Goal: Task Accomplishment & Management: Use online tool/utility

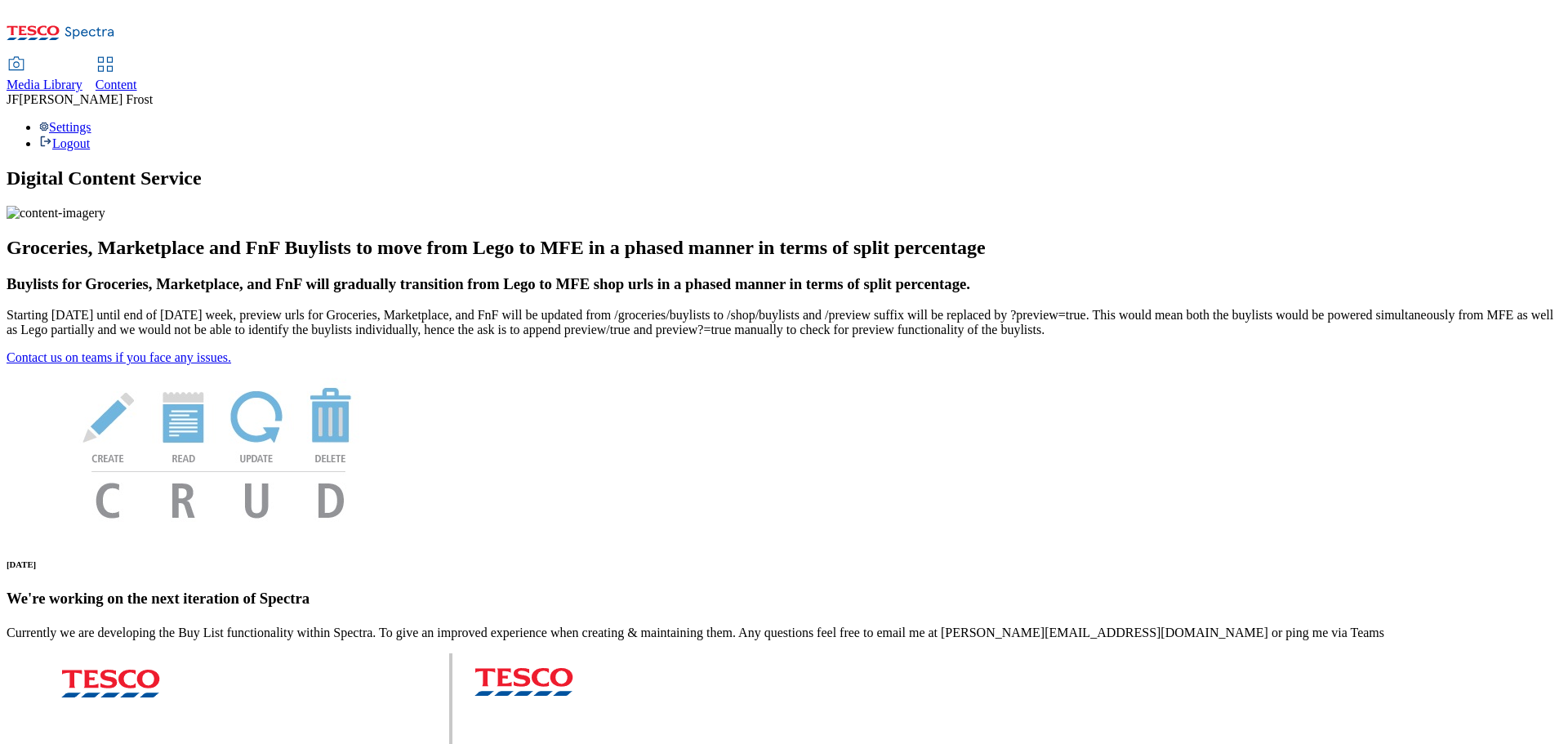
click at [137, 78] on span "Content" at bounding box center [116, 84] width 41 height 14
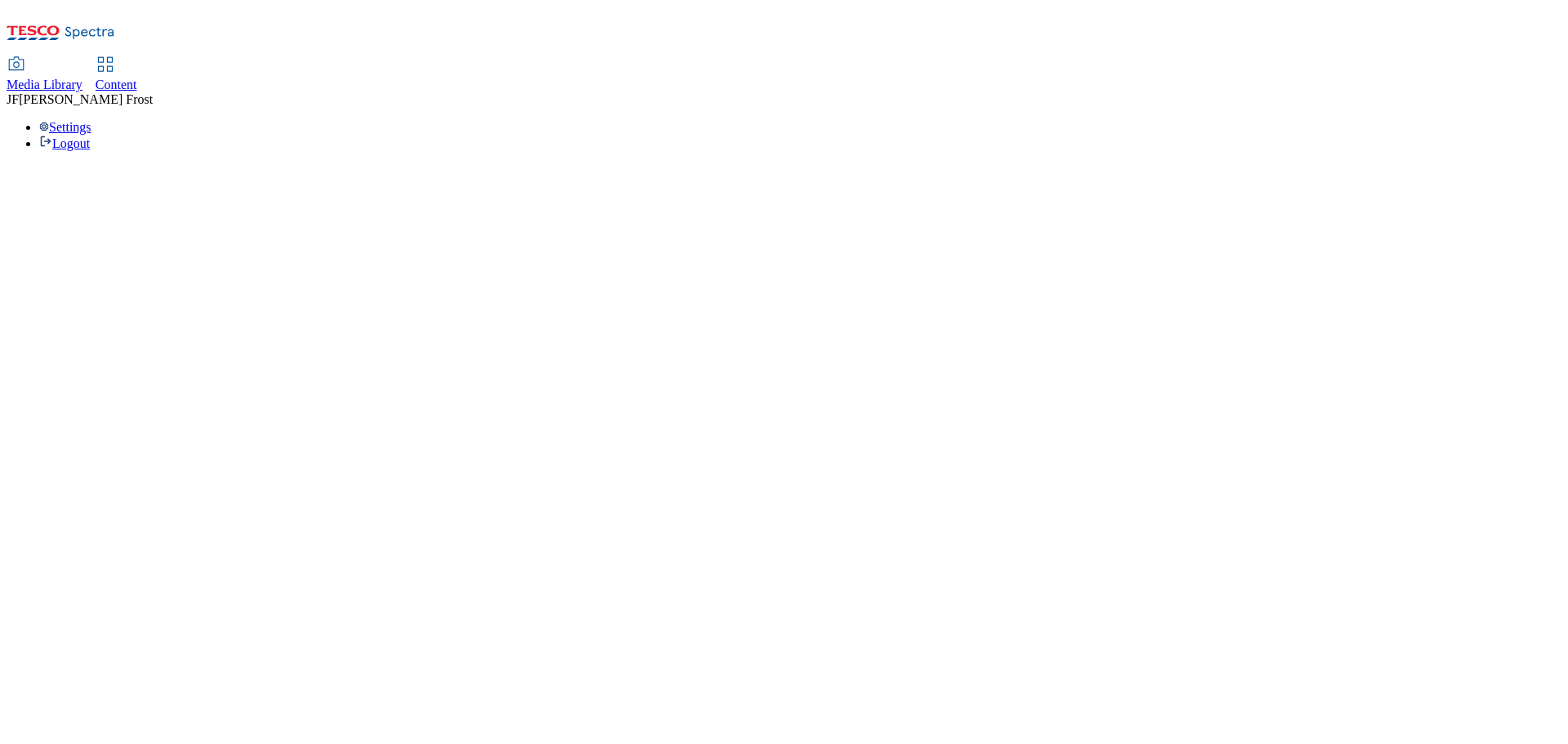
select select "ghs-[GEOGRAPHIC_DATA]"
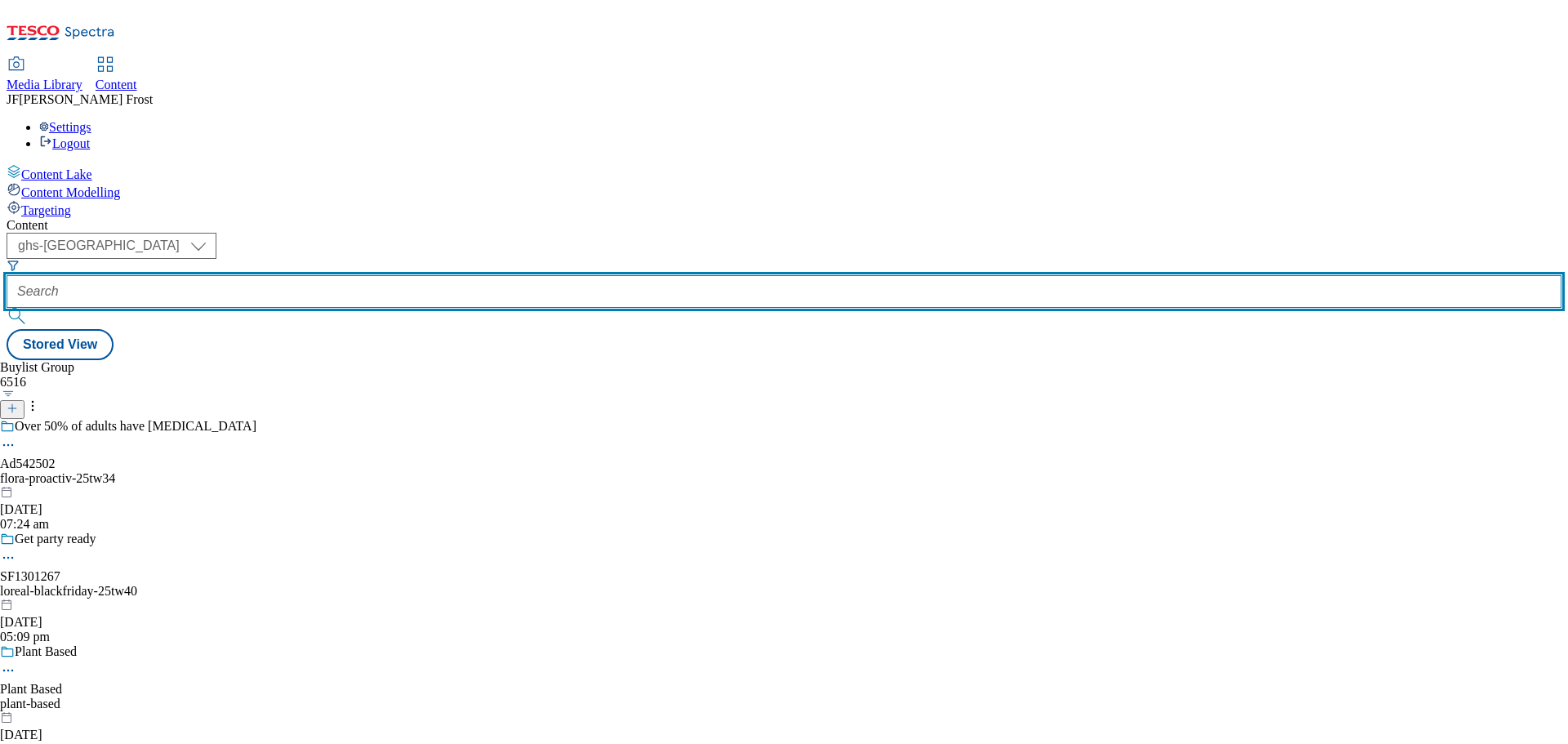
click at [384, 275] on input "text" at bounding box center [784, 291] width 1555 height 33
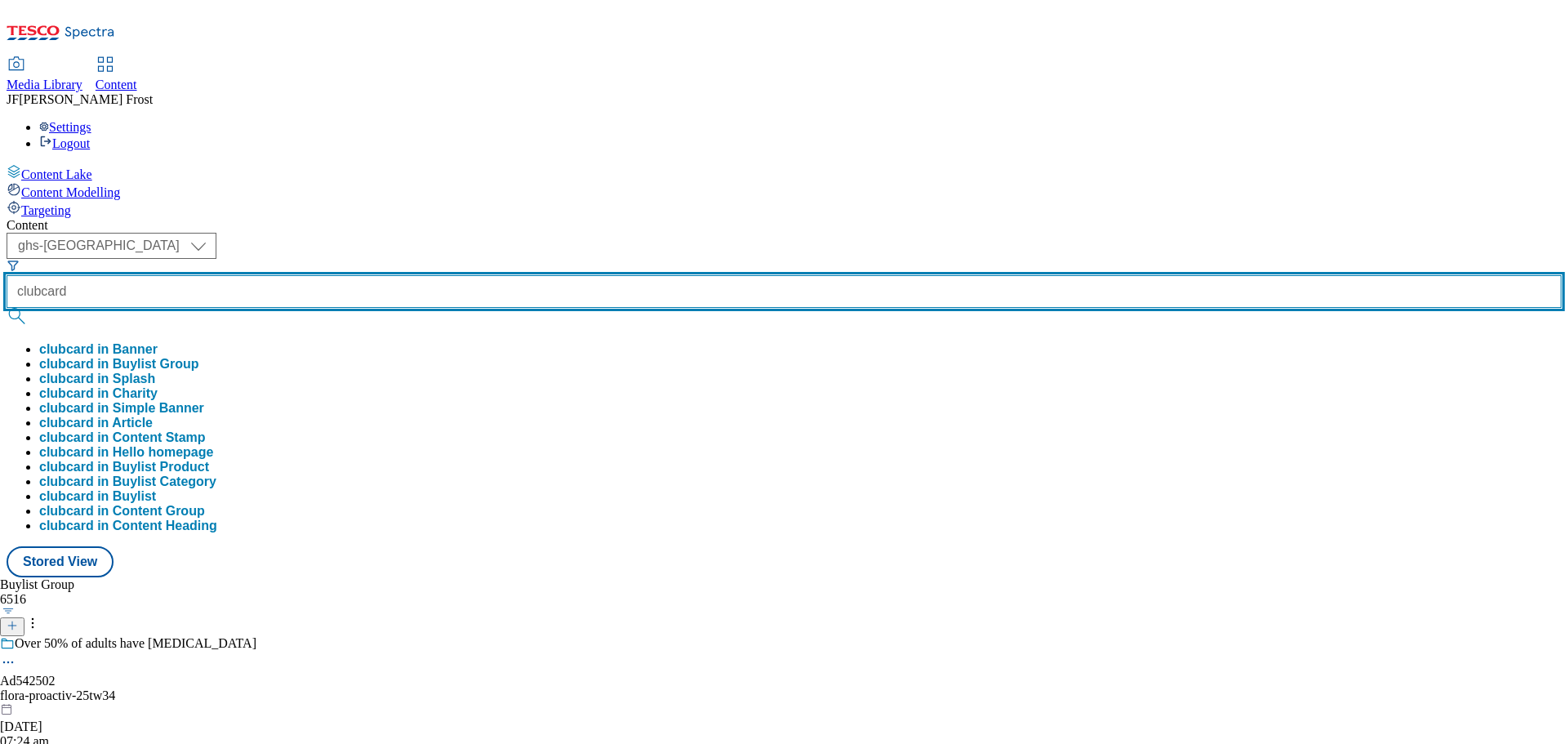
type input "clubcard"
click at [7, 308] on button "submit" at bounding box center [18, 316] width 23 height 17
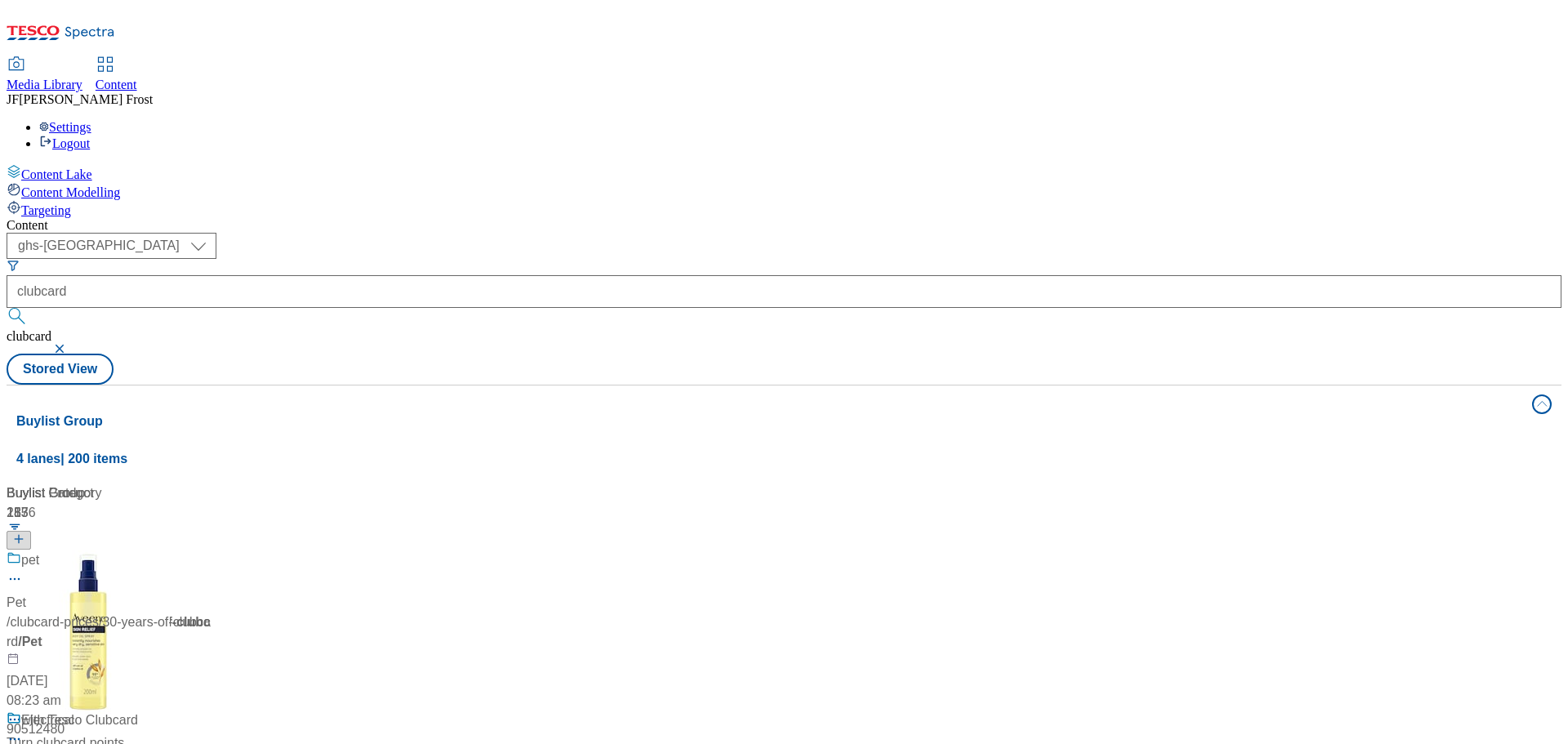
click at [773, 233] on div "( optional ) ghs-roi ghs-uk ghs-uk clubcard clubcard Stored View" at bounding box center [784, 309] width 1555 height 152
click at [113, 551] on span "Clubcard Prices" at bounding box center [68, 561] width 92 height 21
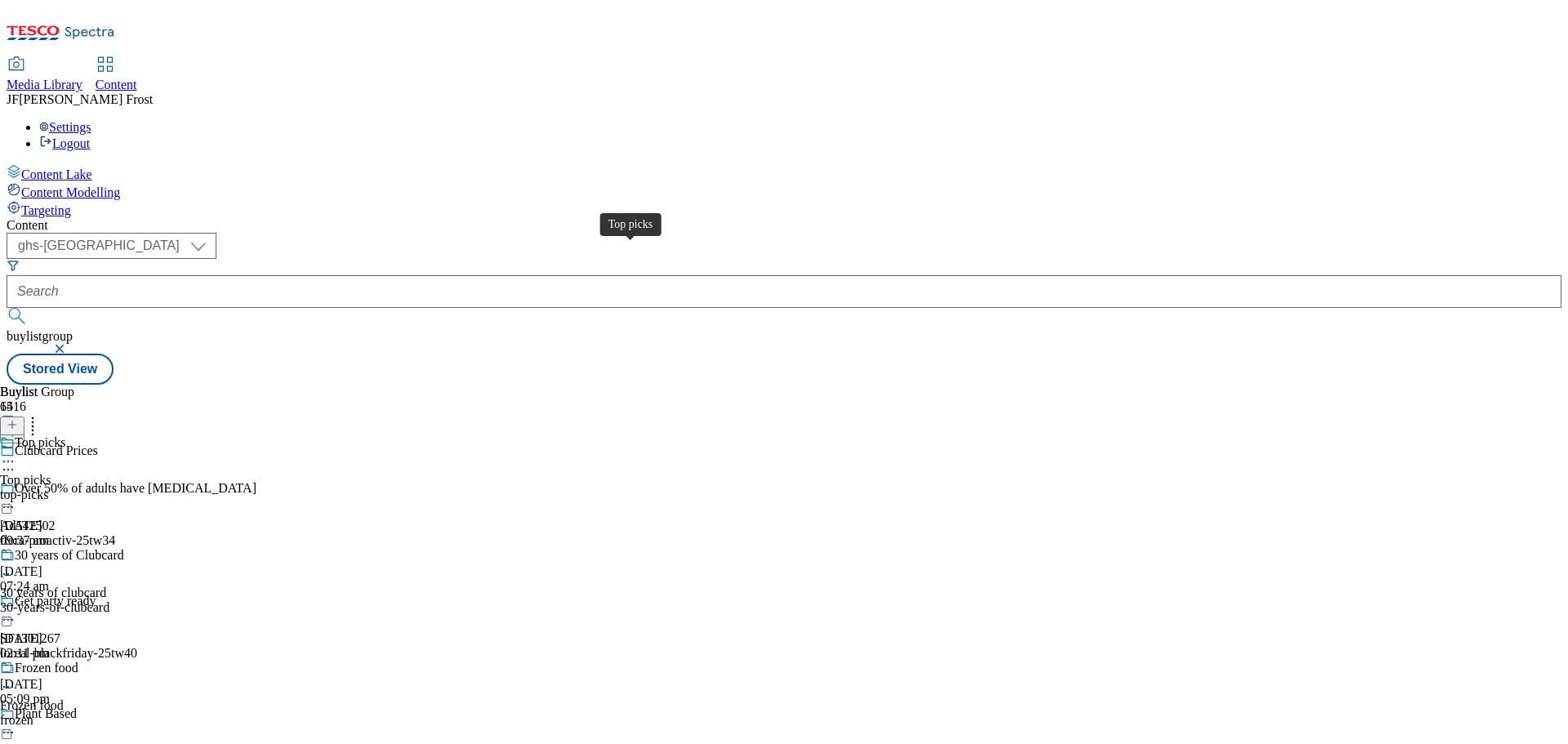
click at [65, 435] on div "Top picks" at bounding box center [40, 443] width 50 height 15
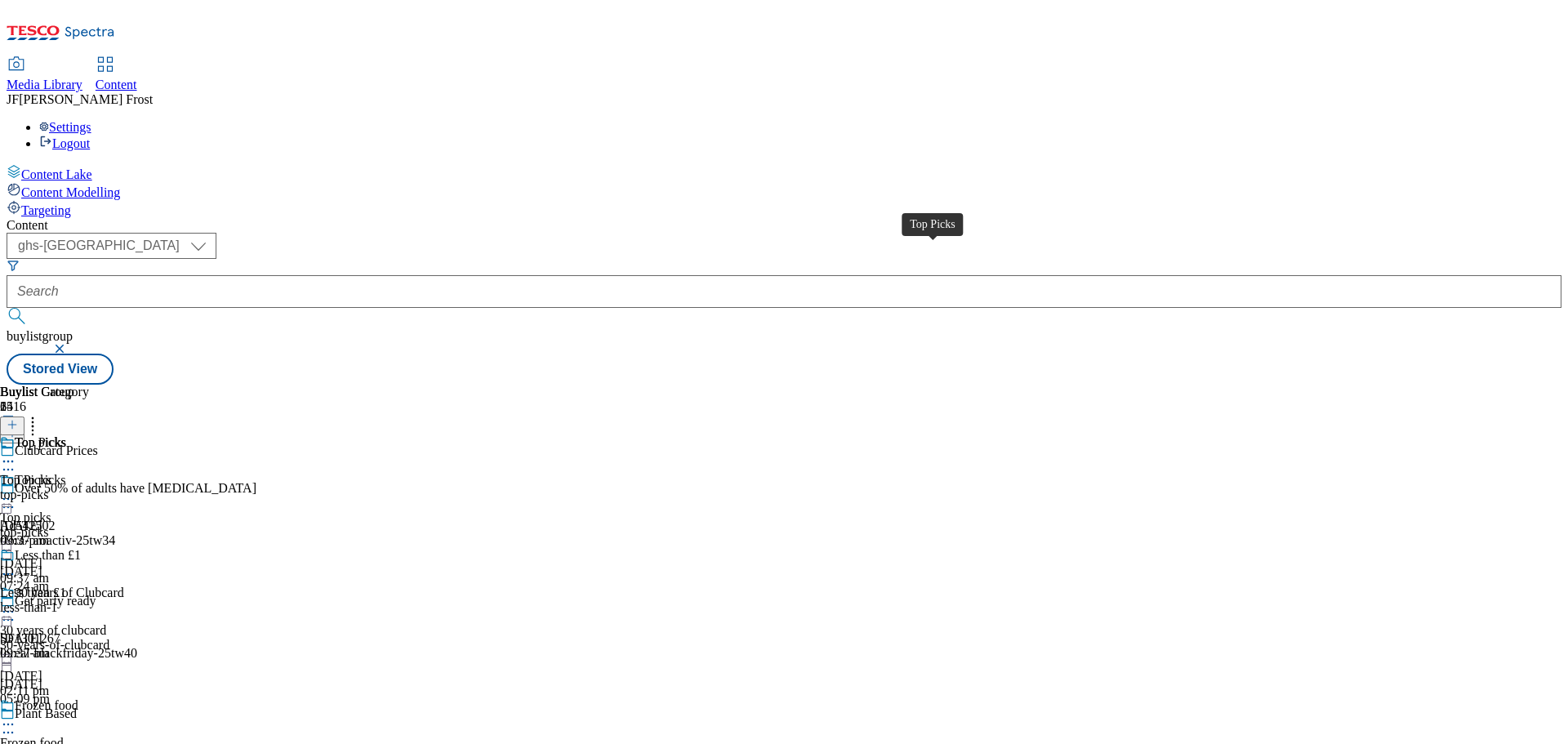
click at [66, 435] on span "Top Picks" at bounding box center [40, 444] width 51 height 18
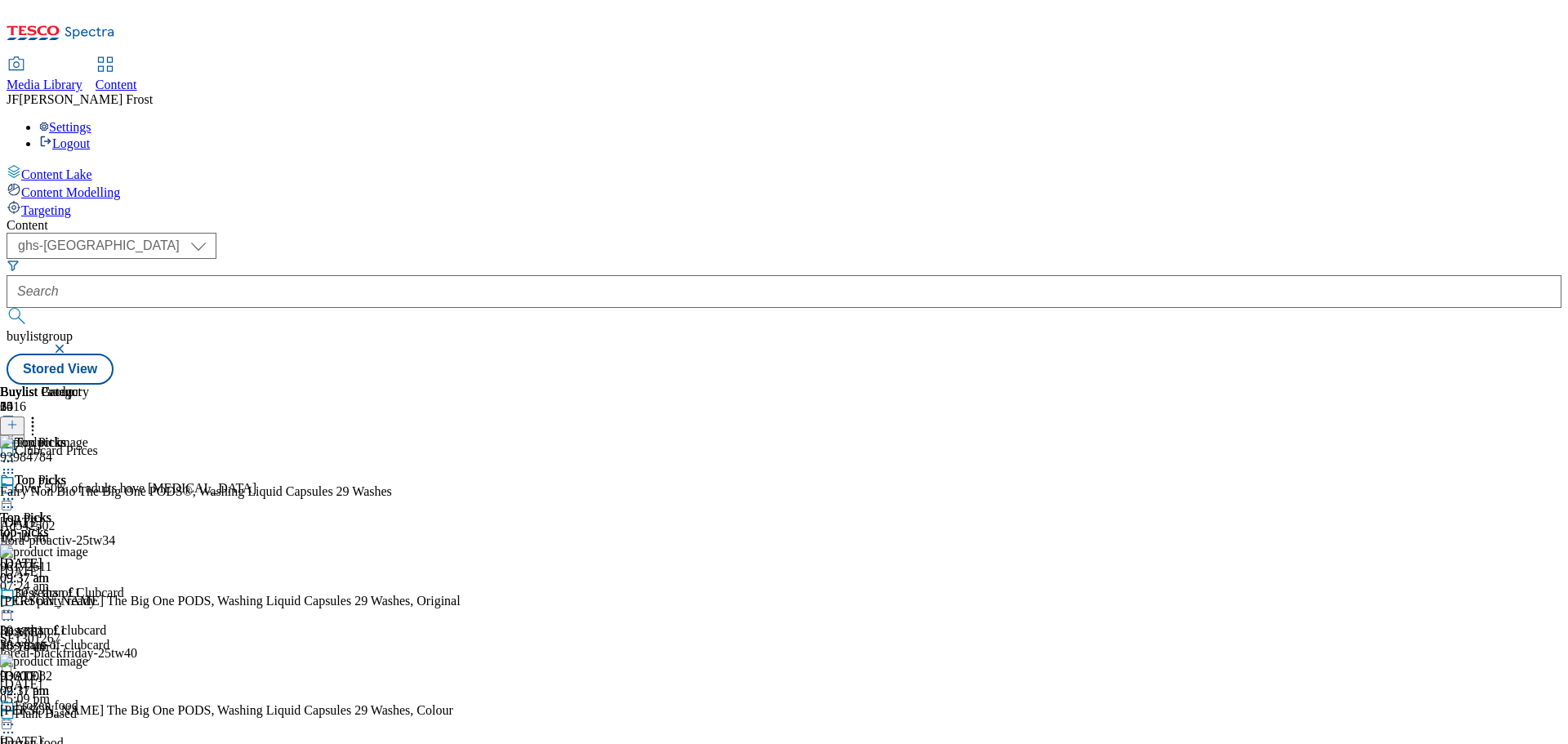
click at [17, 490] on icon at bounding box center [8, 499] width 17 height 17
click at [103, 678] on span "Un-publish" at bounding box center [76, 684] width 52 height 12
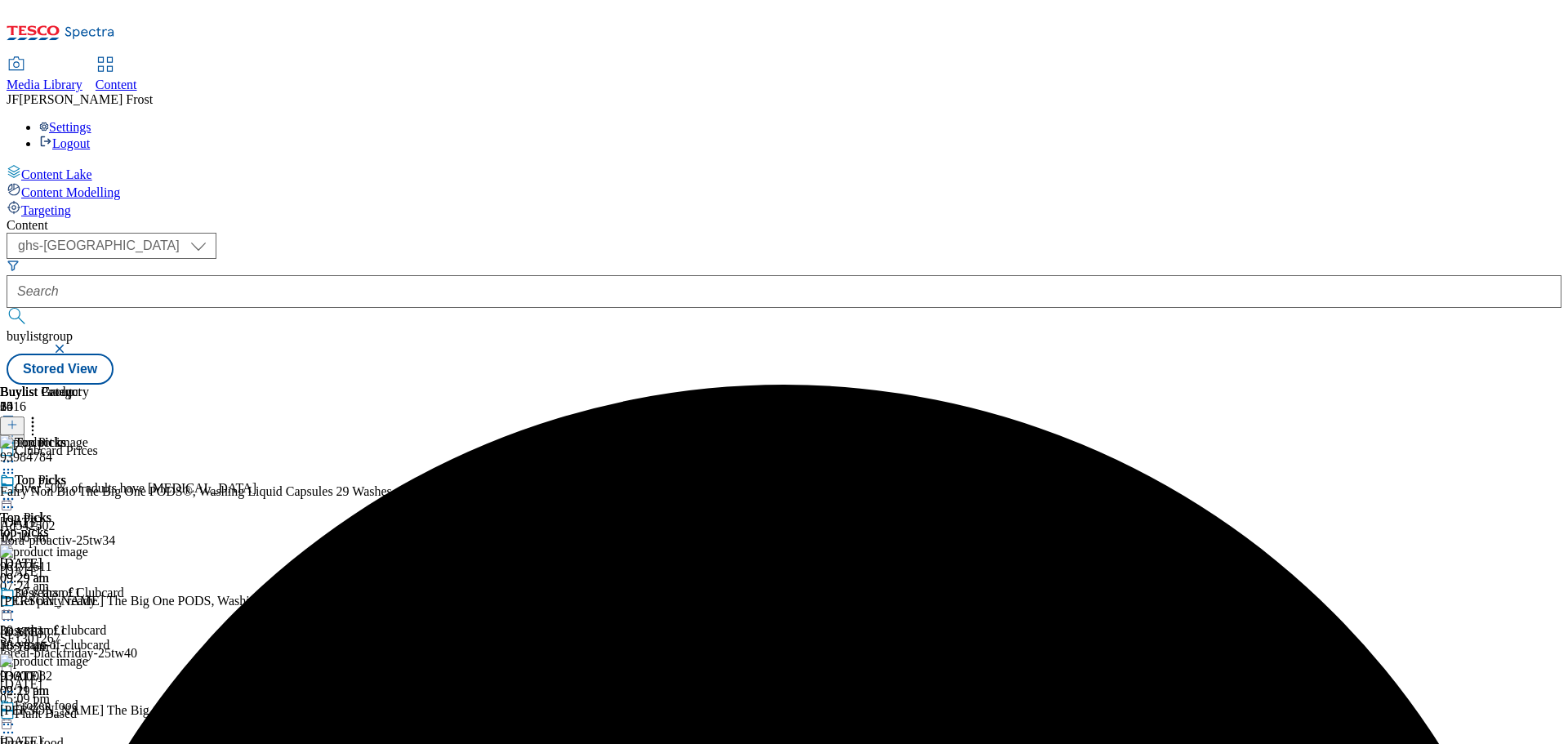
click at [17, 490] on icon at bounding box center [8, 499] width 17 height 17
click at [106, 622] on span "Un-preview" at bounding box center [78, 628] width 54 height 12
click at [40, 414] on icon at bounding box center [33, 422] width 17 height 17
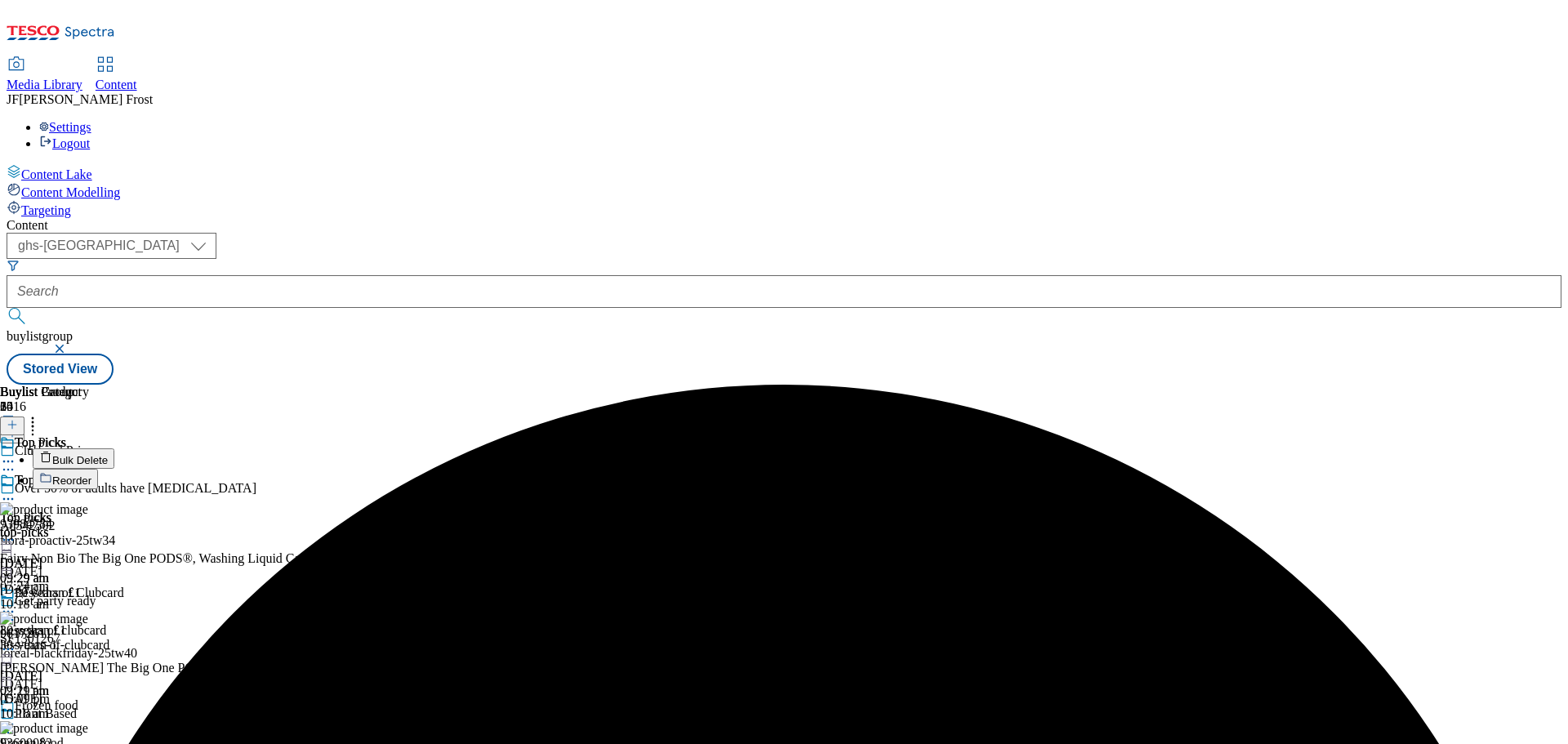
click at [114, 448] on button "Bulk Delete" at bounding box center [73, 458] width 82 height 21
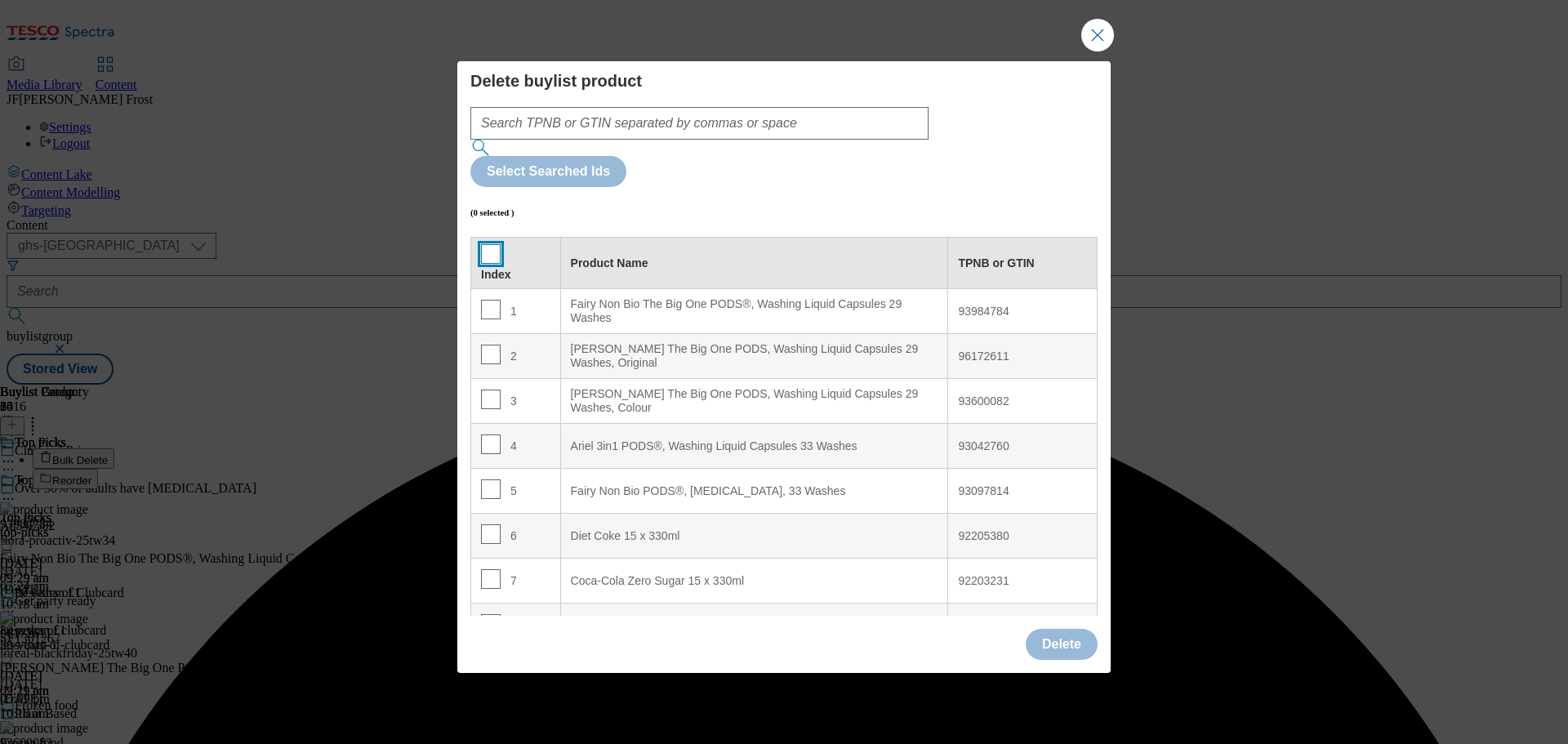
click at [488, 244] on input "Modal" at bounding box center [491, 254] width 20 height 20
checkbox input "true"
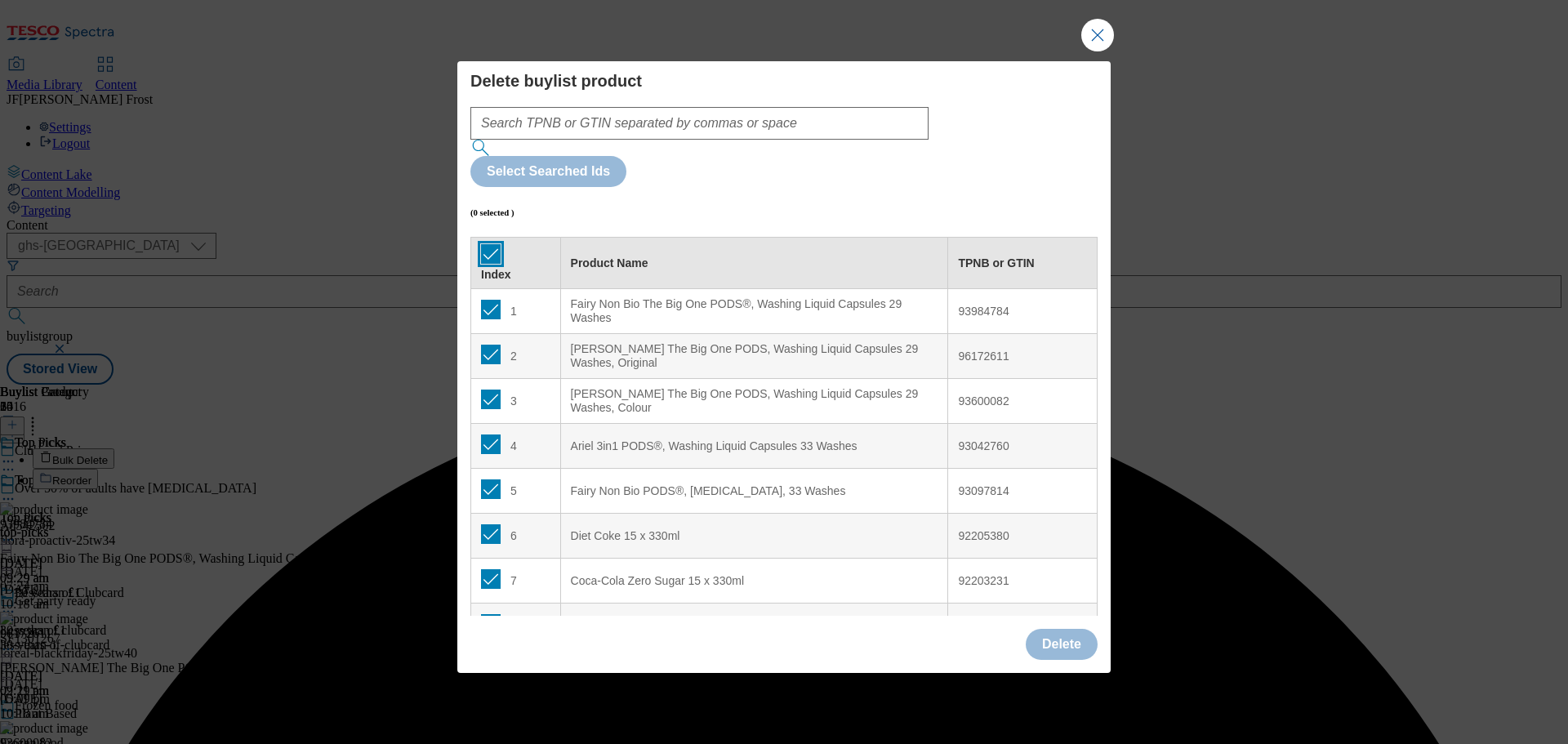
checkbox input "true"
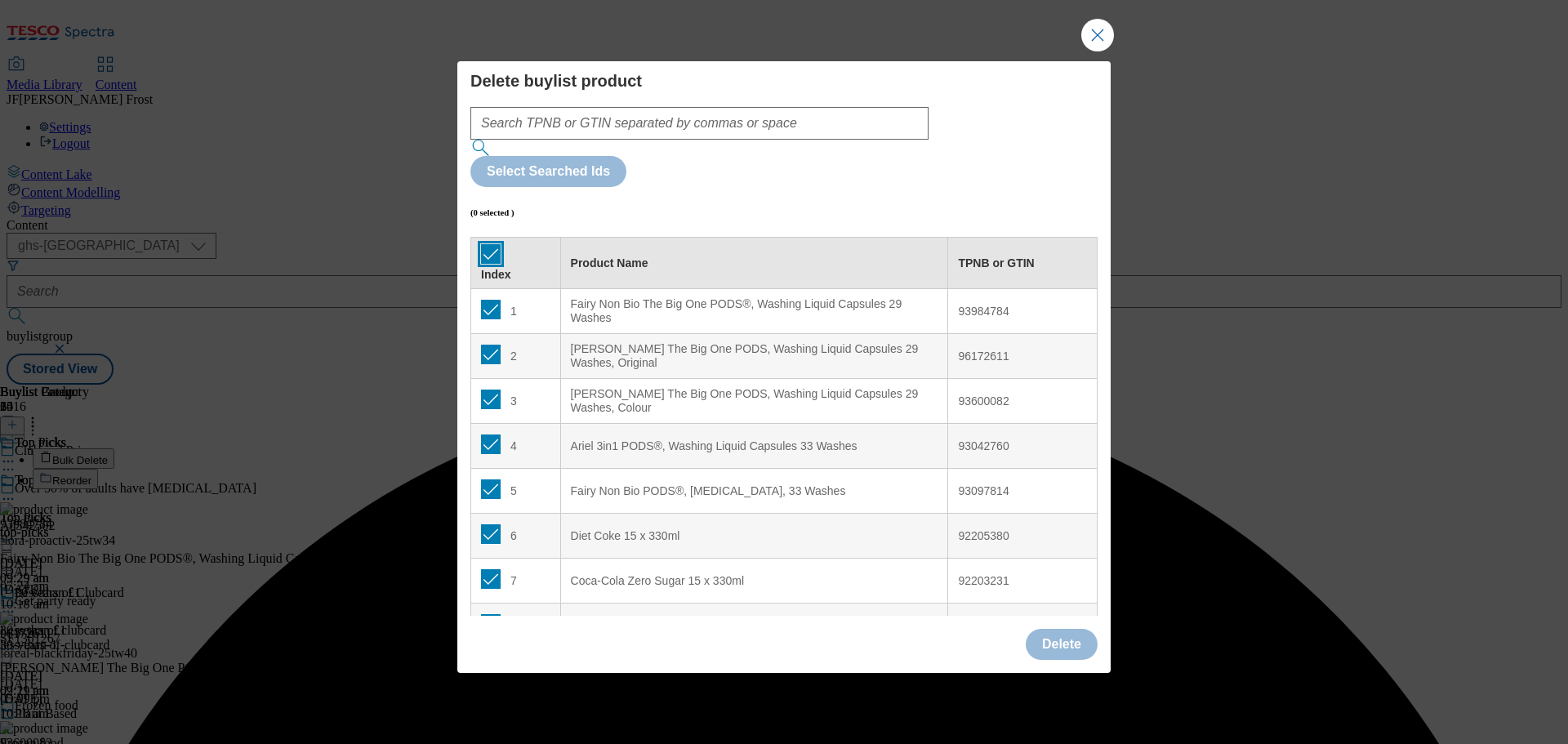
checkbox input "true"
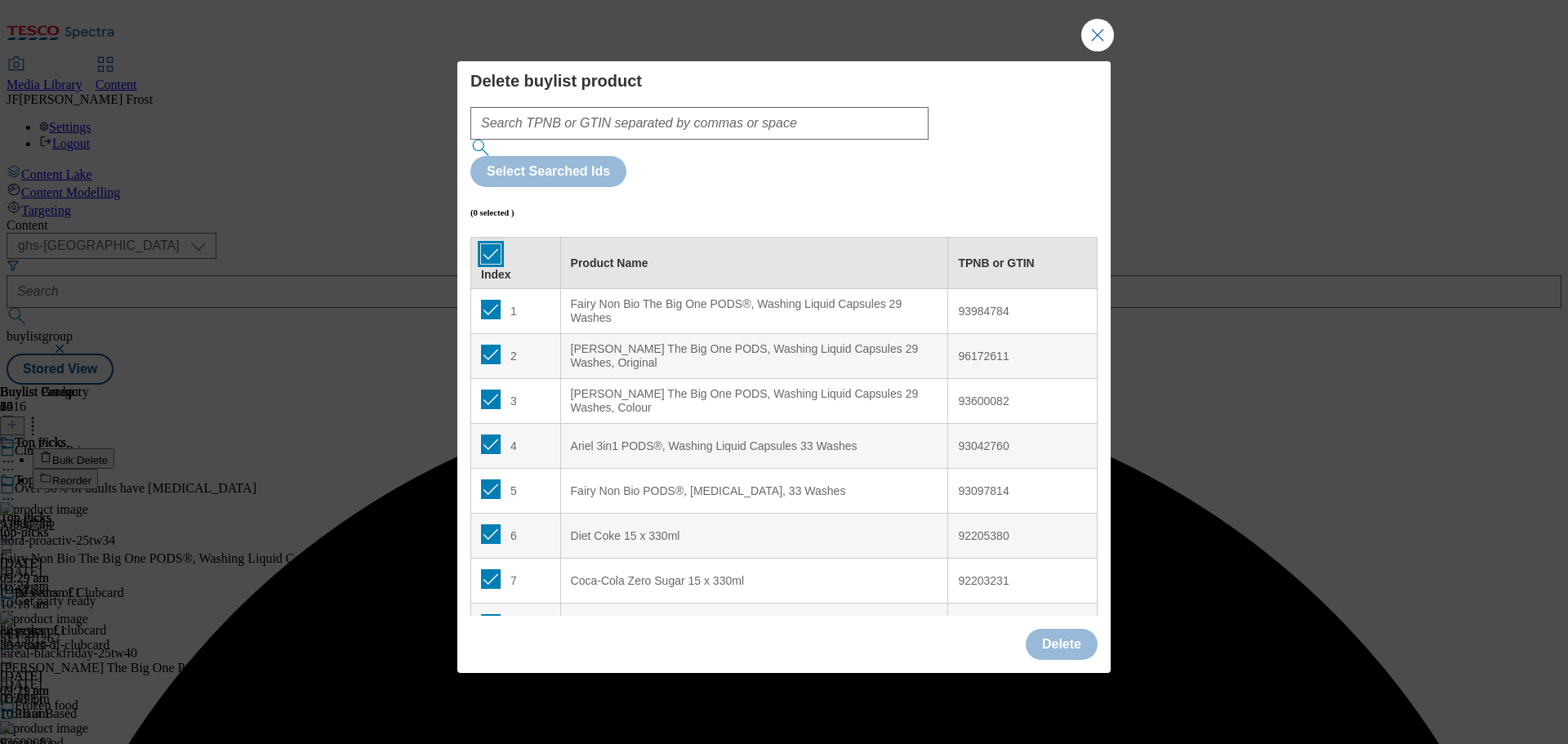
checkbox input "true"
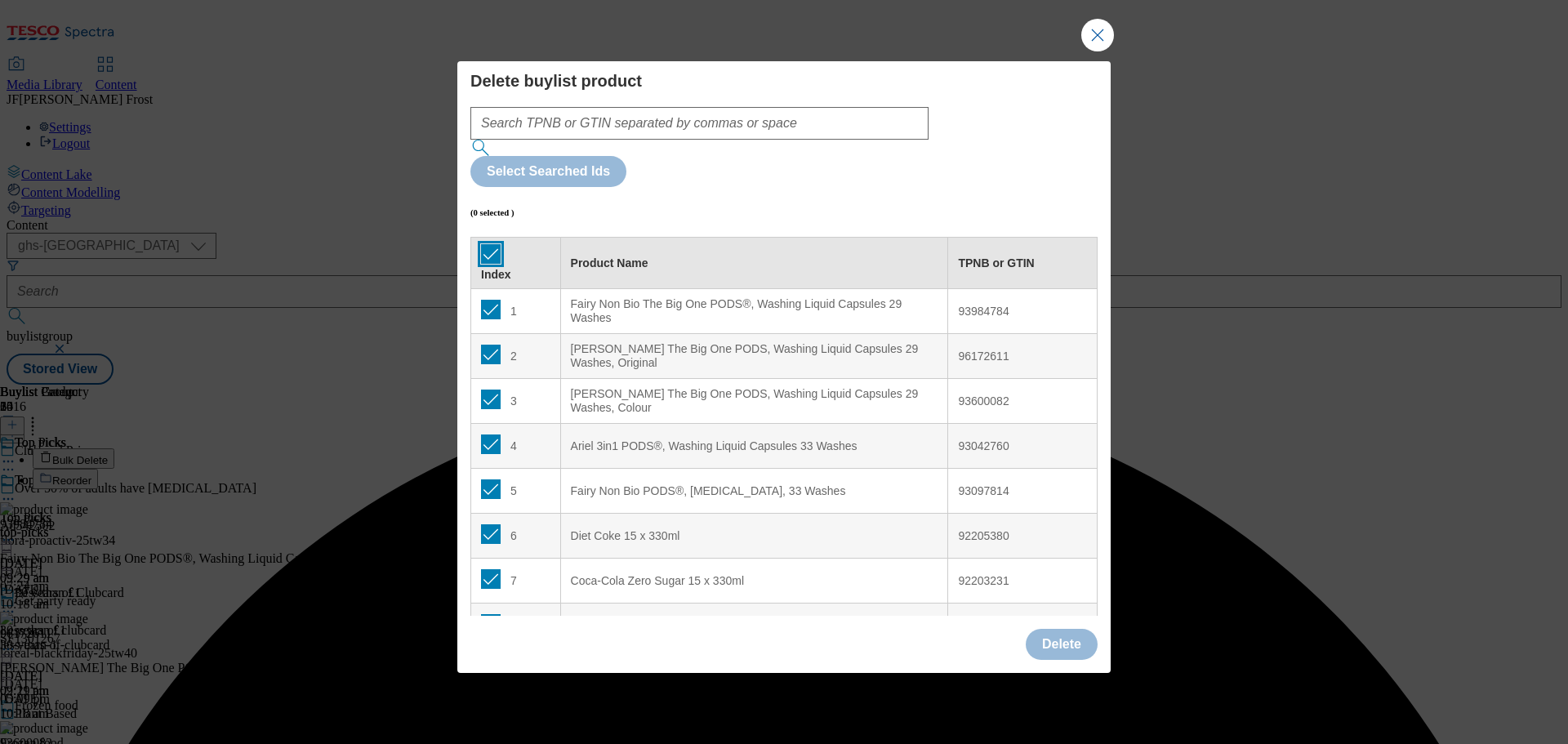
checkbox input "true"
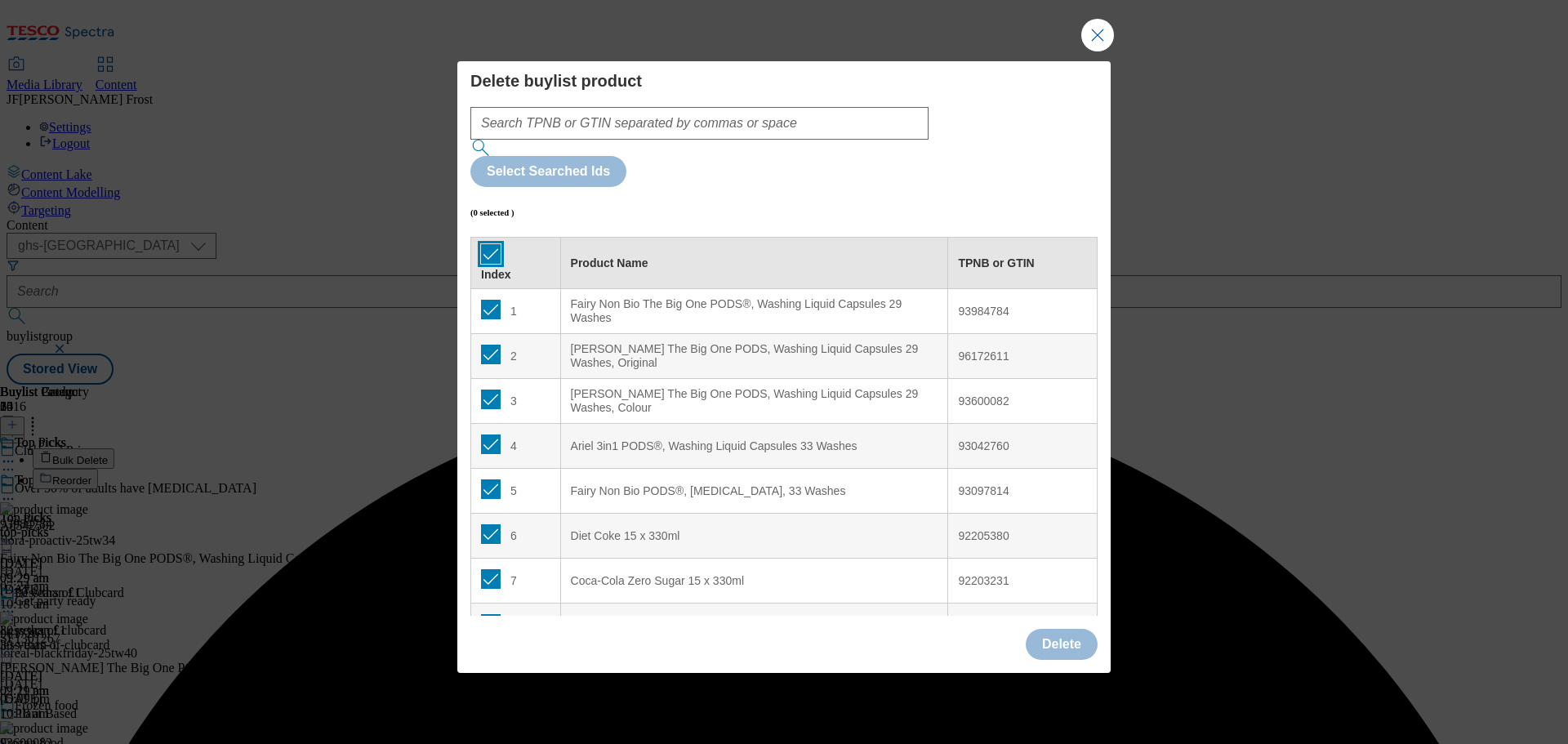
checkbox input "true"
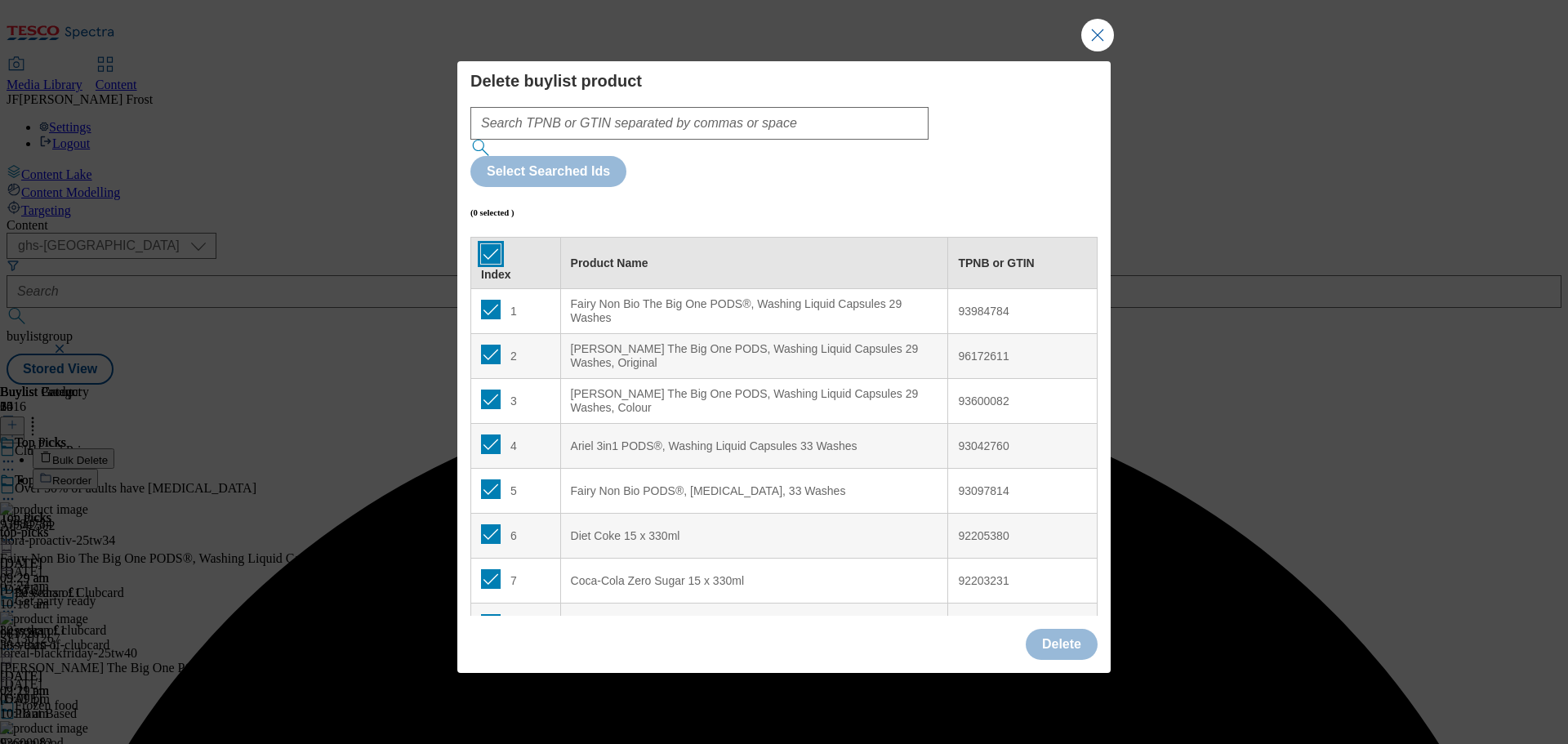
checkbox input "true"
click at [1052, 629] on button "Delete" at bounding box center [1061, 645] width 72 height 31
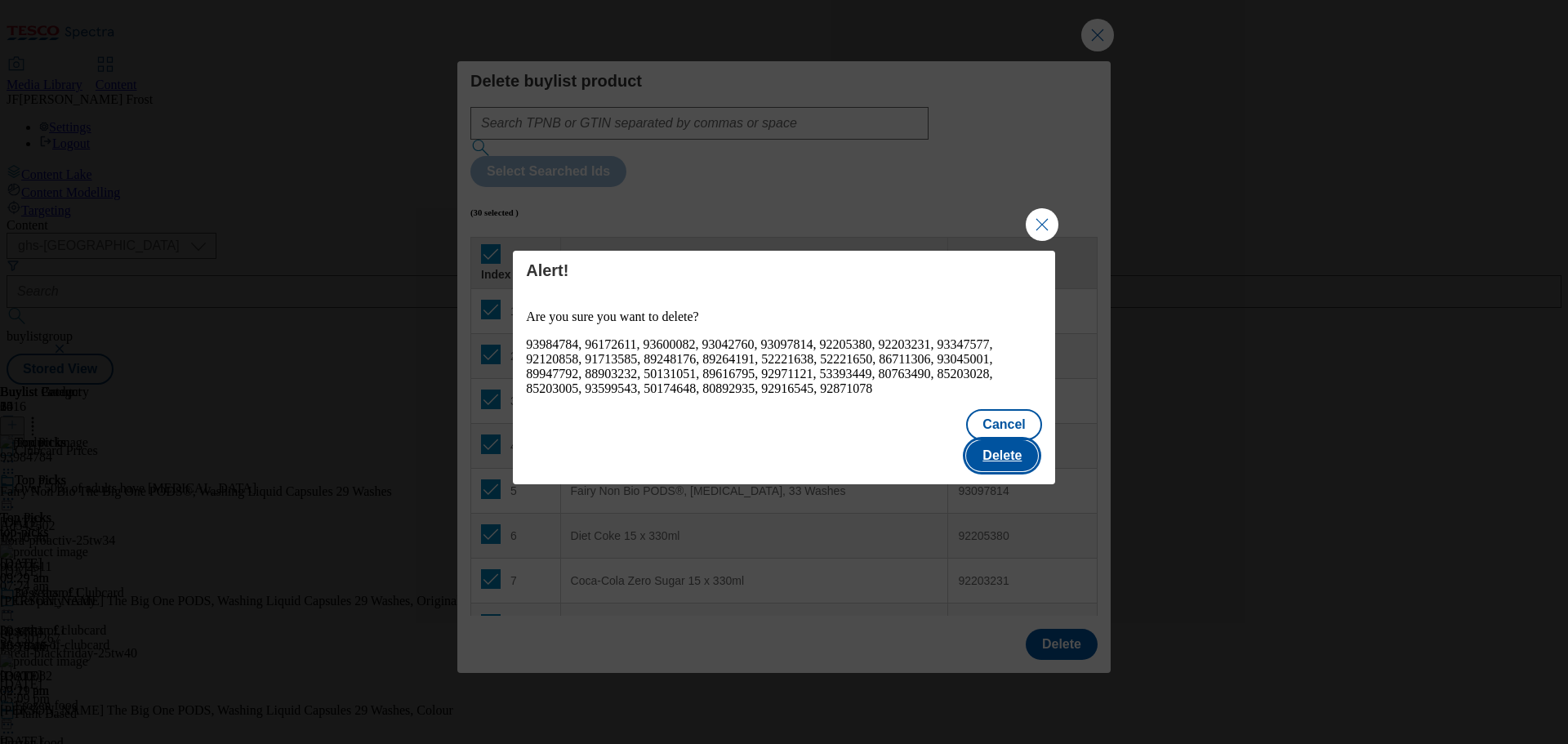
click at [1006, 440] on button "Delete" at bounding box center [1002, 456] width 72 height 31
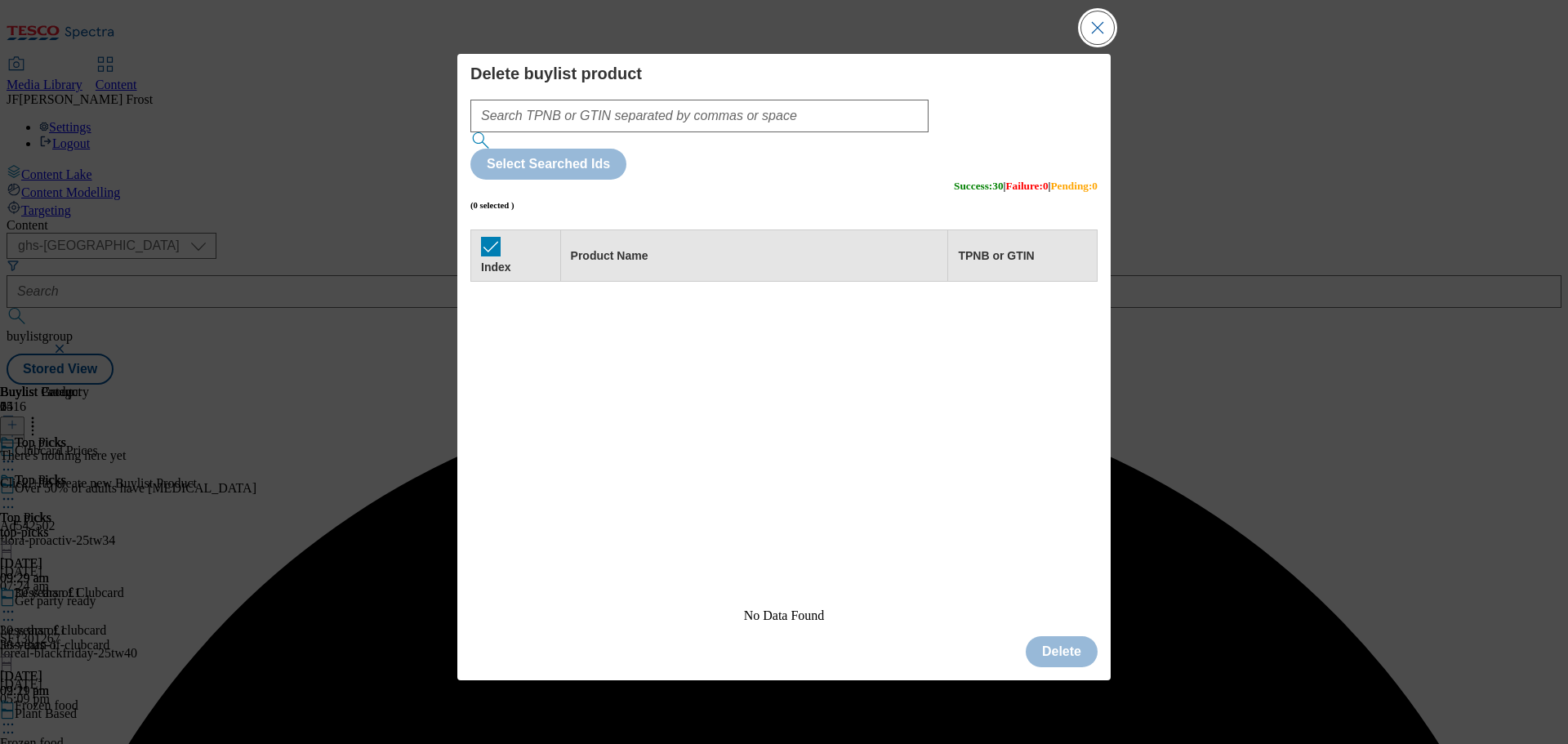
click at [1101, 44] on button "Close Modal" at bounding box center [1097, 28] width 33 height 33
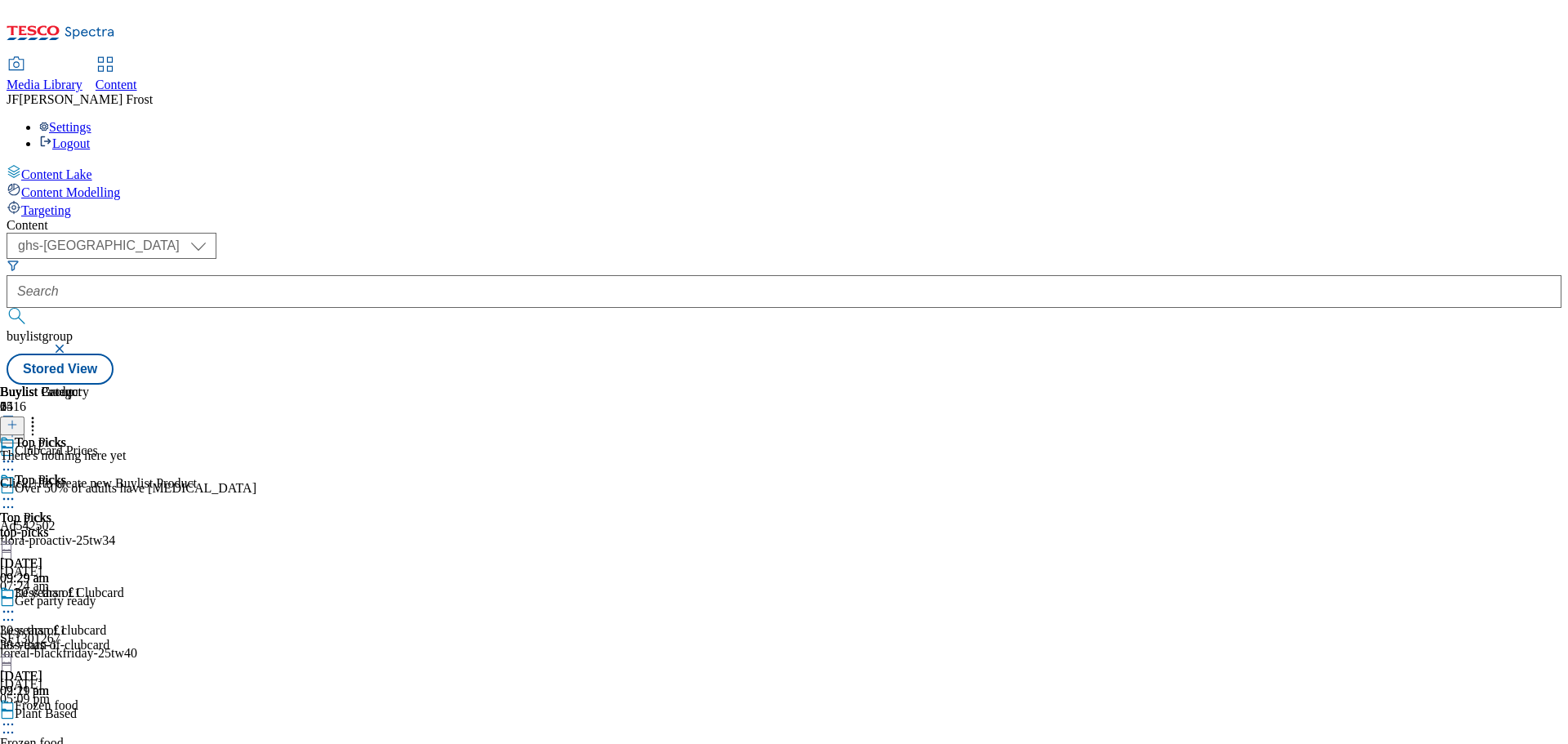
click at [17, 424] on line at bounding box center [12, 424] width 8 height 0
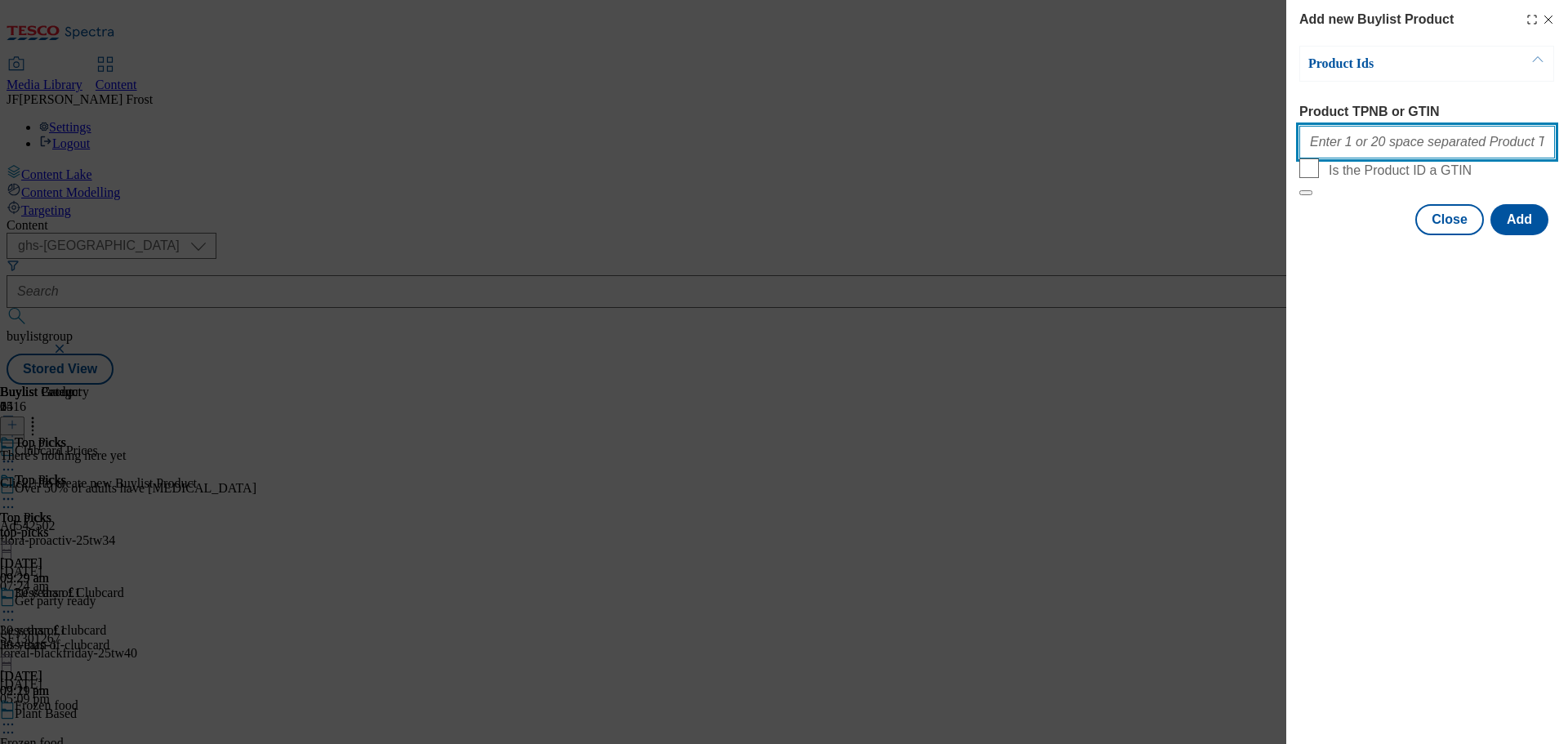
click at [1367, 145] on input "Product TPNB or GTIN" at bounding box center [1428, 142] width 256 height 33
paste input "58440058 87689993 93819083 93485378 93660990 97018667 89619285 97169516 9237317…"
type input "58440058 87689993 93819083 93485378 93660990 97018667 89619285 97169516 9237317…"
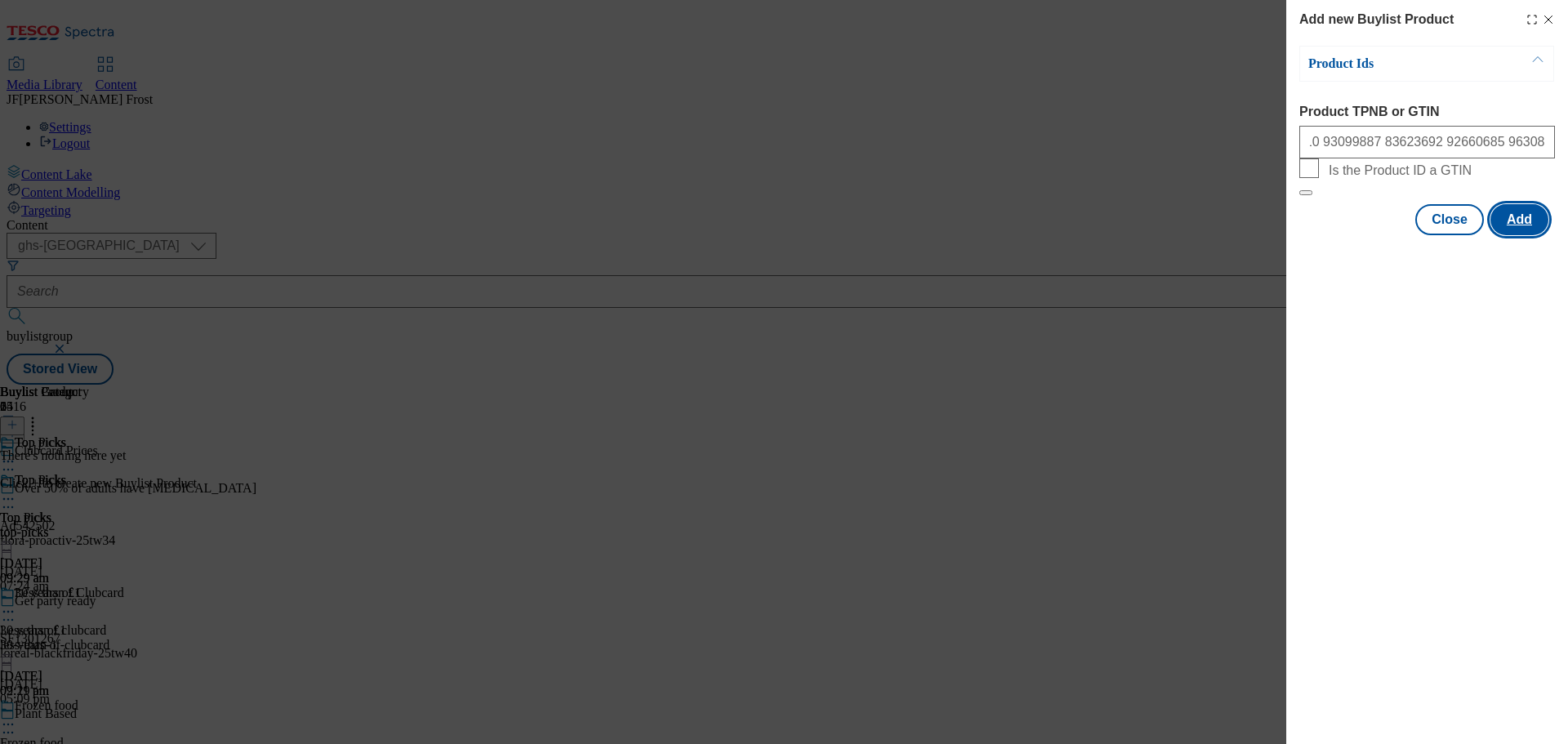
click at [1509, 235] on button "Add" at bounding box center [1519, 220] width 58 height 31
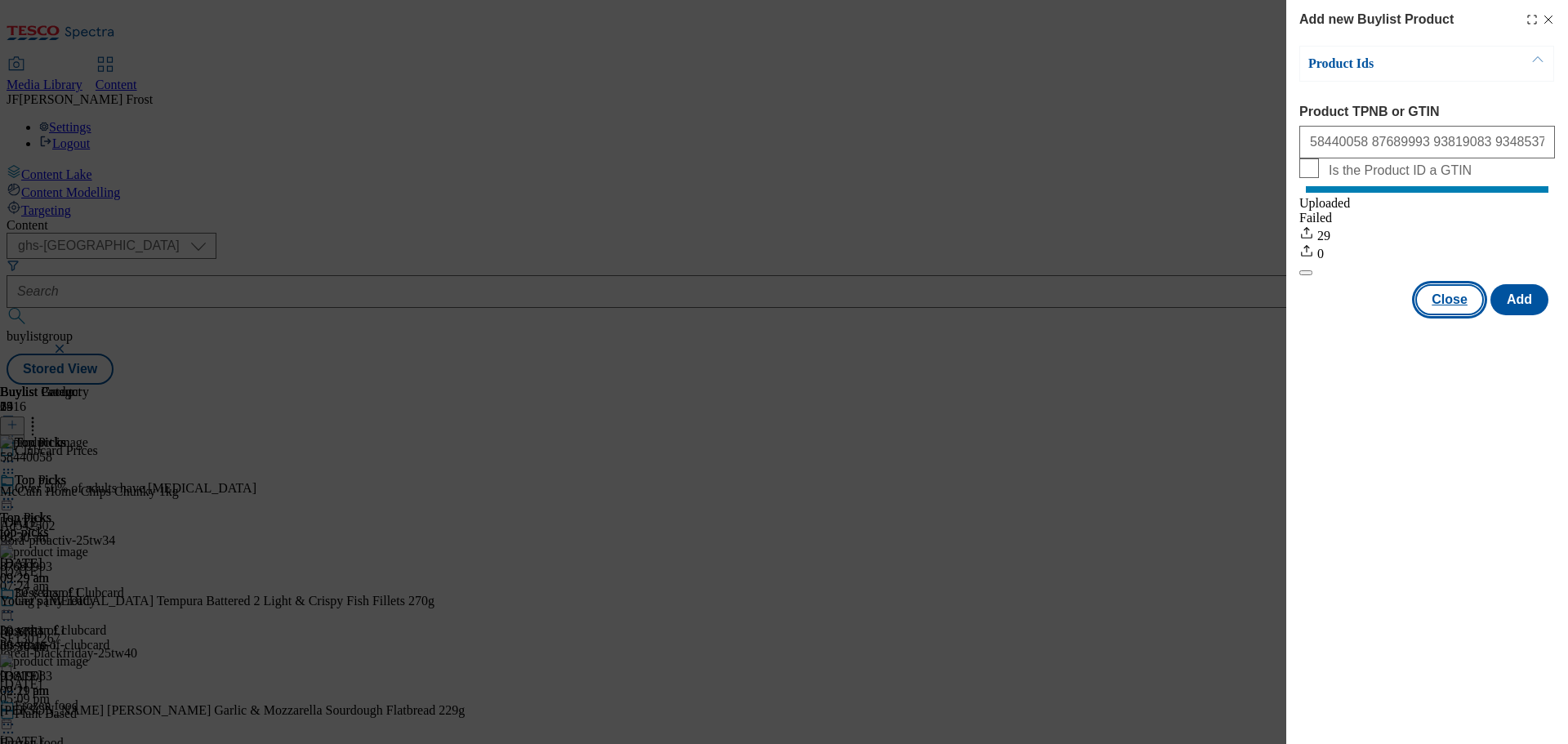
click at [1442, 315] on button "Close" at bounding box center [1449, 300] width 69 height 31
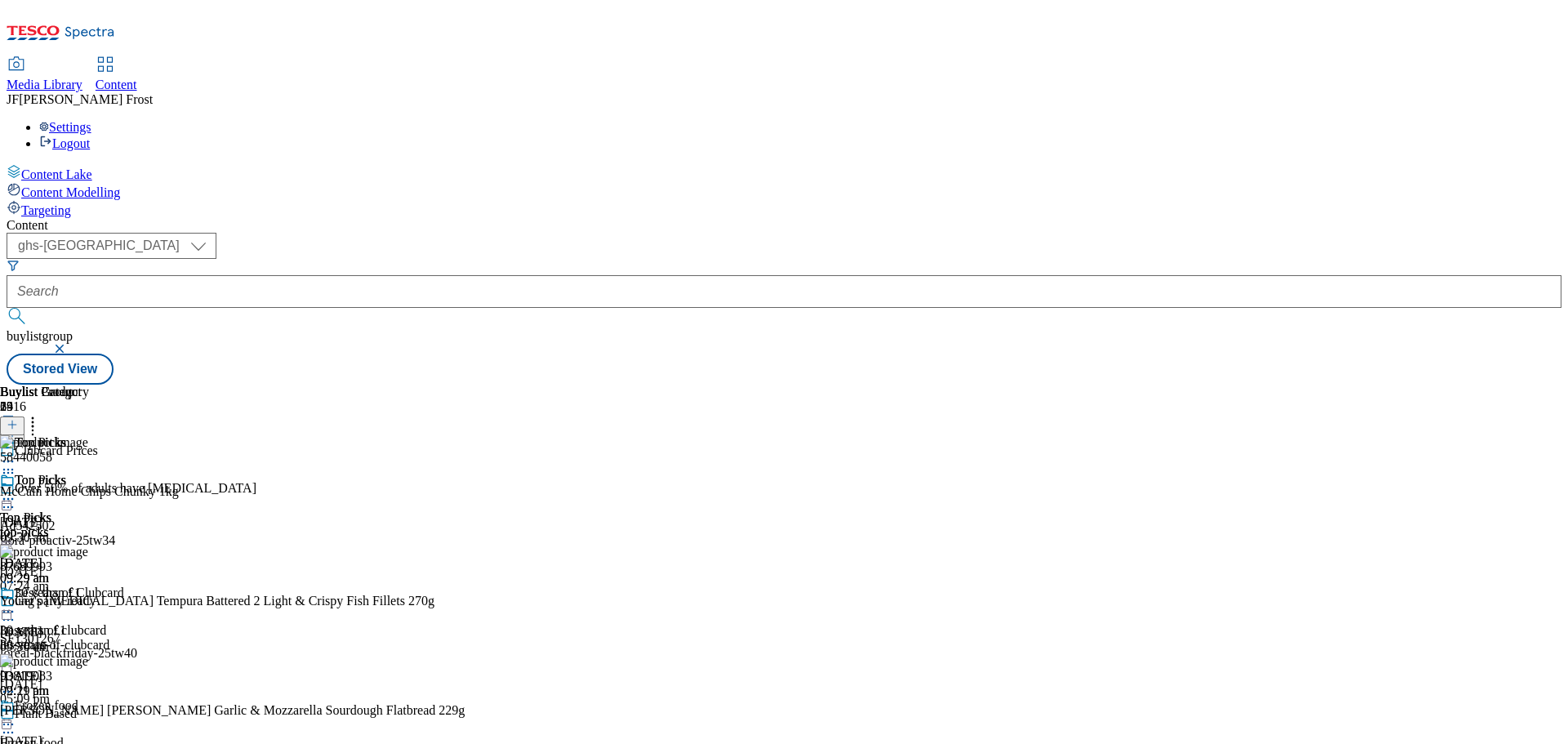
click at [40, 414] on icon at bounding box center [33, 422] width 17 height 17
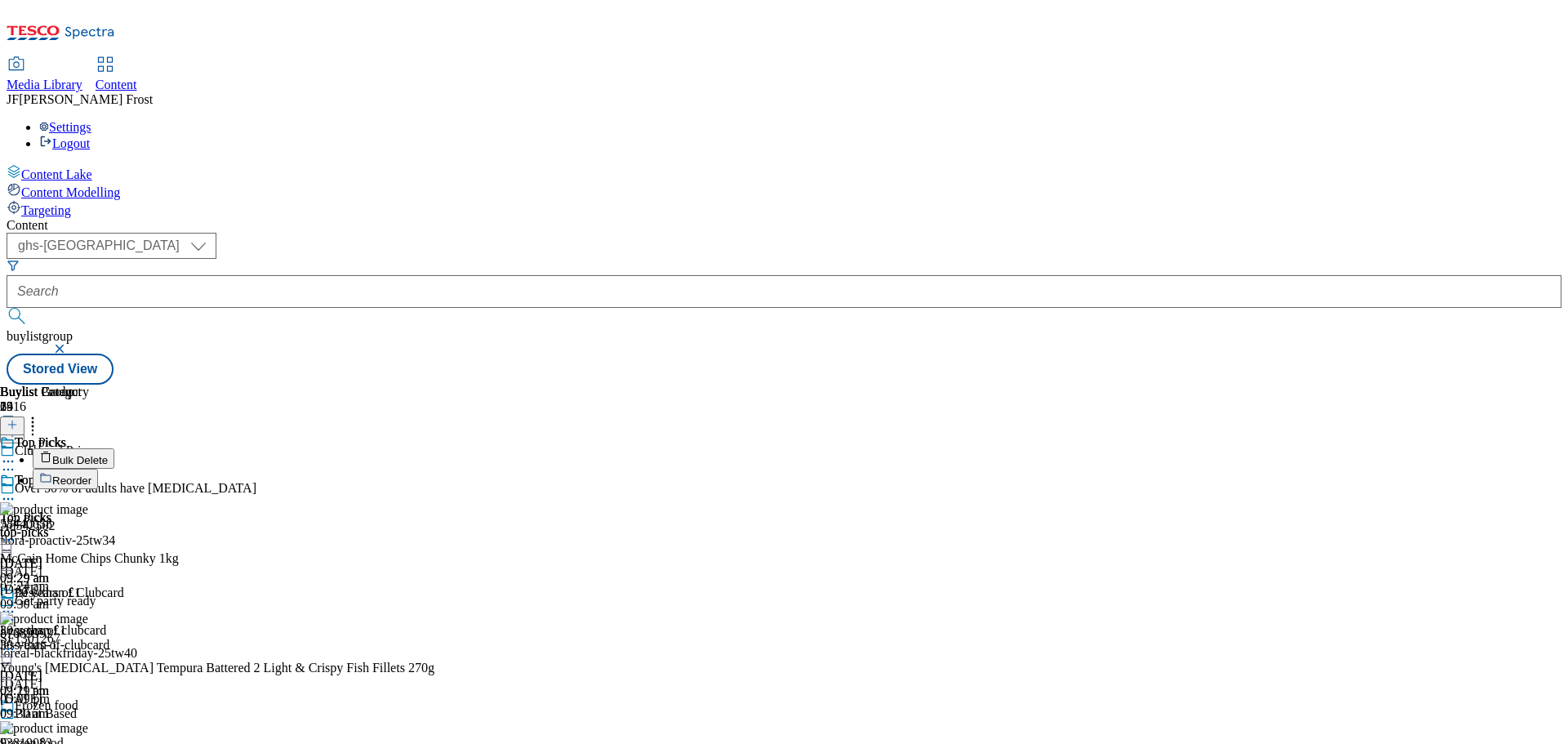
click at [98, 469] on button "Reorder" at bounding box center [65, 479] width 65 height 21
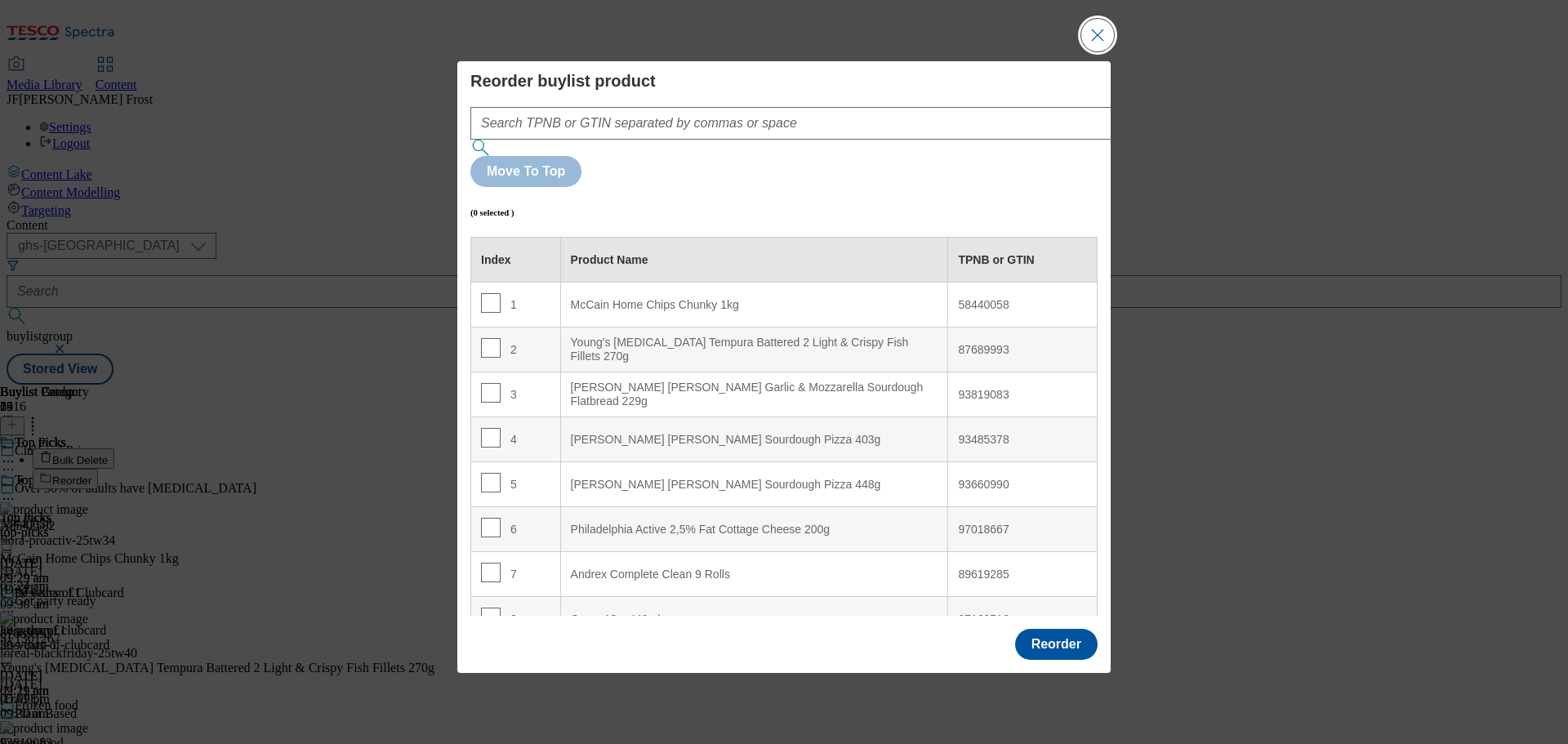
click at [1100, 51] on button "Close Modal" at bounding box center [1097, 36] width 33 height 33
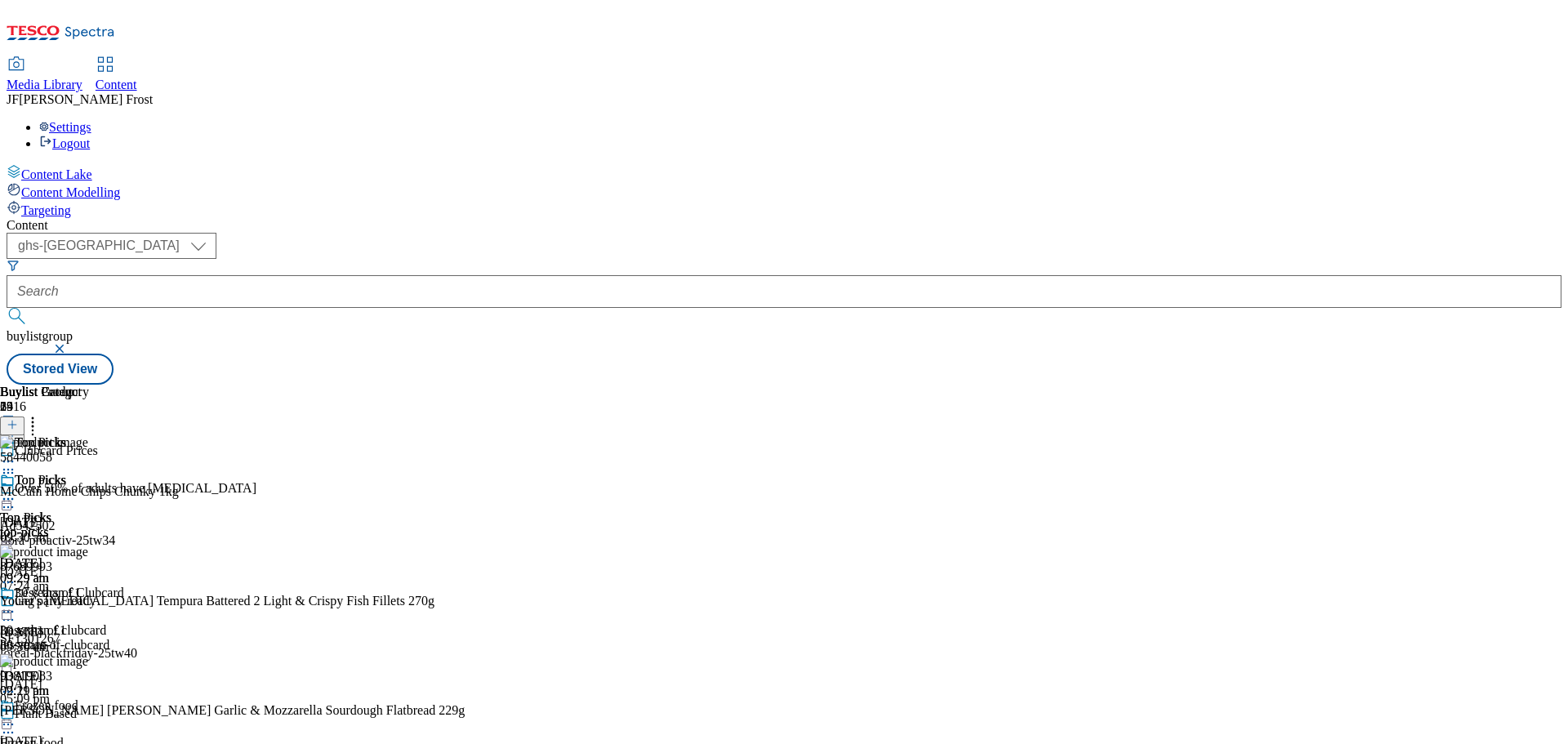
click at [18, 419] on icon at bounding box center [12, 424] width 12 height 12
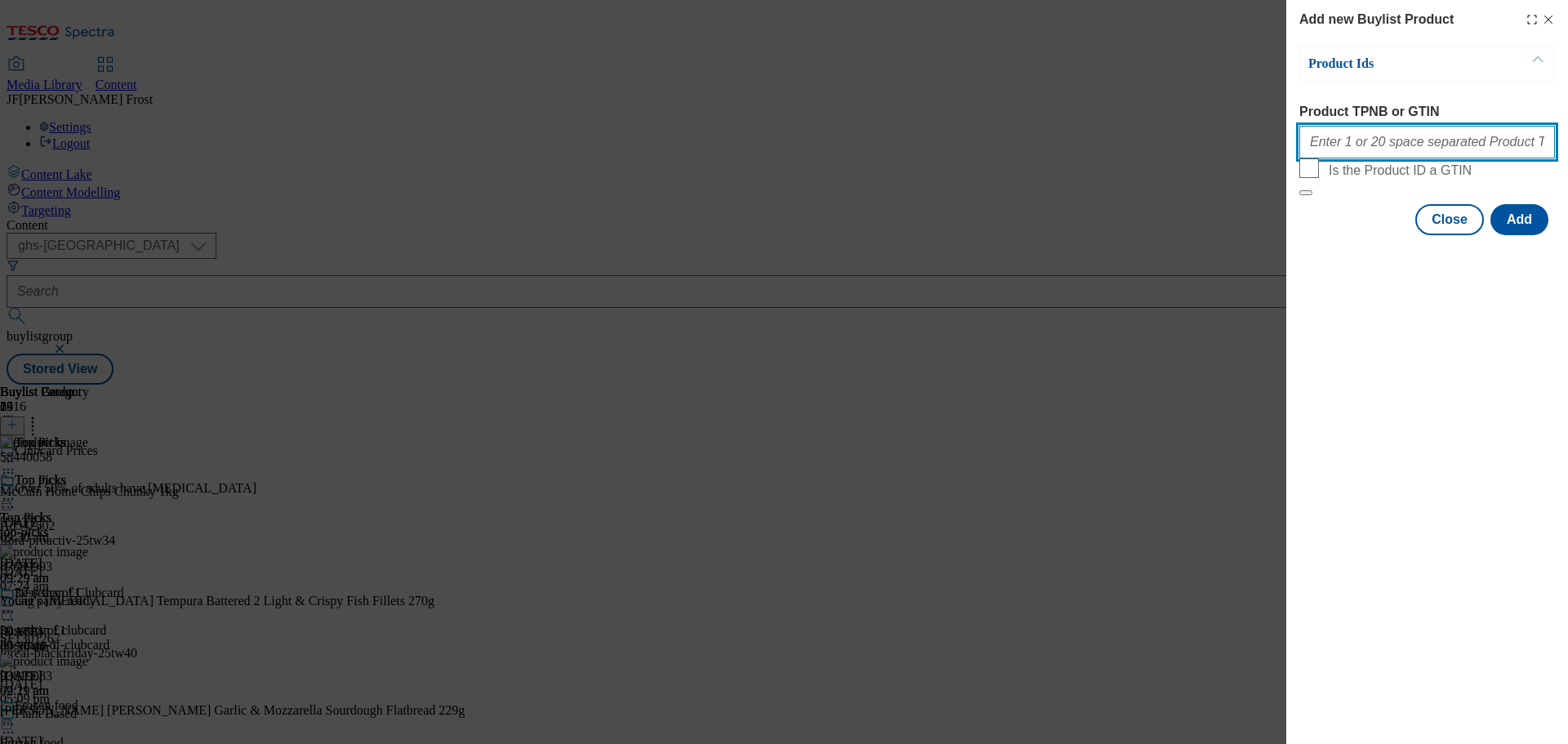
click at [1367, 149] on input "Product TPNB or GTIN" at bounding box center [1428, 142] width 256 height 33
paste input "61125216 91069483 91266036 93100414 94039740"
type input "61125216 91069483 91266036 93100414 94039740"
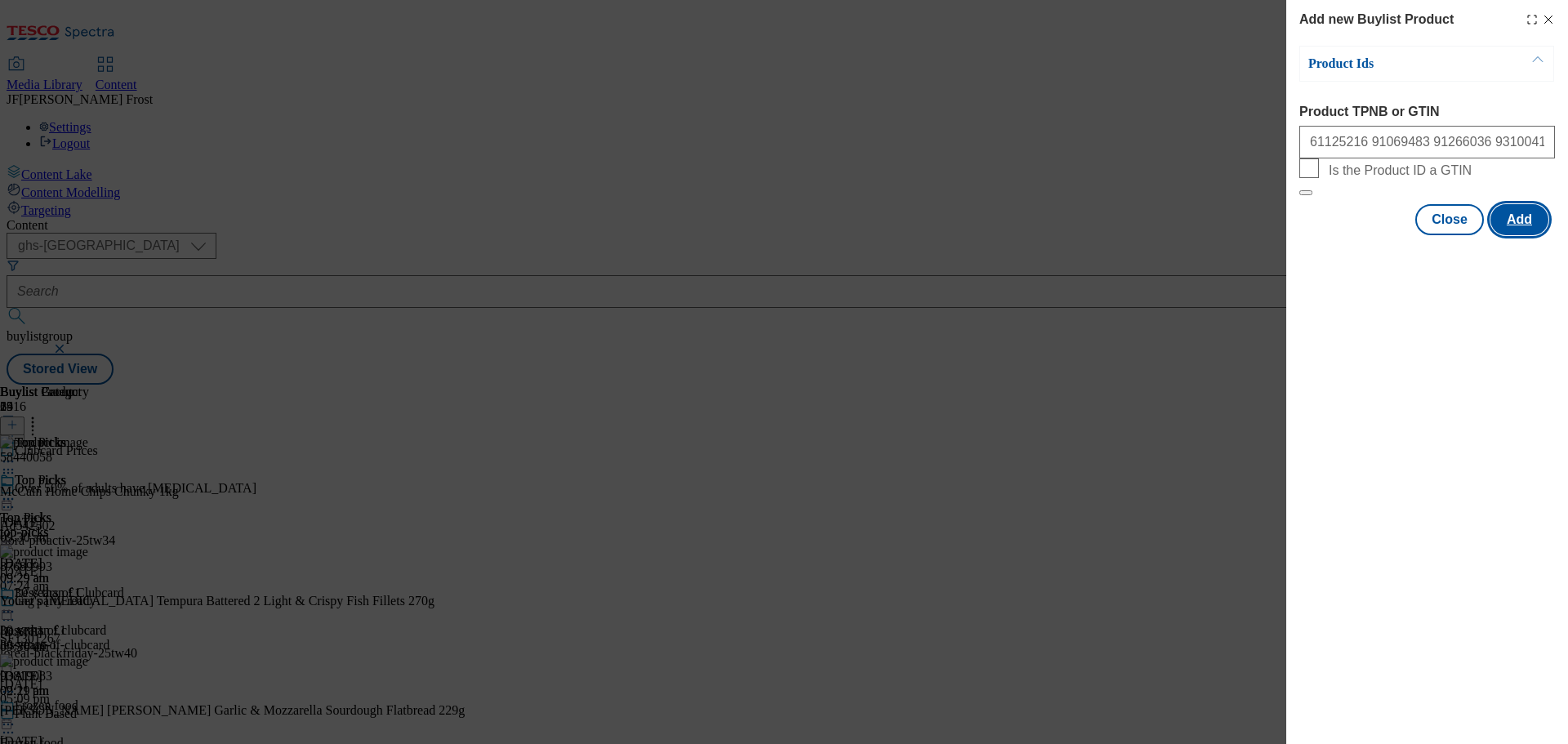
click at [1514, 235] on button "Add" at bounding box center [1519, 220] width 58 height 31
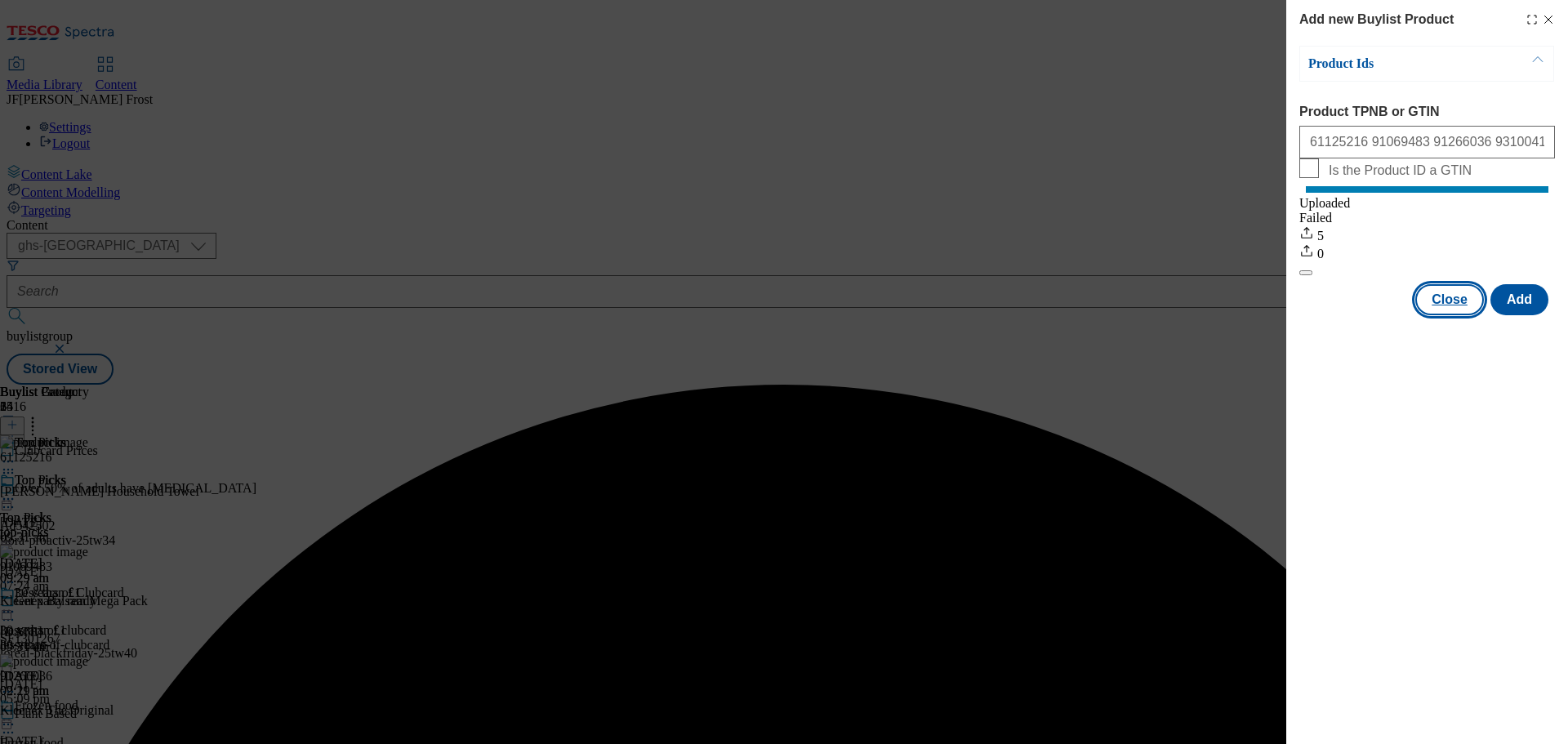
click at [1451, 315] on button "Close" at bounding box center [1449, 300] width 69 height 31
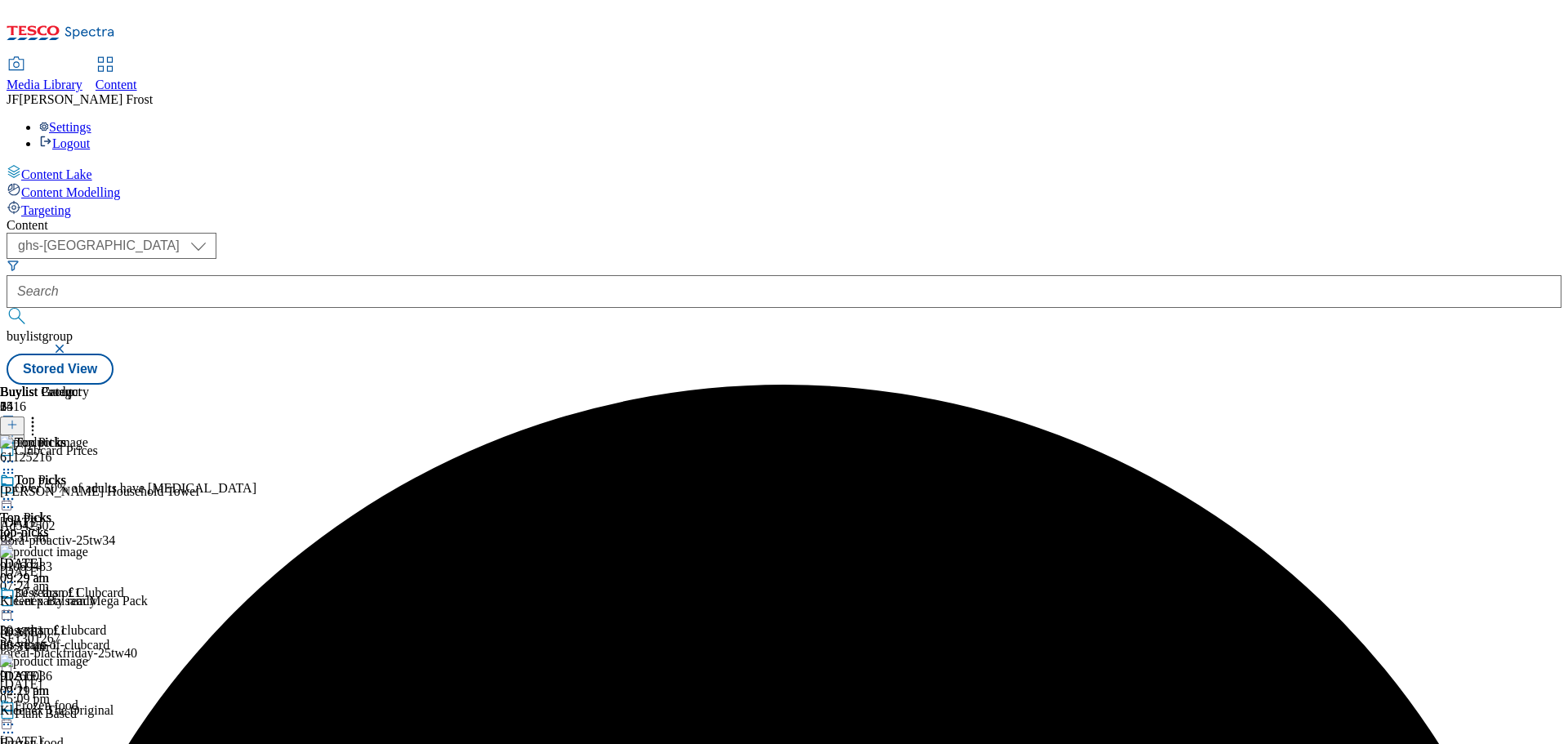
click at [17, 490] on icon at bounding box center [8, 499] width 17 height 17
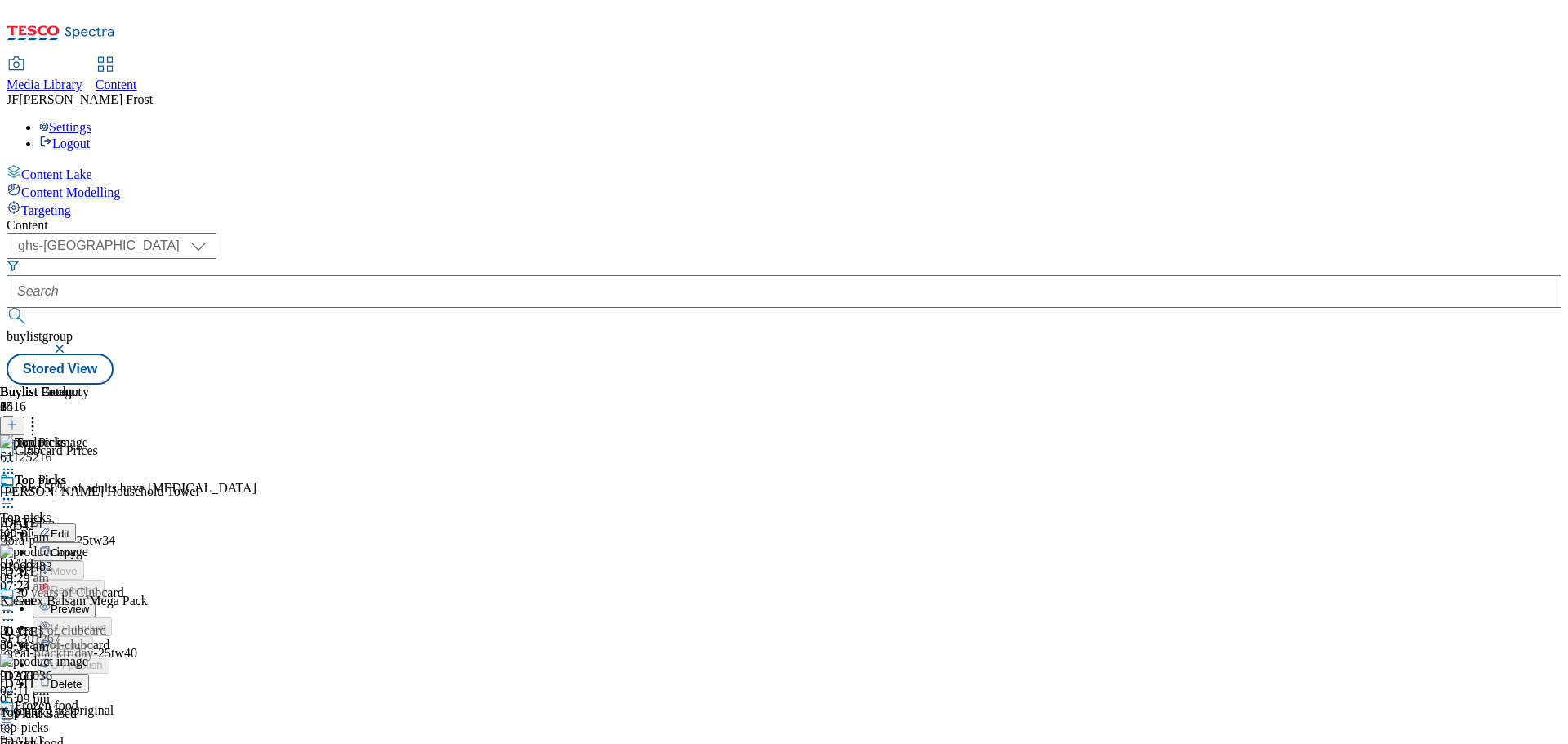
click at [89, 603] on span "Preview" at bounding box center [69, 609] width 38 height 12
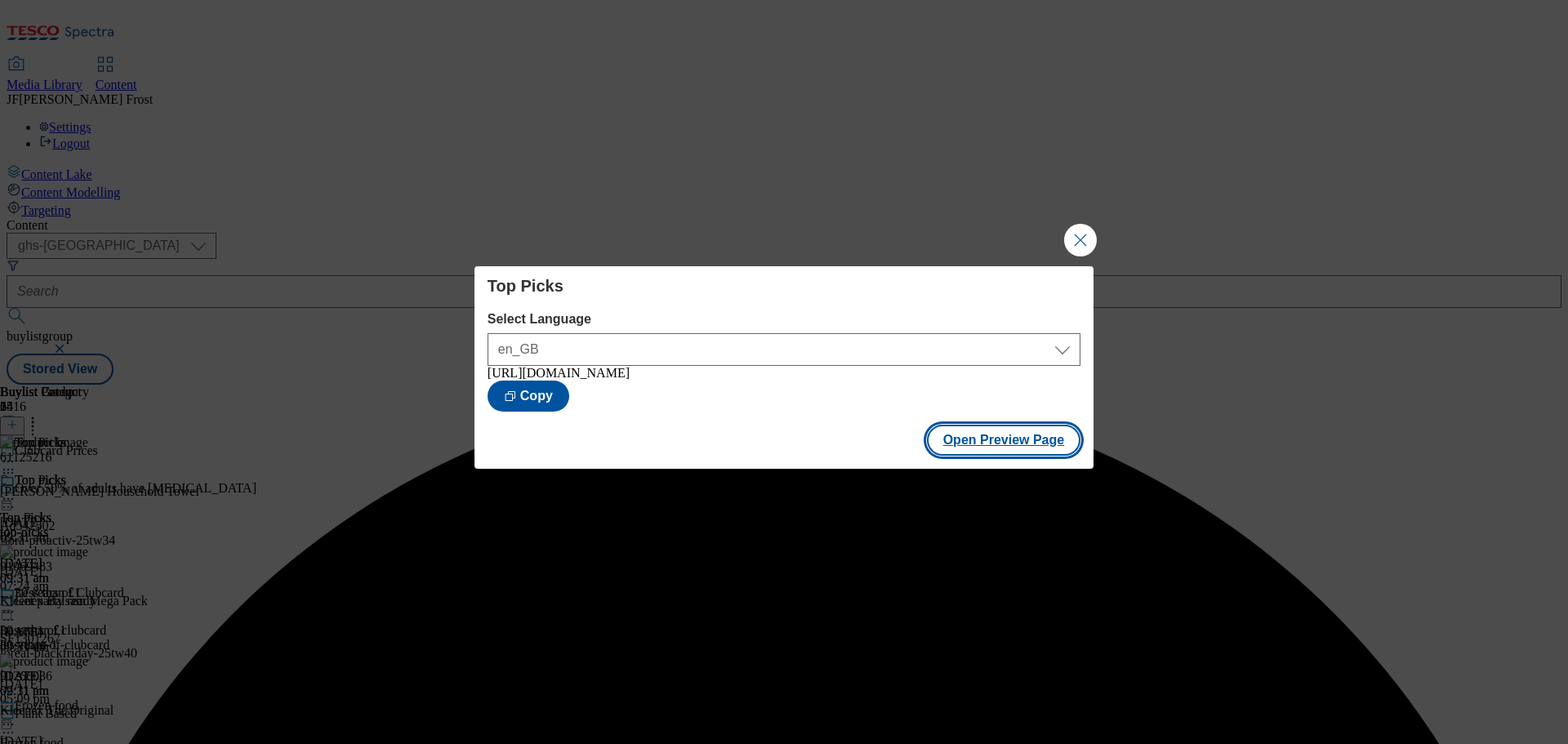
click at [1016, 443] on button "Open Preview Page" at bounding box center [1004, 440] width 154 height 31
click at [1077, 230] on button "Close Modal" at bounding box center [1081, 240] width 33 height 33
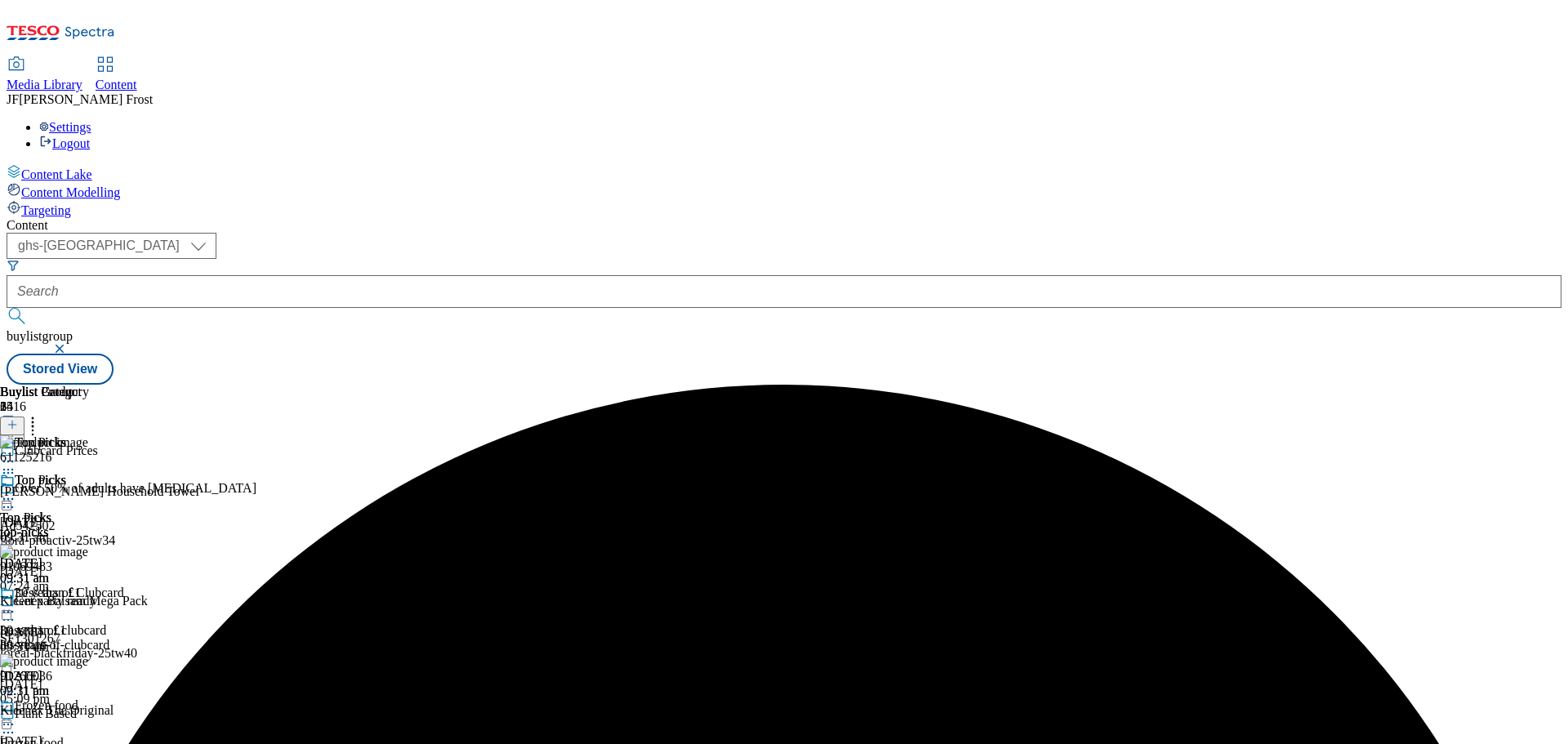
click at [17, 490] on icon at bounding box center [8, 499] width 17 height 17
click at [87, 659] on span "Publish" at bounding box center [69, 665] width 36 height 12
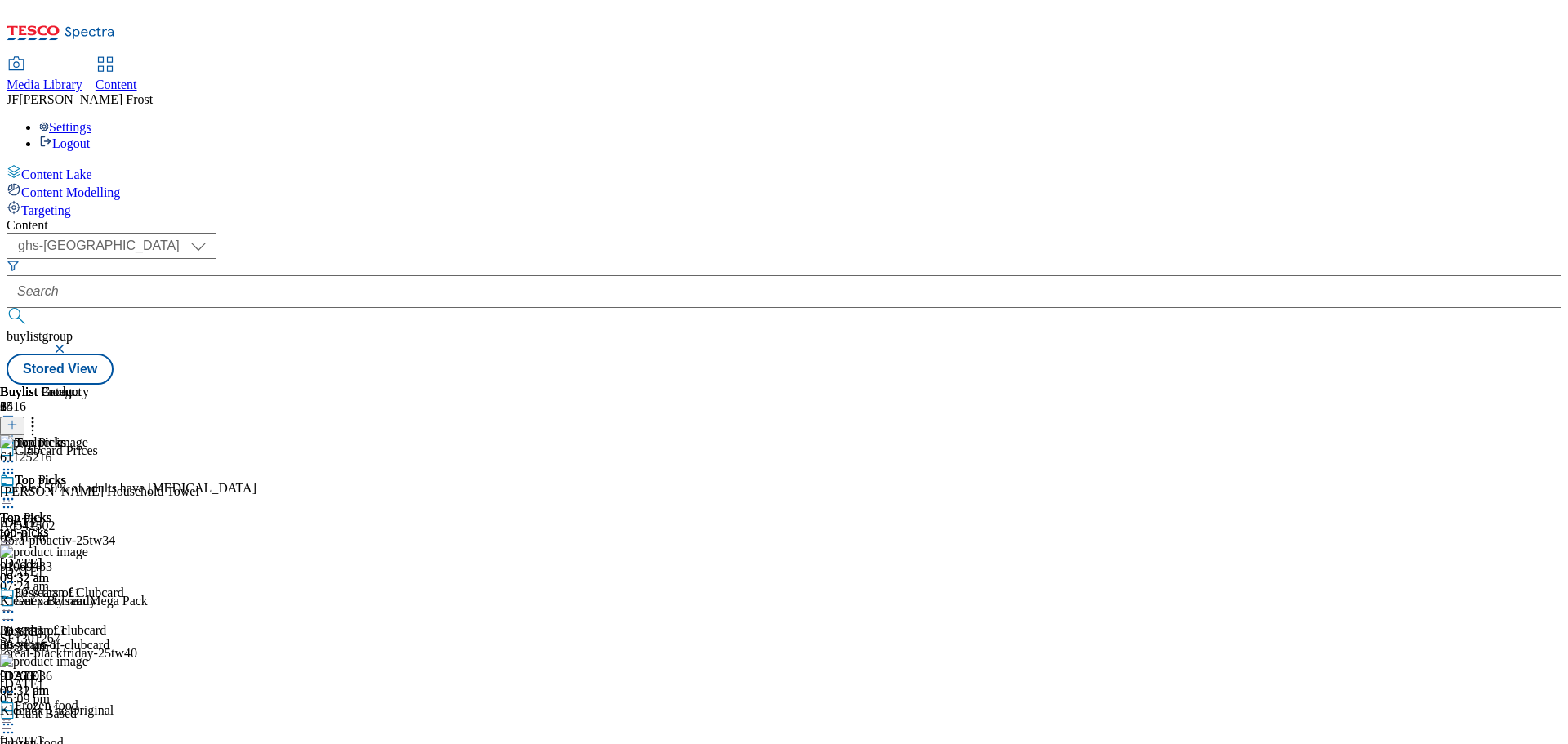
scroll to position [245, 0]
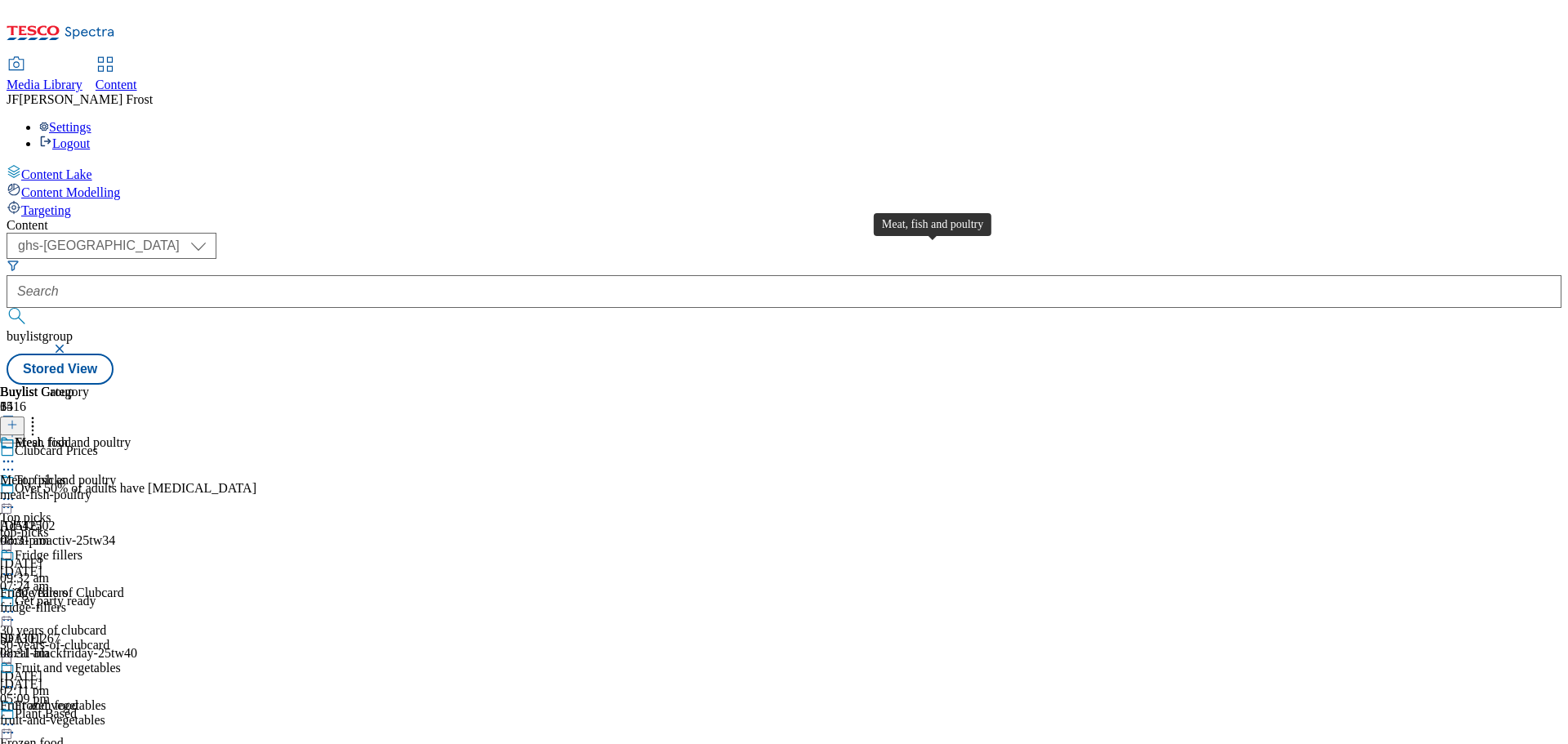
click at [130, 435] on div "Meat, fish and poultry" at bounding box center [73, 443] width 116 height 15
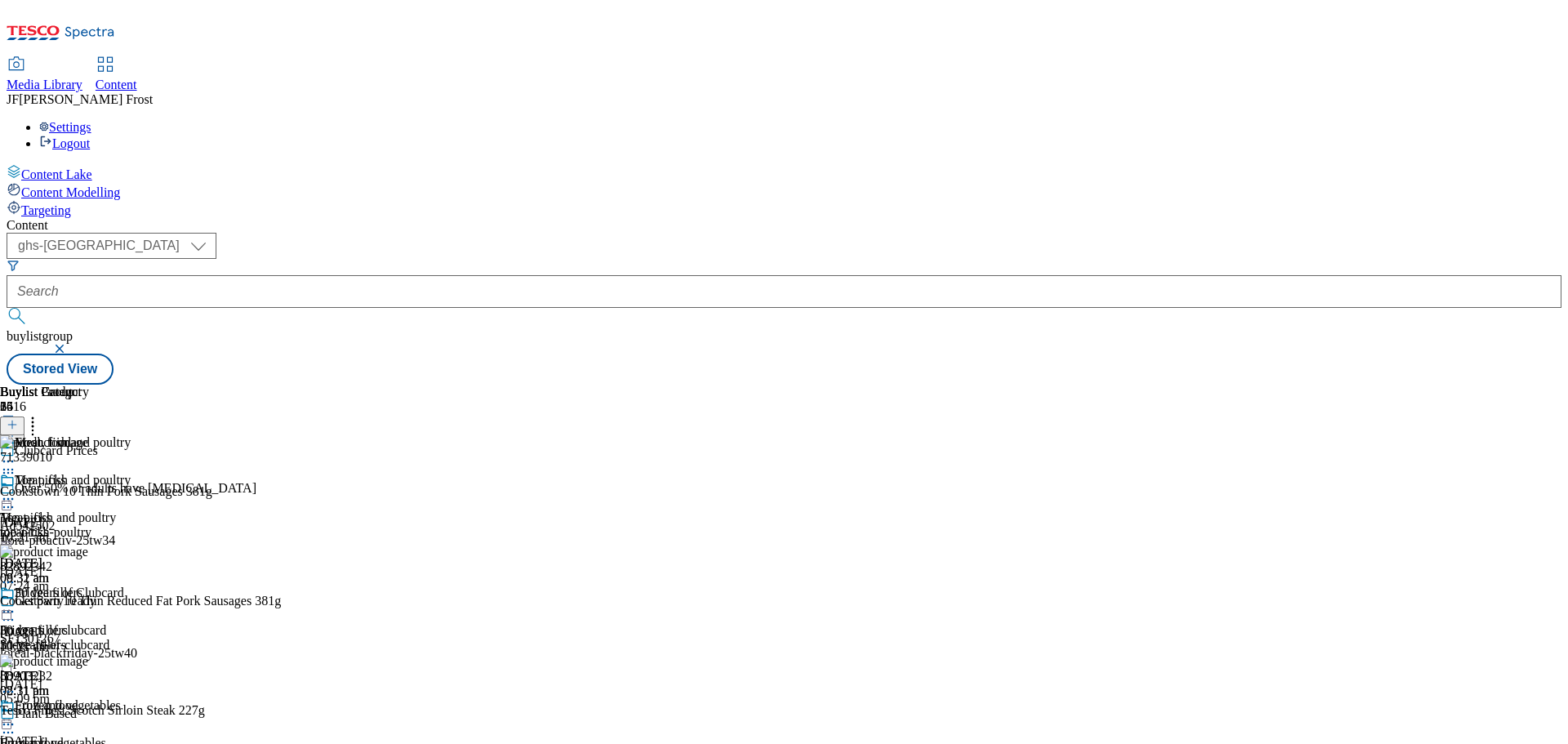
click at [17, 490] on icon at bounding box center [8, 499] width 17 height 17
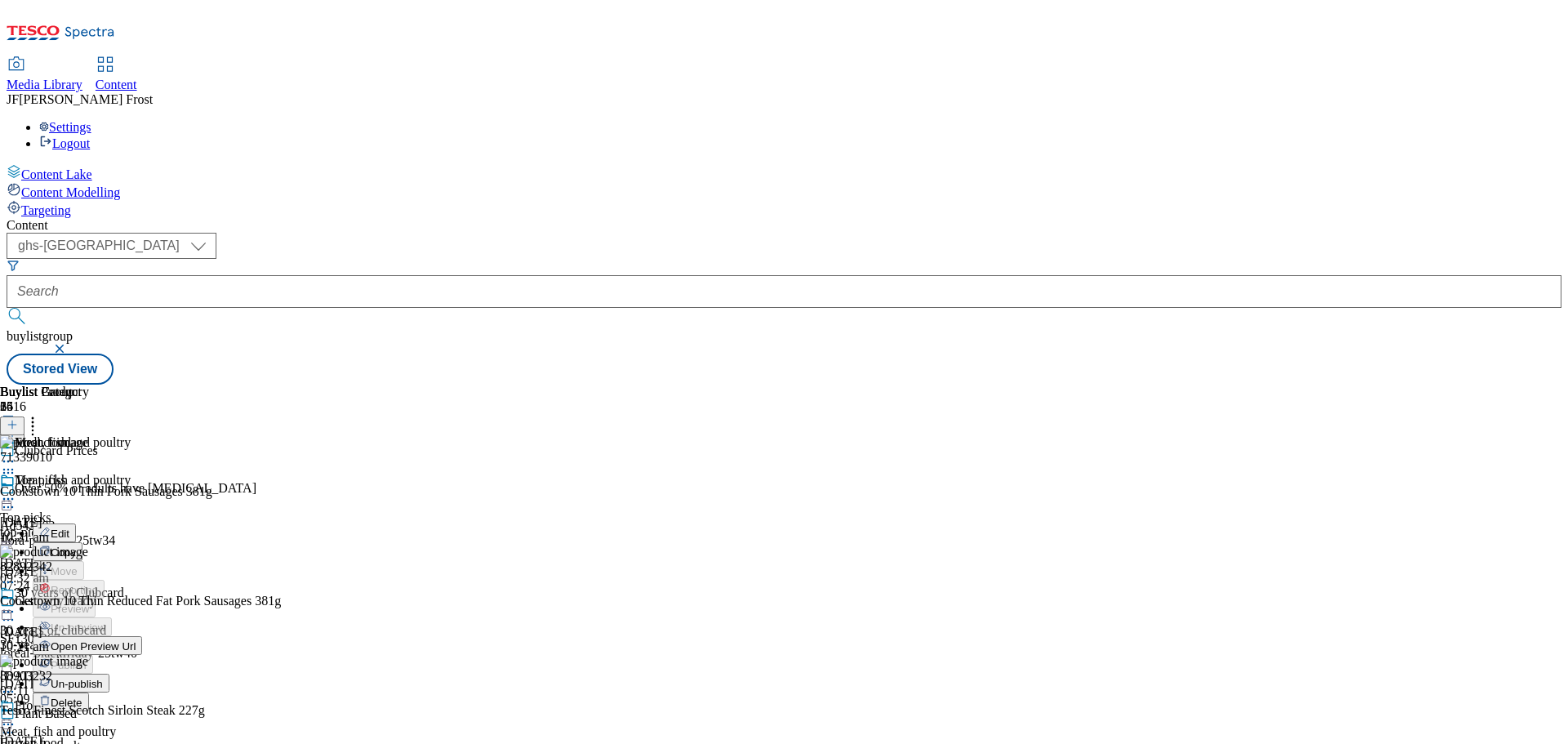
click at [17, 490] on icon at bounding box center [8, 499] width 17 height 17
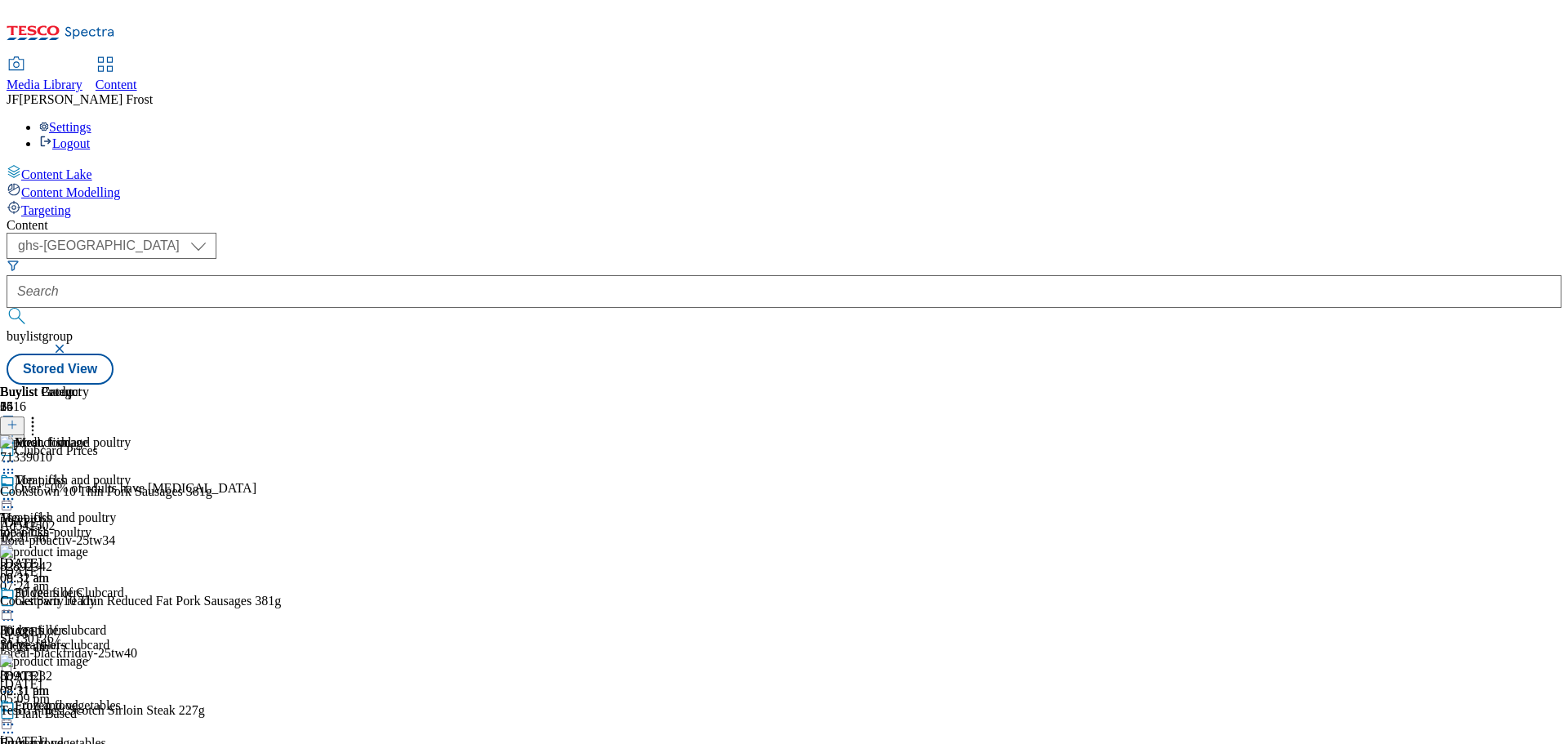
click at [17, 490] on icon at bounding box center [8, 499] width 17 height 17
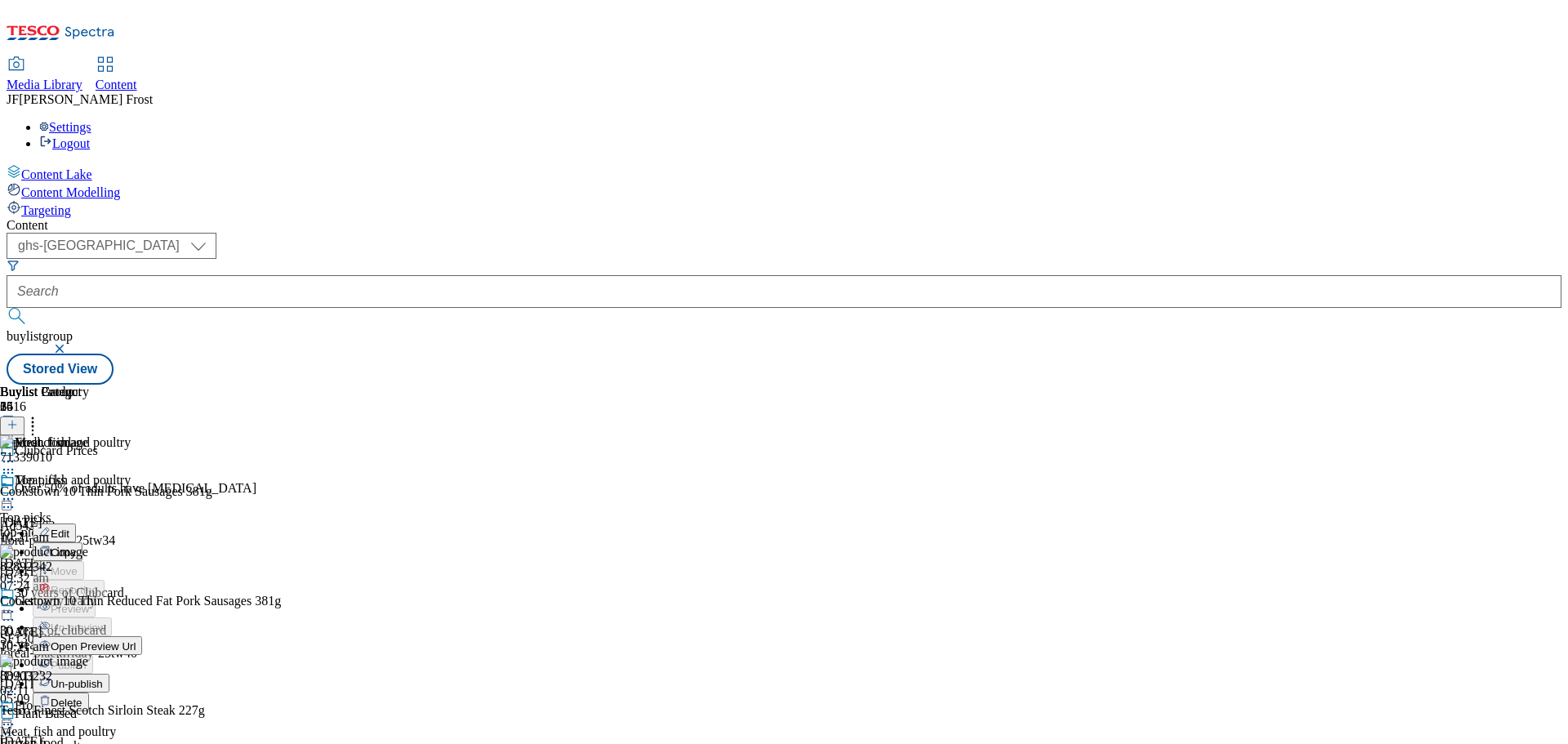
click at [103, 678] on span "Un-publish" at bounding box center [76, 684] width 52 height 12
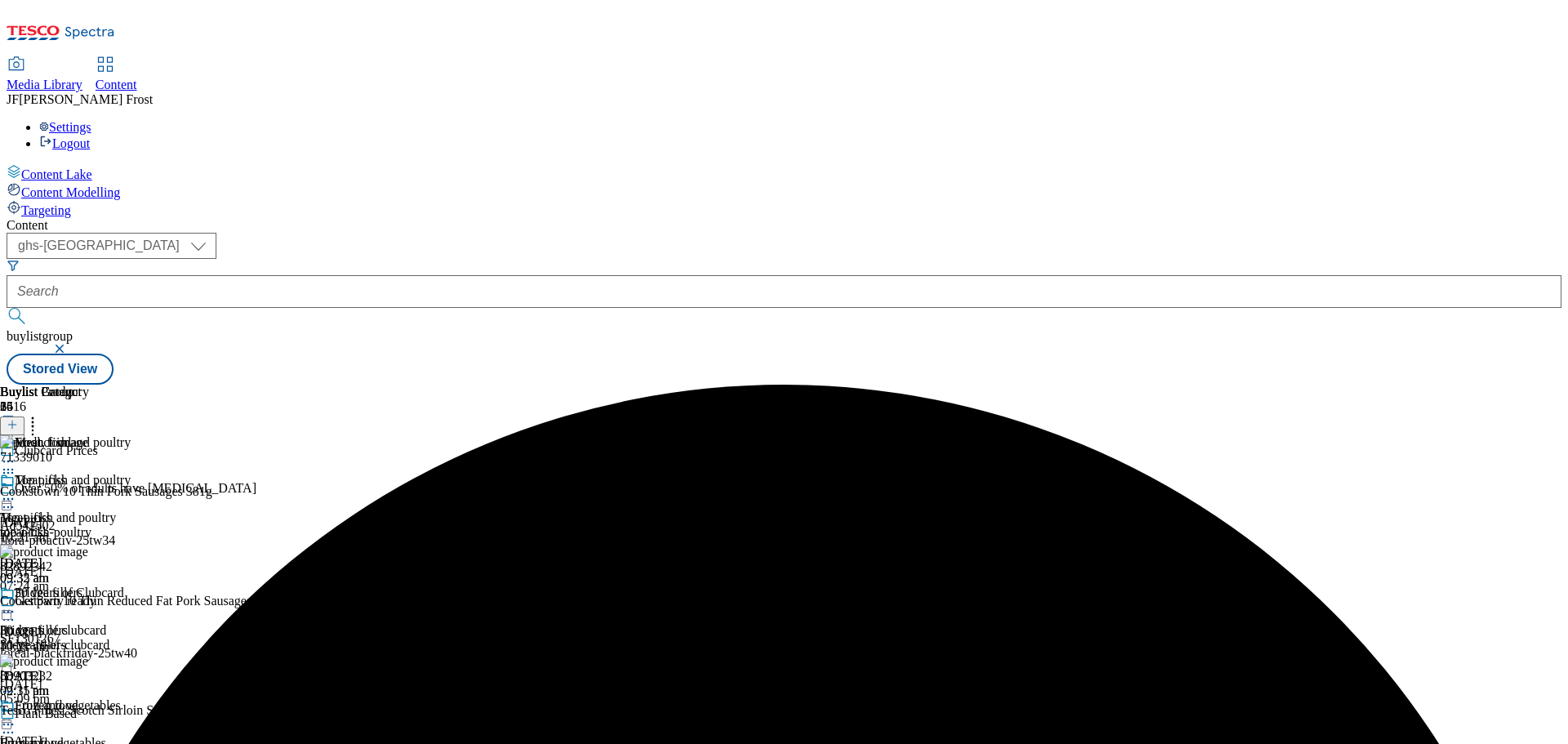
click at [17, 490] on icon at bounding box center [8, 499] width 17 height 17
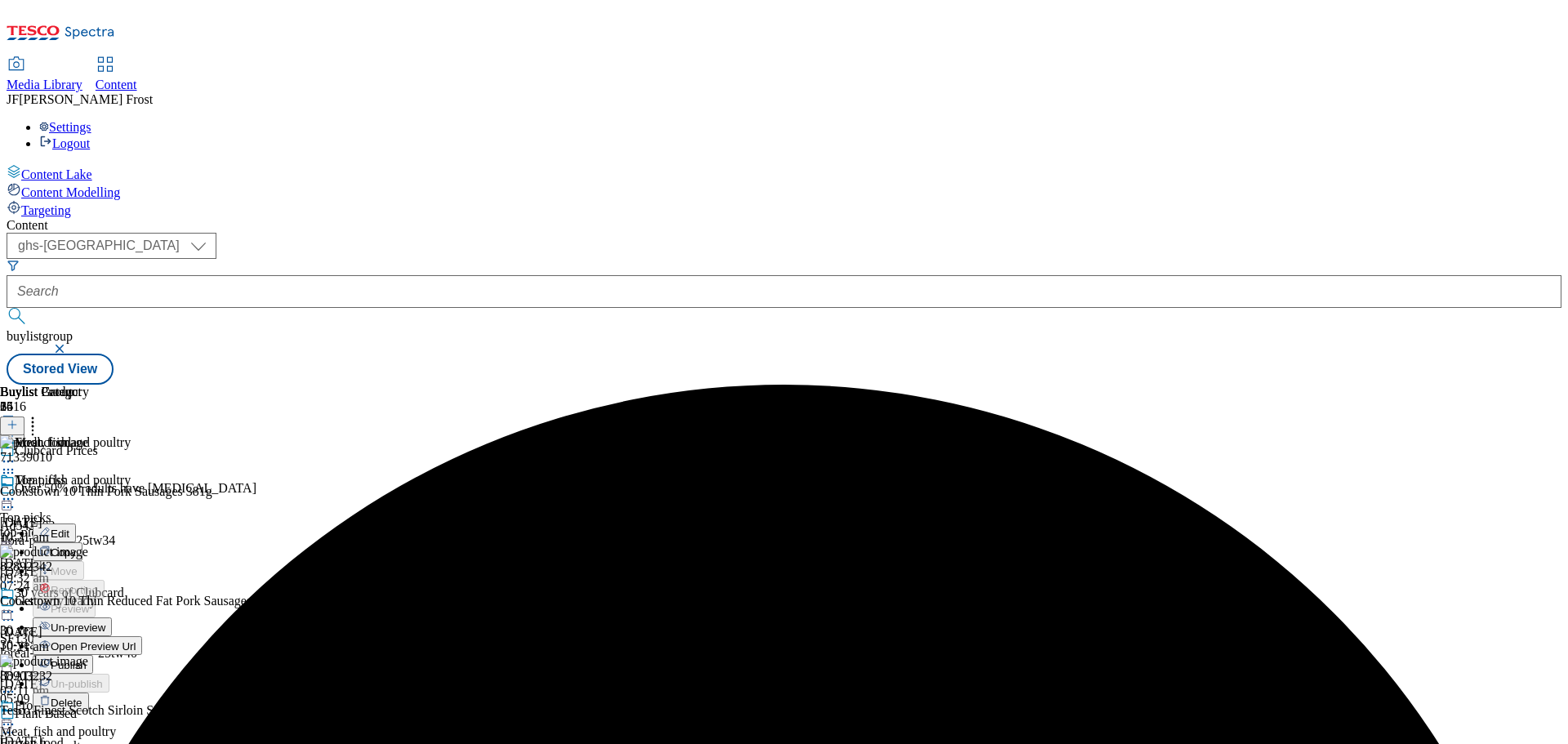
click at [106, 622] on span "Un-preview" at bounding box center [78, 628] width 54 height 12
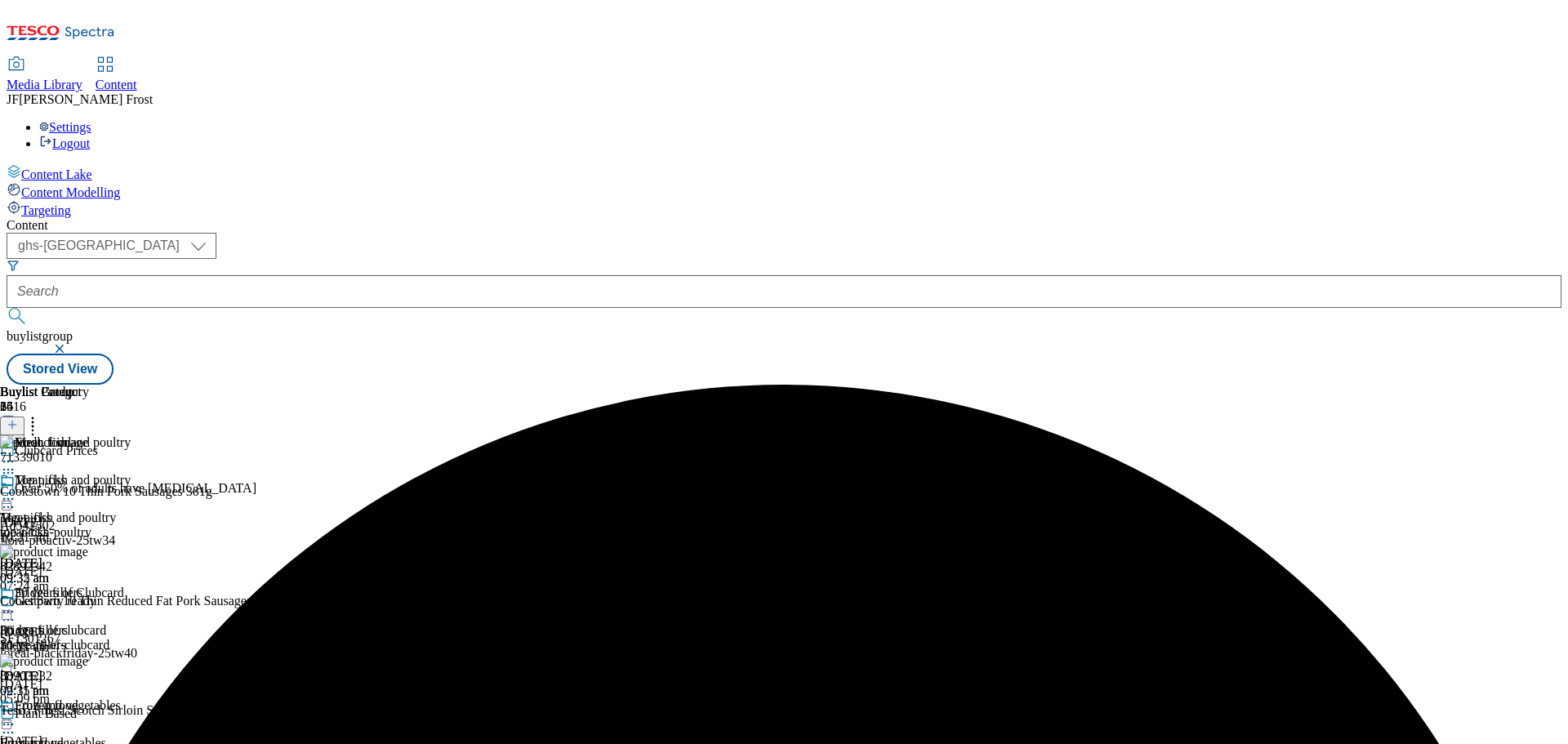
click at [40, 414] on icon at bounding box center [33, 422] width 17 height 17
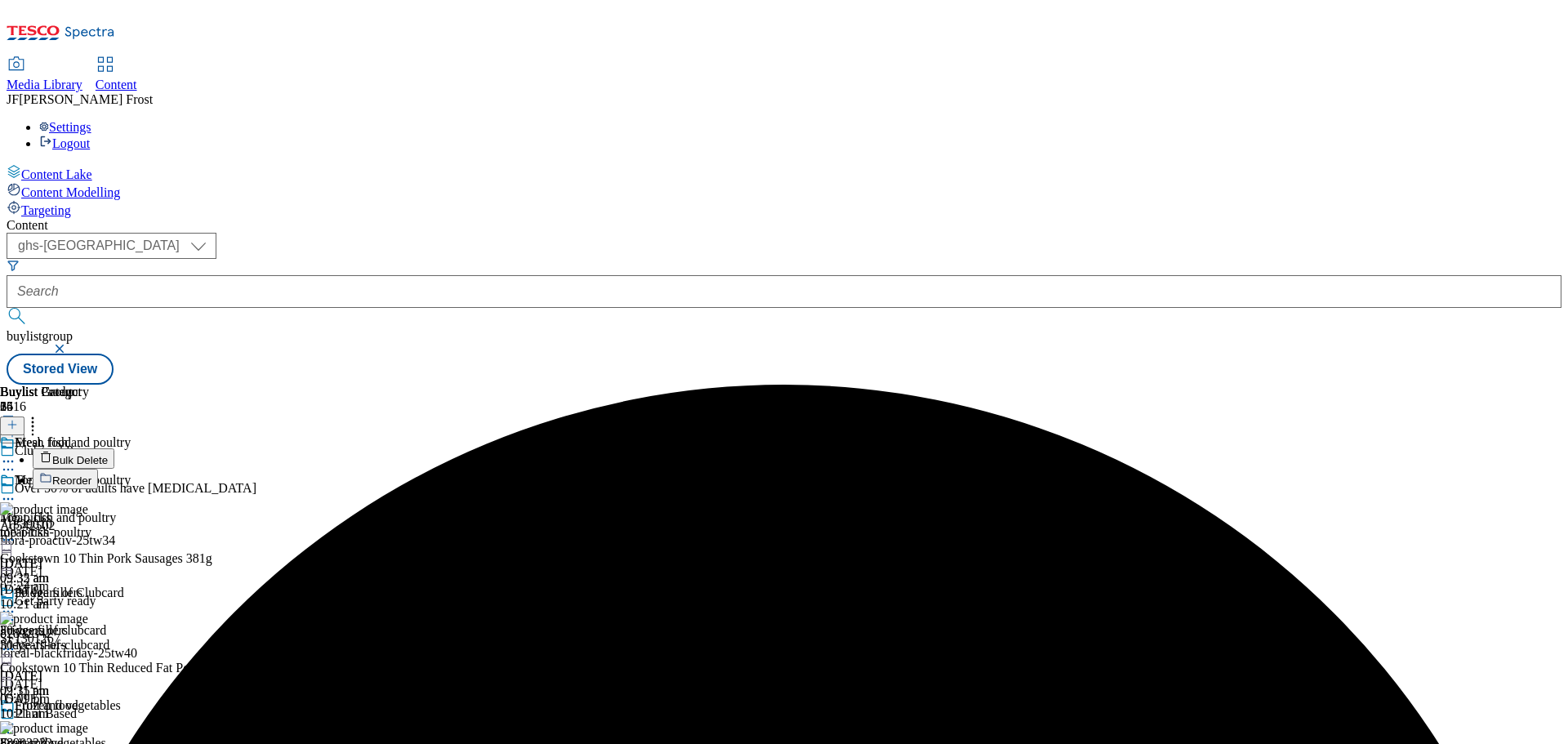
click at [114, 448] on button "Bulk Delete" at bounding box center [73, 458] width 82 height 21
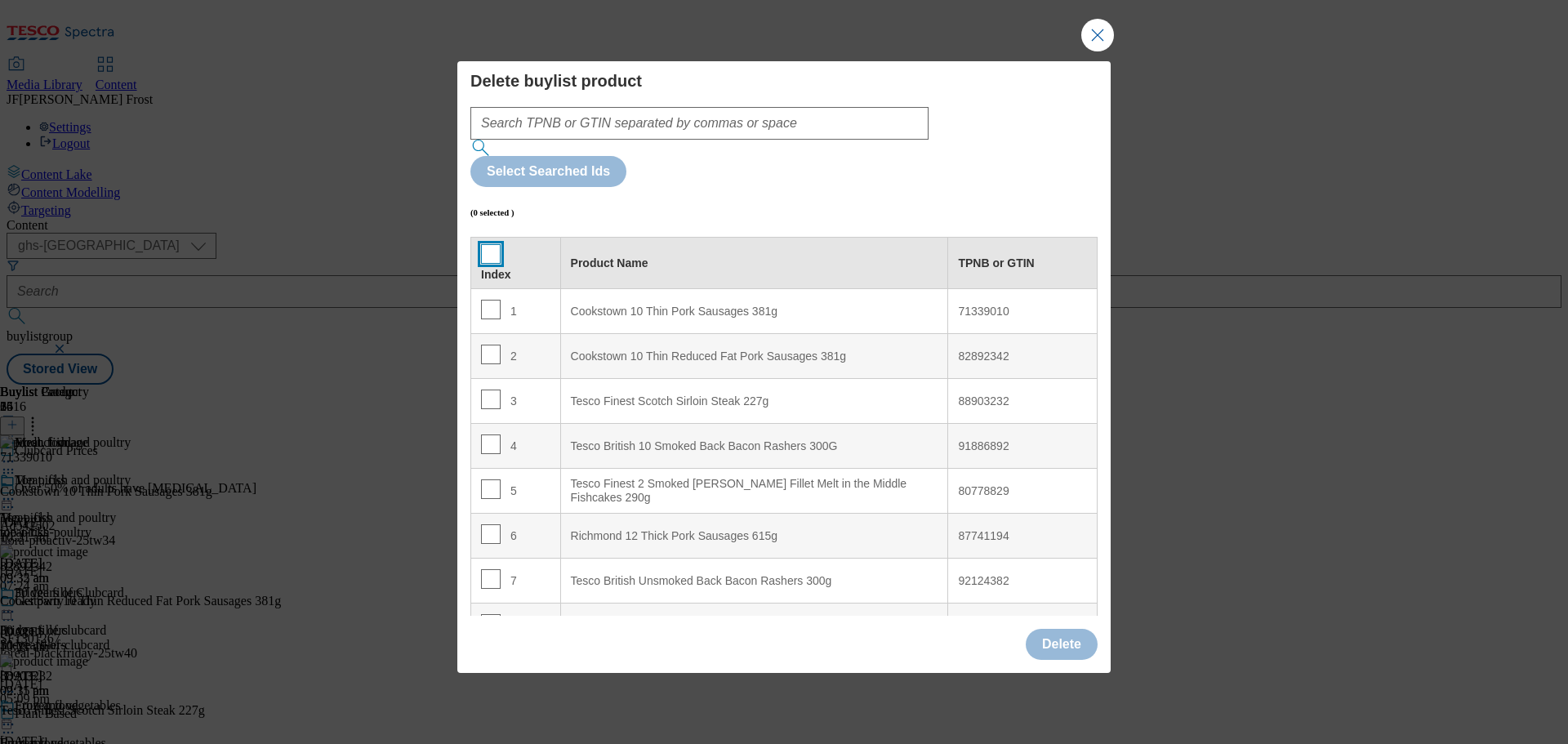
click at [490, 244] on input "Modal" at bounding box center [491, 254] width 20 height 20
checkbox input "true"
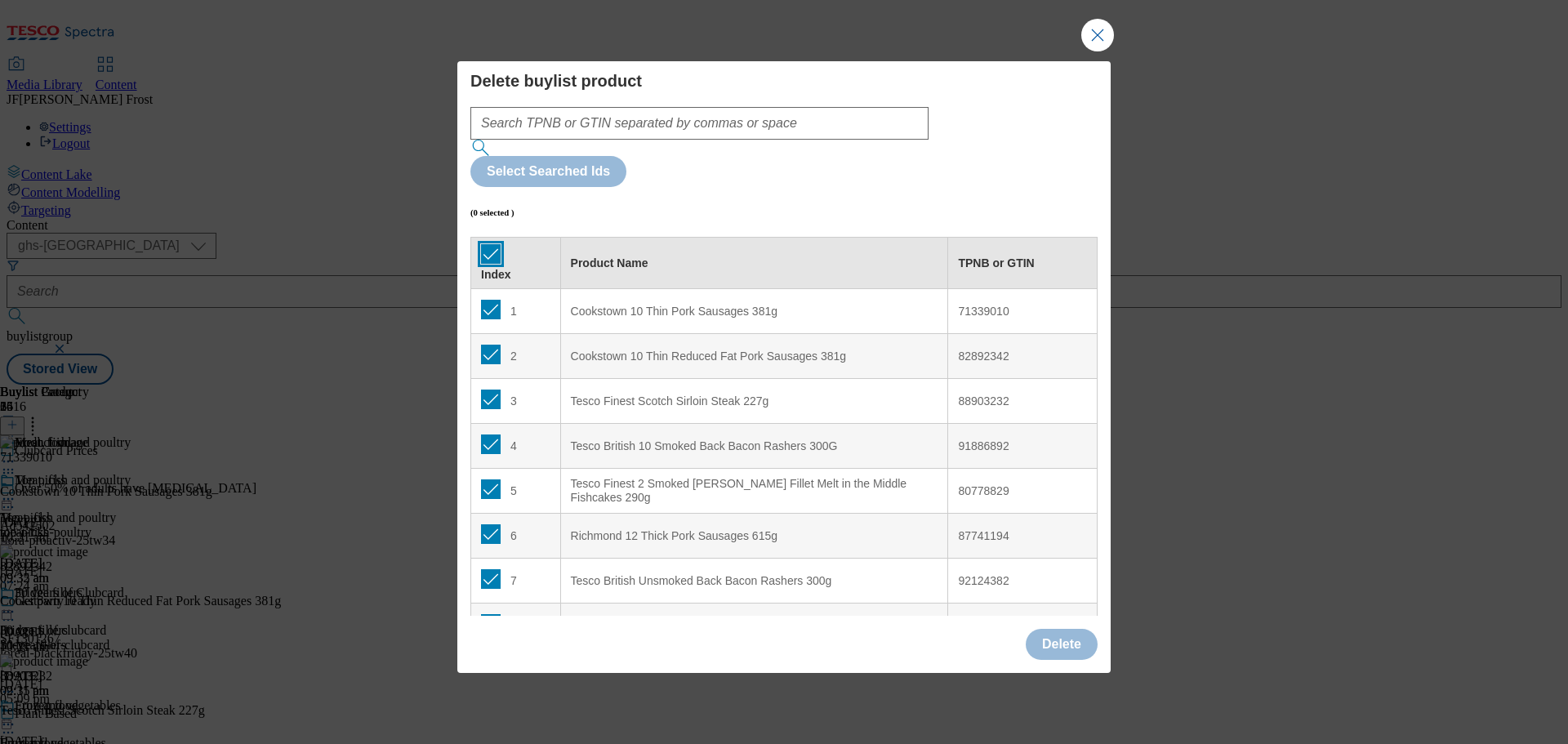
checkbox input "true"
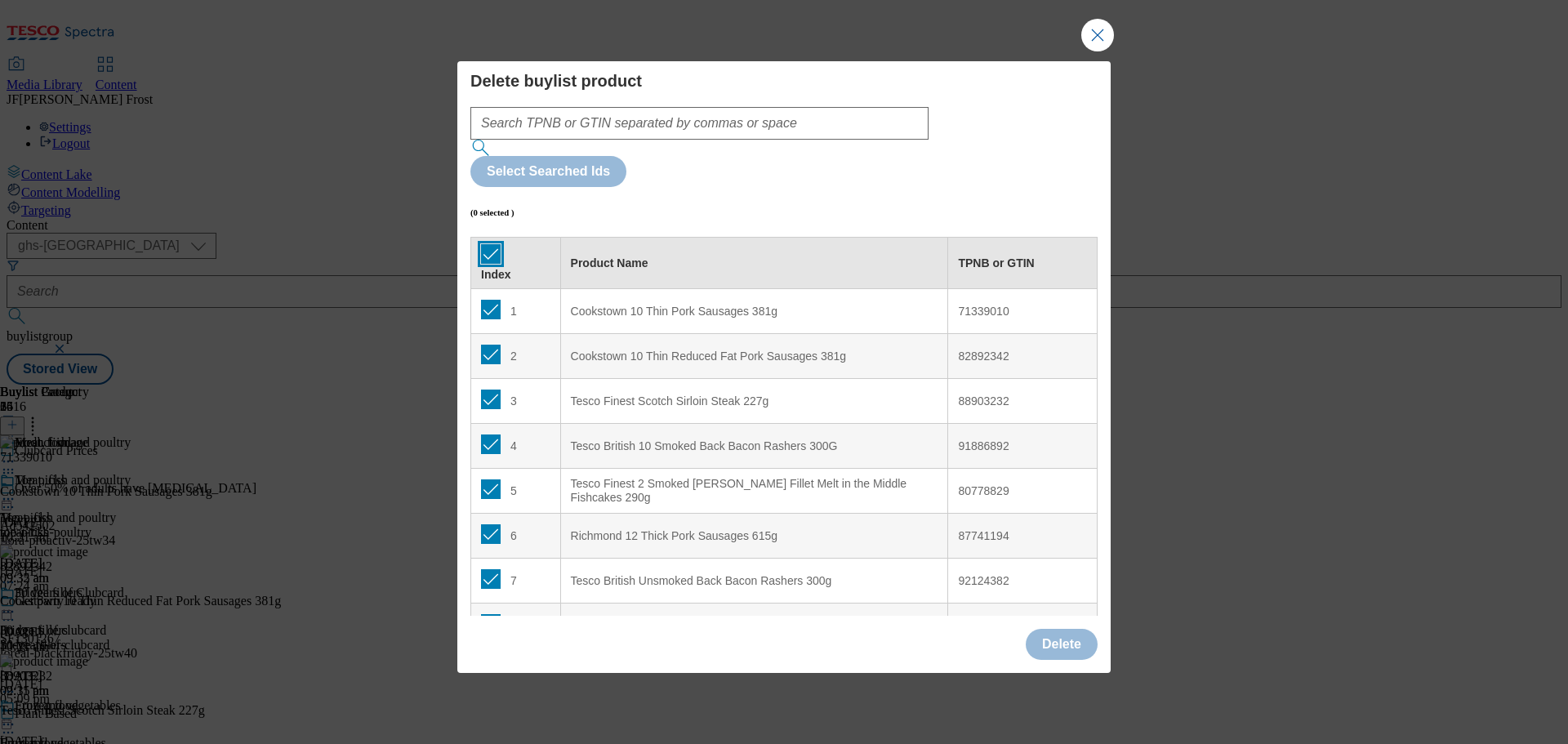
checkbox input "true"
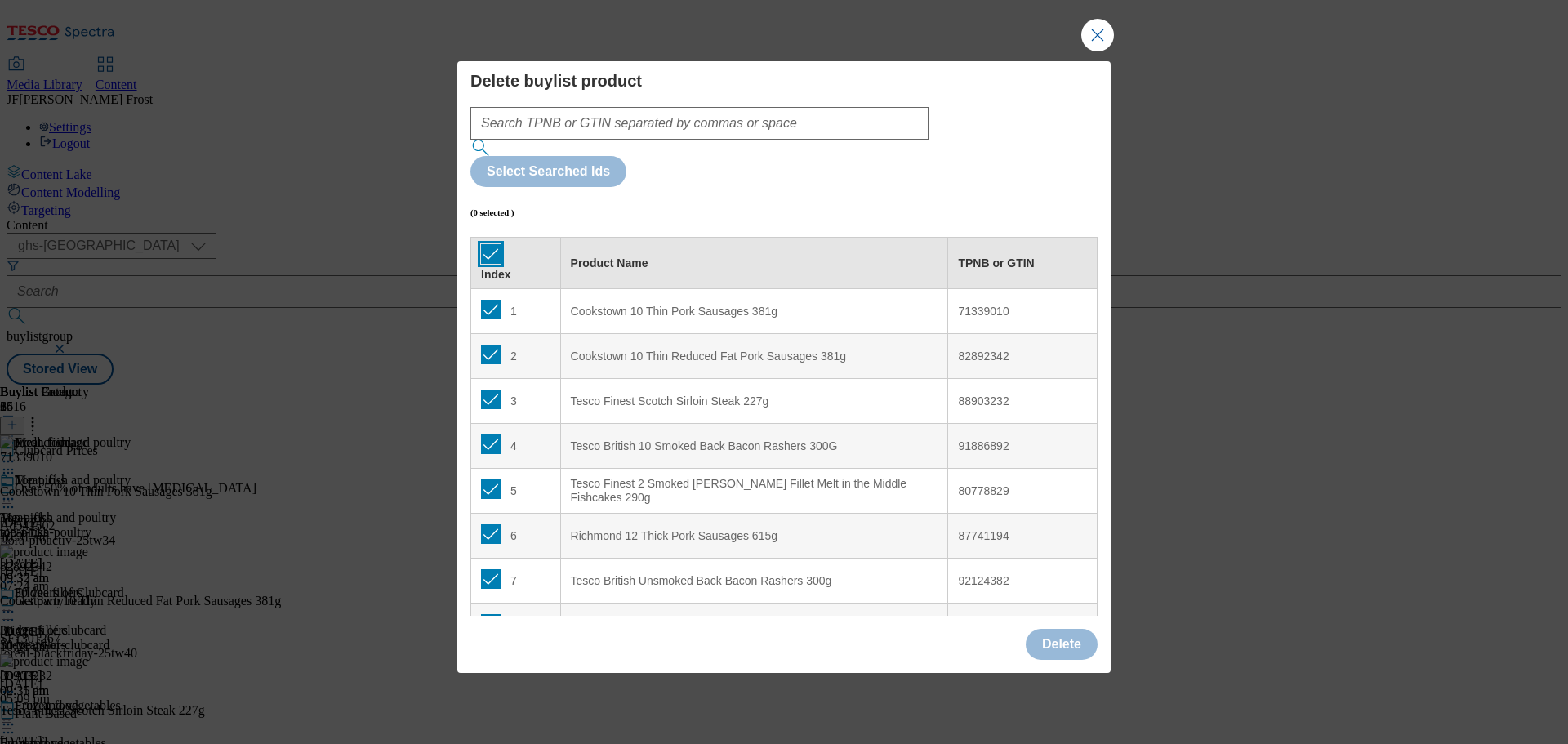
checkbox input "true"
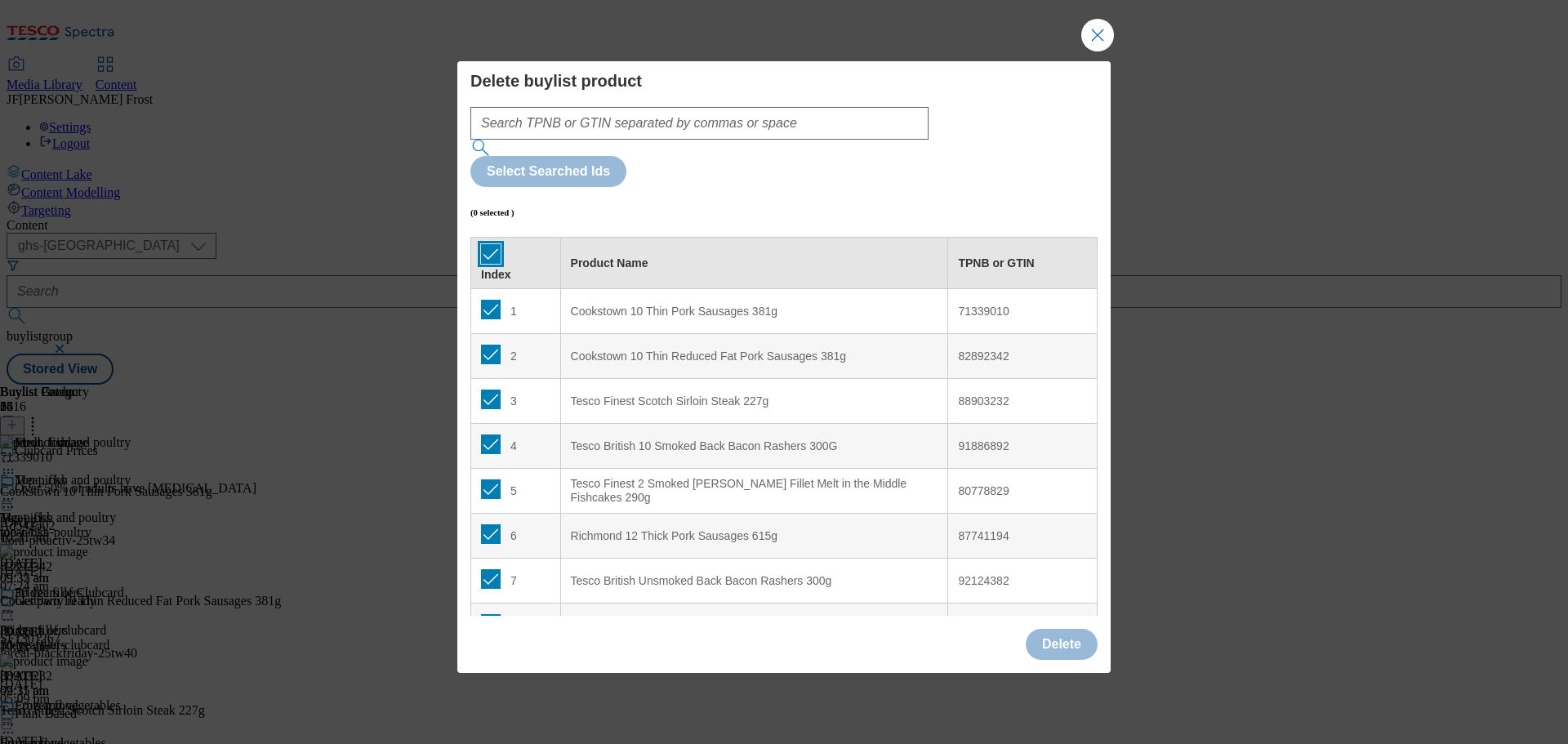
checkbox input "true"
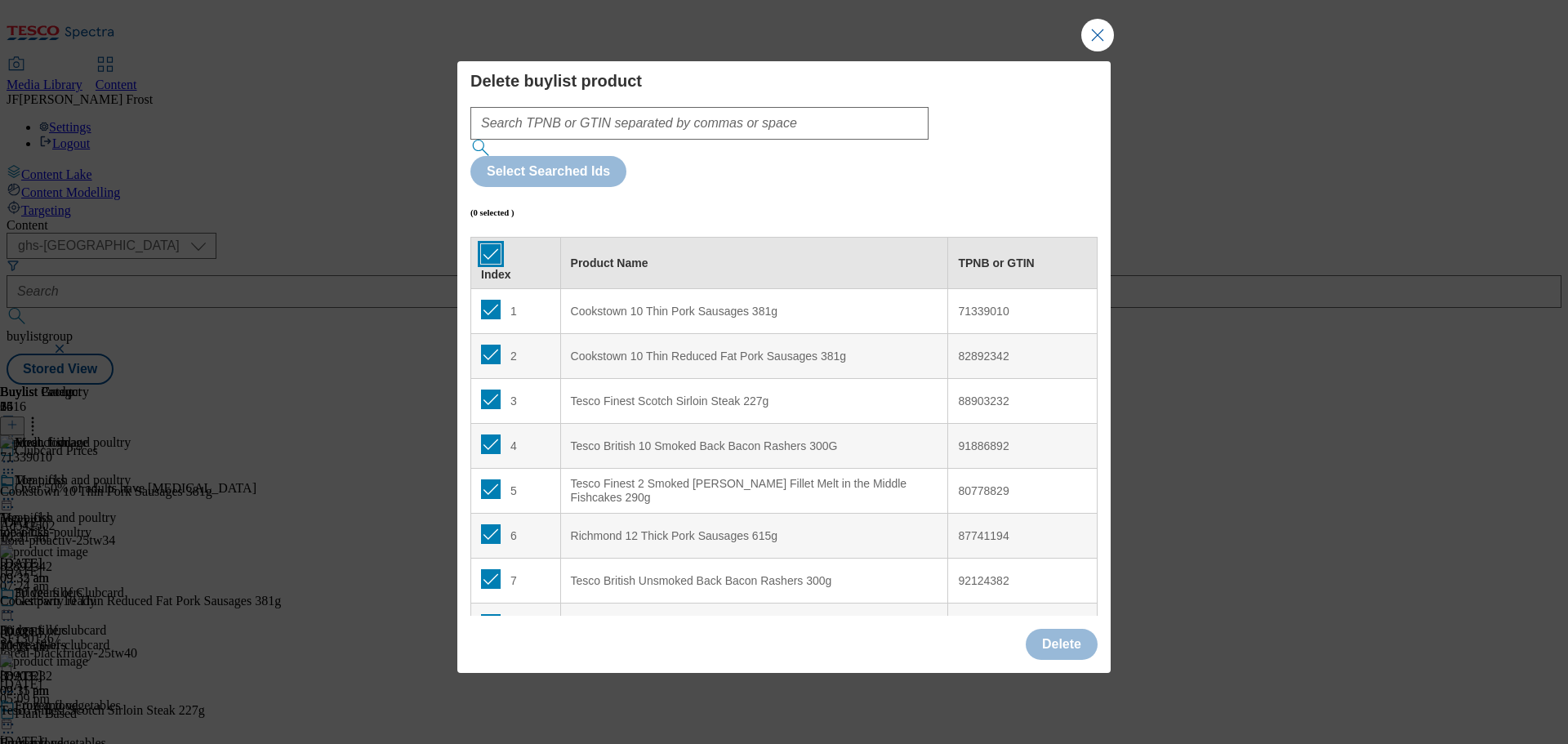
checkbox input "true"
click at [490, 300] on input "Modal" at bounding box center [491, 310] width 20 height 20
checkbox input "false"
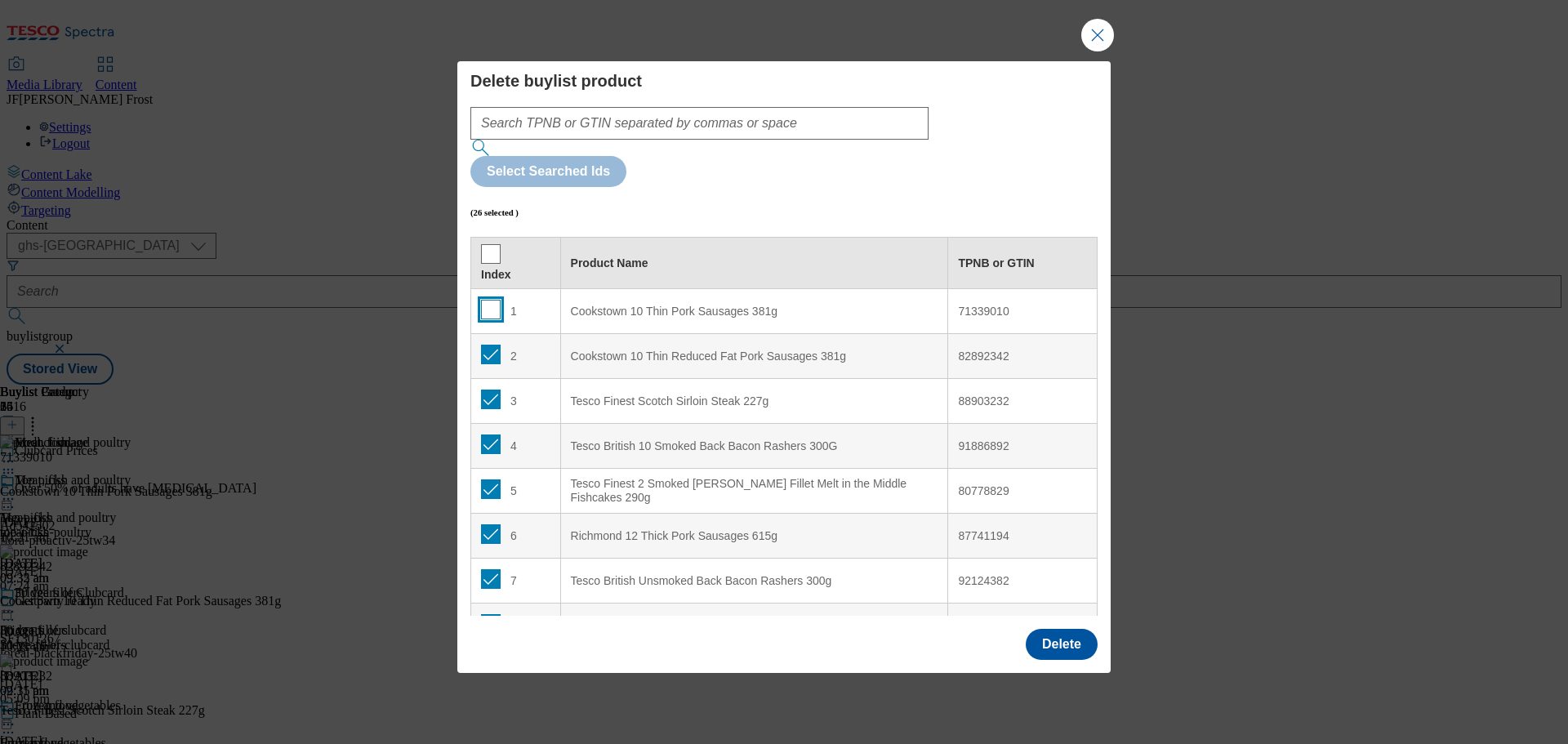
checkbox input "false"
click at [490, 344] on input "Modal" at bounding box center [491, 354] width 20 height 20
checkbox input "false"
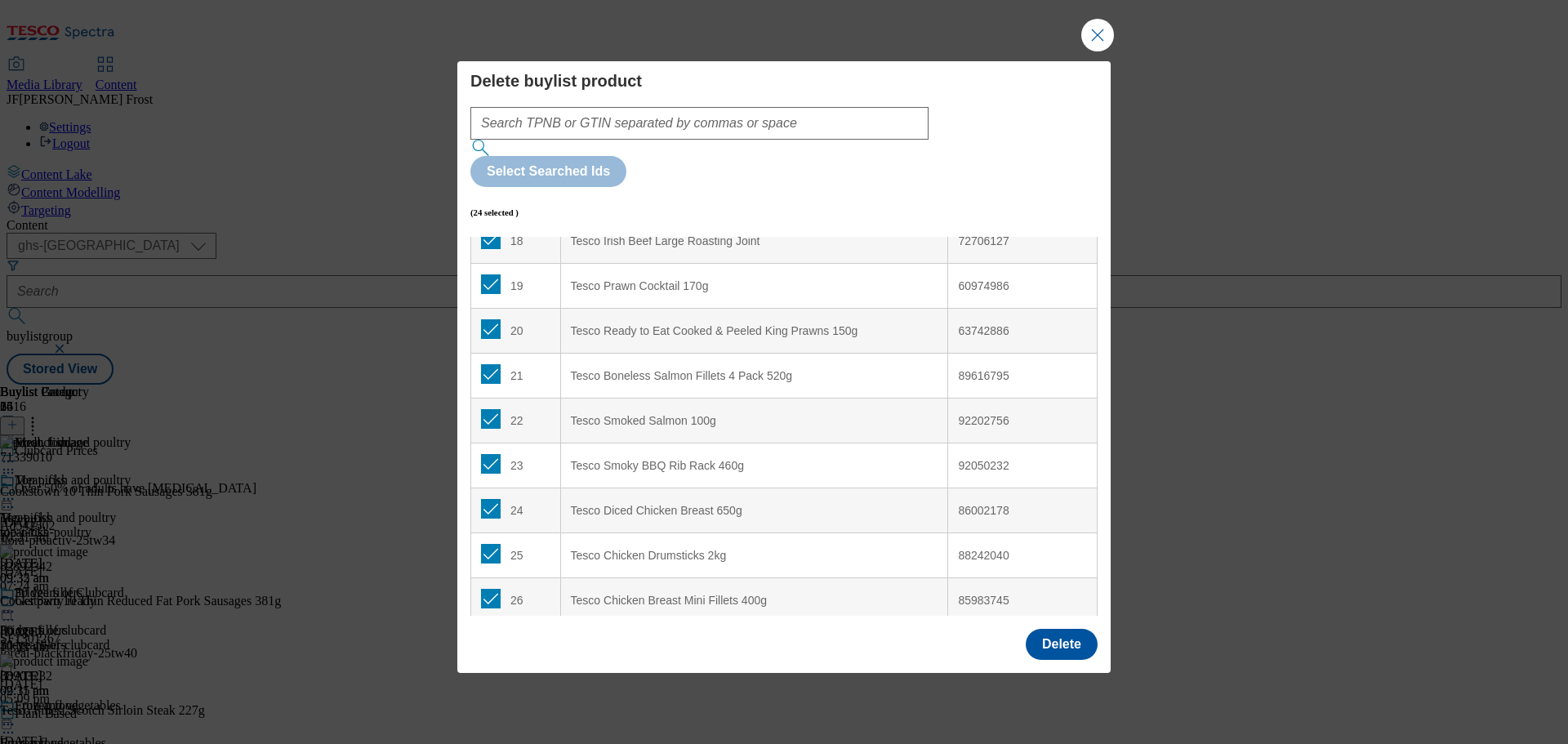
scroll to position [835, 0]
click at [1071, 629] on button "Delete" at bounding box center [1061, 645] width 72 height 31
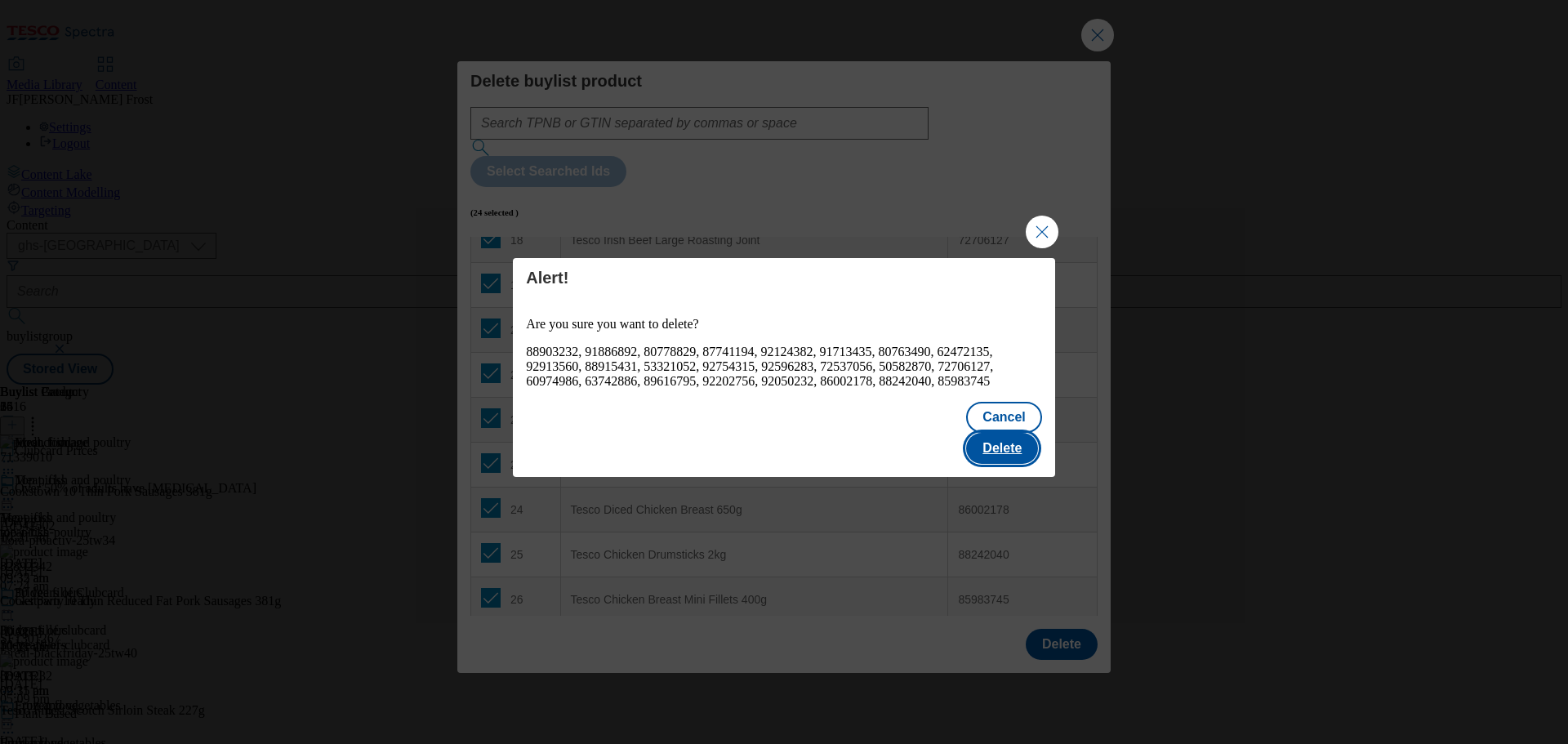
click at [1007, 433] on button "Delete" at bounding box center [1002, 448] width 72 height 31
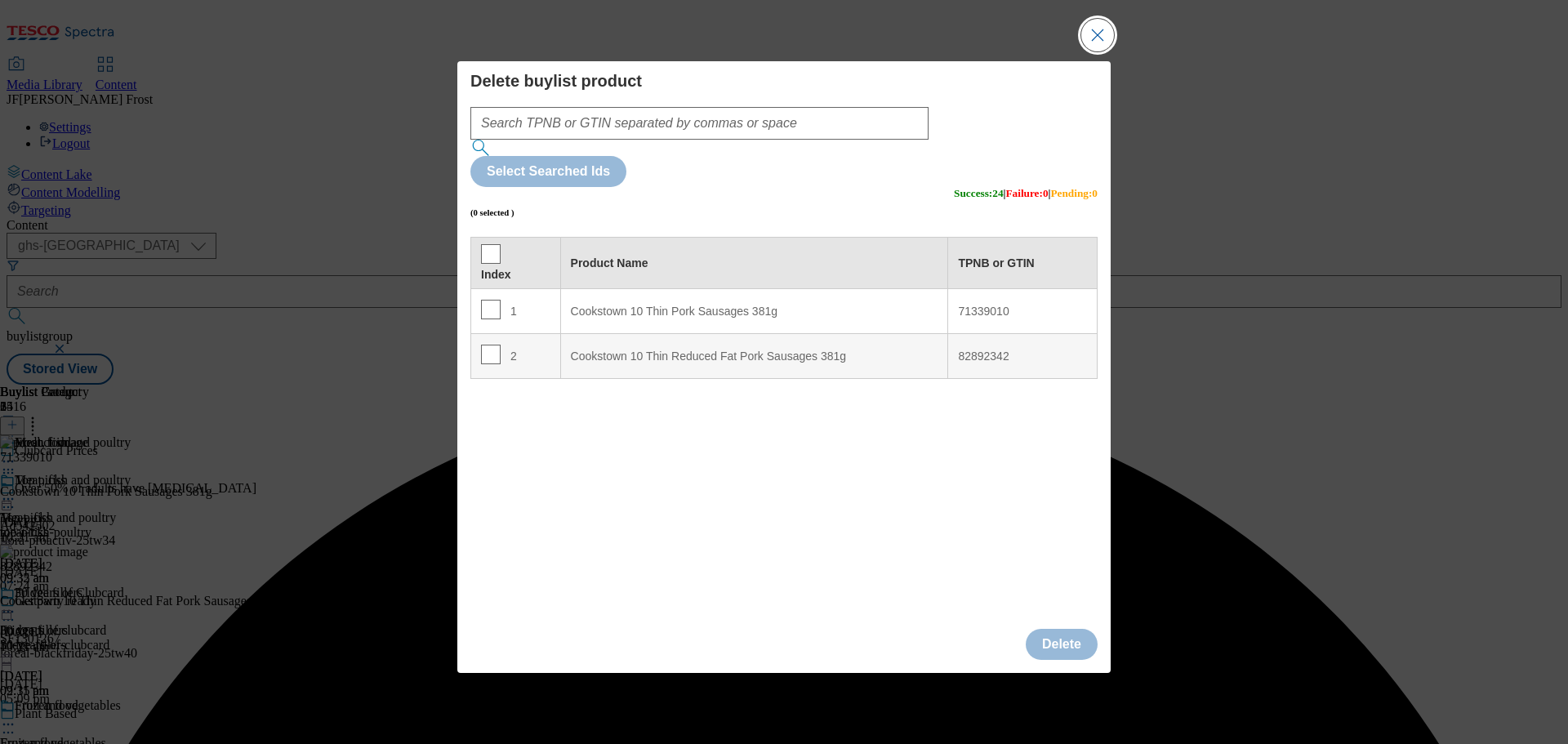
click at [1101, 51] on button "Close Modal" at bounding box center [1097, 36] width 33 height 33
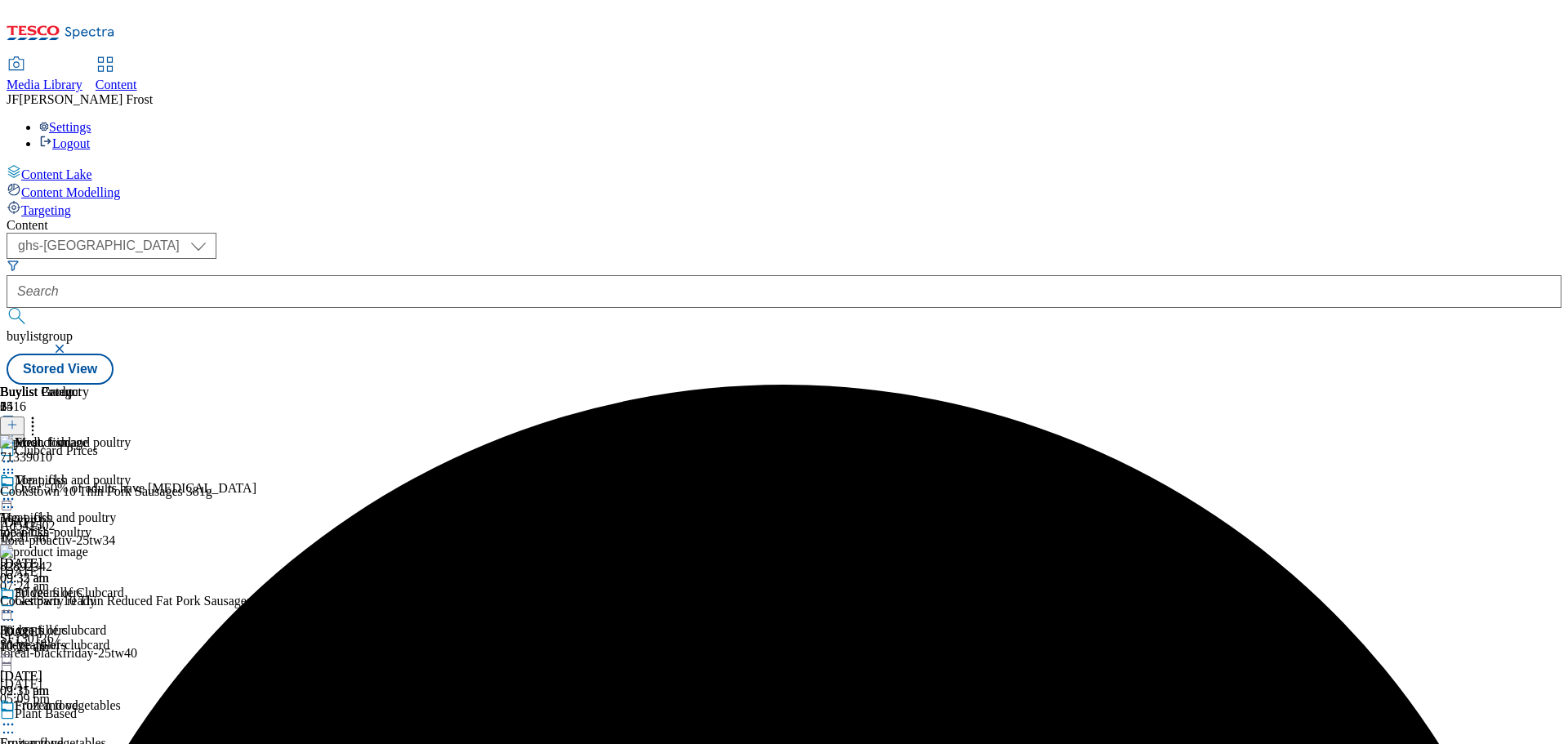
click at [12, 420] on line at bounding box center [12, 424] width 0 height 8
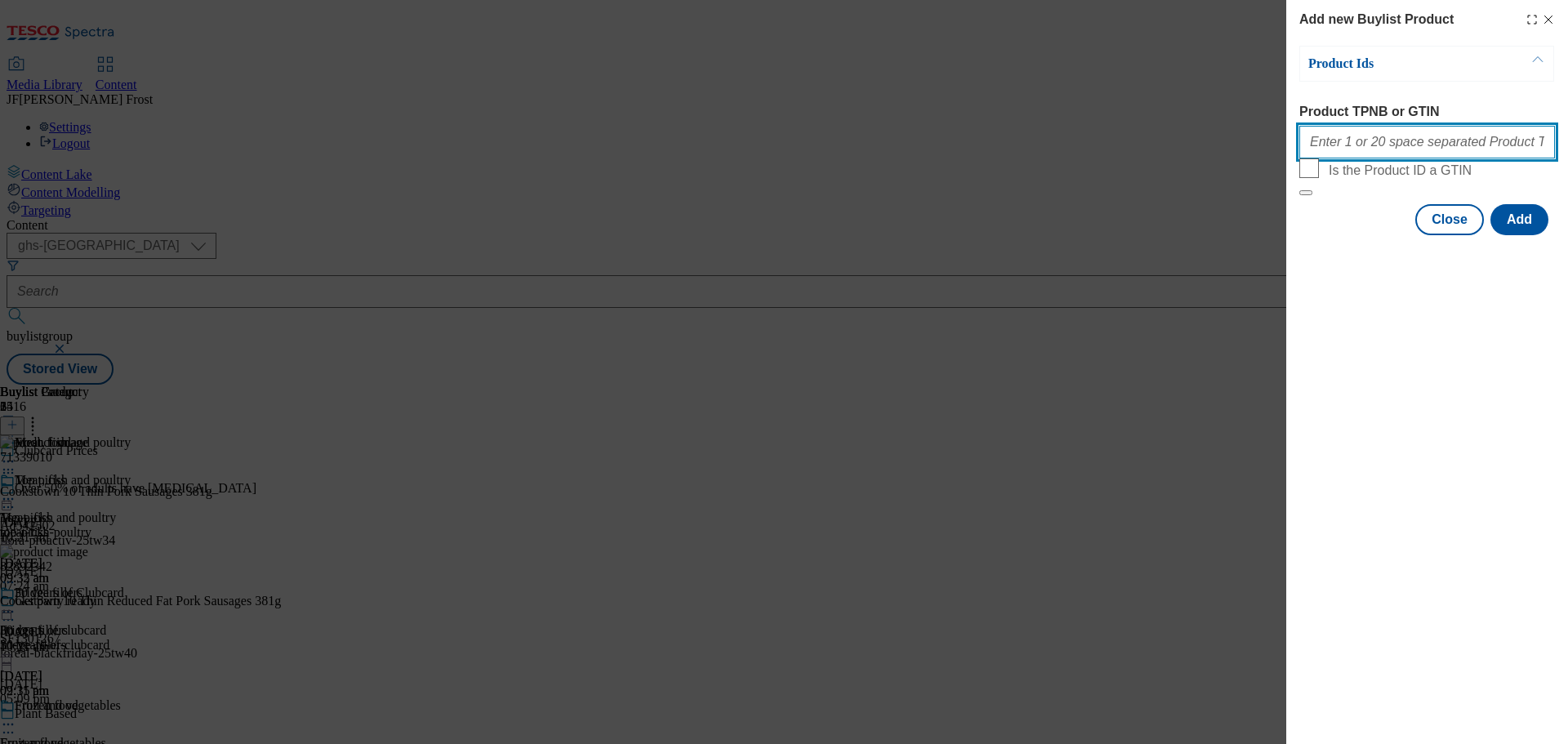
click at [1381, 151] on input "Product TPNB or GTIN" at bounding box center [1428, 142] width 256 height 33
paste input "63077803 92866874 93277901 89427431 85983146 88888681 92870367 85973354 7118039…"
type input "63077803 92866874 93277901 89427431 85983146 88888681 92870367 85973354 7118039…"
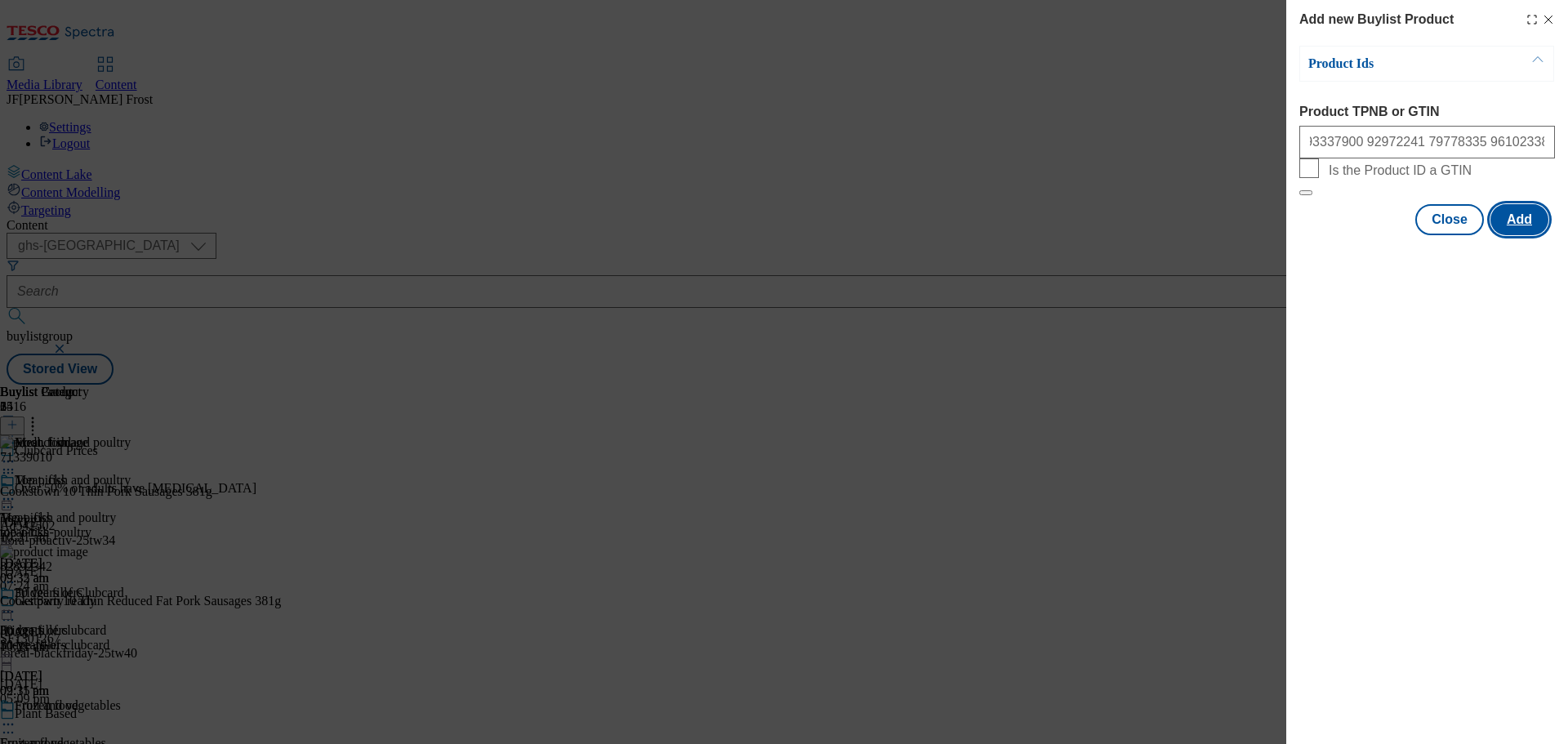
click at [1518, 235] on button "Add" at bounding box center [1519, 220] width 58 height 31
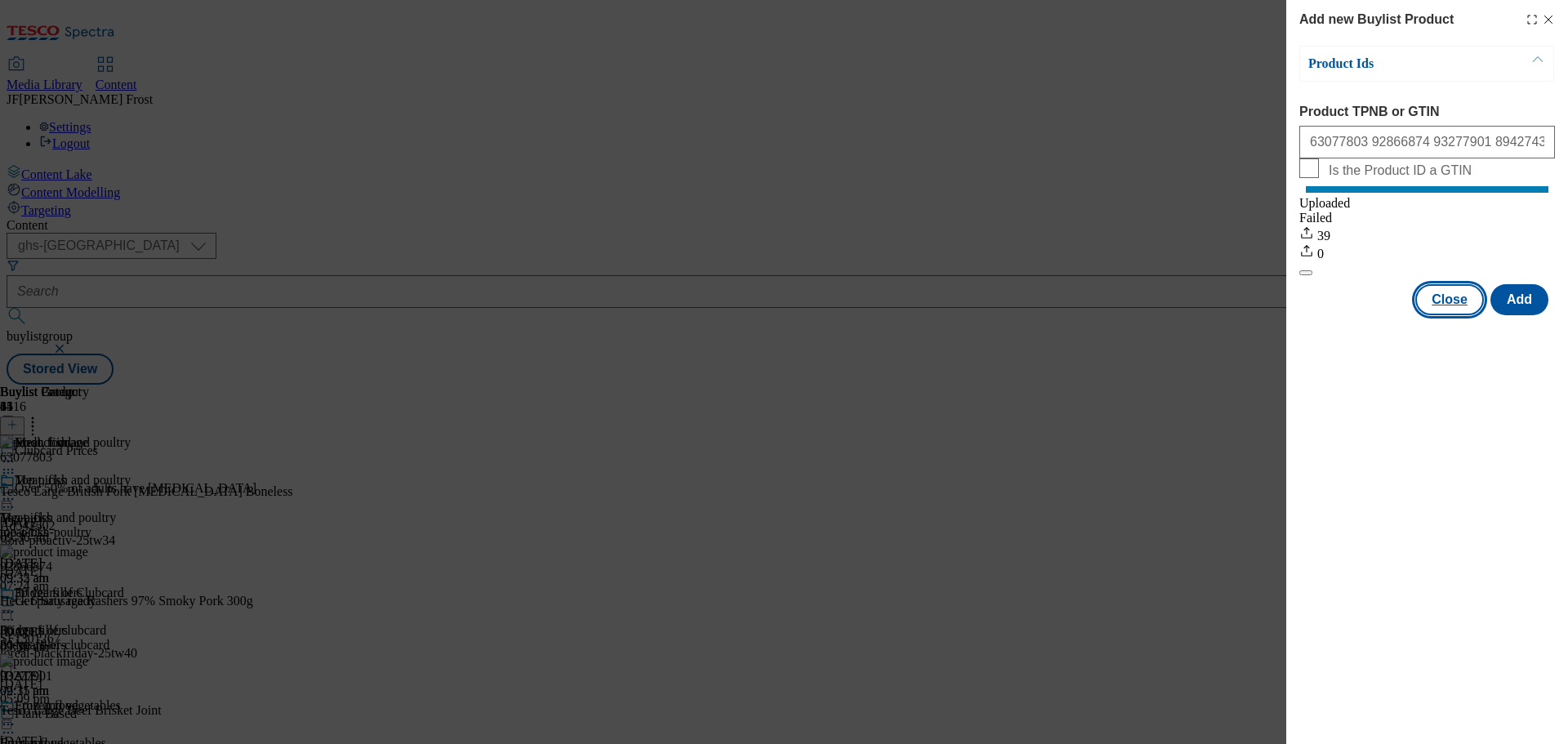
click at [1448, 315] on button "Close" at bounding box center [1449, 300] width 69 height 31
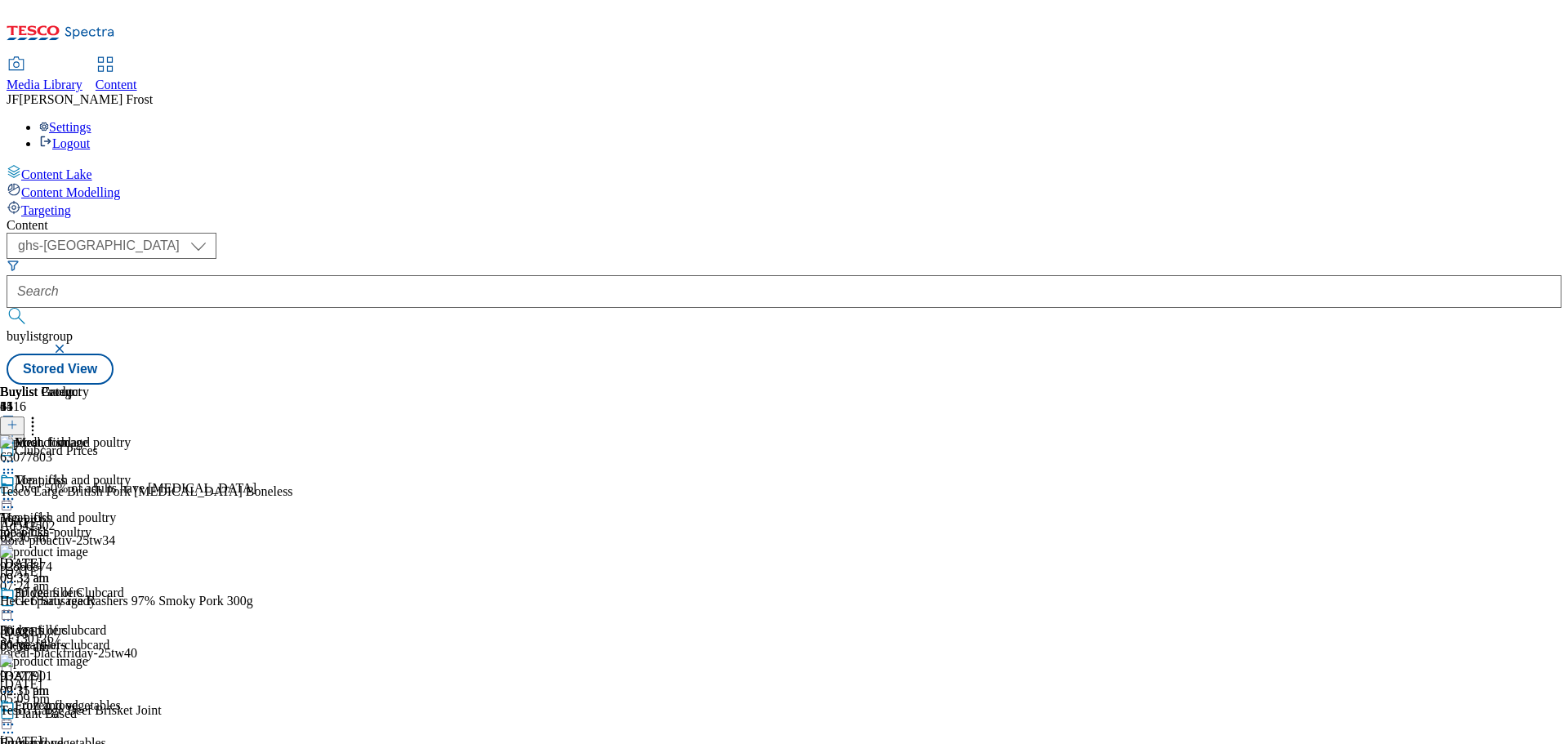
click at [40, 414] on icon at bounding box center [33, 422] width 17 height 17
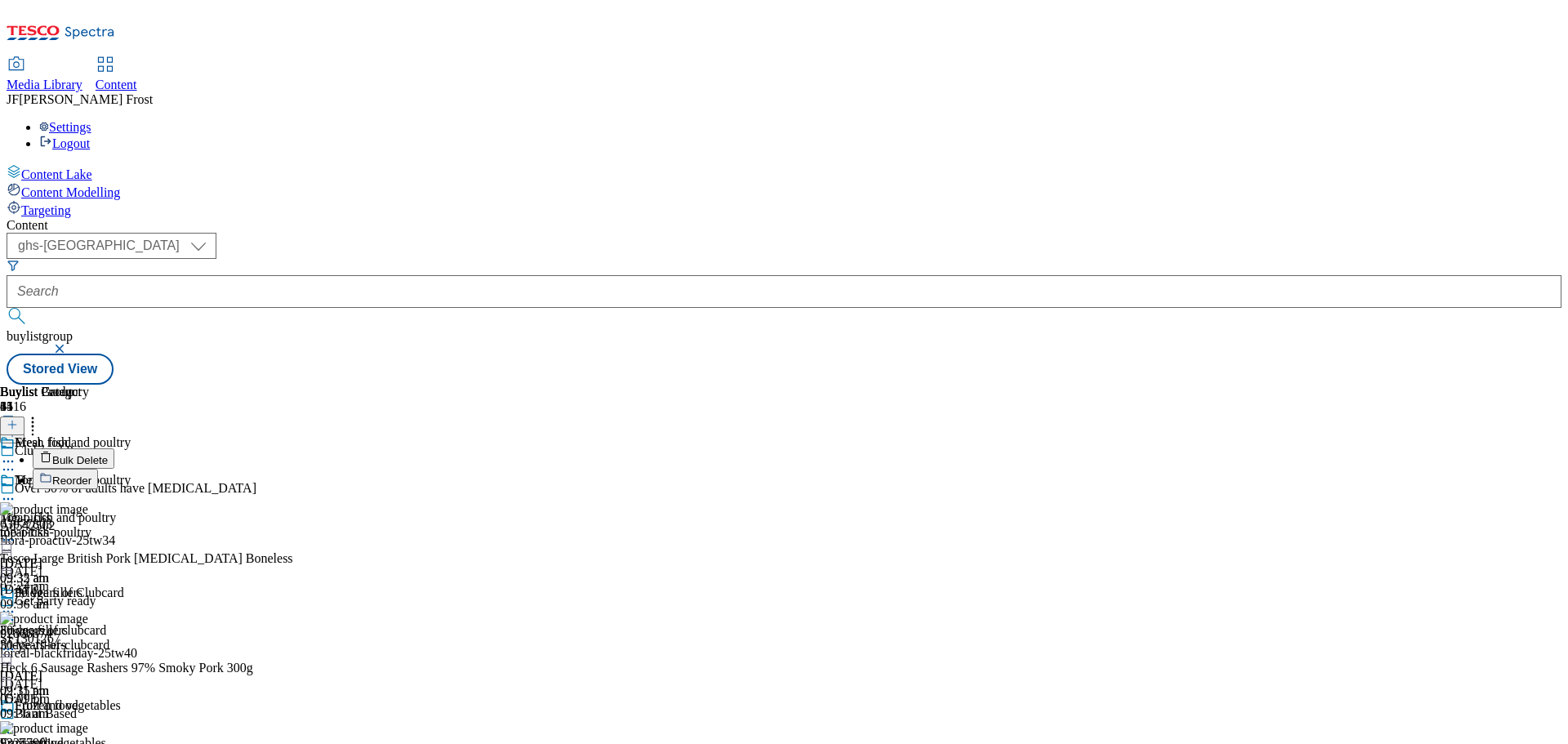
click at [92, 475] on span "Reorder" at bounding box center [71, 481] width 39 height 12
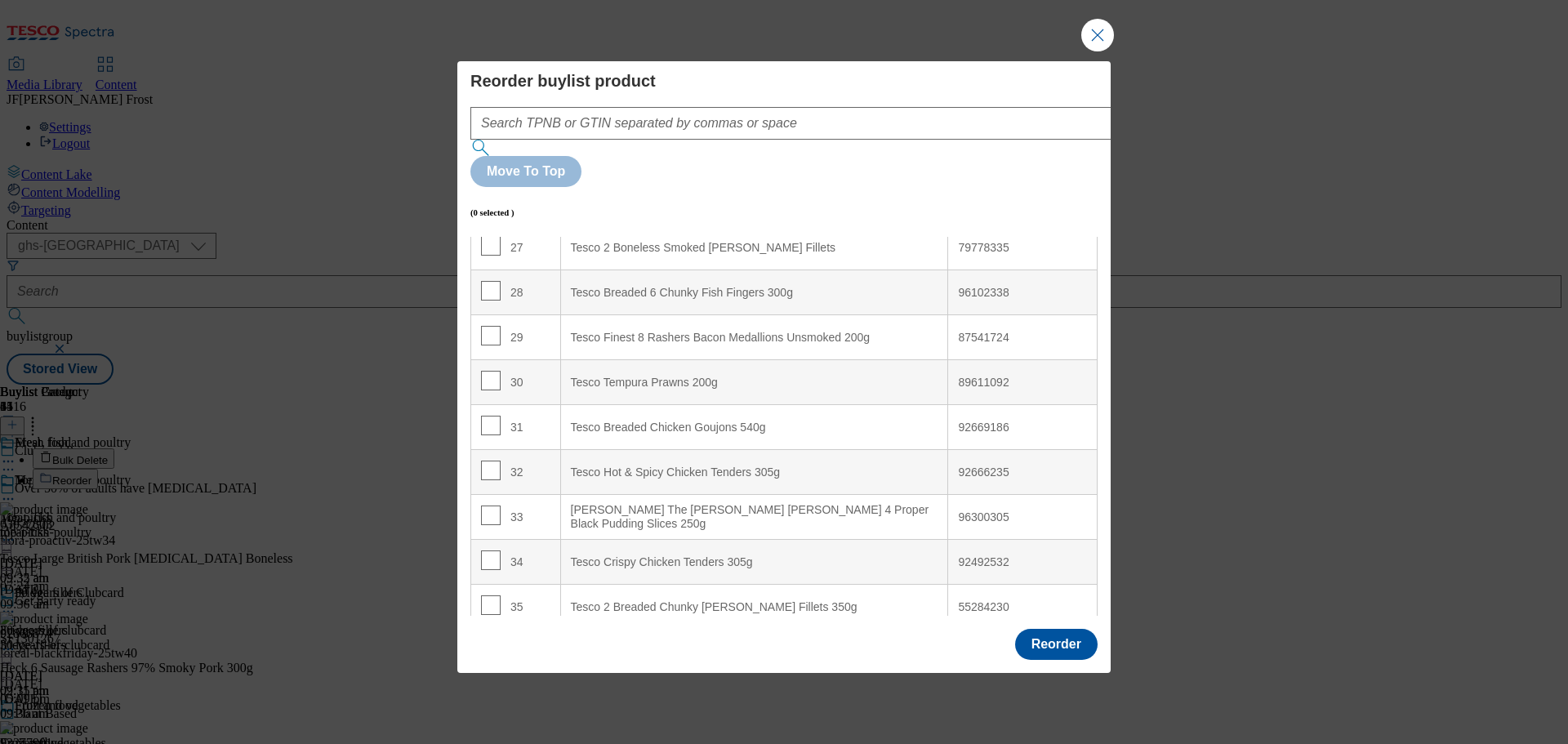
scroll to position [1509, 0]
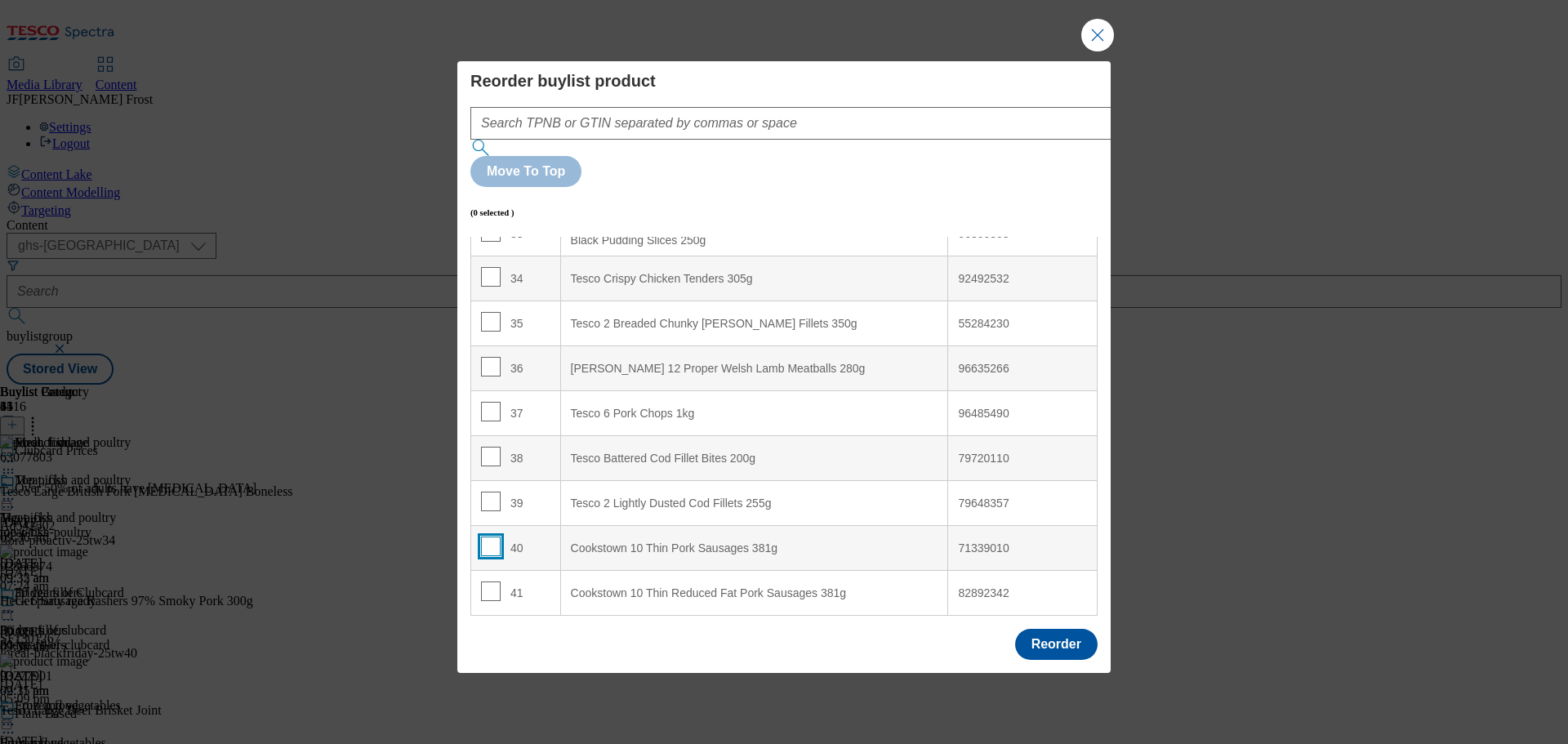
click at [486, 537] on input "Modal" at bounding box center [491, 547] width 20 height 20
checkbox input "true"
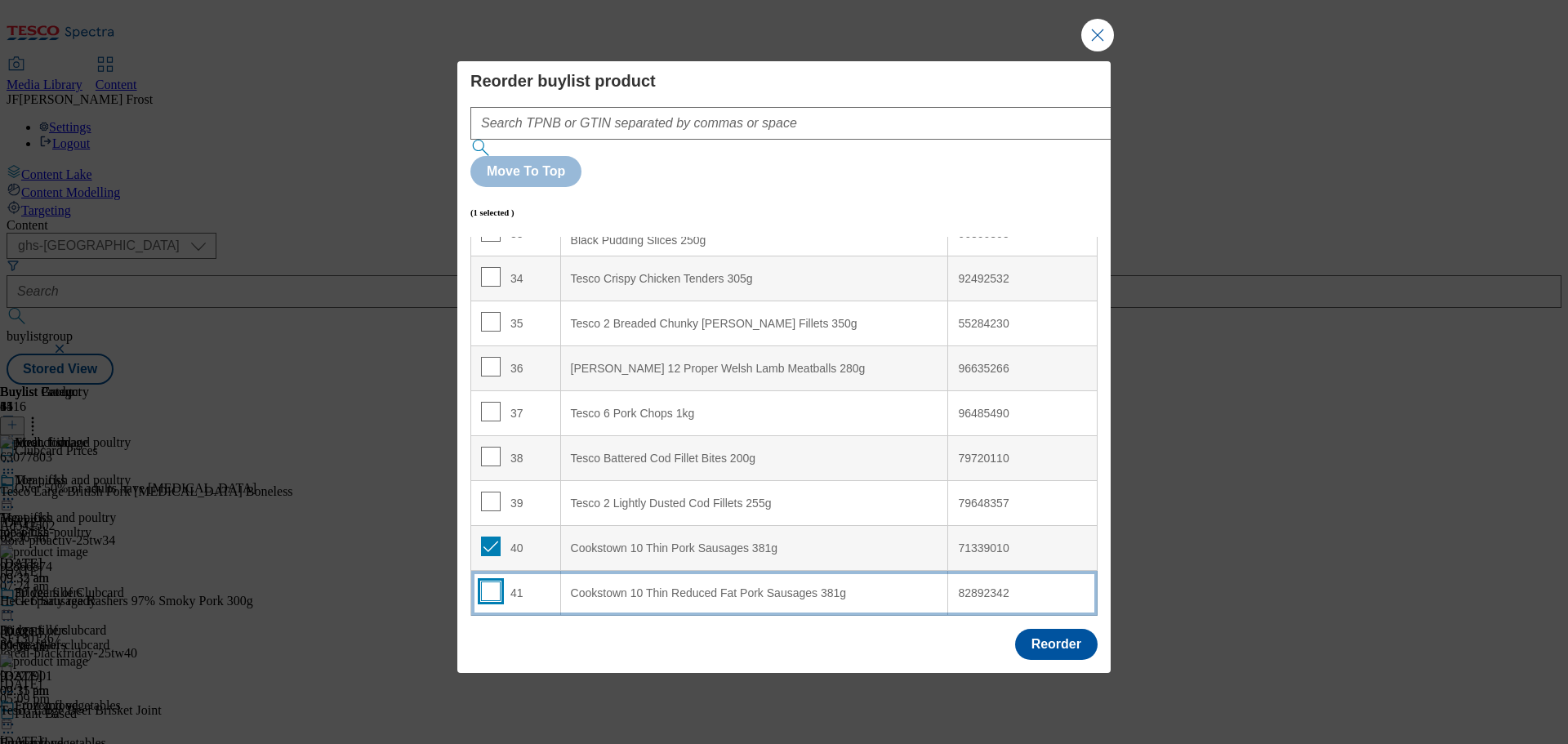
click at [493, 581] on input "Modal" at bounding box center [491, 591] width 20 height 20
checkbox input "true"
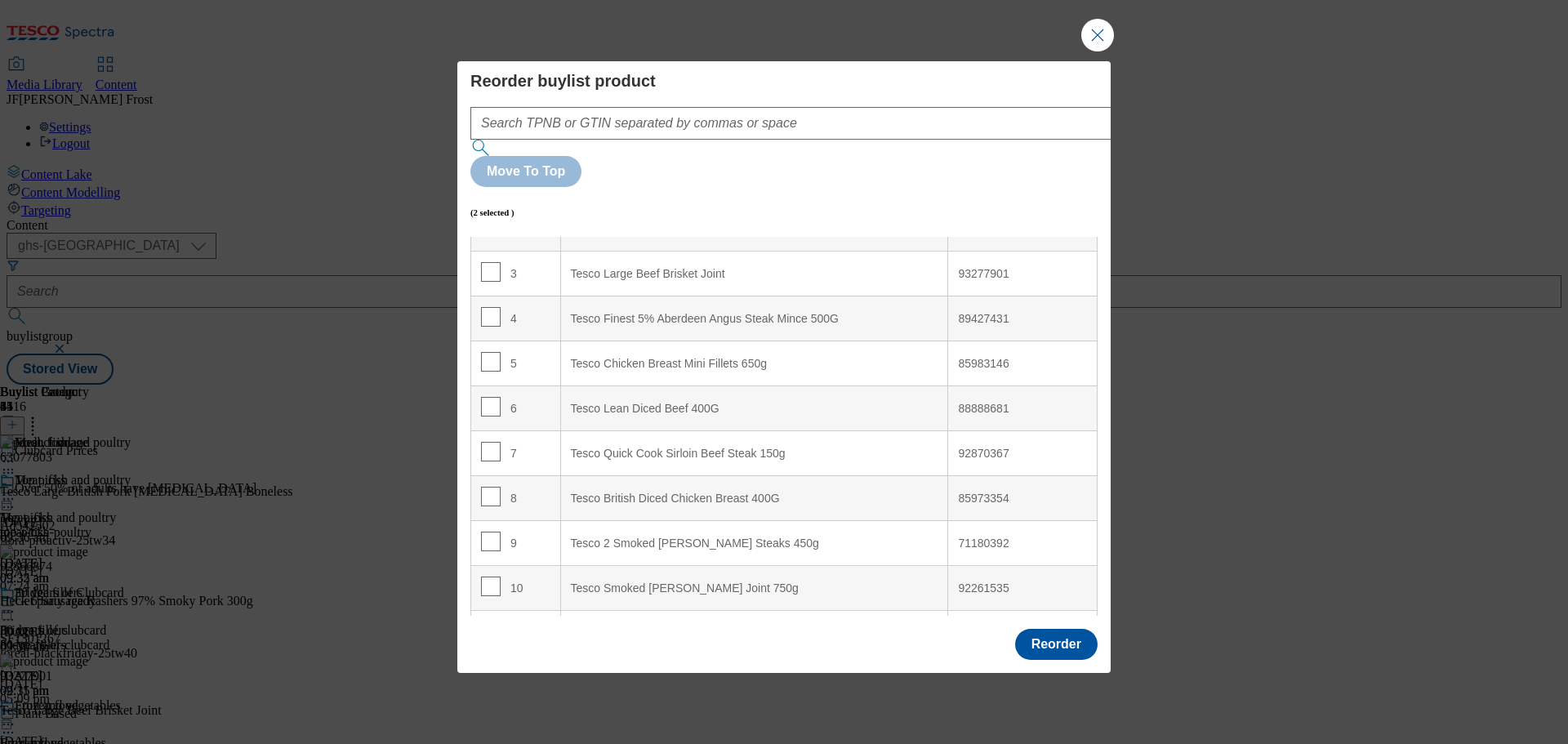
scroll to position [0, 0]
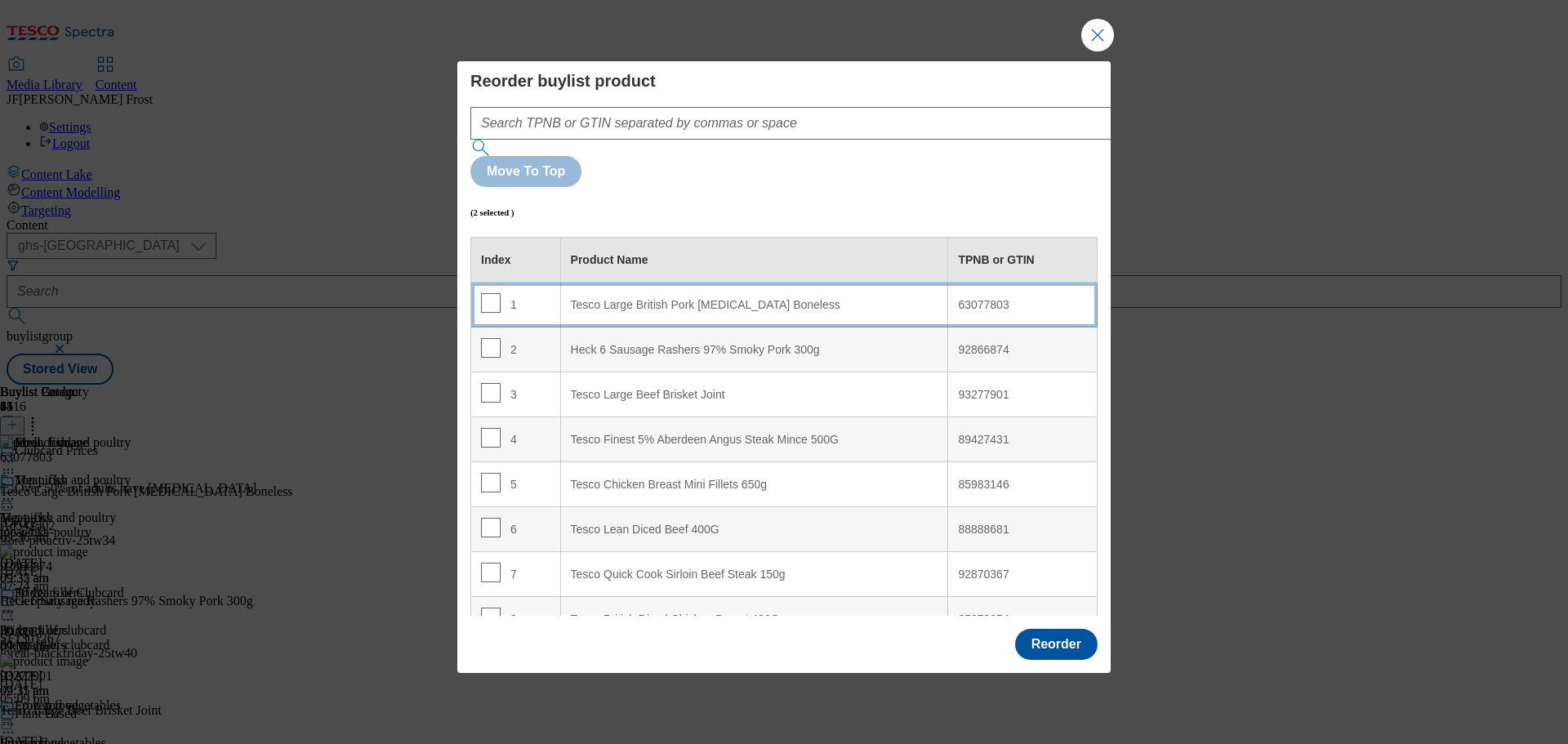
click at [754, 282] on Boneless "Tesco Large British Pork [MEDICAL_DATA] Boneless" at bounding box center [754, 305] width 388 height 45
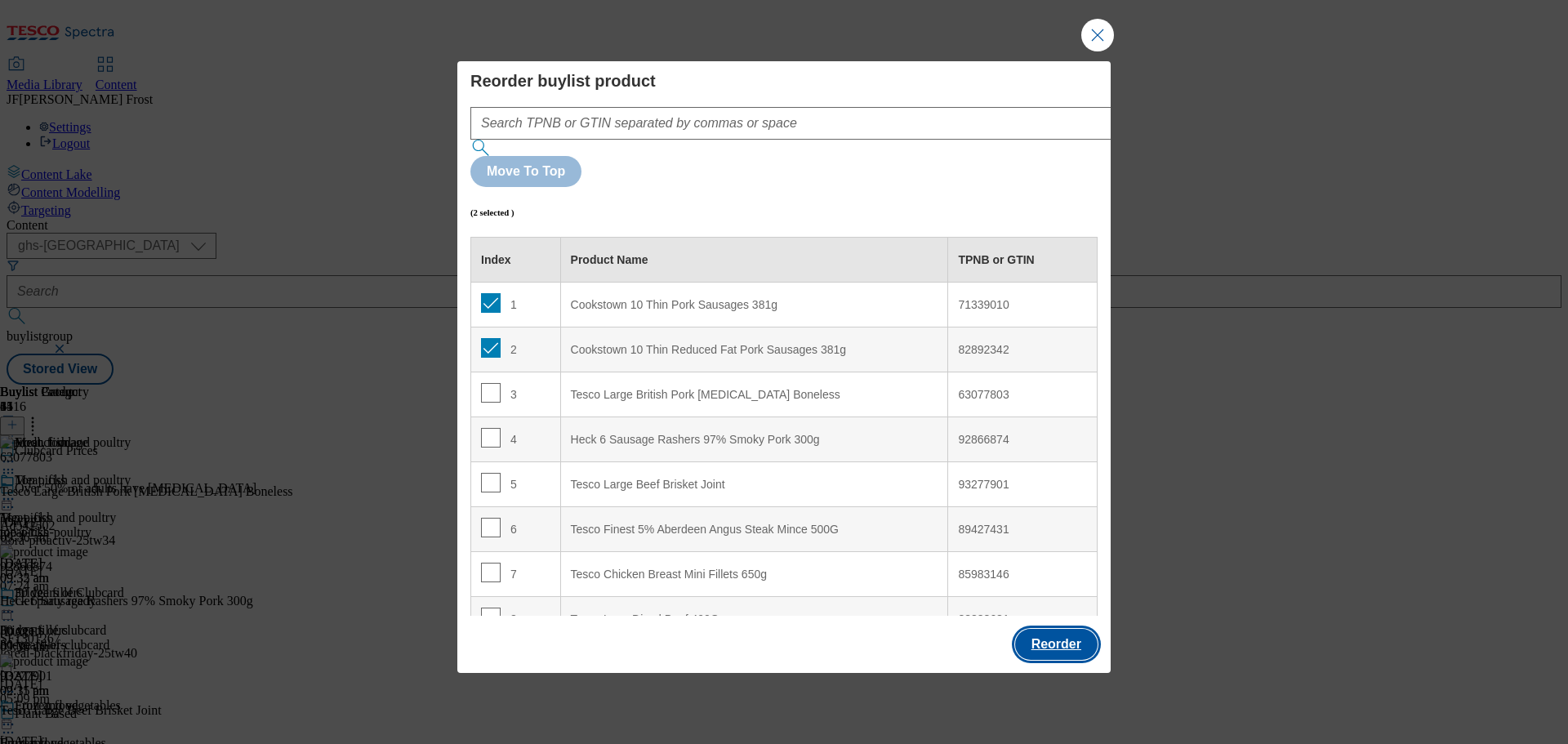
click at [1045, 629] on button "Reorder" at bounding box center [1056, 645] width 83 height 31
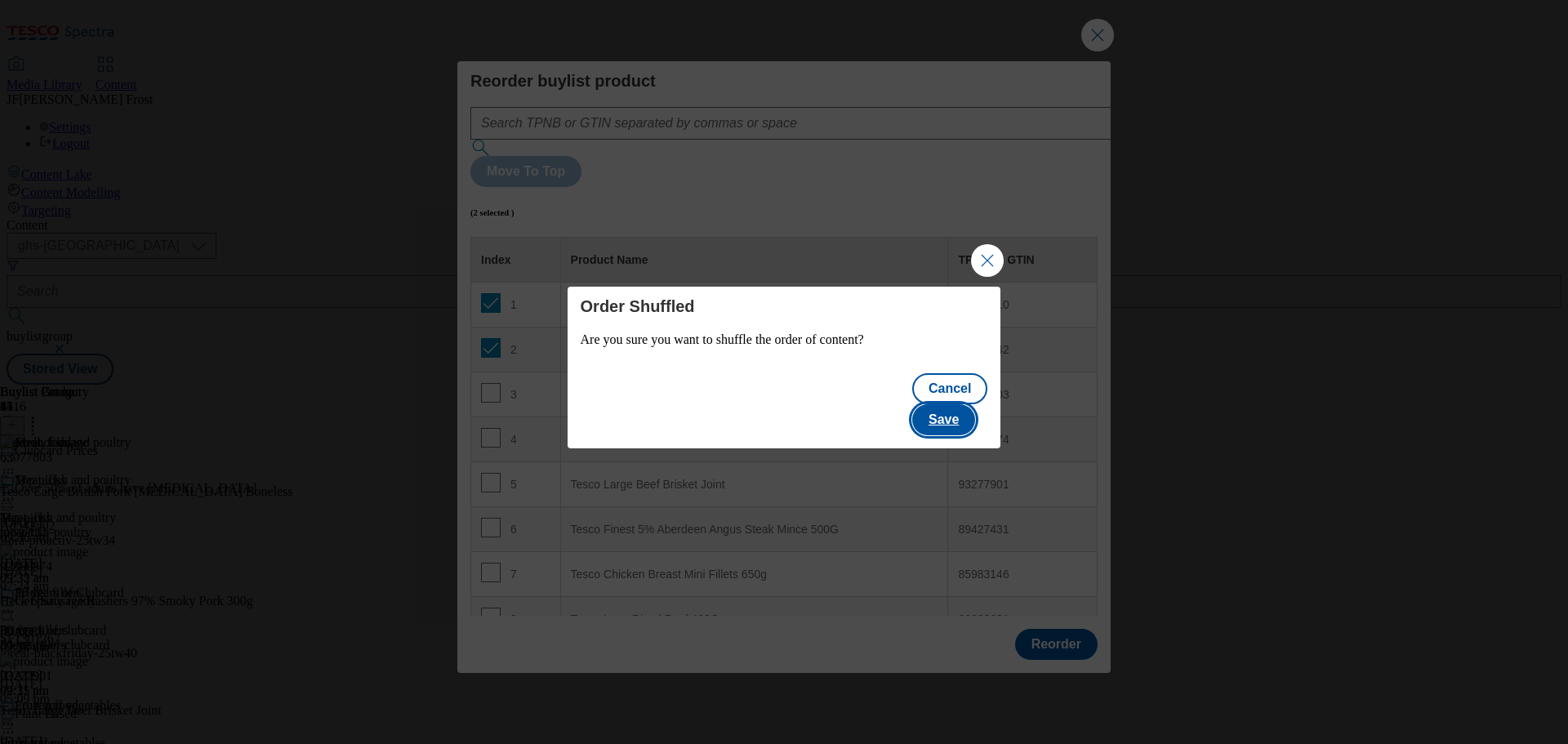
click at [964, 405] on button "Save" at bounding box center [944, 420] width 63 height 31
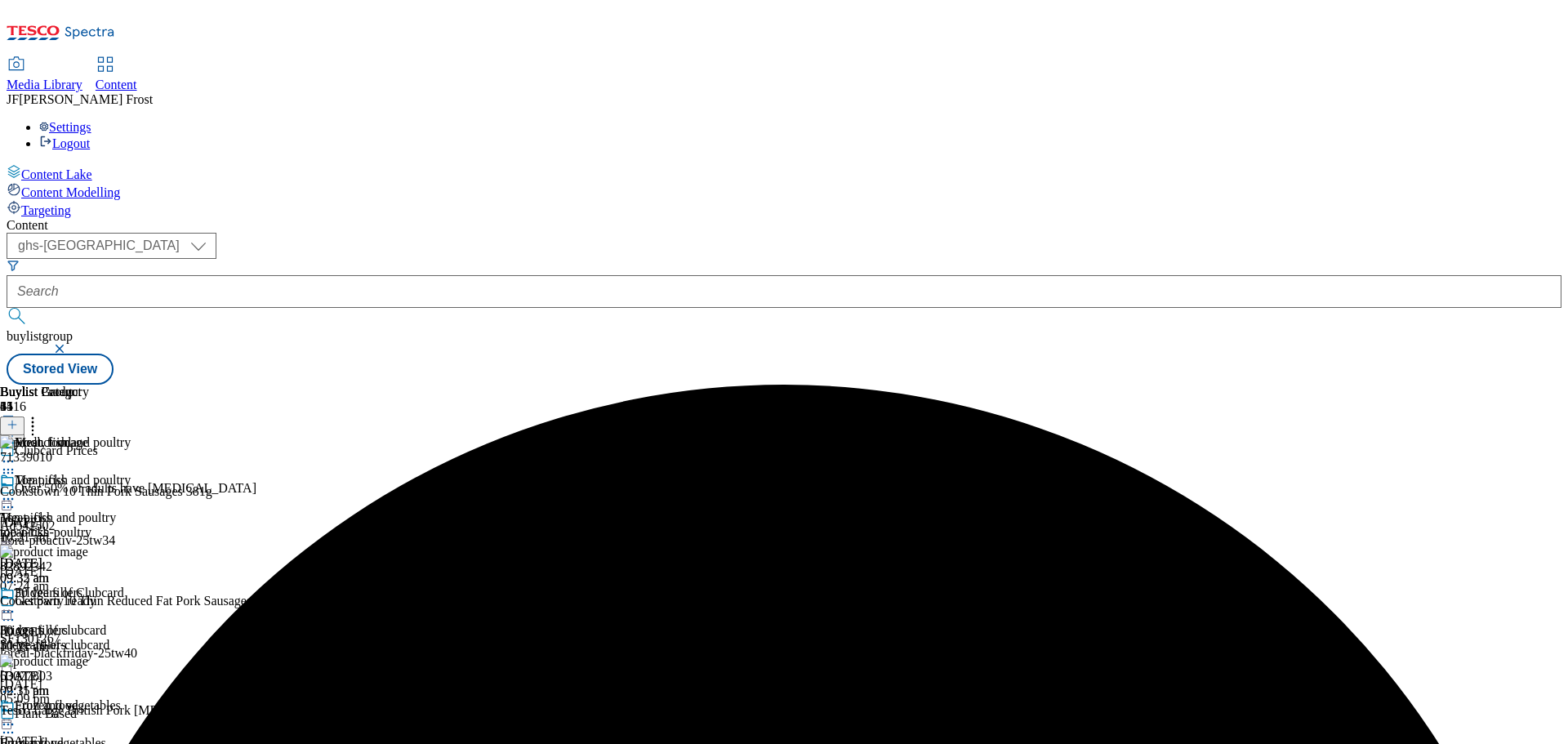
click at [17, 490] on icon at bounding box center [8, 499] width 17 height 17
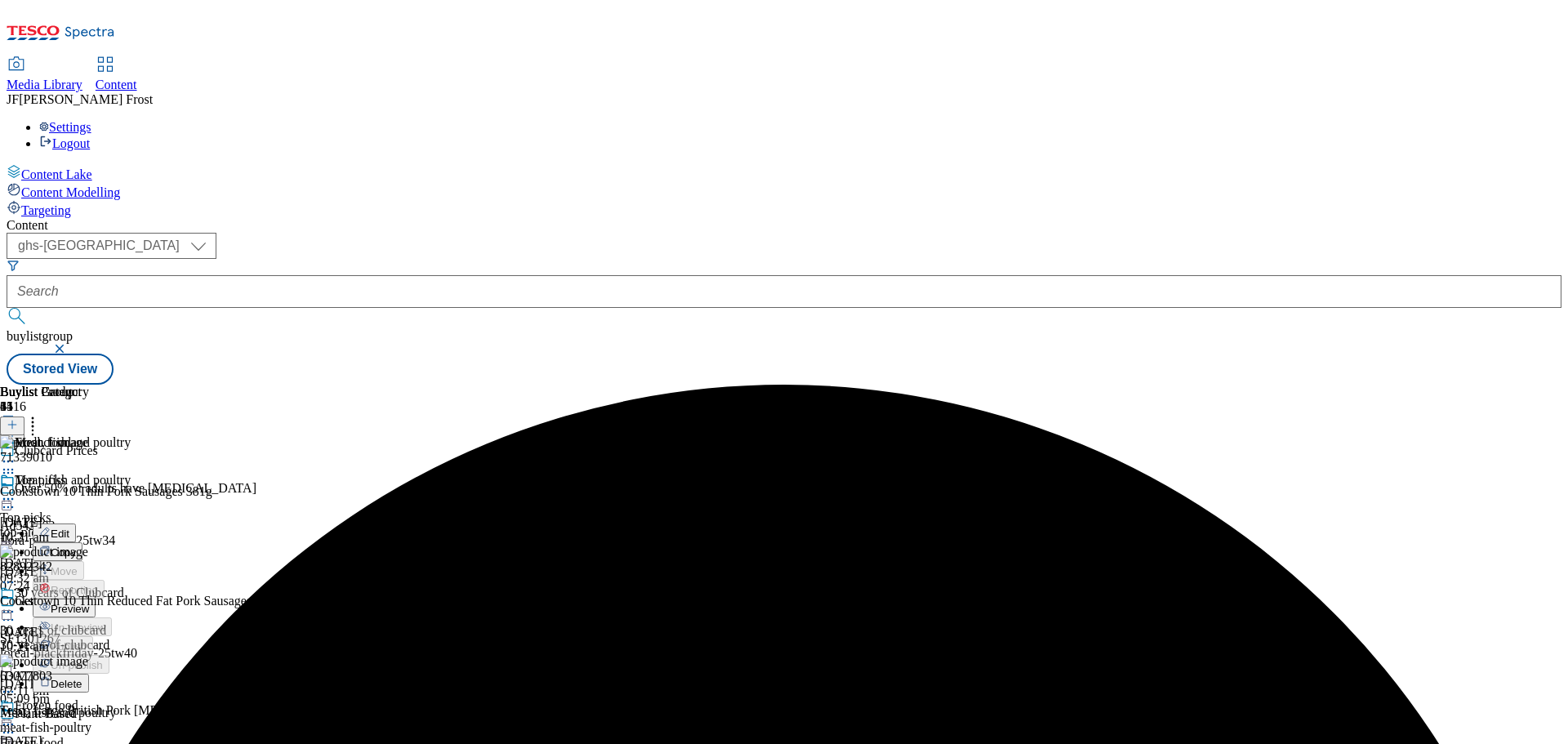
click at [96, 599] on button "Preview" at bounding box center [64, 608] width 63 height 19
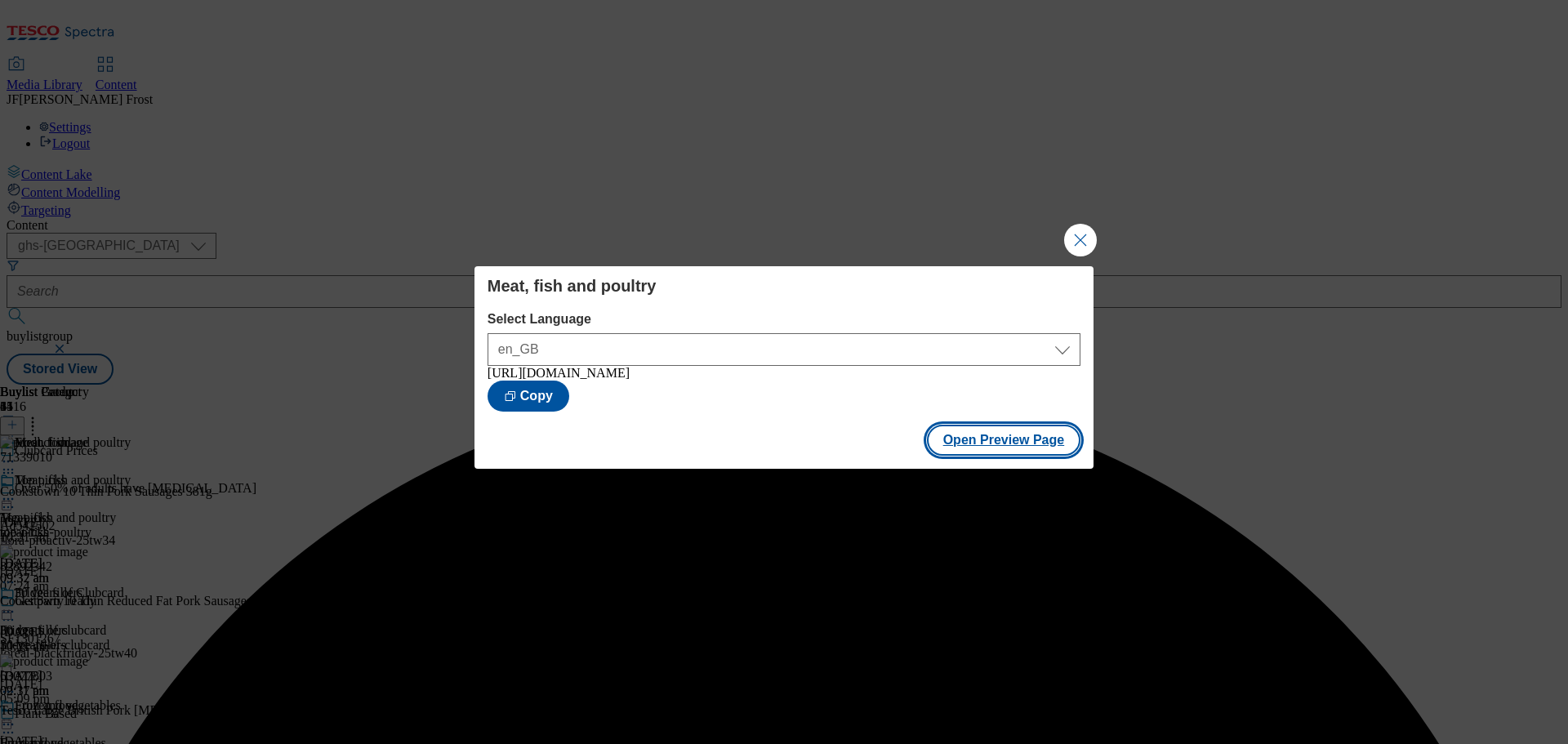
click at [1023, 448] on button "Open Preview Page" at bounding box center [1004, 440] width 154 height 31
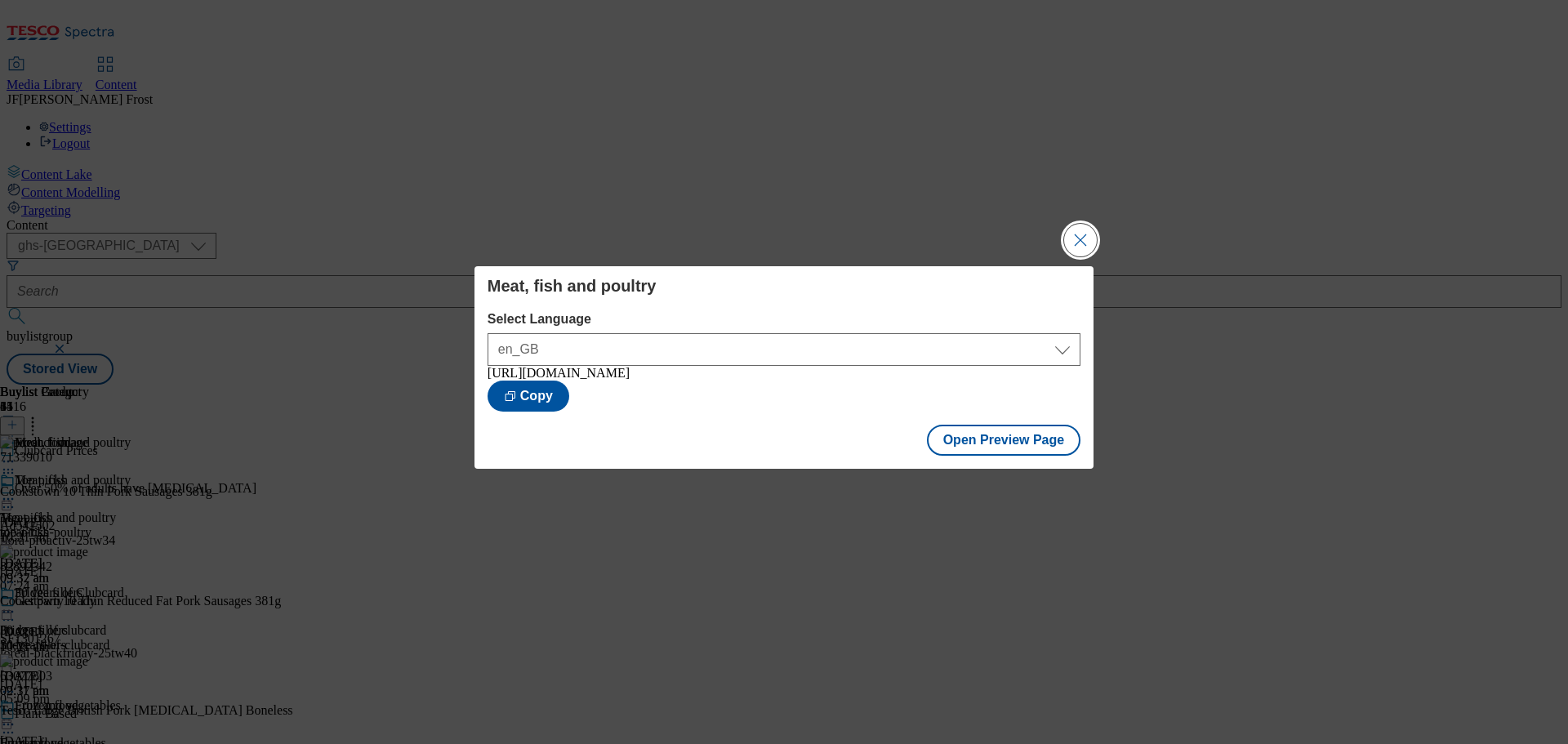
click at [1082, 230] on button "Close Modal" at bounding box center [1081, 240] width 33 height 33
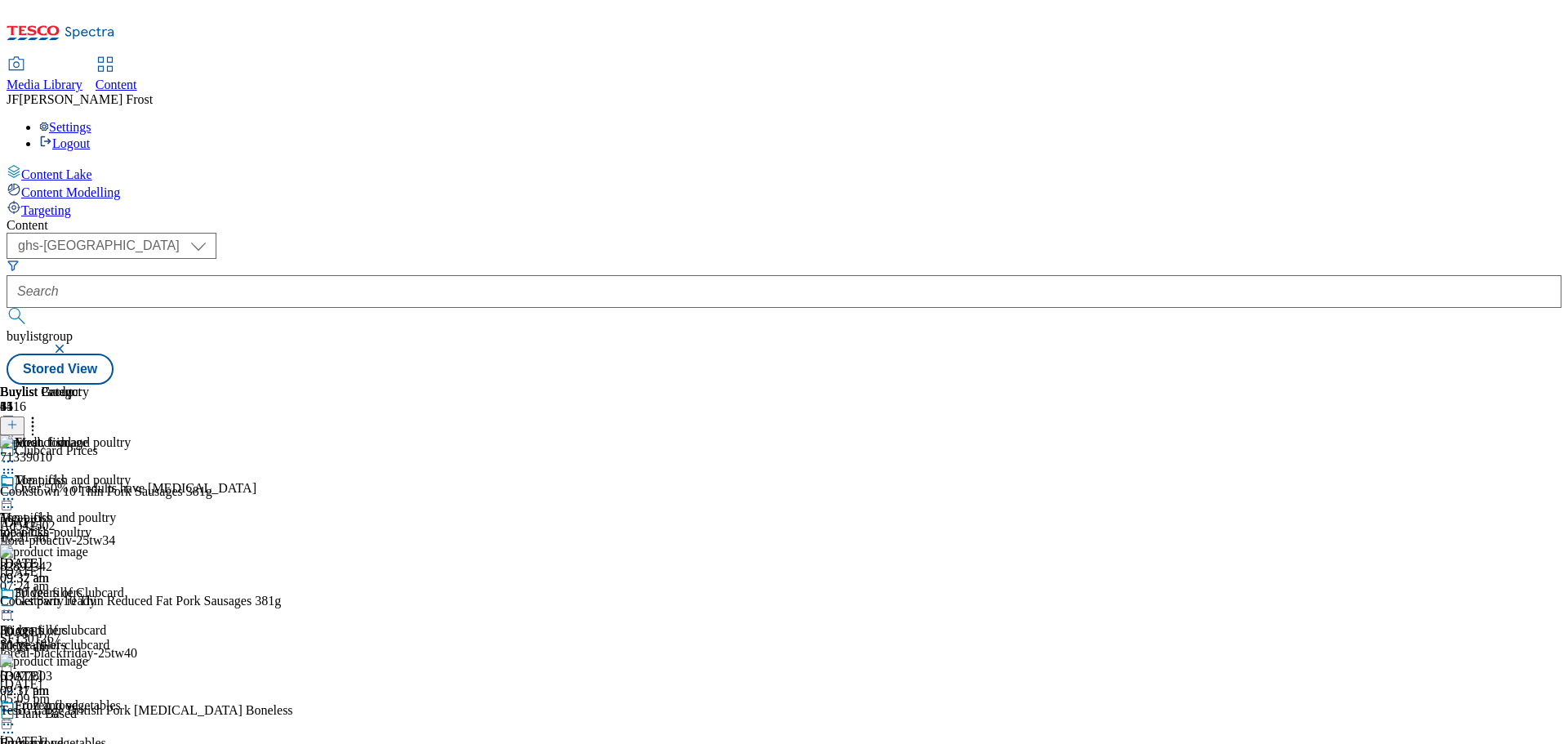
click at [17, 490] on icon at bounding box center [8, 499] width 17 height 17
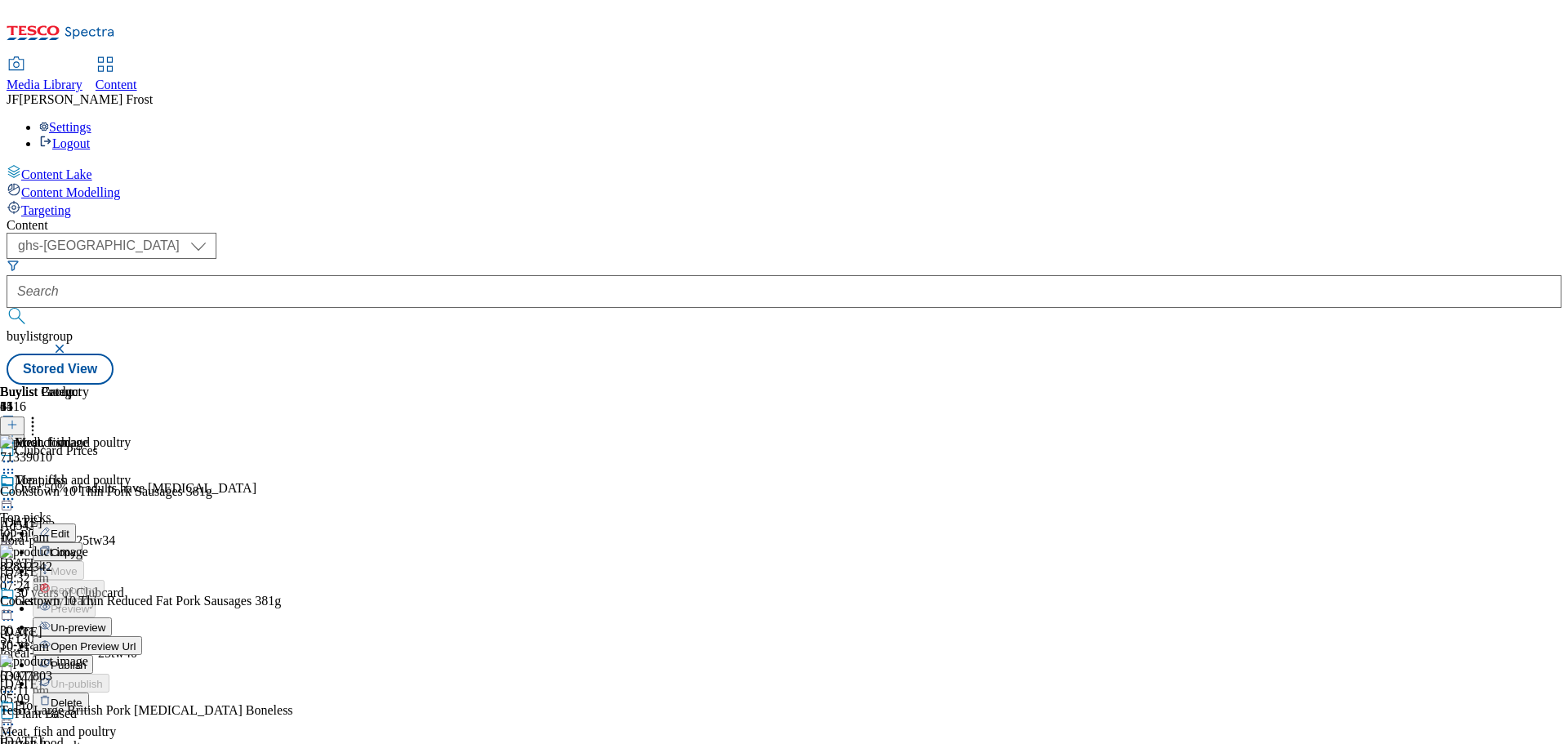
click at [87, 659] on span "Publish" at bounding box center [69, 665] width 36 height 12
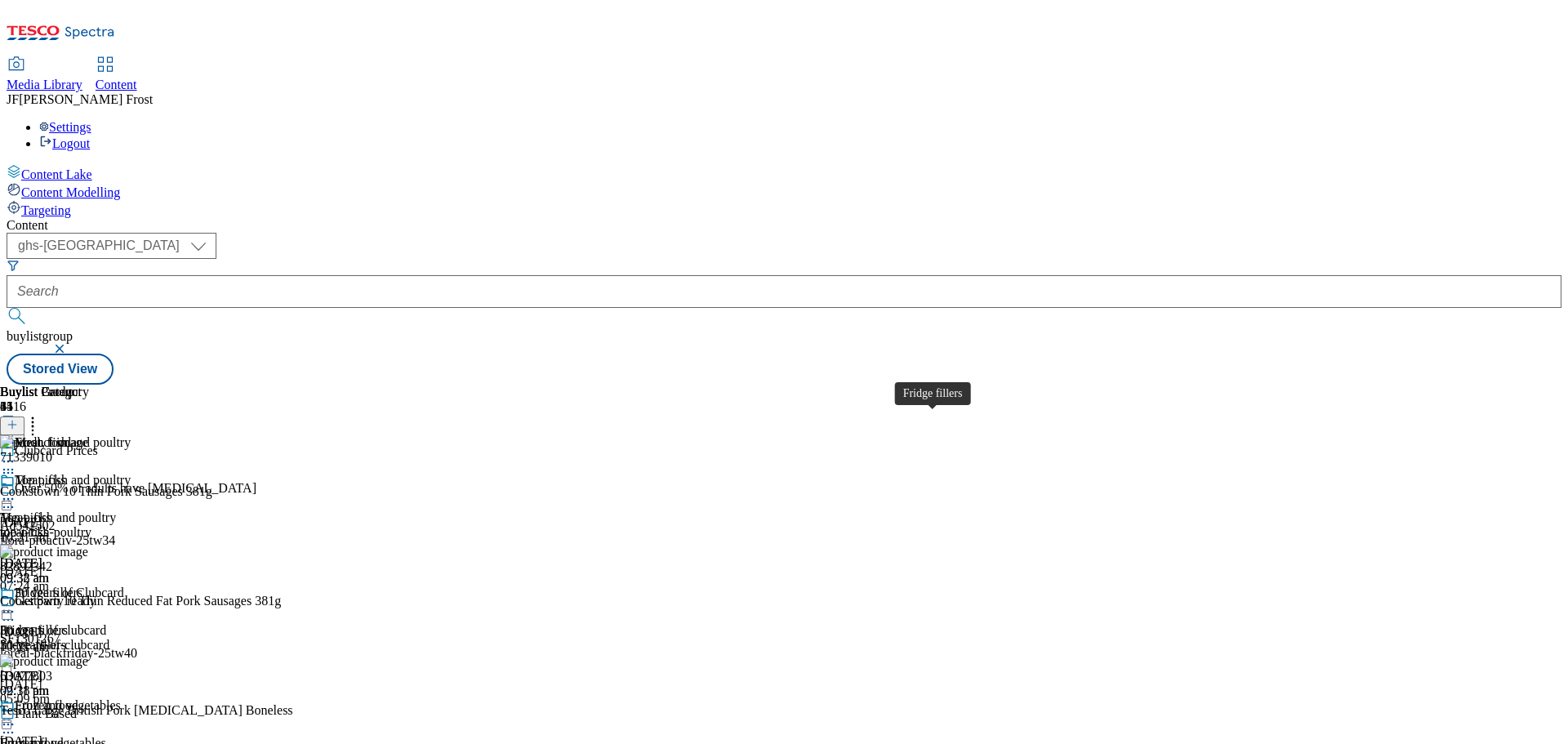
click at [83, 585] on div "Fridge fillers" at bounding box center [49, 593] width 68 height 15
click at [17, 604] on icon at bounding box center [8, 612] width 17 height 17
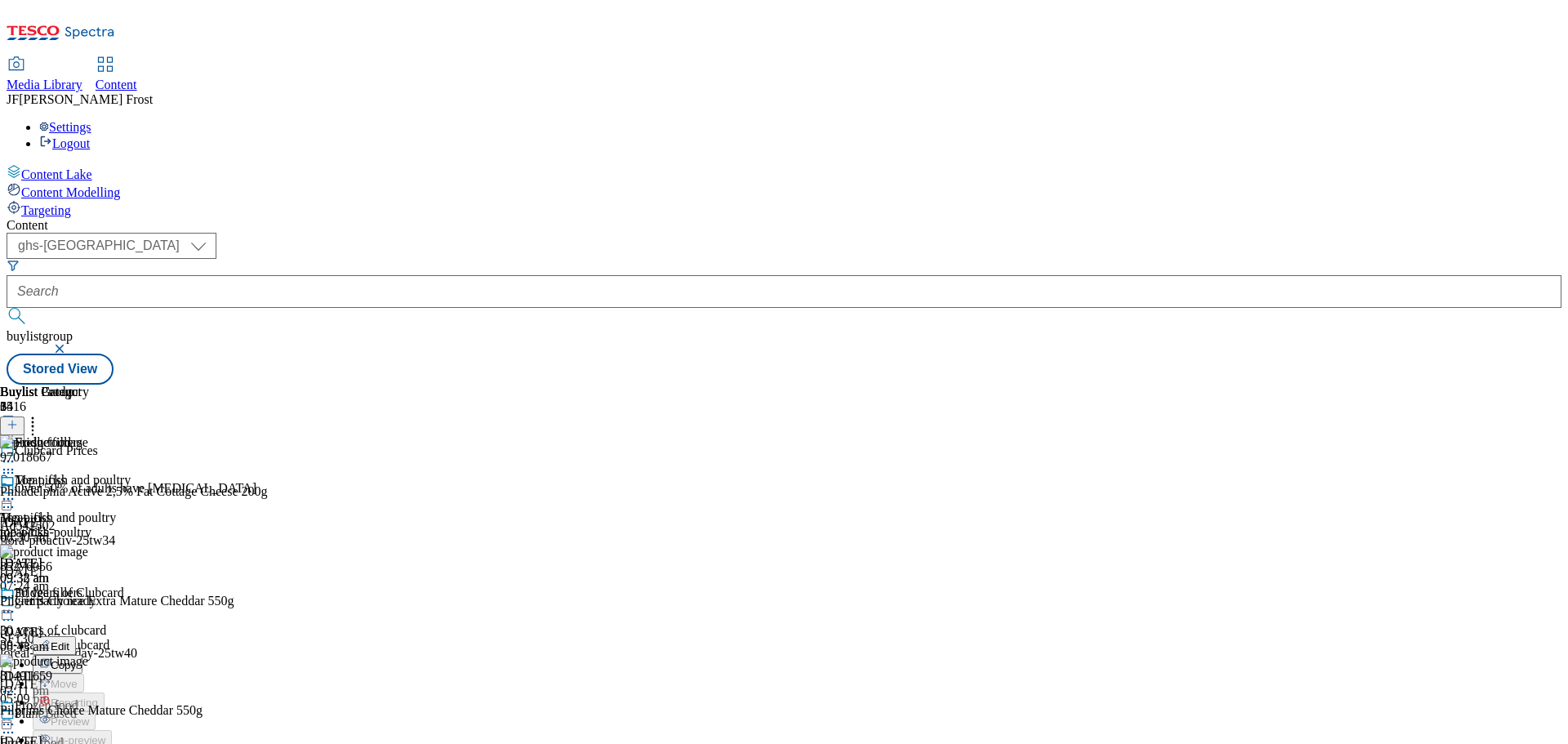
scroll to position [32, 0]
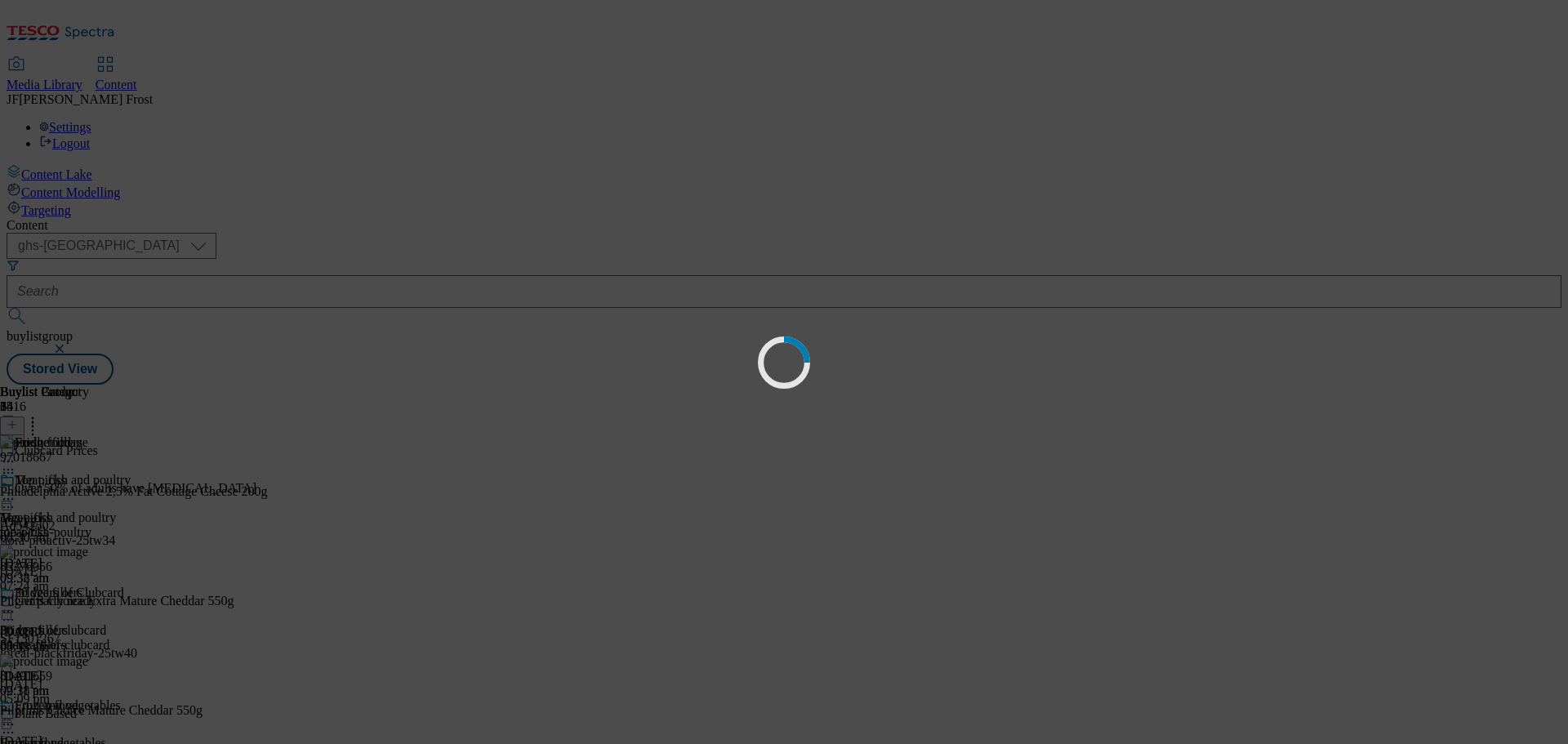
scroll to position [0, 0]
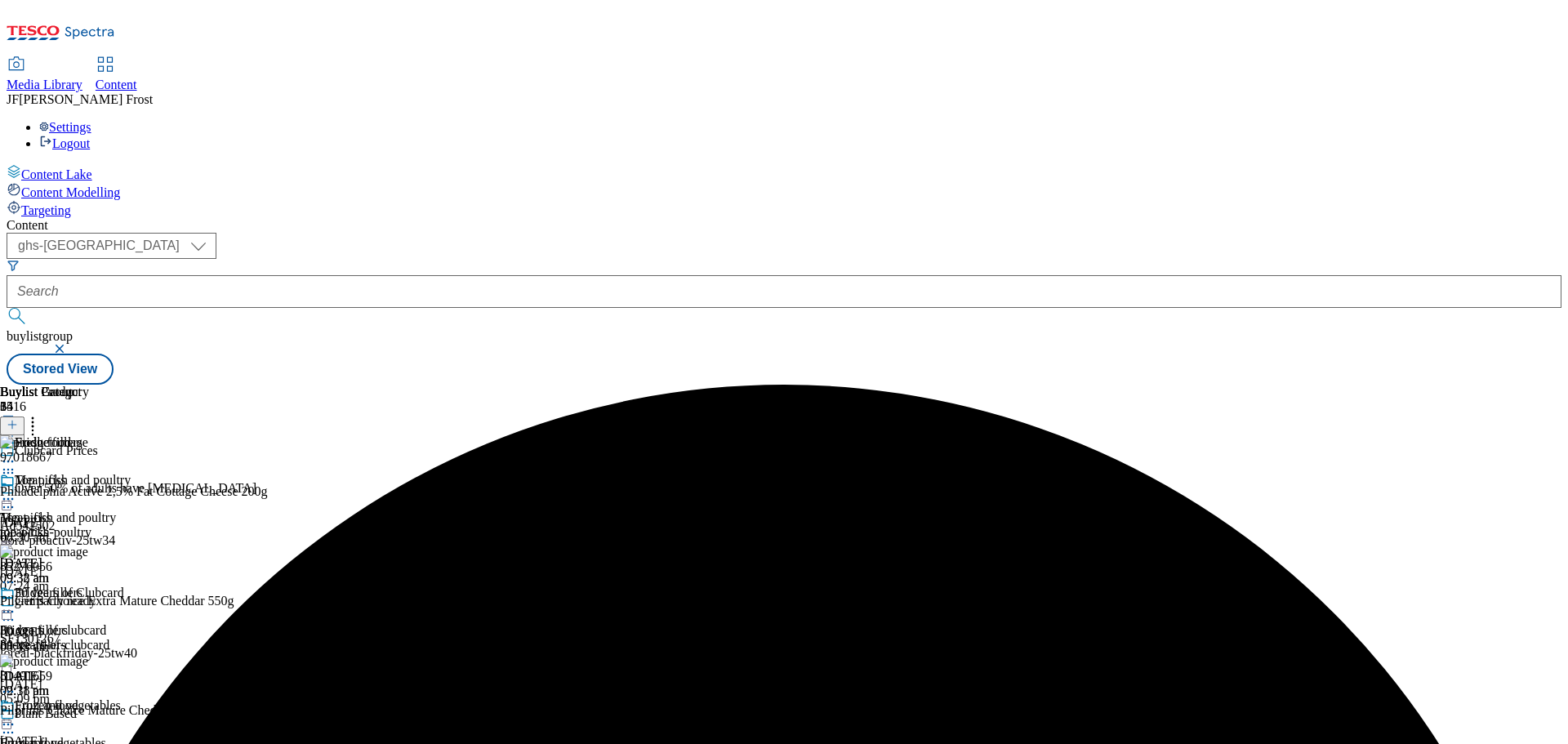
click at [17, 604] on icon at bounding box center [8, 612] width 17 height 17
click at [111, 730] on button "Un-preview" at bounding box center [73, 739] width 79 height 19
click at [40, 414] on icon at bounding box center [33, 422] width 17 height 17
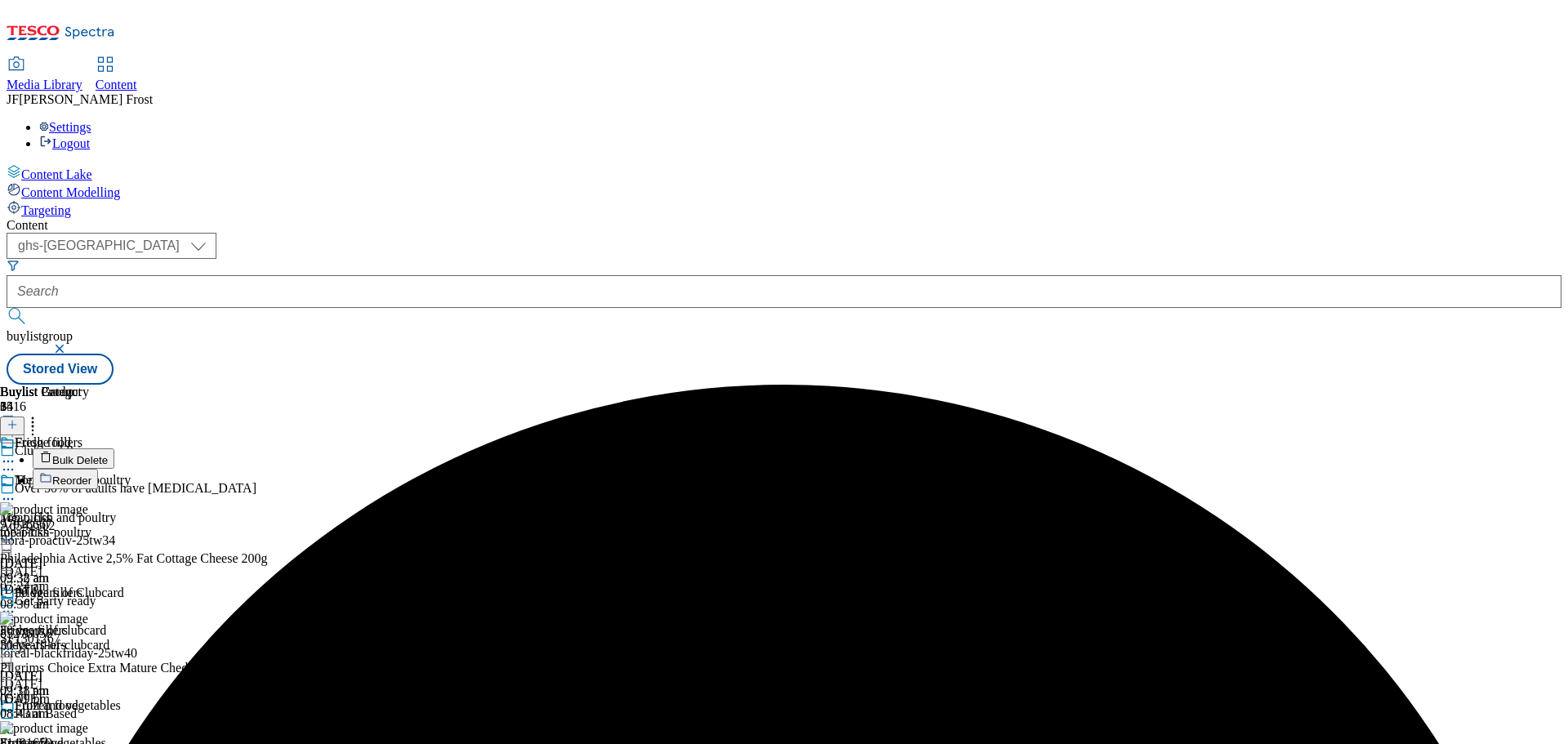
click at [108, 454] on span "Bulk Delete" at bounding box center [79, 460] width 55 height 12
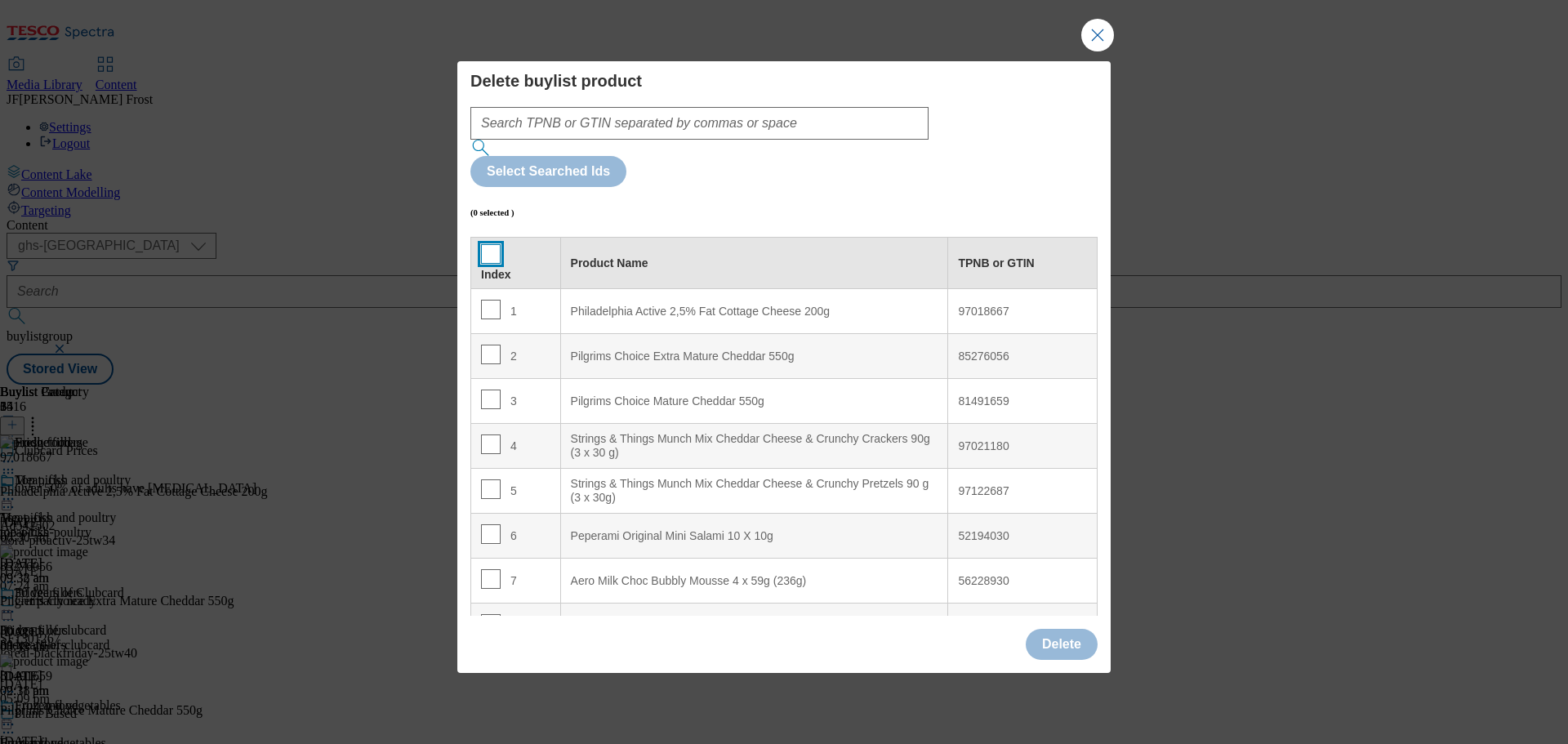
click at [490, 244] on input "Modal" at bounding box center [491, 254] width 20 height 20
checkbox input "true"
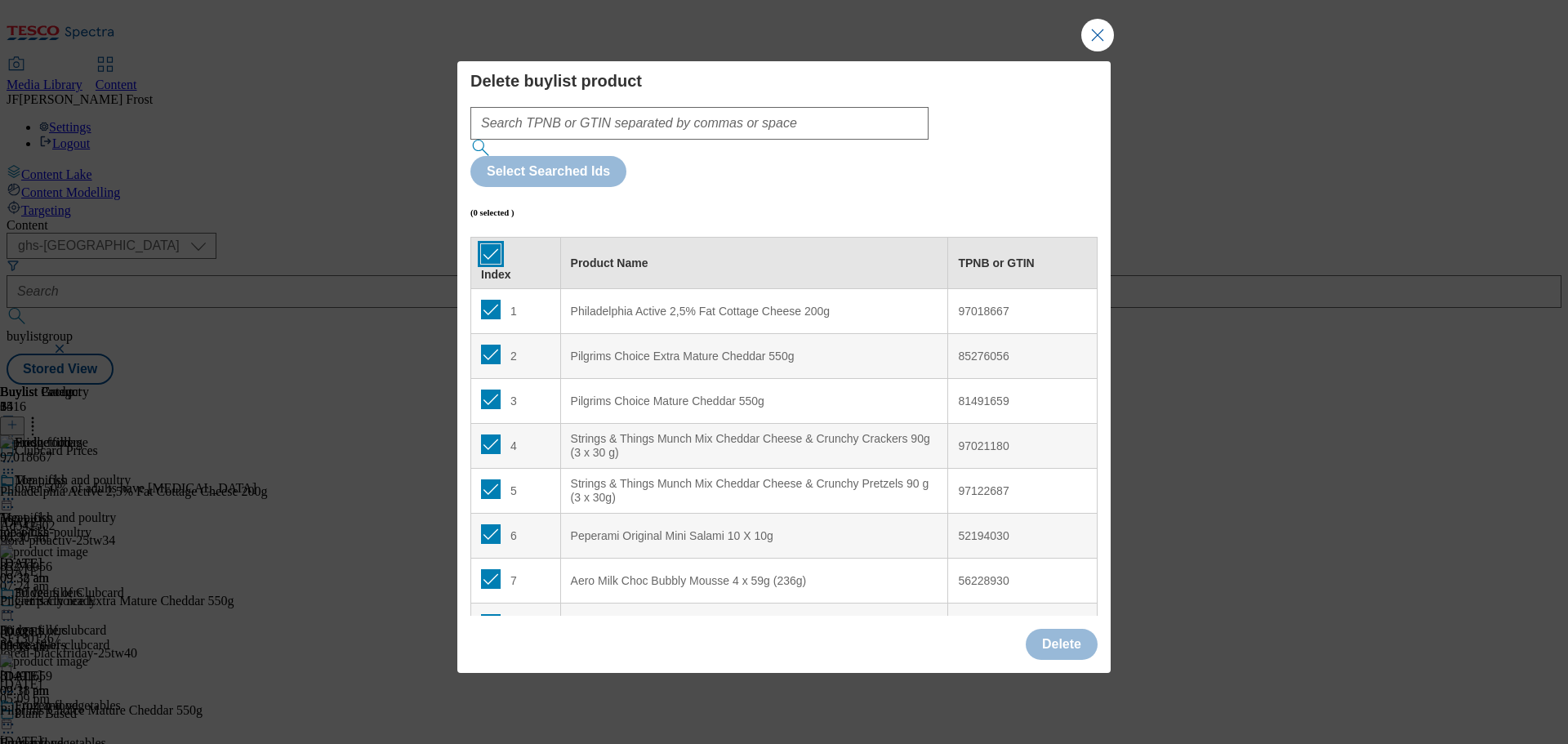
checkbox input "true"
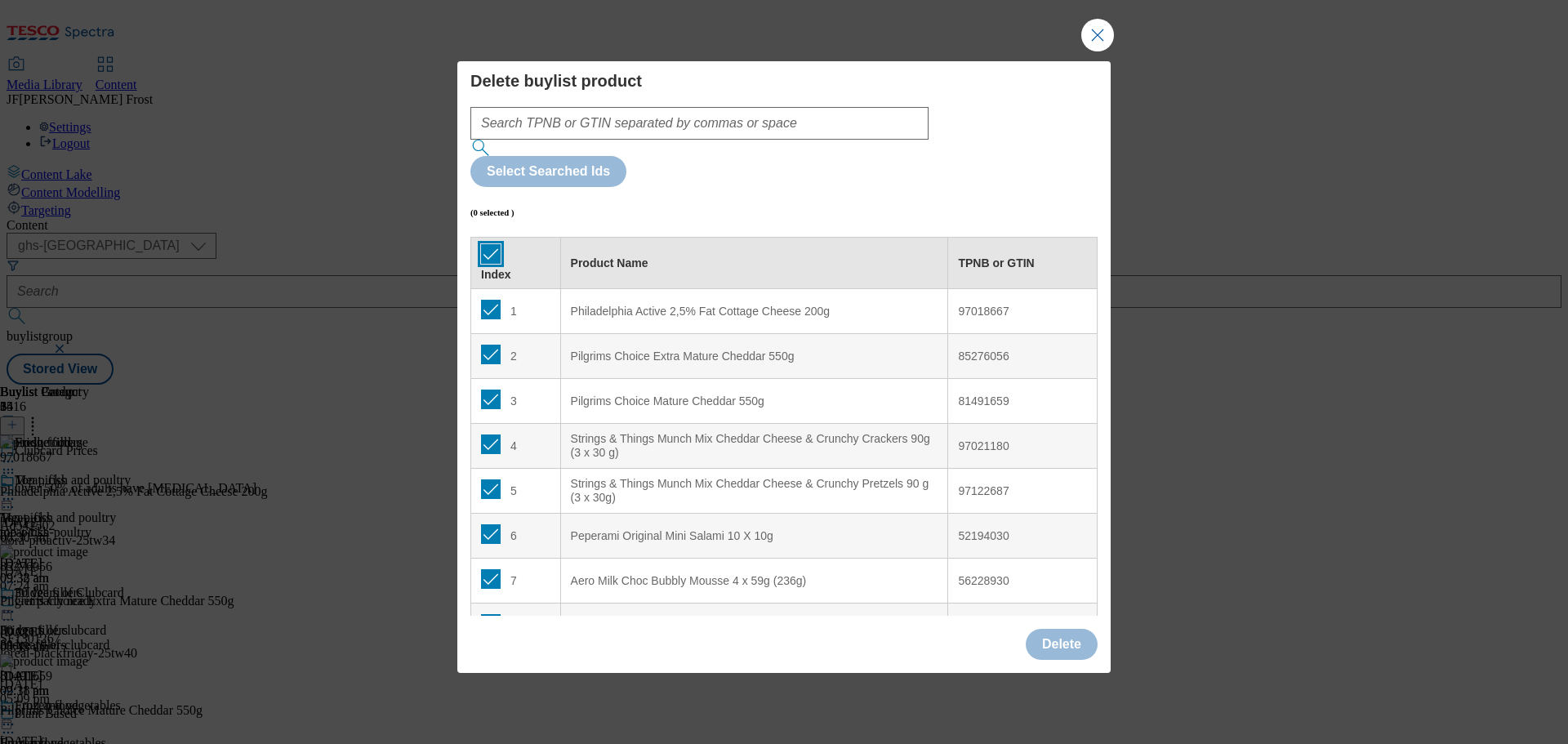
checkbox input "true"
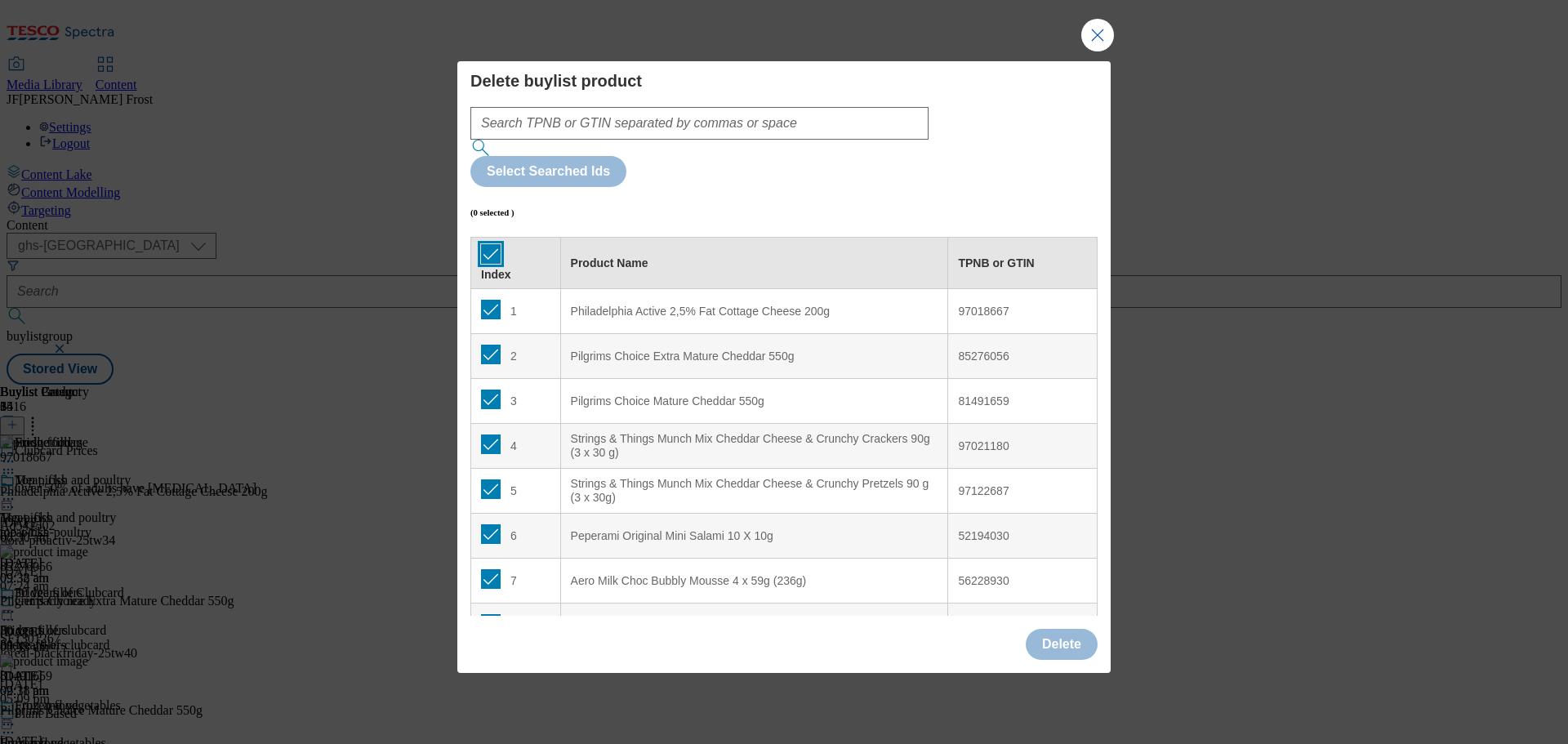
checkbox input "true"
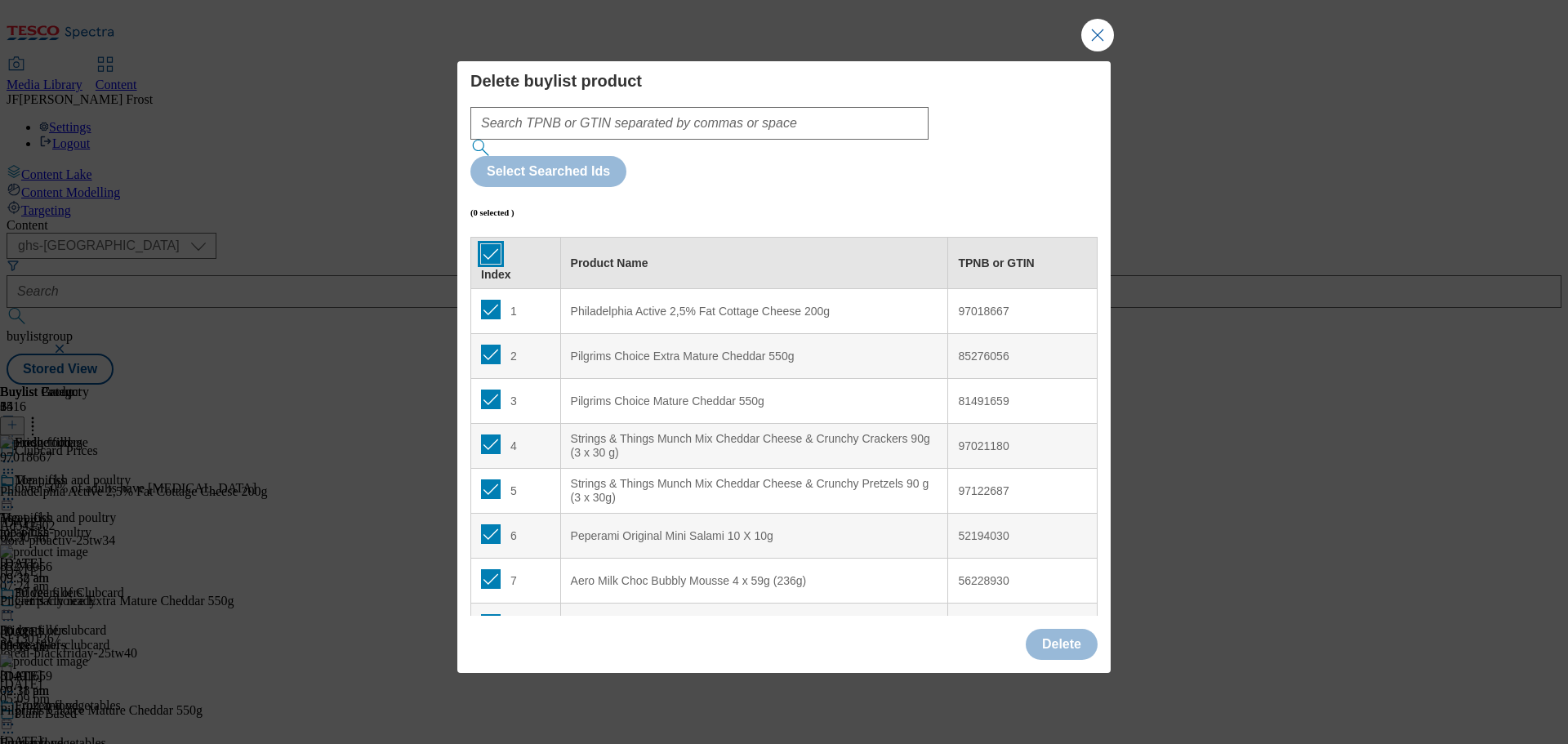
checkbox input "true"
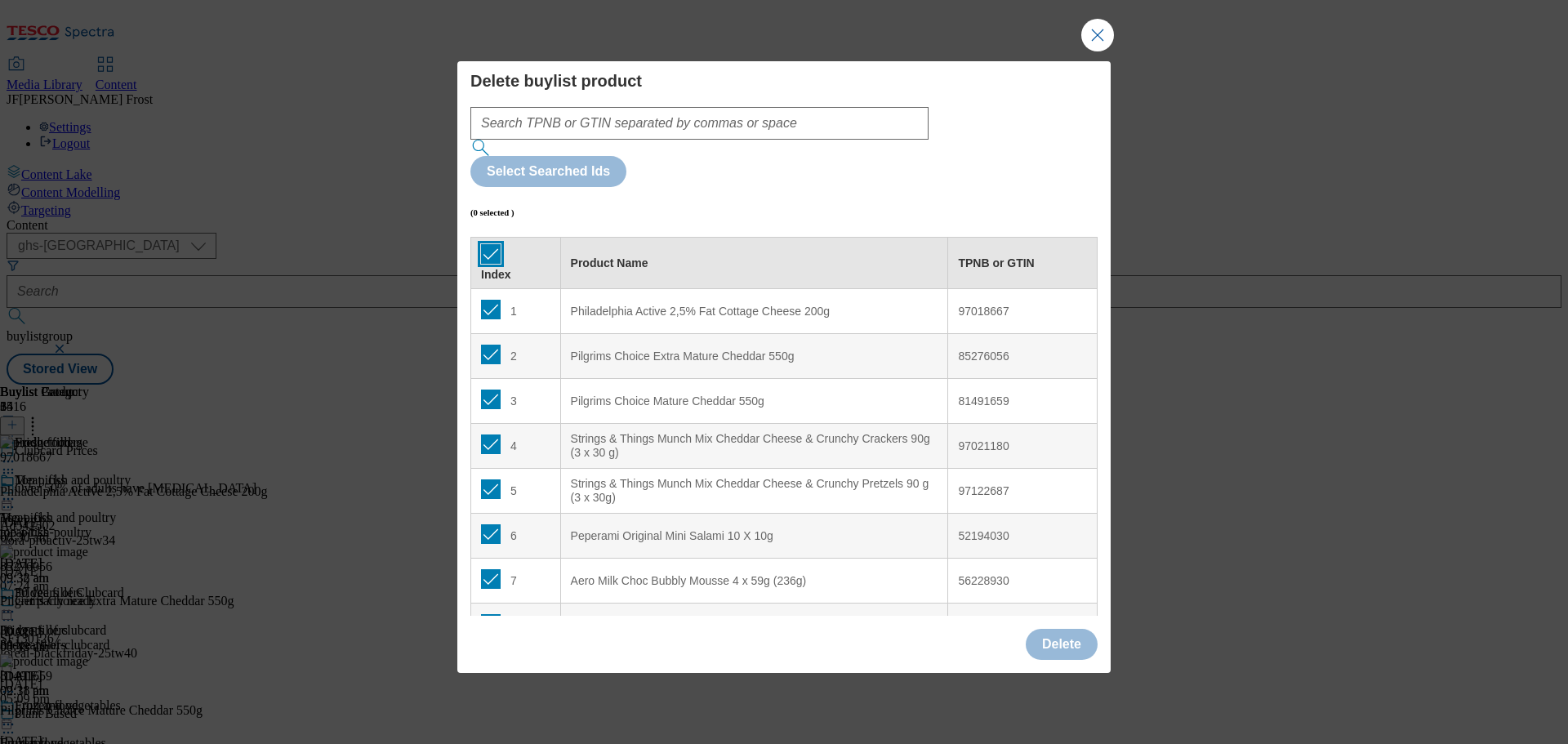
checkbox input "true"
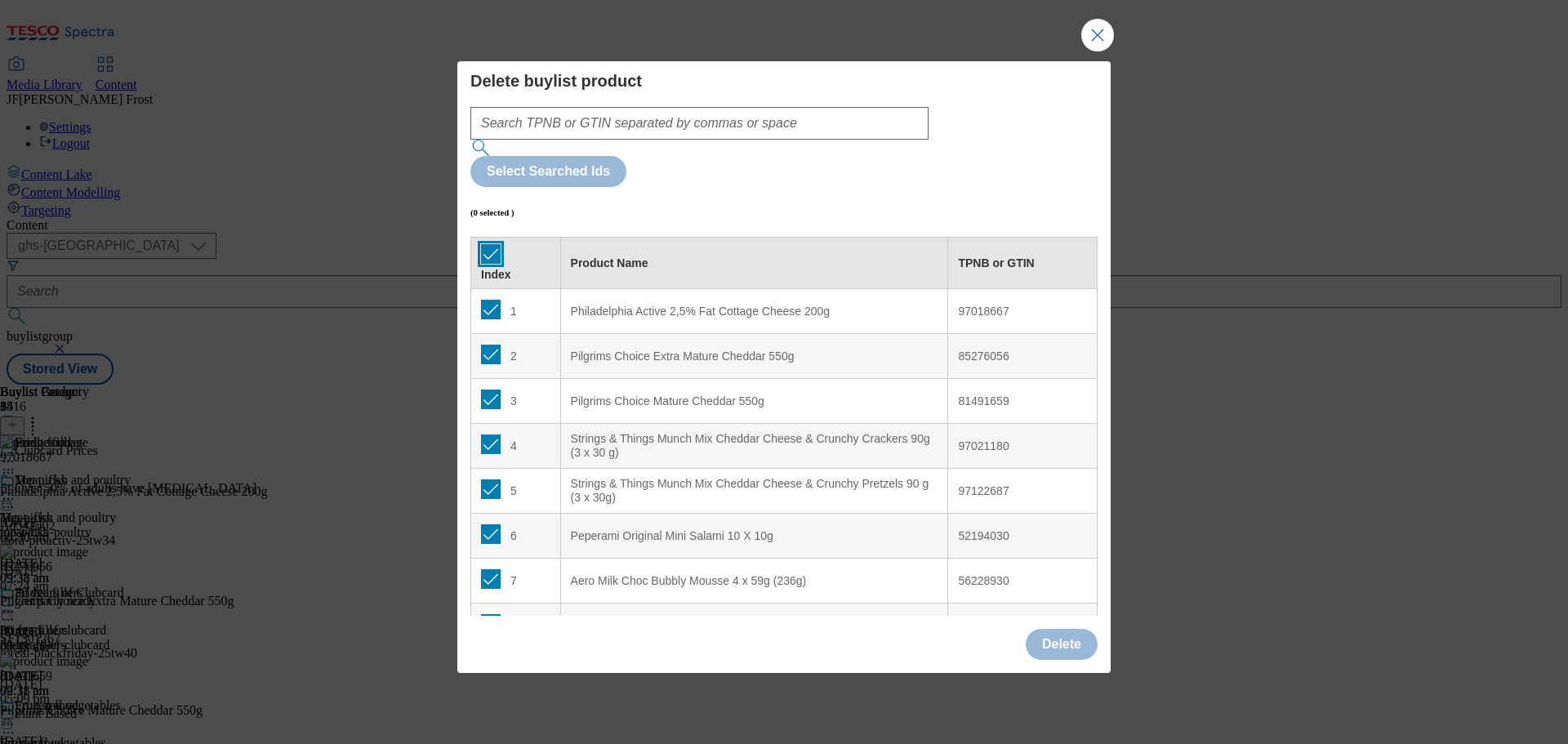
checkbox input "true"
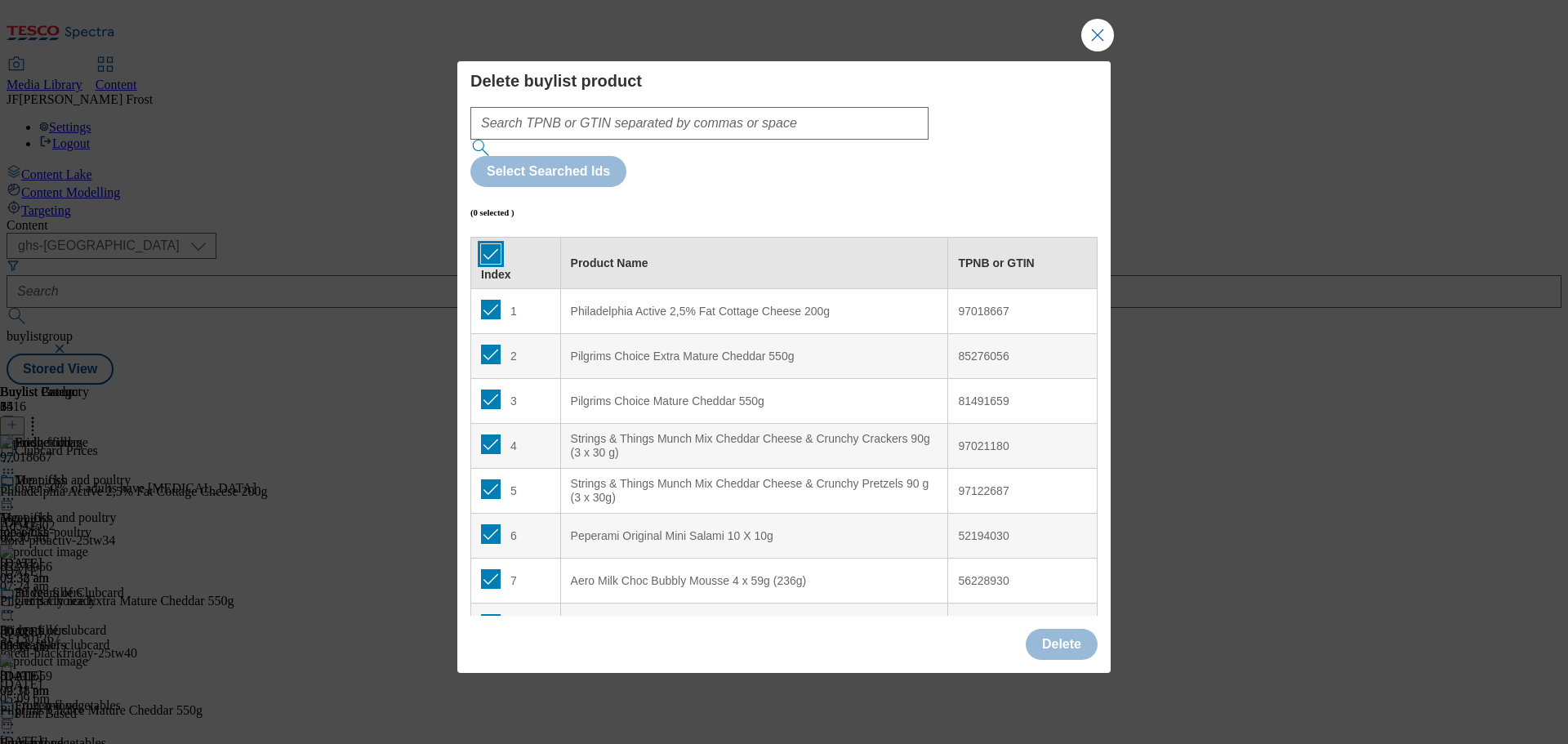
checkbox input "true"
click at [490, 300] on input "Modal" at bounding box center [491, 310] width 20 height 20
checkbox input "false"
click at [486, 344] on input "Modal" at bounding box center [491, 354] width 20 height 20
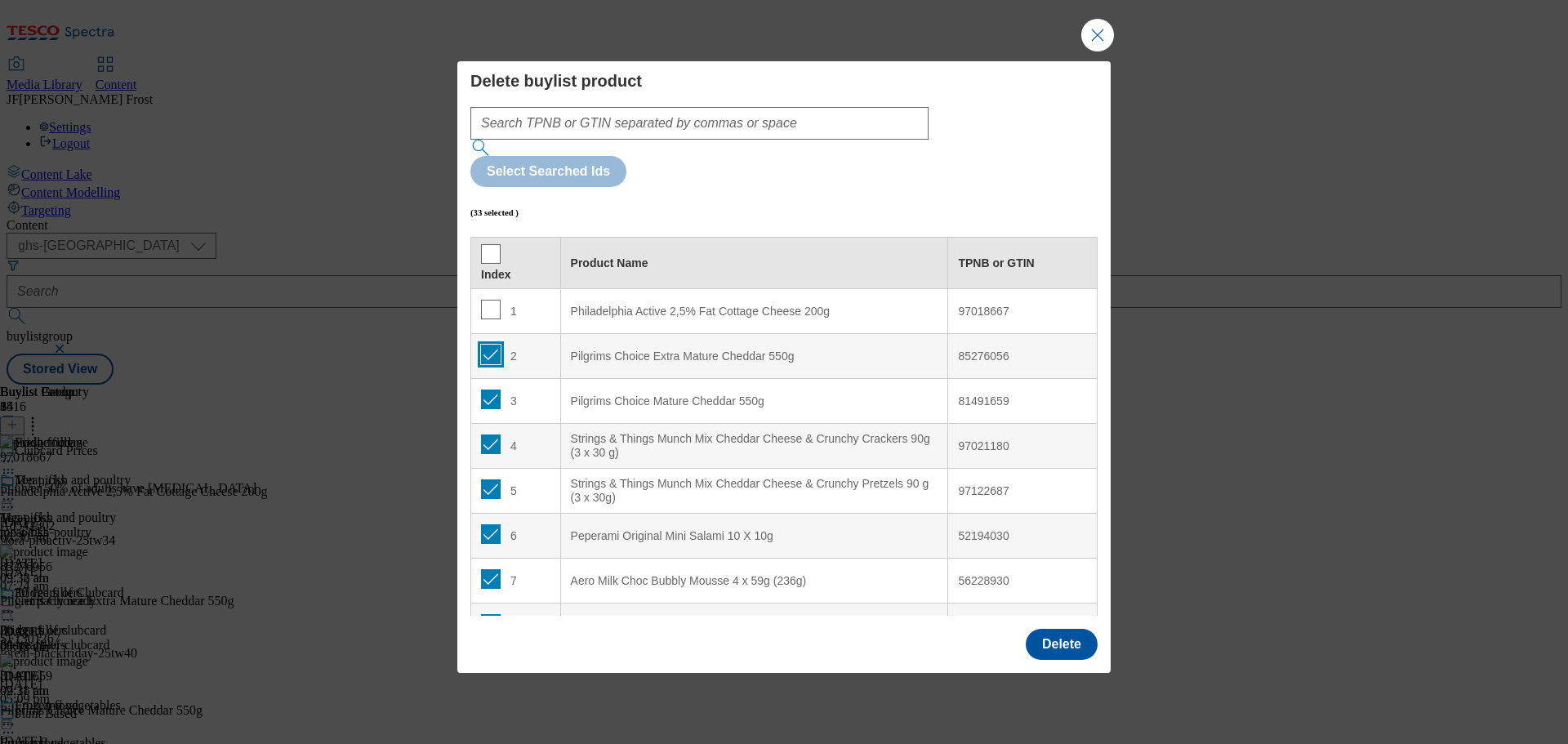
checkbox input "false"
click at [487, 390] on input "Modal" at bounding box center [491, 400] width 20 height 20
checkbox input "false"
click at [486, 434] on input "Modal" at bounding box center [491, 444] width 20 height 20
checkbox input "false"
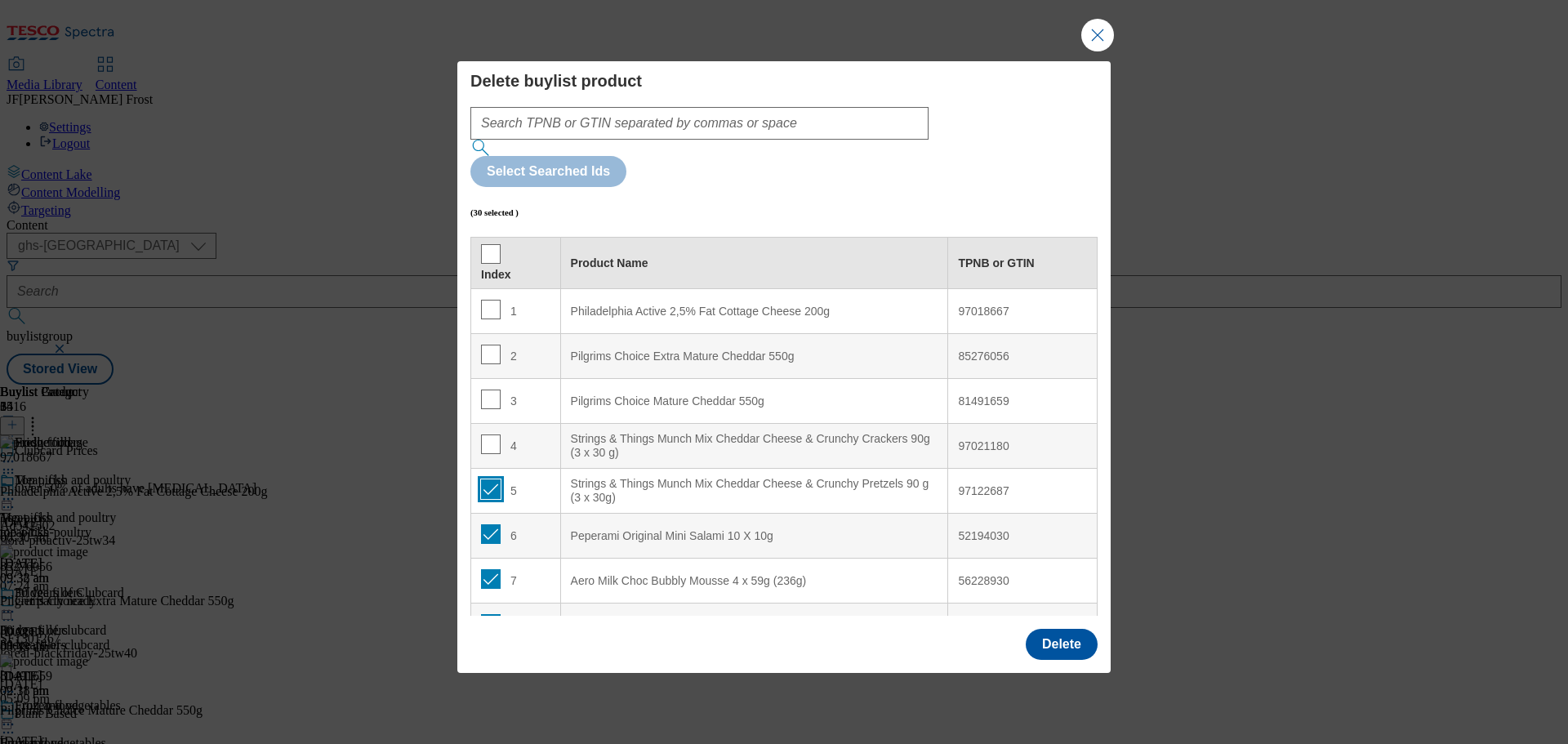
click at [488, 480] on input "Modal" at bounding box center [491, 490] width 20 height 20
checkbox input "false"
click at [1060, 629] on button "Delete" at bounding box center [1061, 645] width 72 height 31
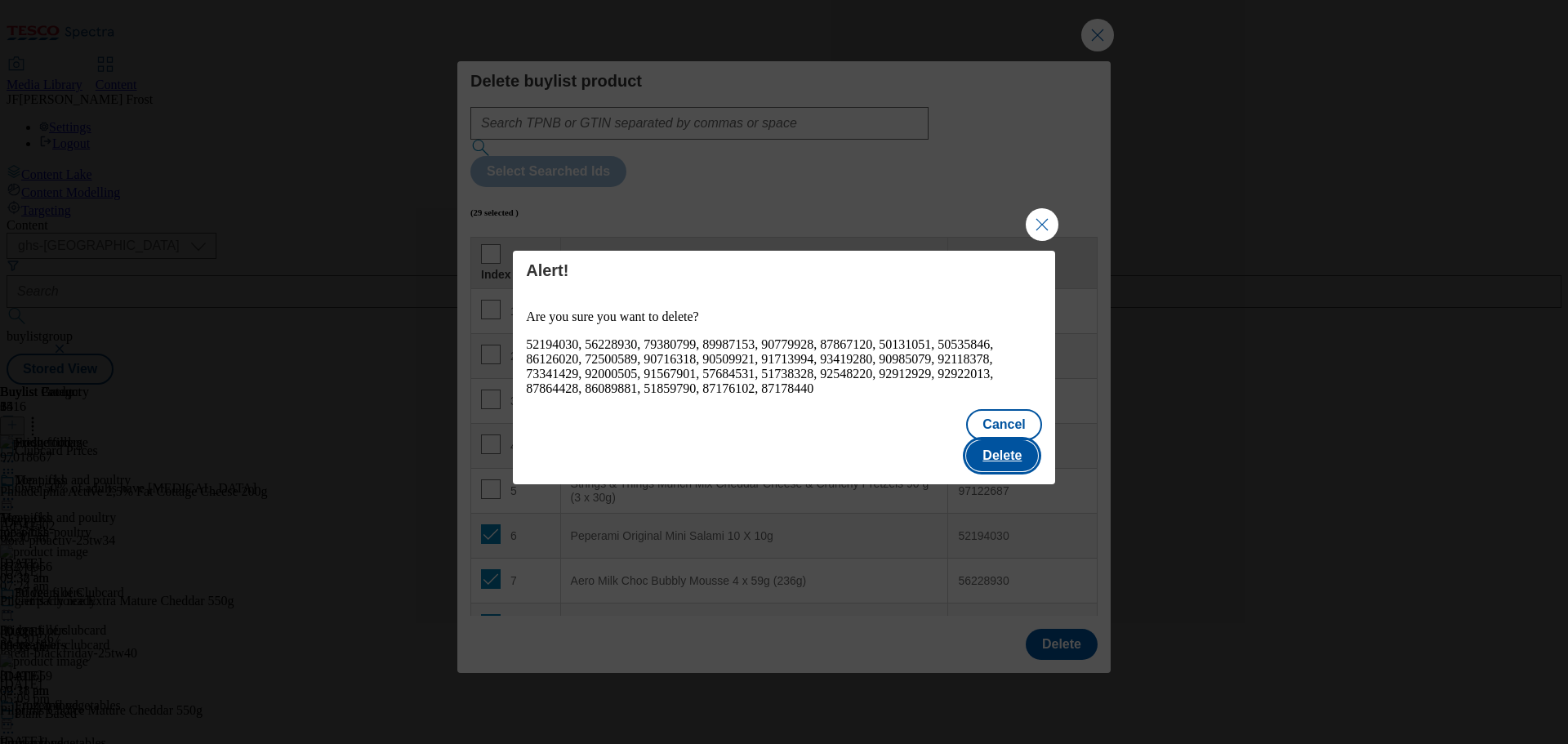
click at [1014, 440] on button "Delete" at bounding box center [1002, 456] width 72 height 31
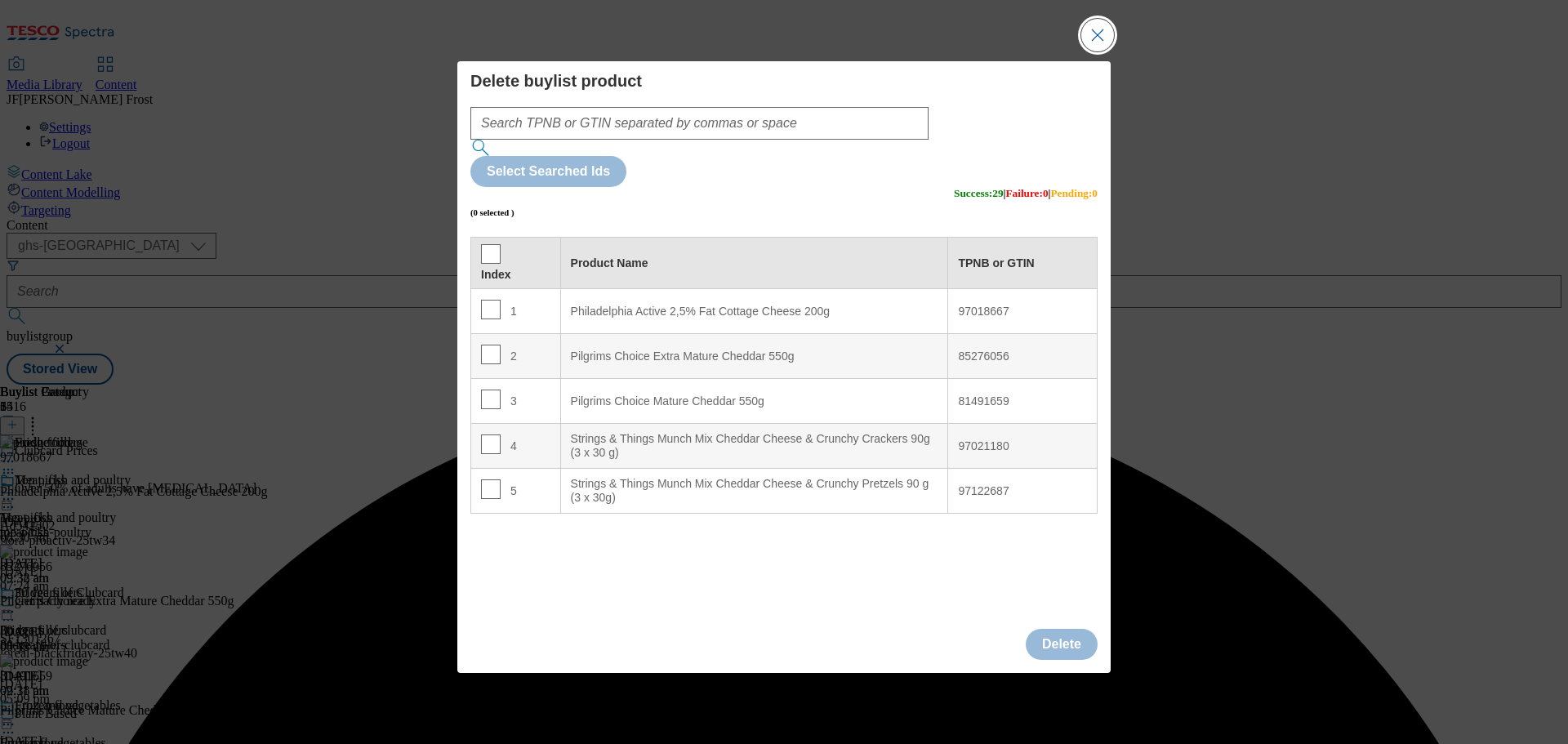
click at [1098, 51] on button "Close Modal" at bounding box center [1097, 36] width 33 height 33
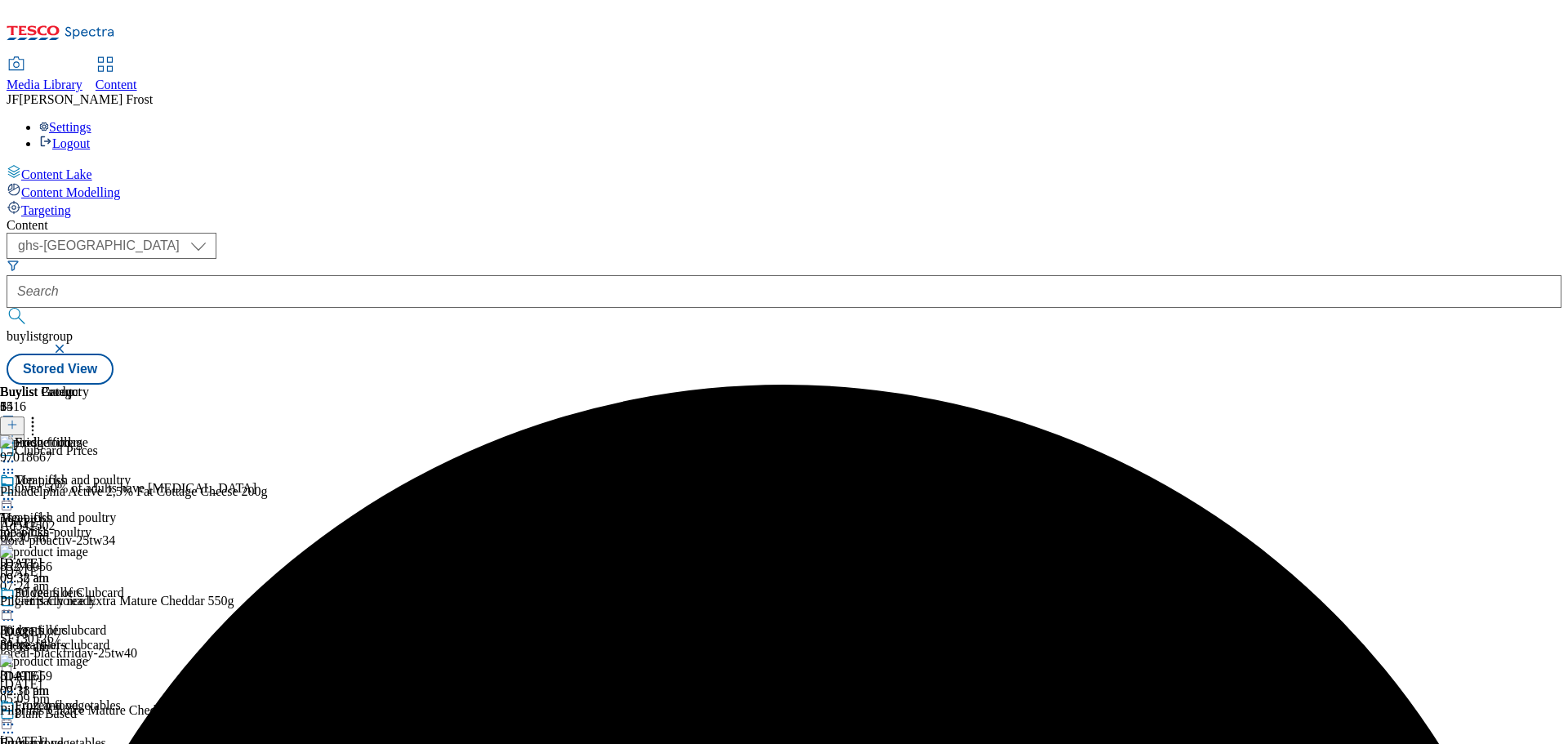
click at [18, 419] on icon at bounding box center [12, 424] width 12 height 12
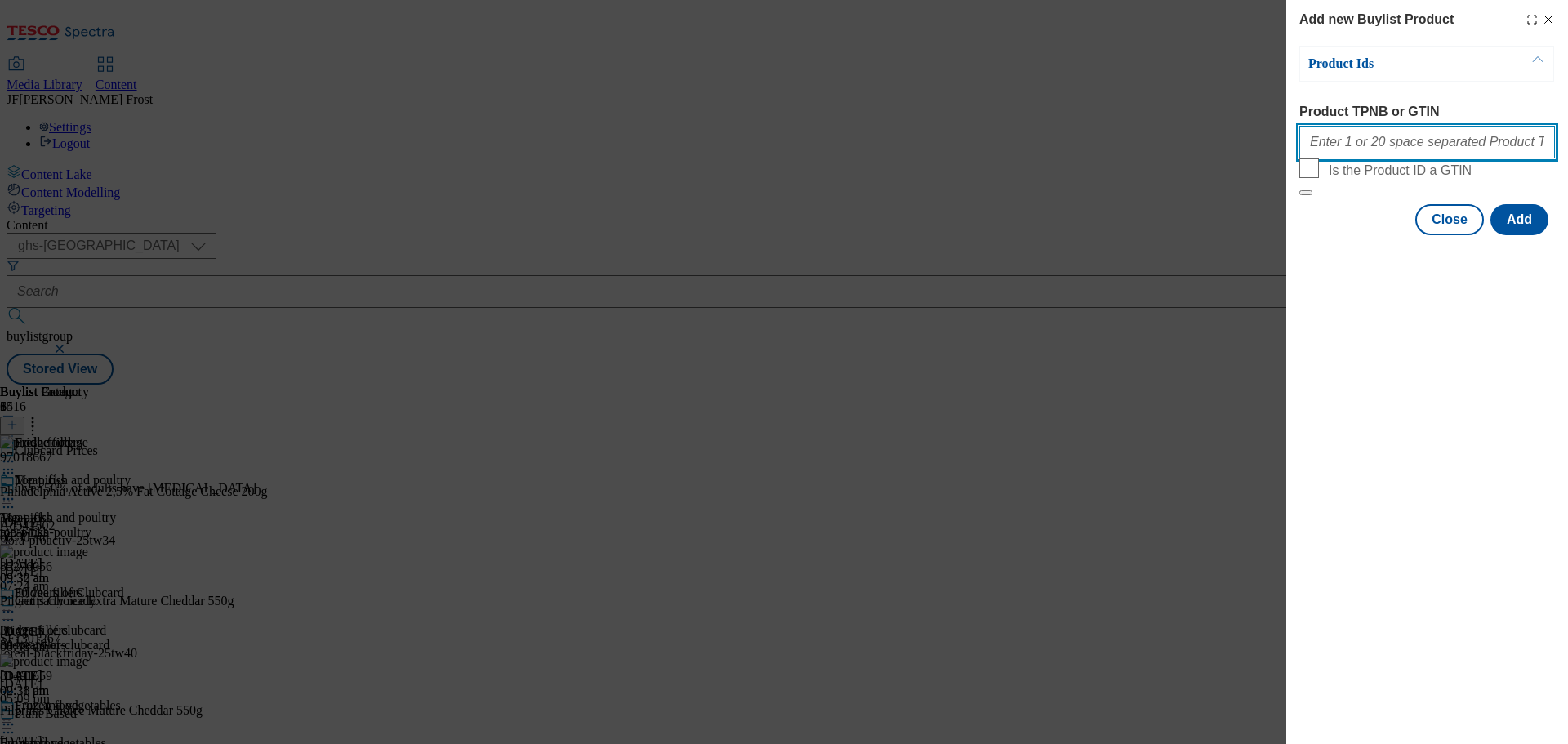
click at [1371, 140] on input "Product TPNB or GTIN" at bounding box center [1428, 142] width 256 height 33
paste input "52195737 88903946 97018667 96399280 52403078 52980706 50608749 89474506 9706549…"
type input "52195737 88903946 97018667 96399280 52403078 52980706 50608749 89474506 9706549…"
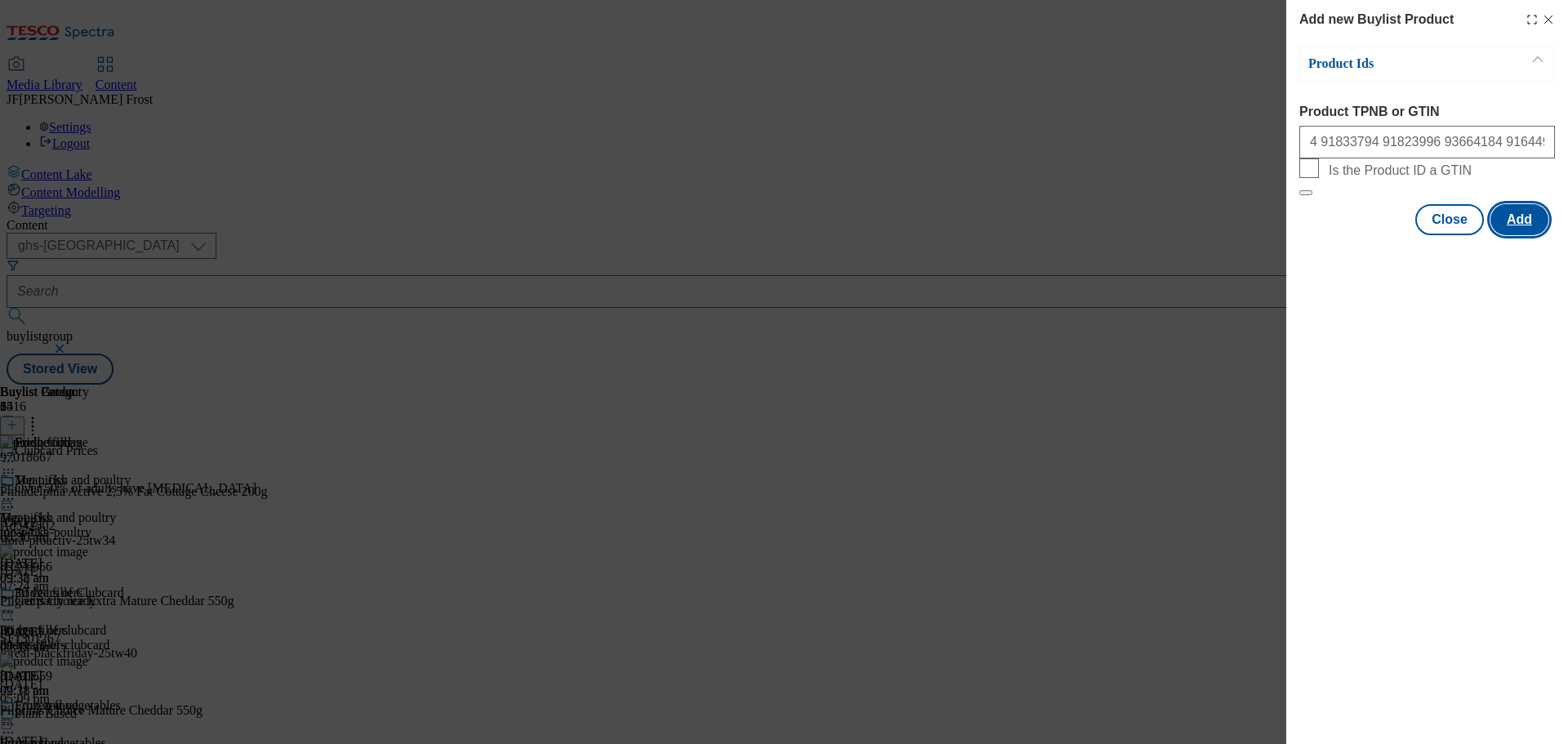
click at [1519, 235] on button "Add" at bounding box center [1519, 220] width 58 height 31
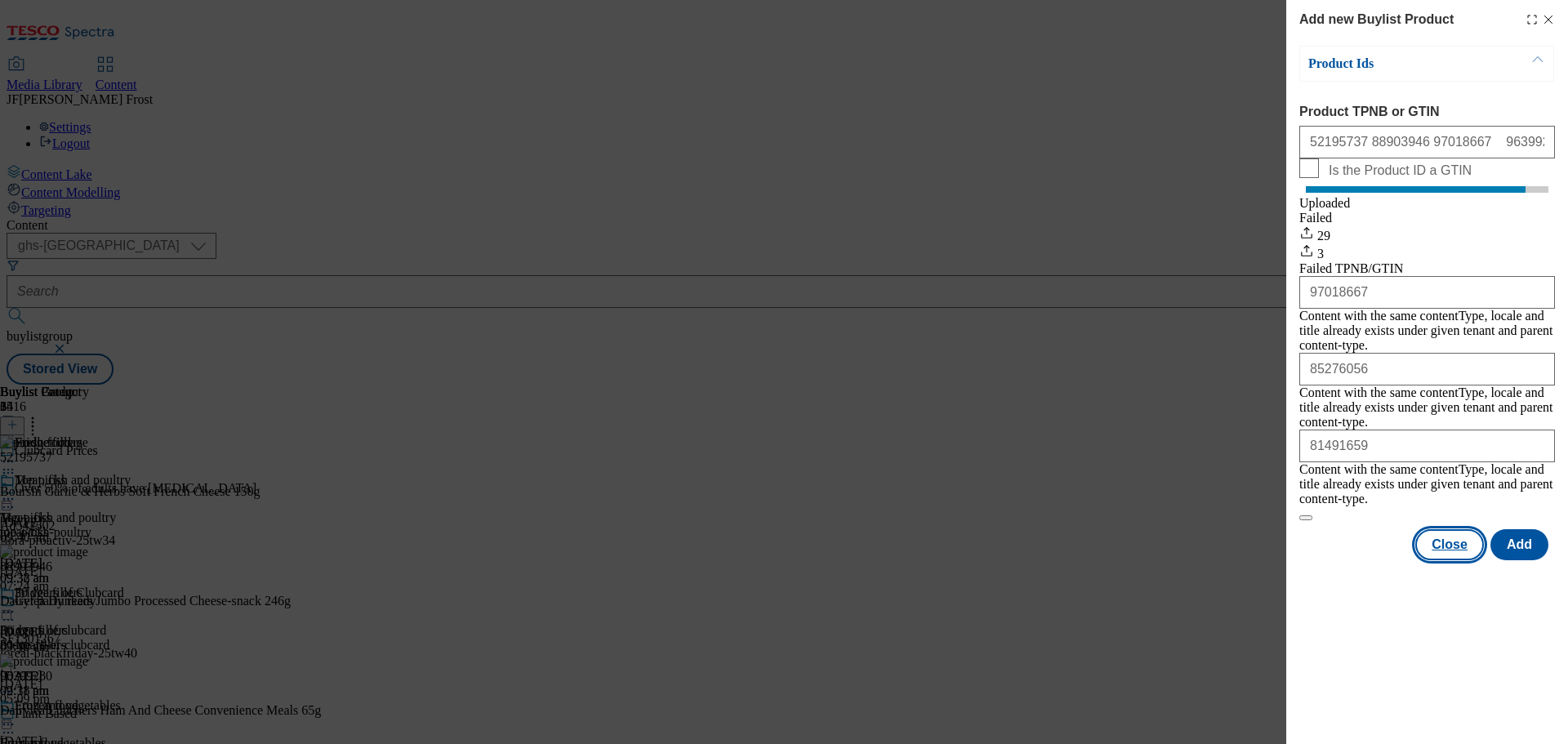
click at [1458, 529] on button "Close" at bounding box center [1449, 545] width 69 height 31
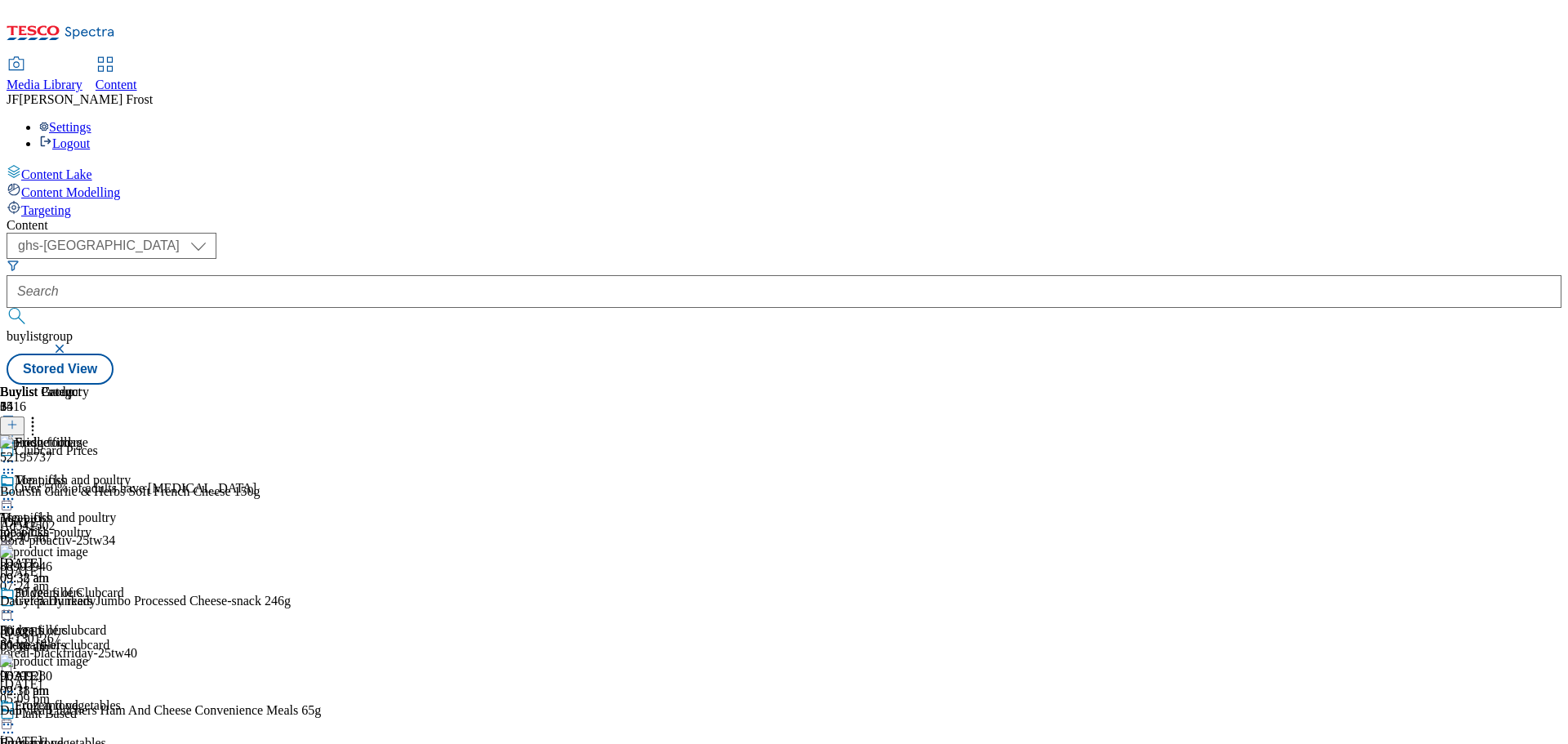
click at [40, 414] on icon at bounding box center [33, 422] width 17 height 17
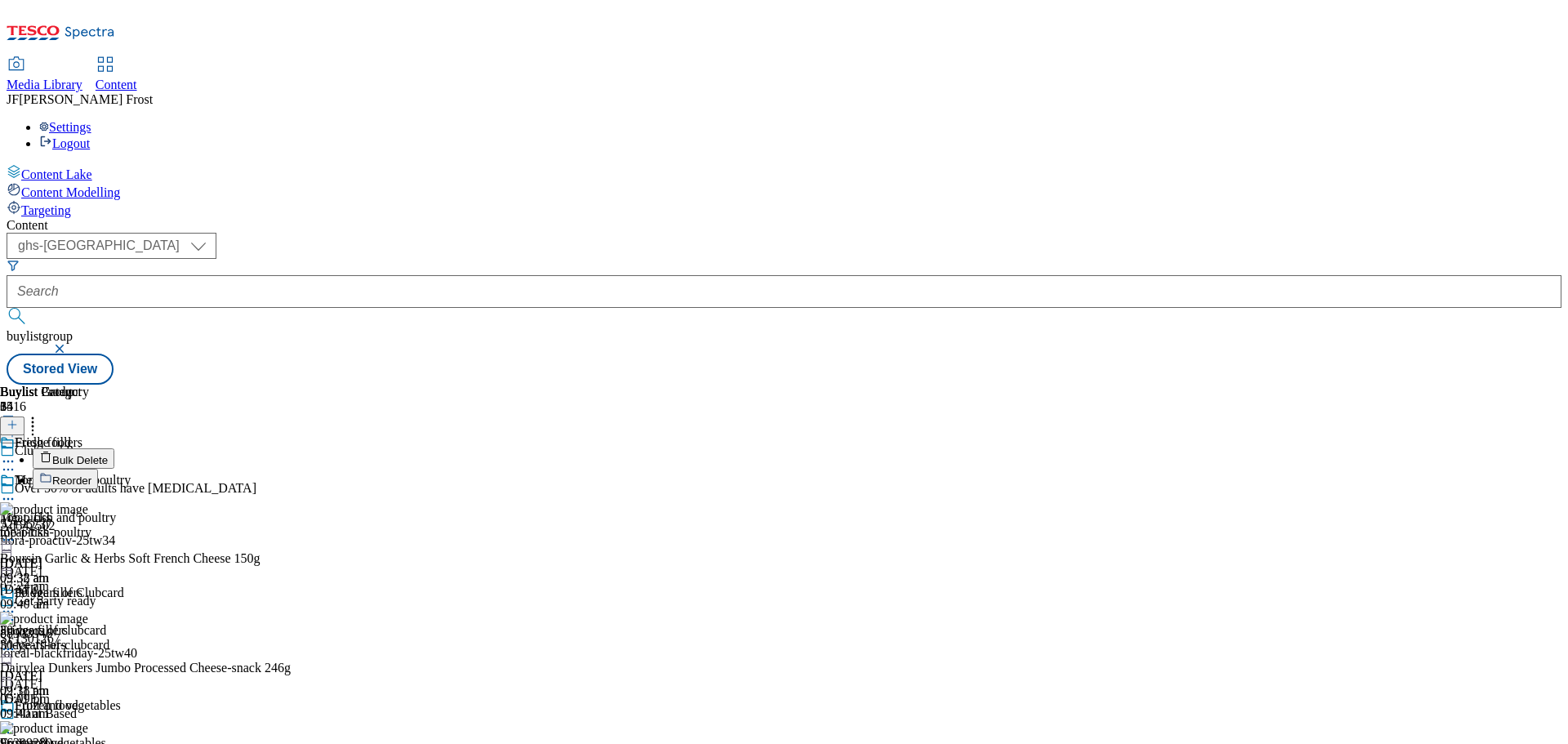
click at [98, 469] on button "Reorder" at bounding box center [65, 479] width 65 height 21
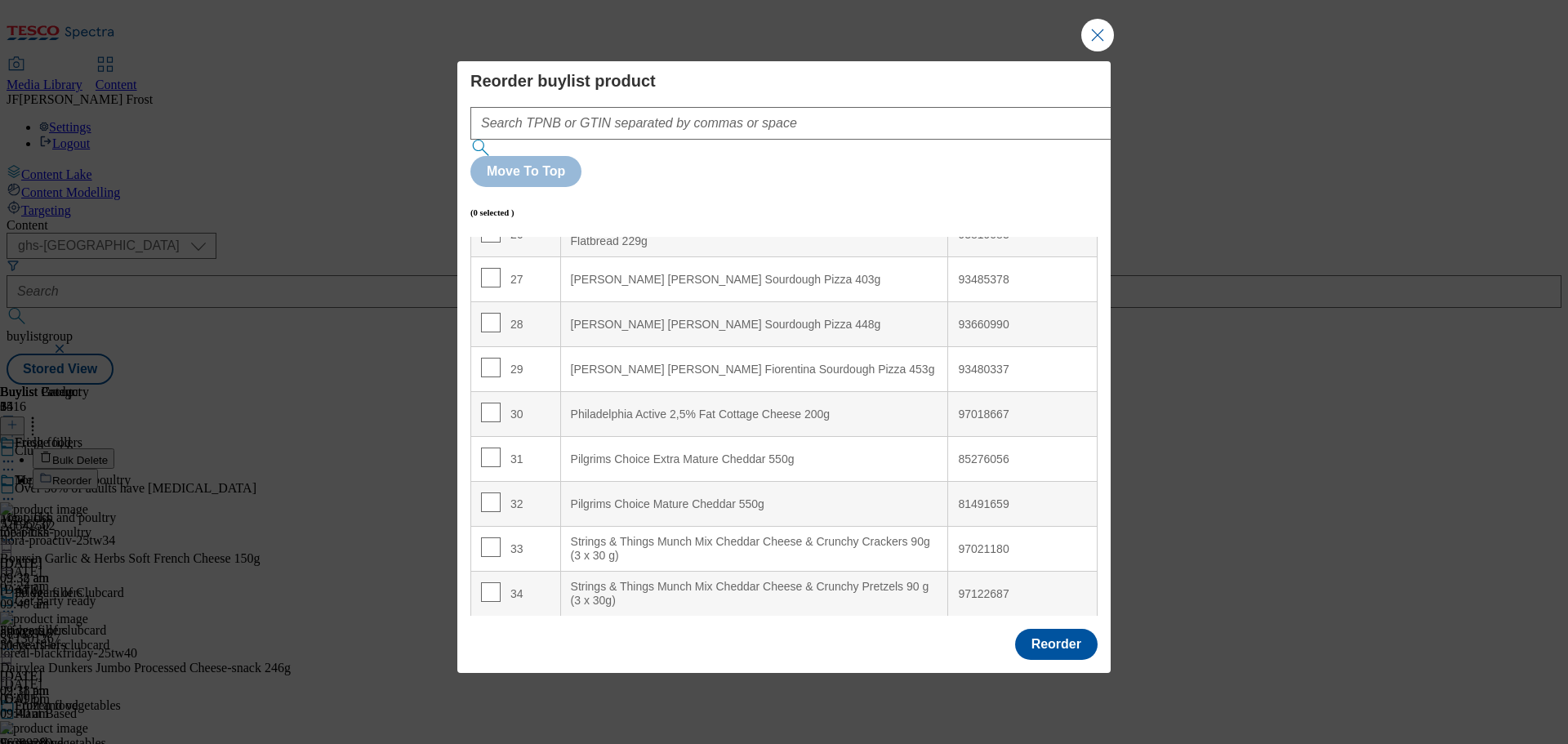
scroll to position [1194, 0]
click at [490, 402] on input "Modal" at bounding box center [491, 412] width 20 height 20
checkbox input "true"
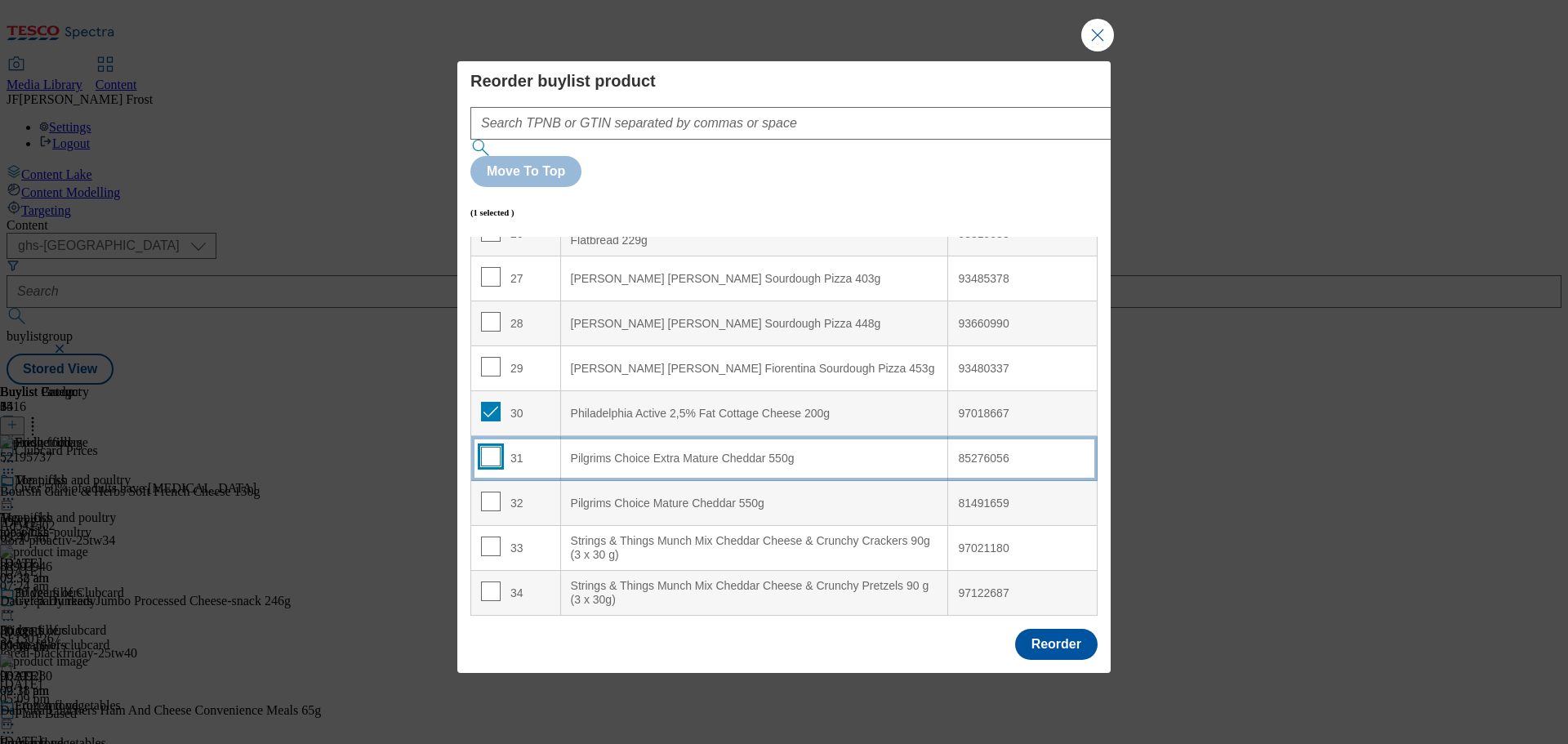
click at [488, 447] on input "Modal" at bounding box center [491, 457] width 20 height 20
checkbox input "true"
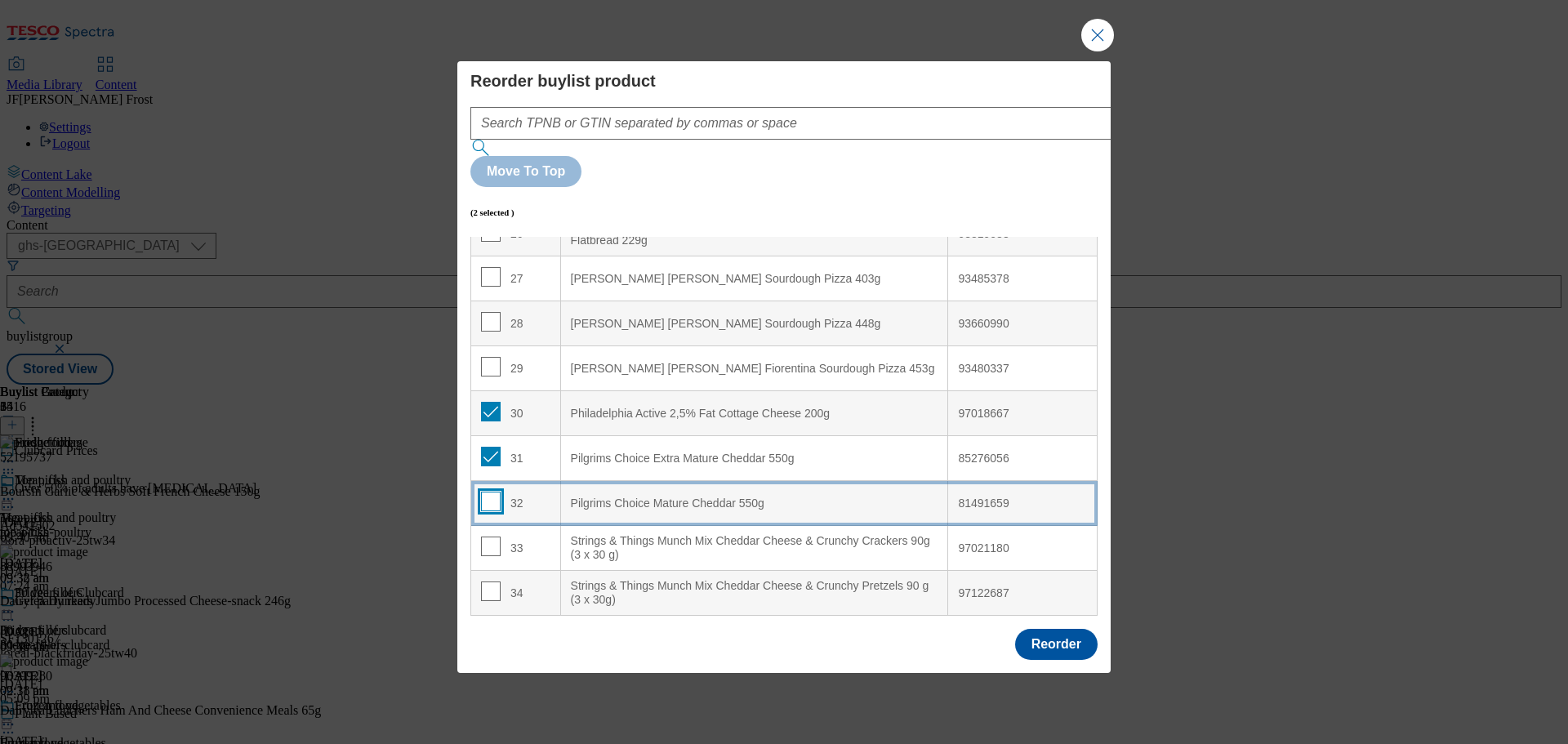
click at [490, 491] on input "Modal" at bounding box center [491, 501] width 20 height 20
checkbox input "true"
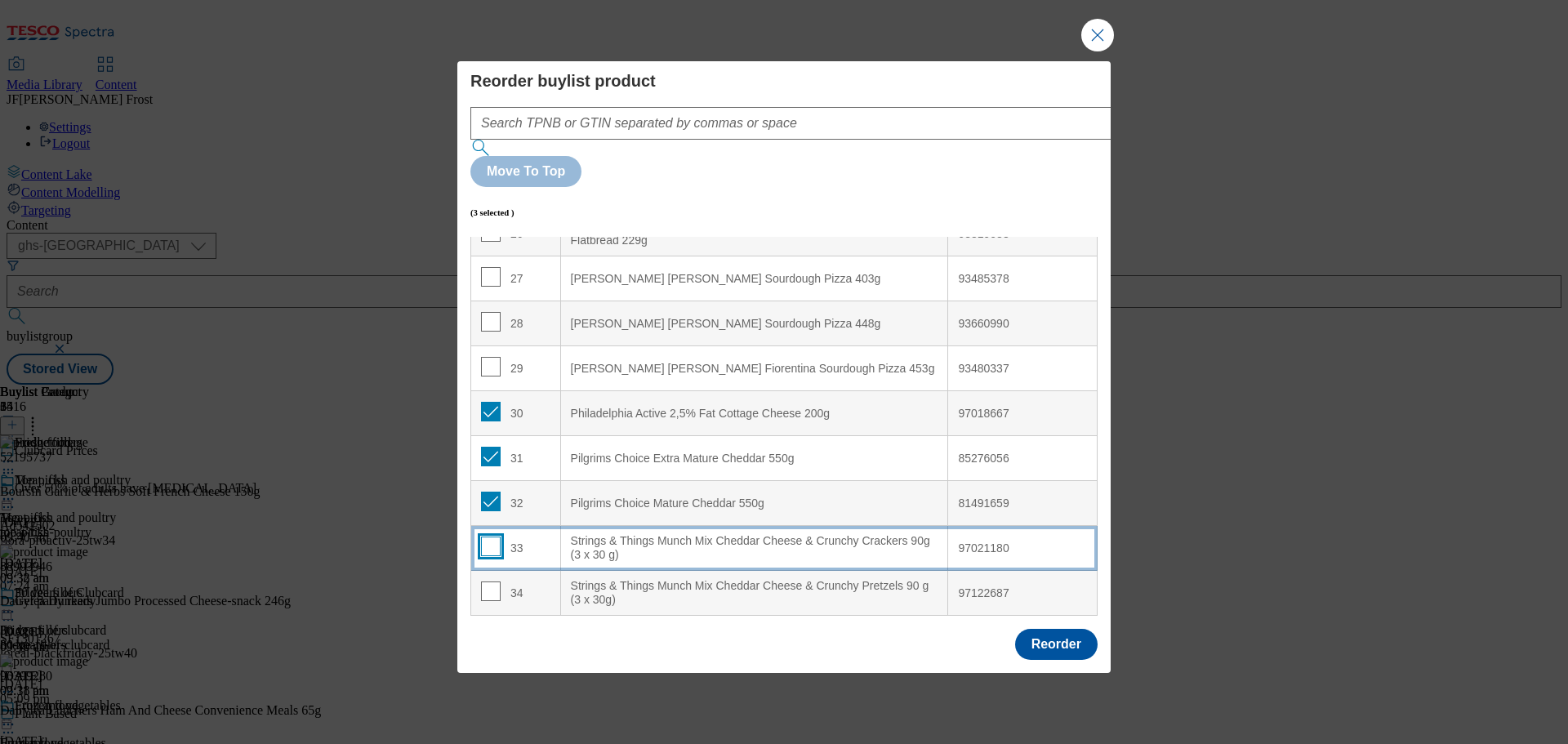
click at [489, 537] on input "Modal" at bounding box center [491, 547] width 20 height 20
checkbox input "true"
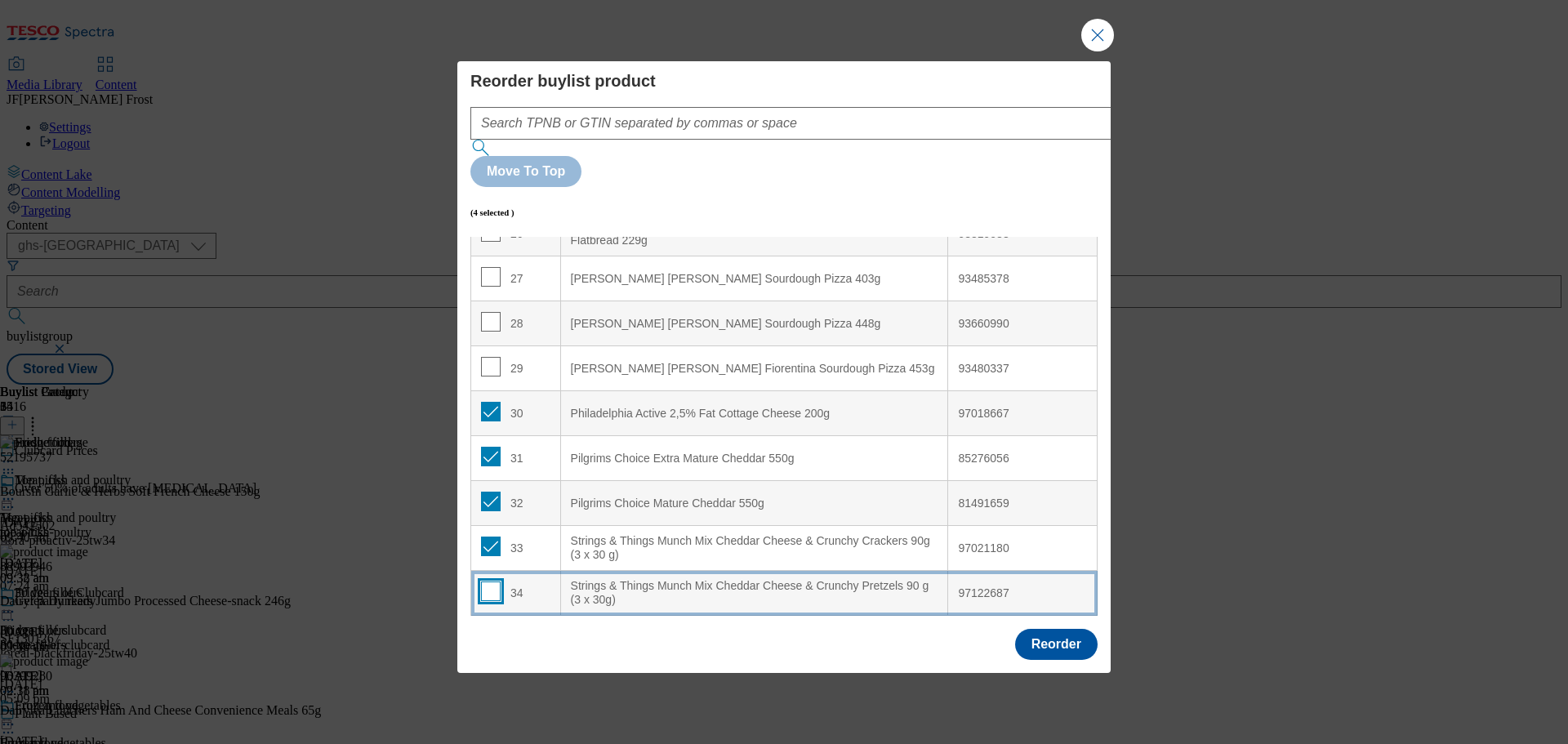
click at [490, 581] on input "Modal" at bounding box center [491, 591] width 20 height 20
checkbox input "true"
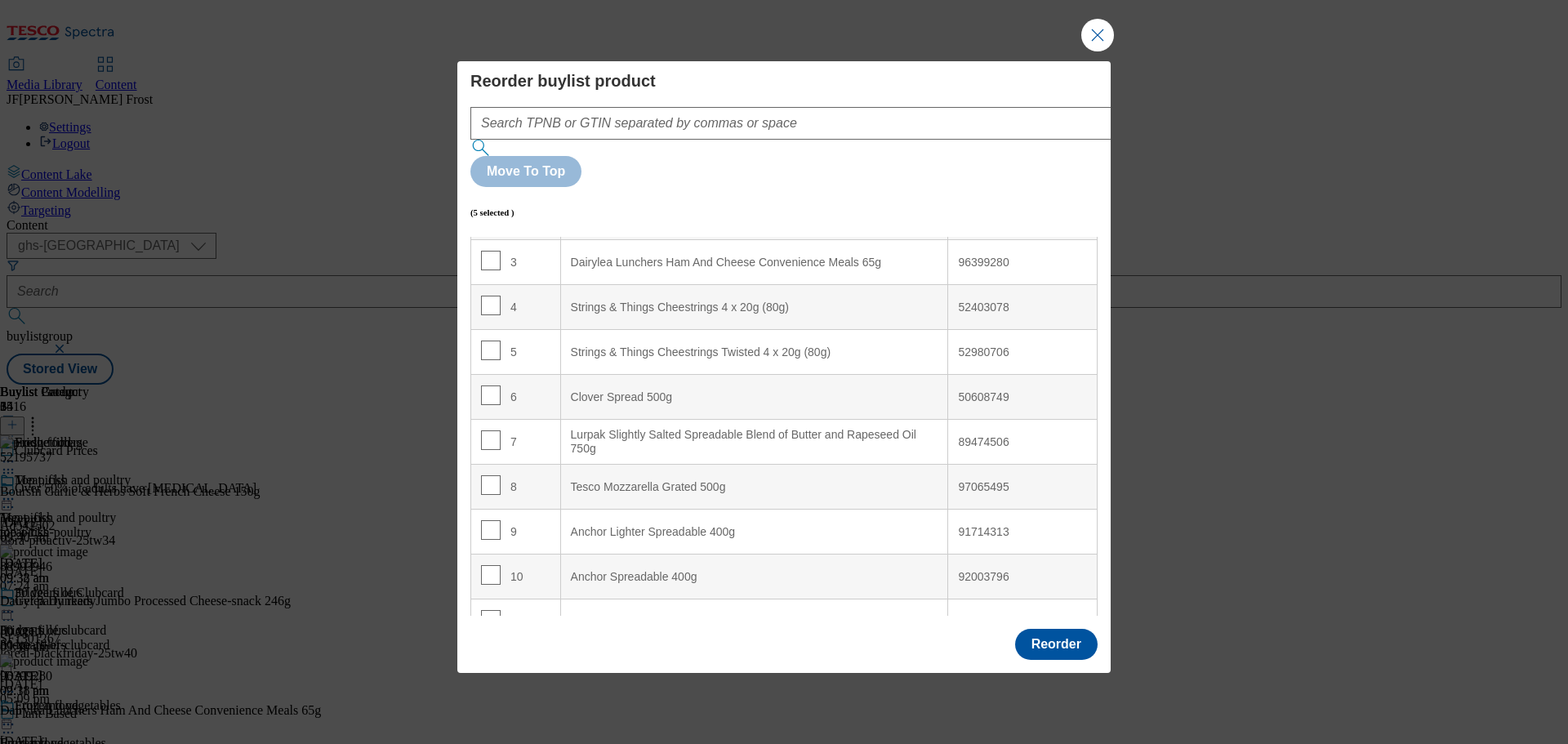
scroll to position [0, 0]
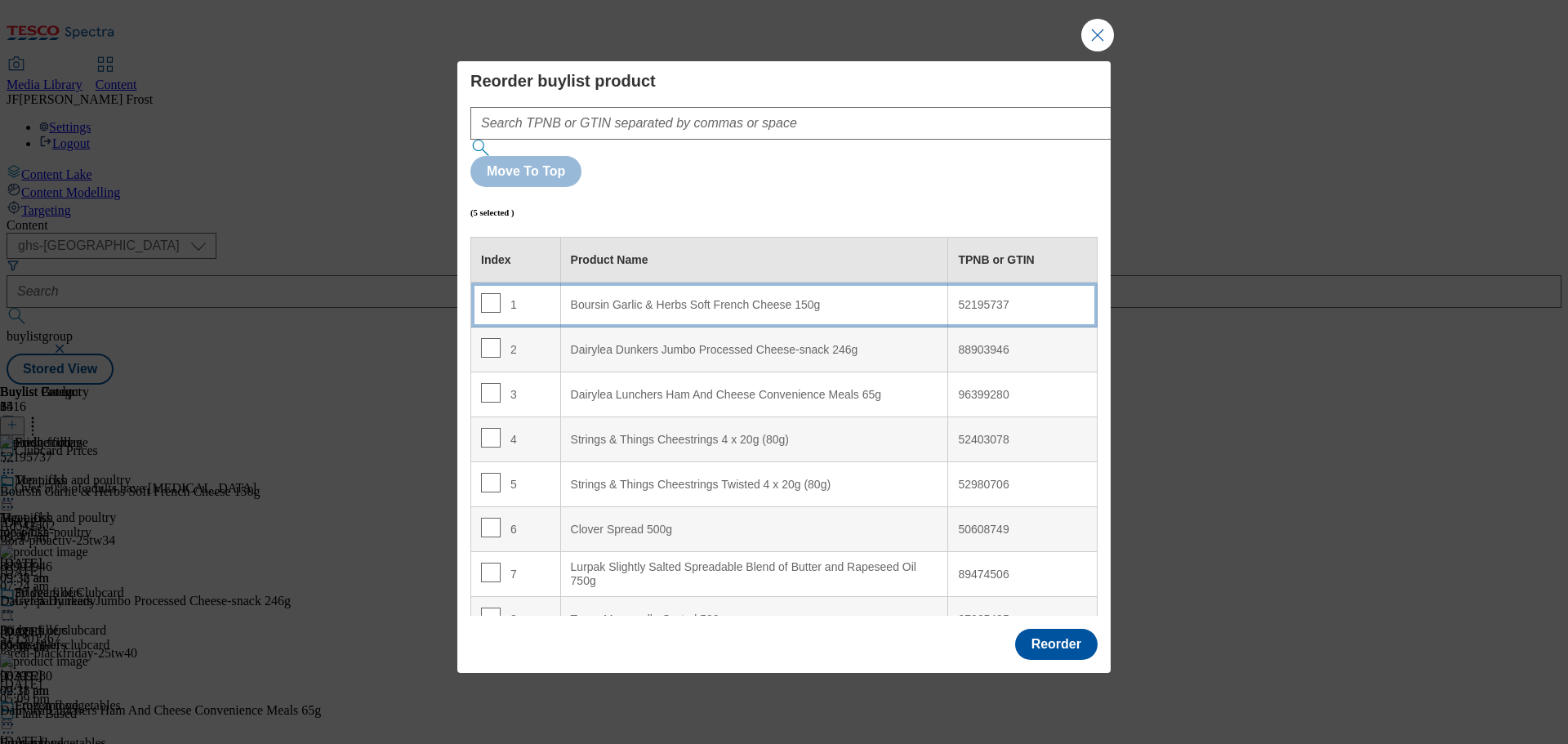
click at [759, 282] on 150g "Boursin Garlic & Herbs Soft French Cheese 150g" at bounding box center [754, 305] width 388 height 45
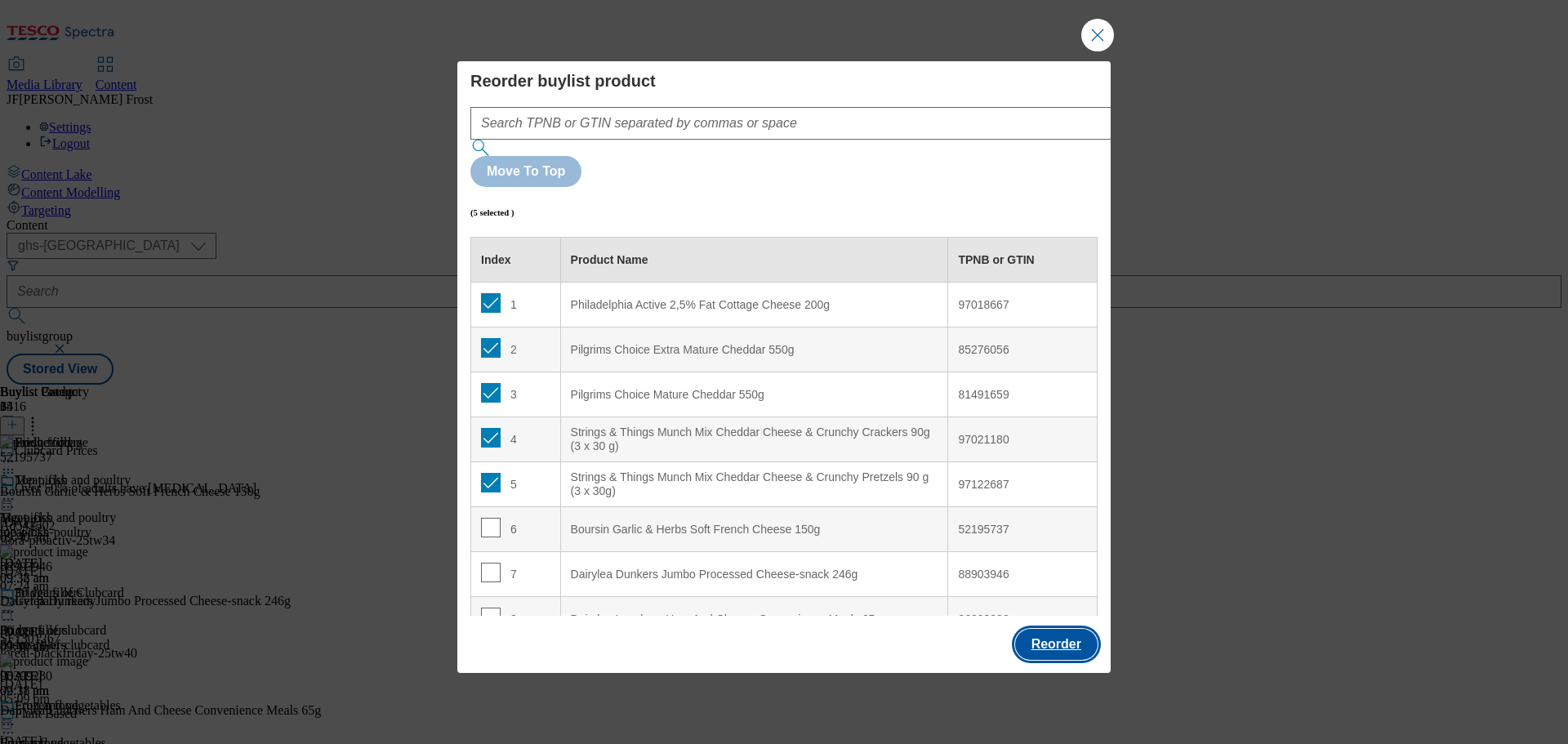
click at [1052, 629] on button "Reorder" at bounding box center [1056, 645] width 83 height 31
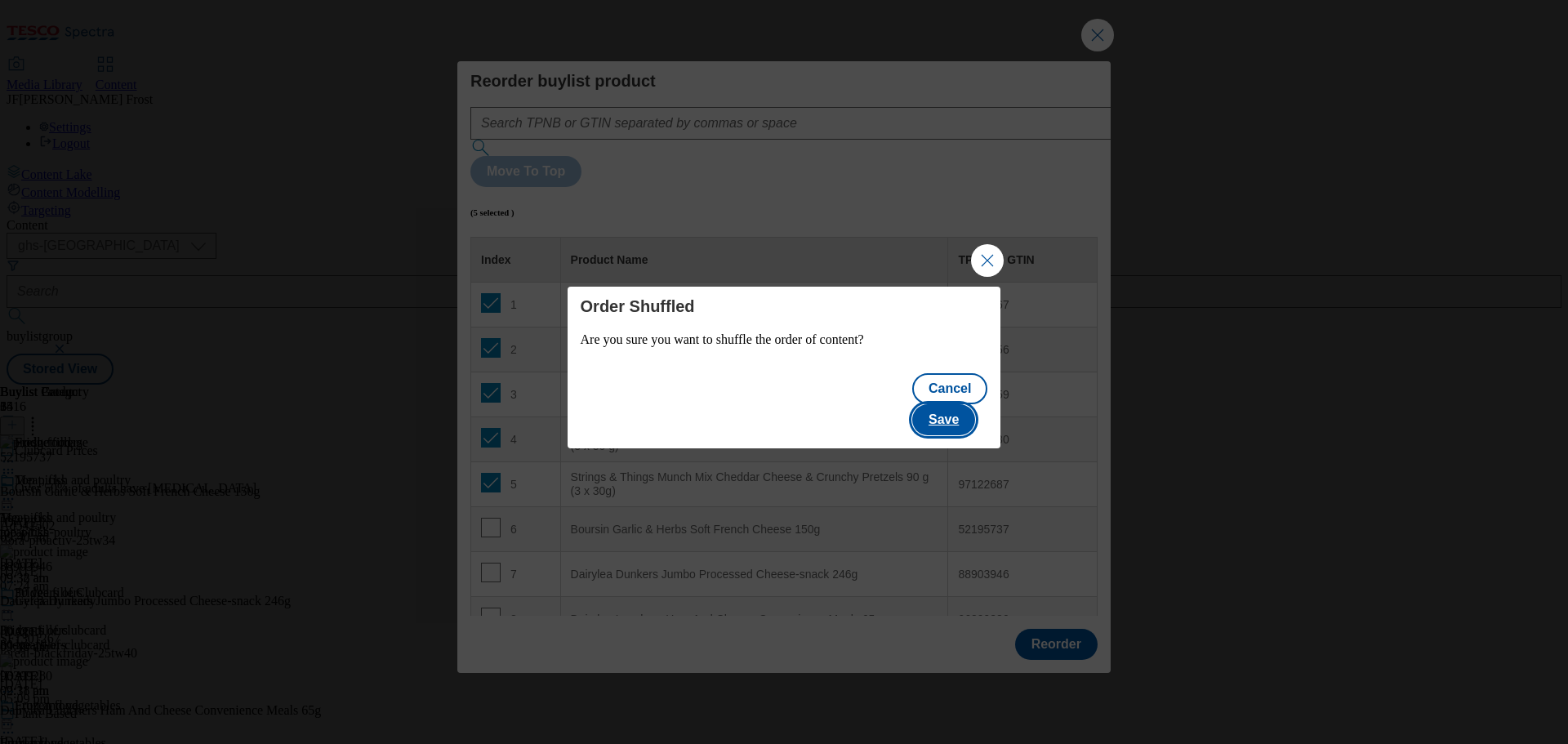
click at [956, 405] on button "Save" at bounding box center [944, 420] width 63 height 31
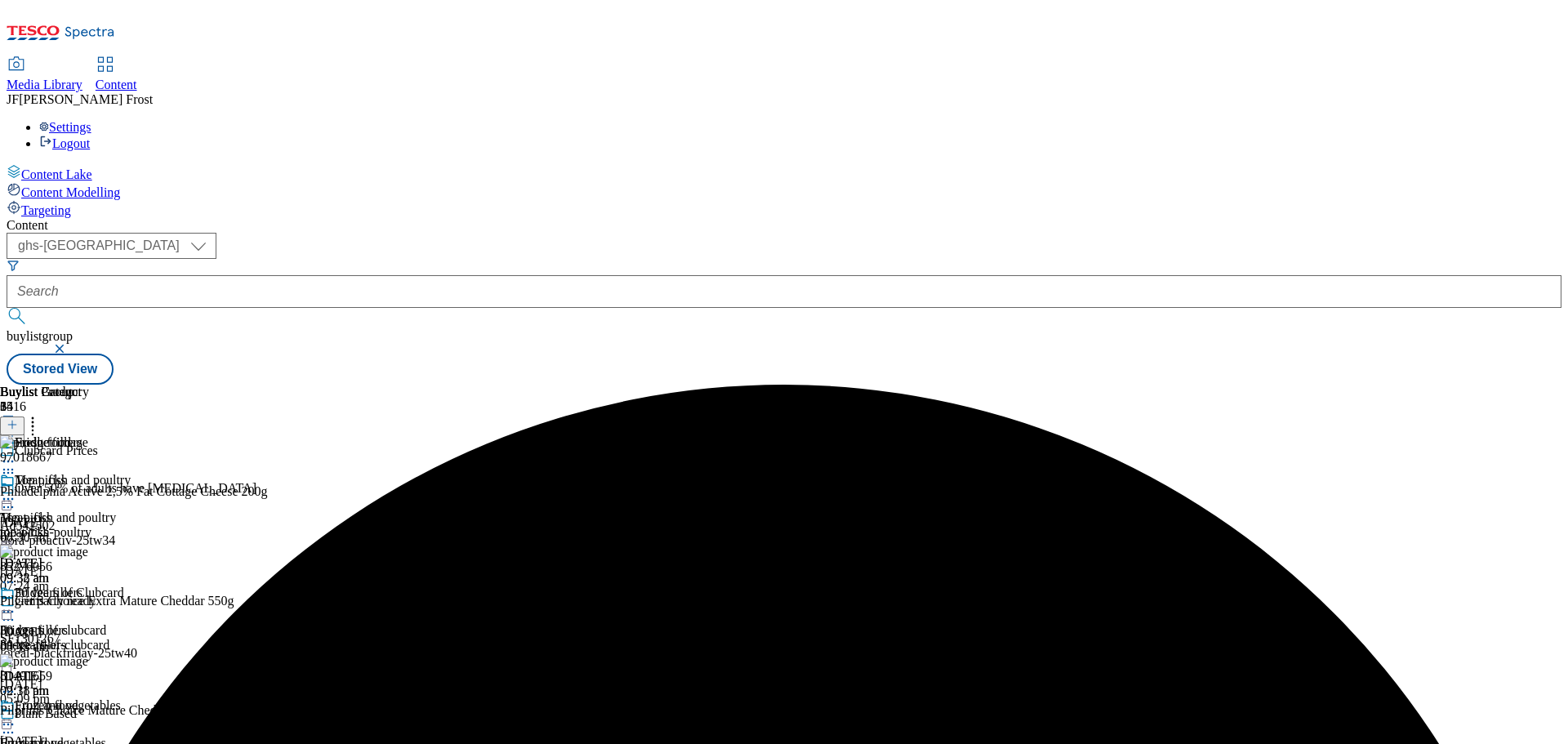
scroll to position [32, 0]
click at [130, 604] on div at bounding box center [65, 614] width 130 height 20
click at [96, 711] on button "Preview" at bounding box center [64, 720] width 63 height 19
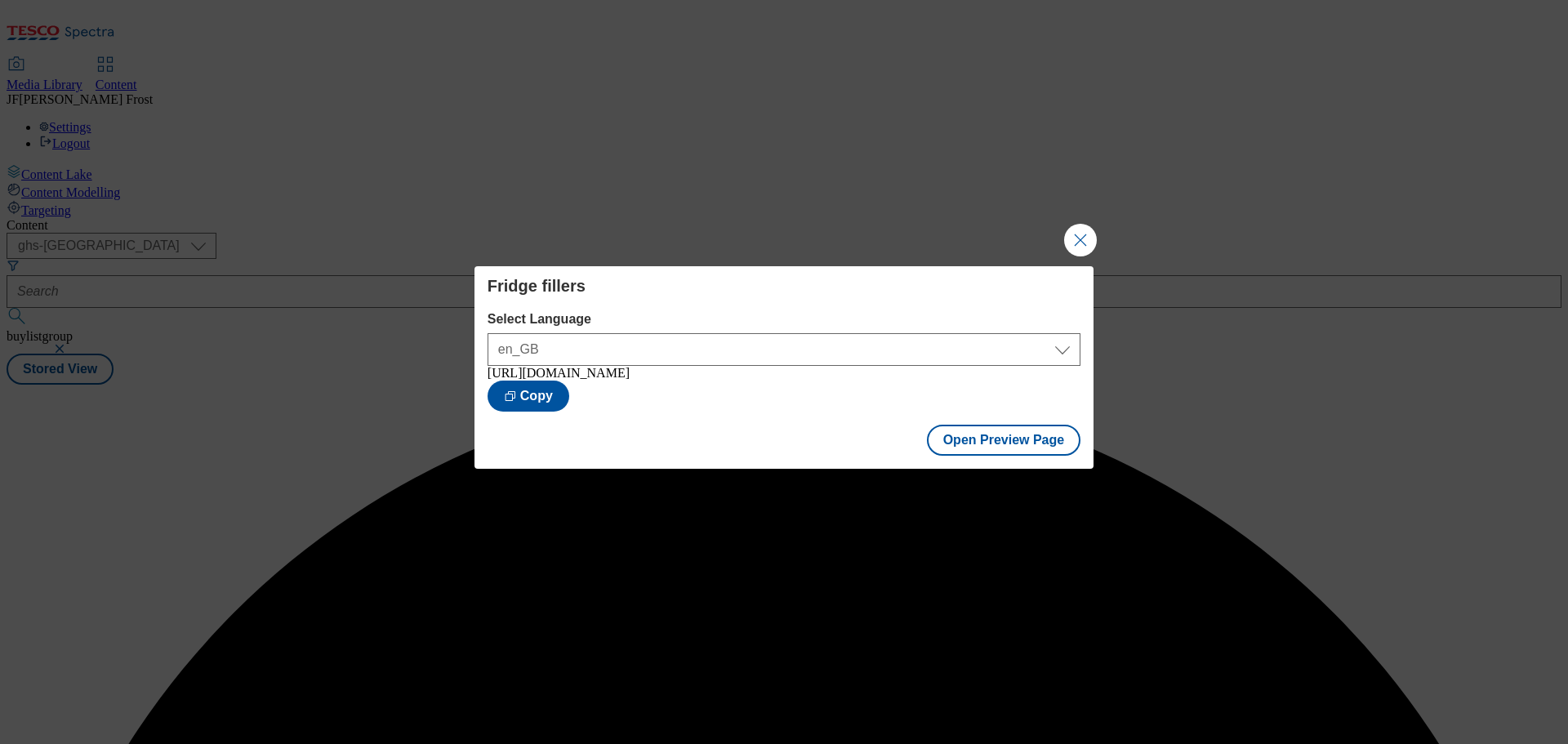
scroll to position [0, 0]
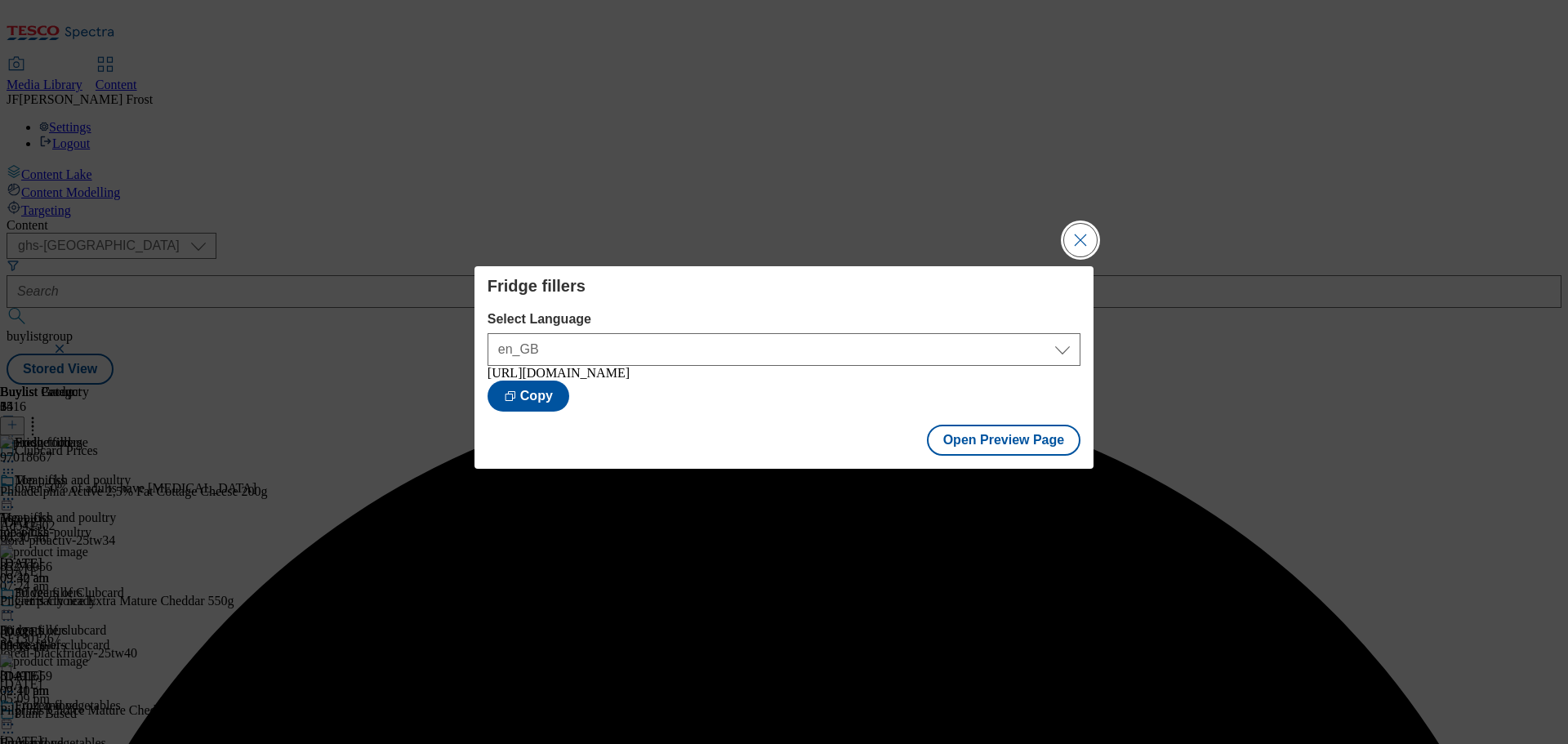
click at [1083, 230] on button "Close Modal" at bounding box center [1081, 240] width 33 height 33
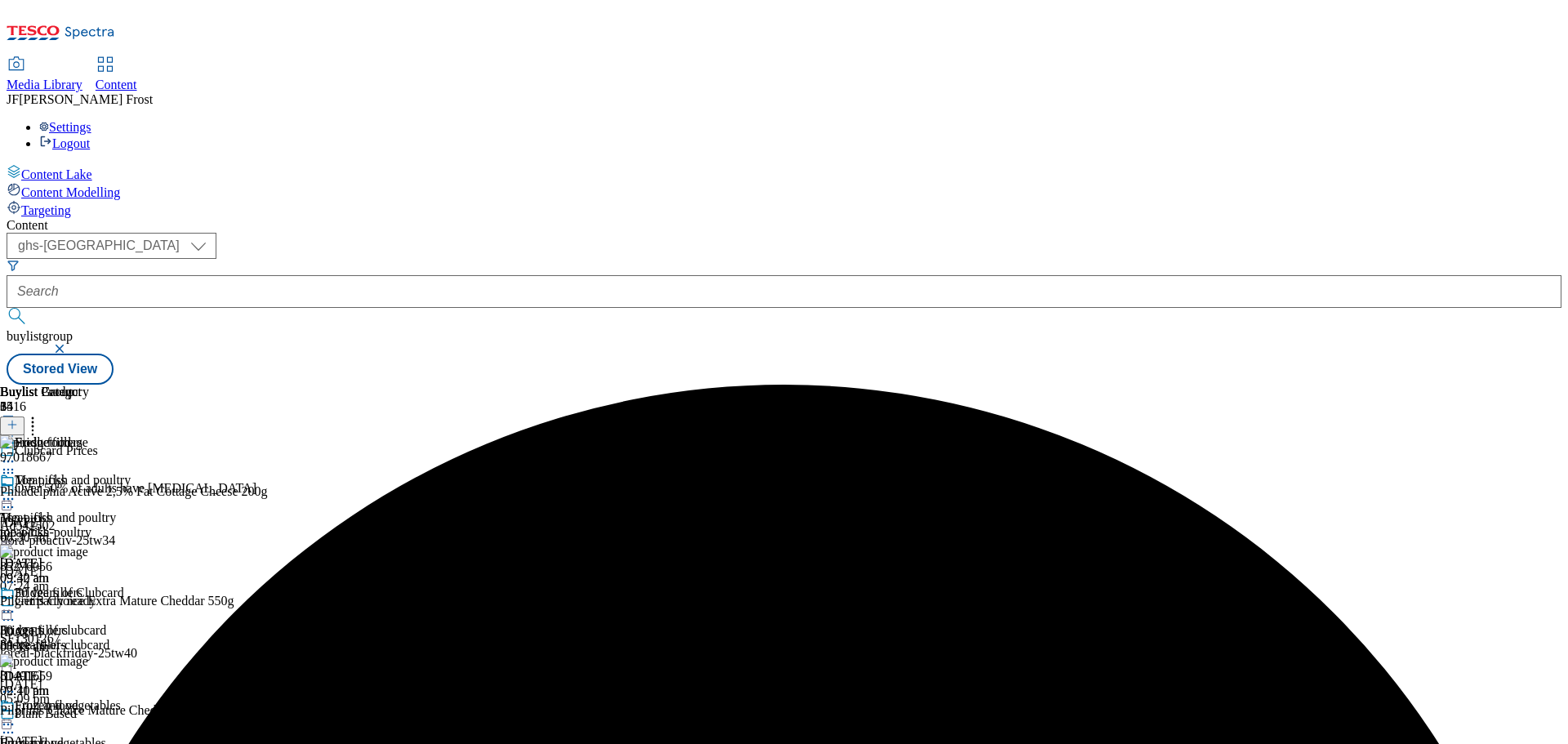
click at [130, 604] on div at bounding box center [65, 614] width 130 height 20
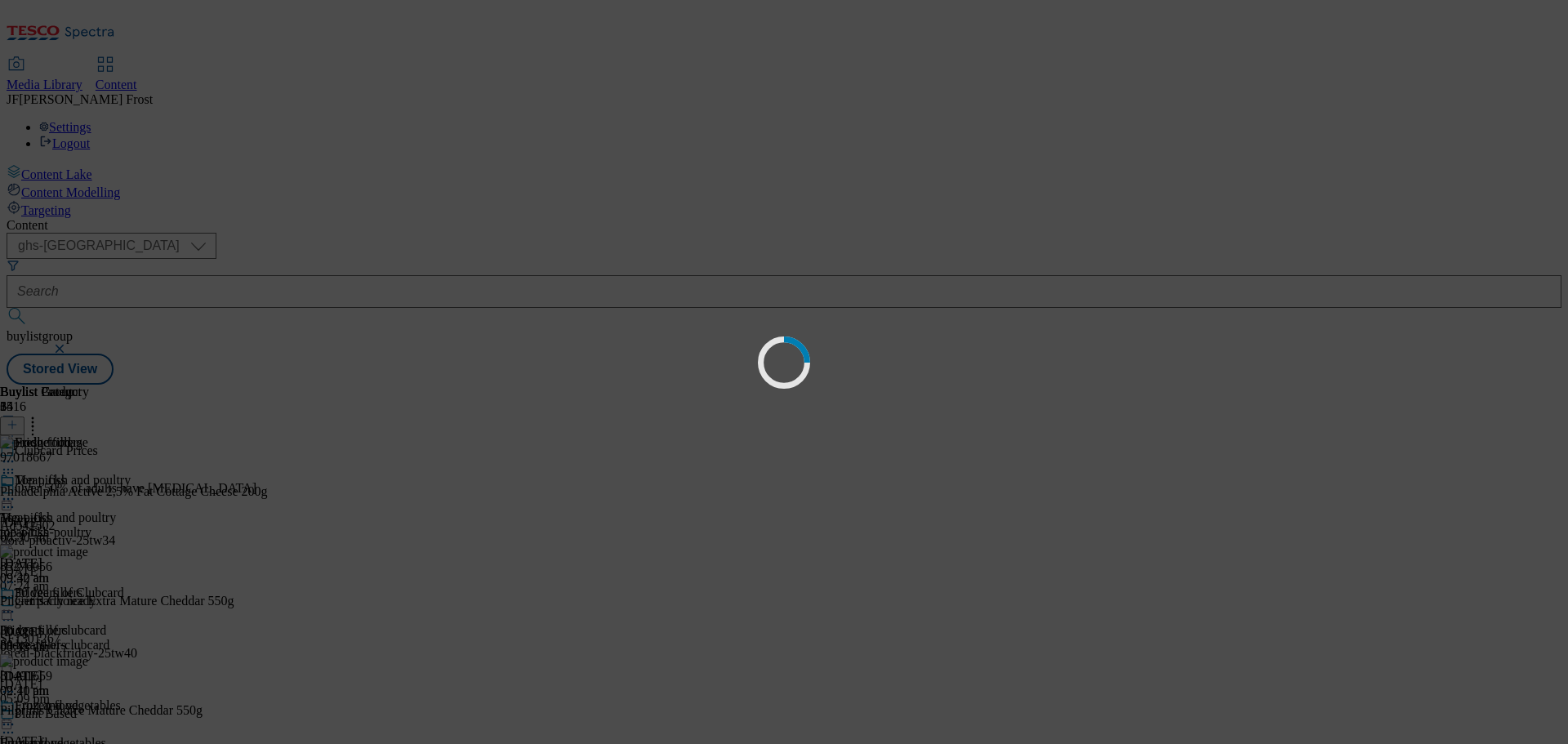
scroll to position [0, 0]
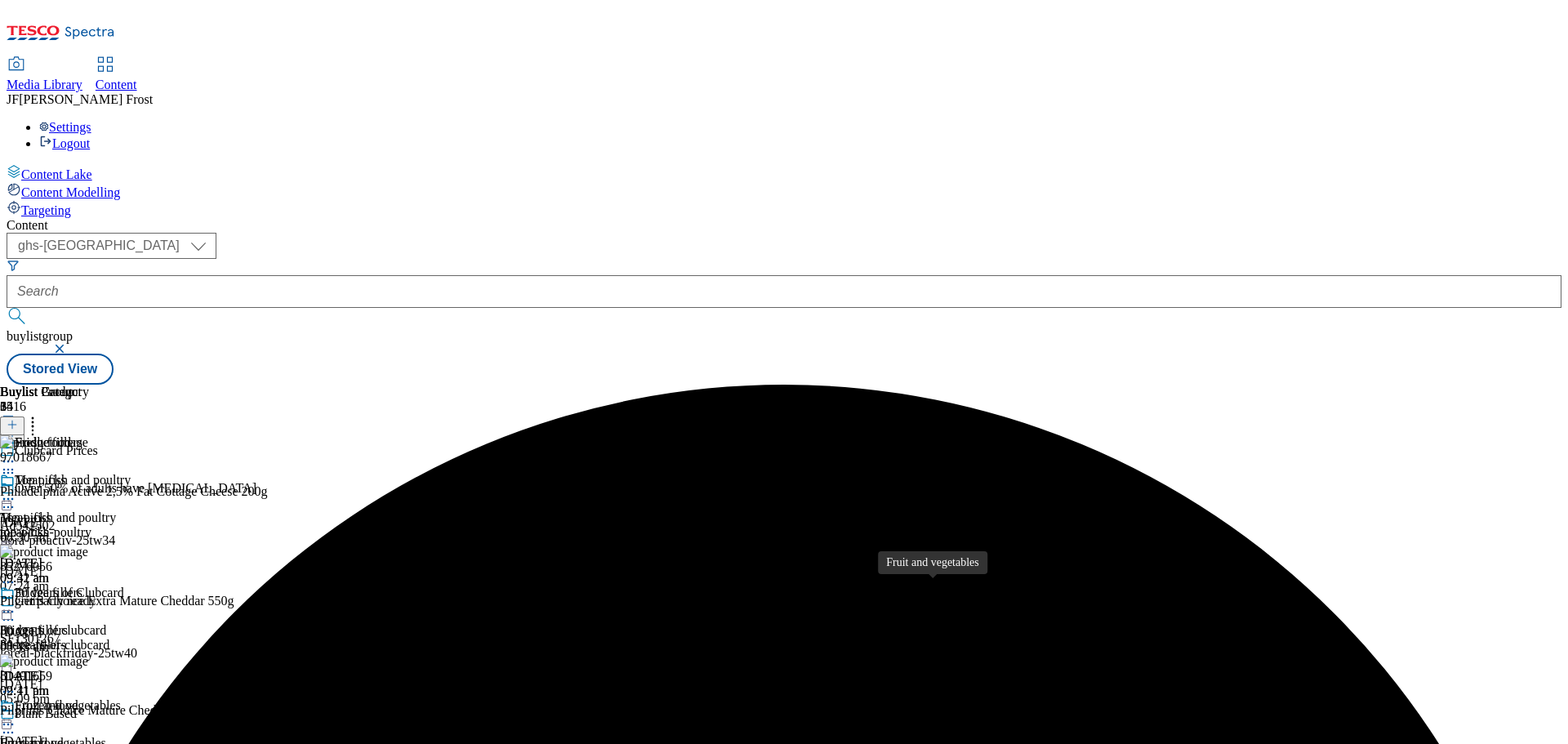
click at [121, 699] on span "Fruit and vegetables" at bounding box center [68, 708] width 107 height 18
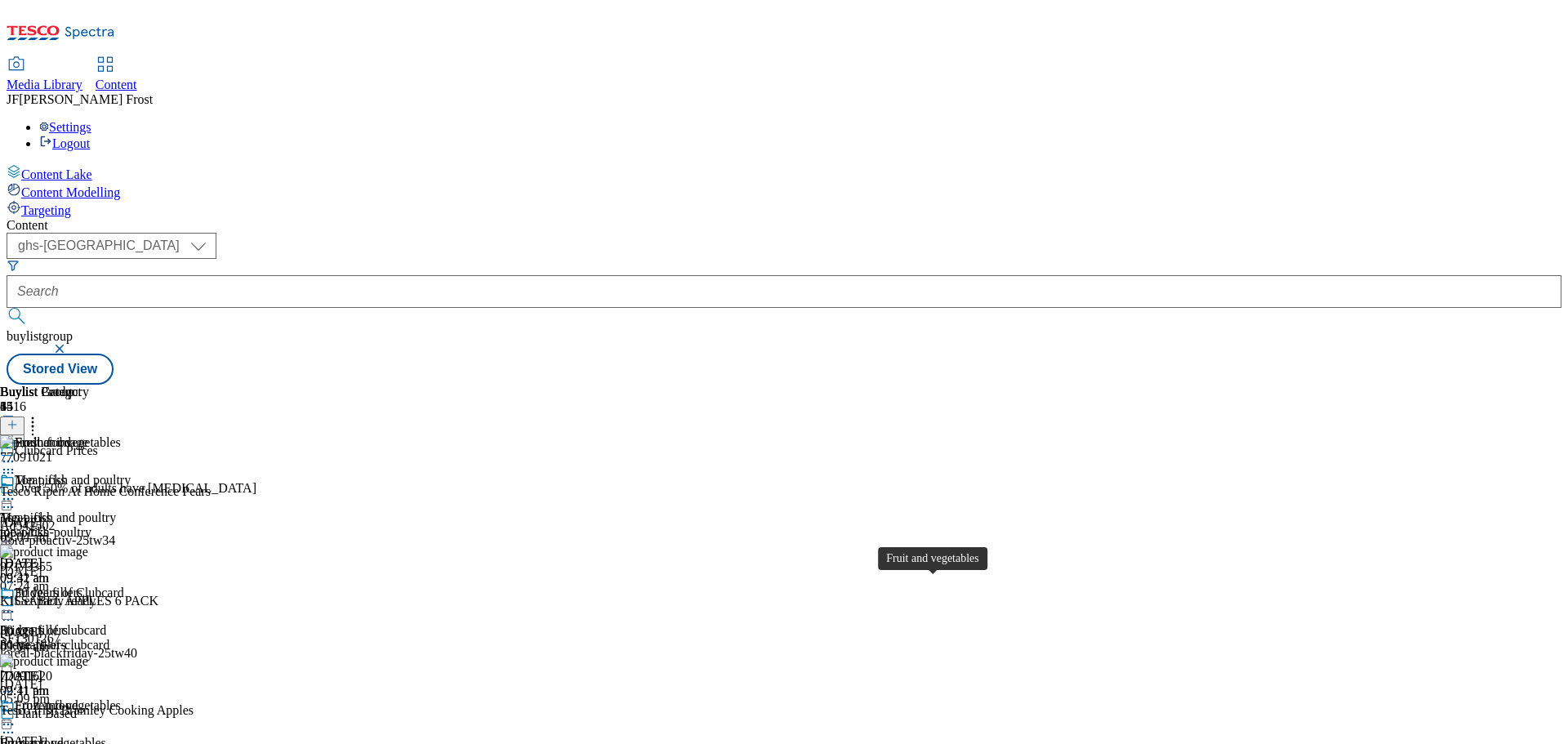
scroll to position [32, 0]
click at [17, 716] on icon at bounding box center [8, 724] width 17 height 17
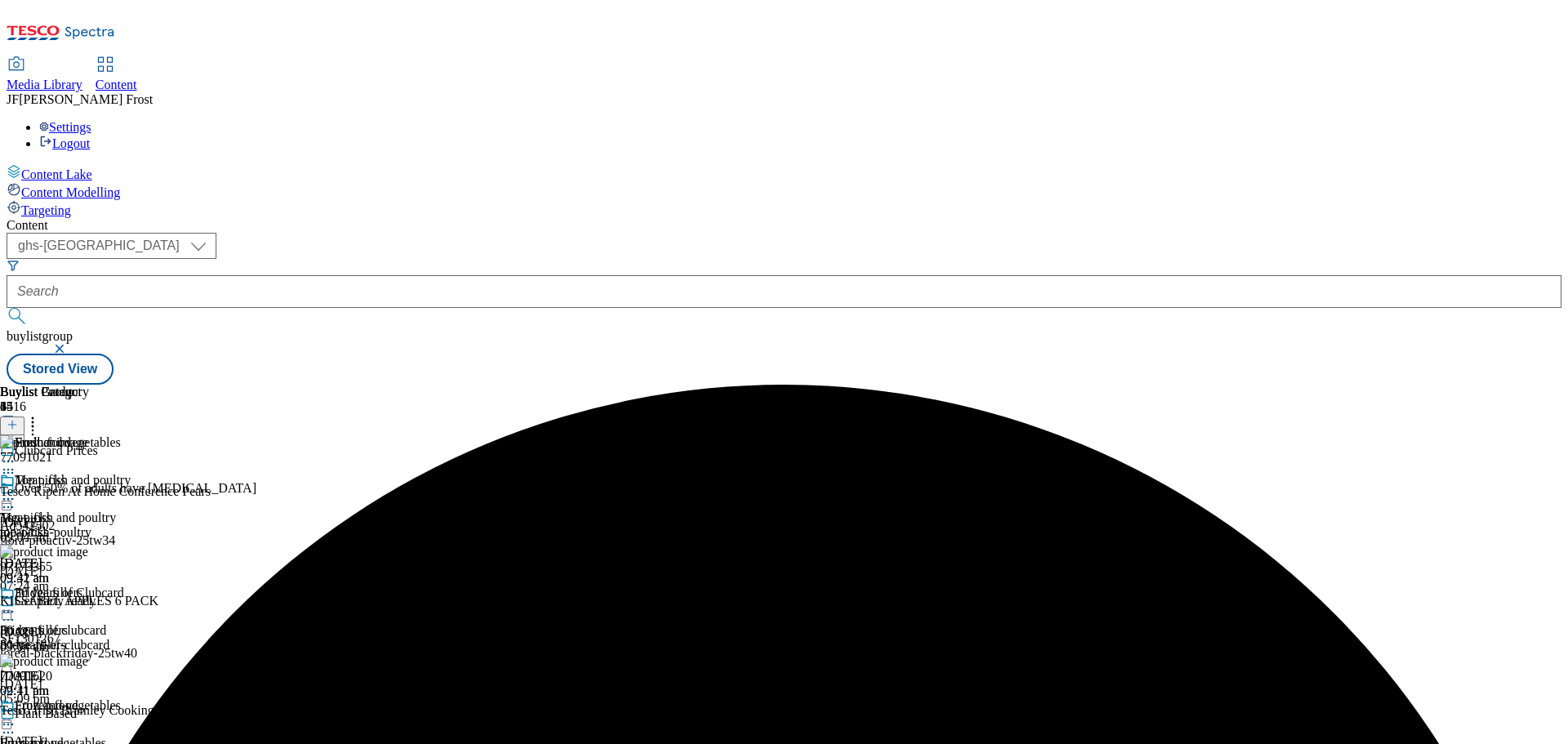
scroll to position [32, 0]
click at [17, 716] on icon at bounding box center [8, 724] width 17 height 17
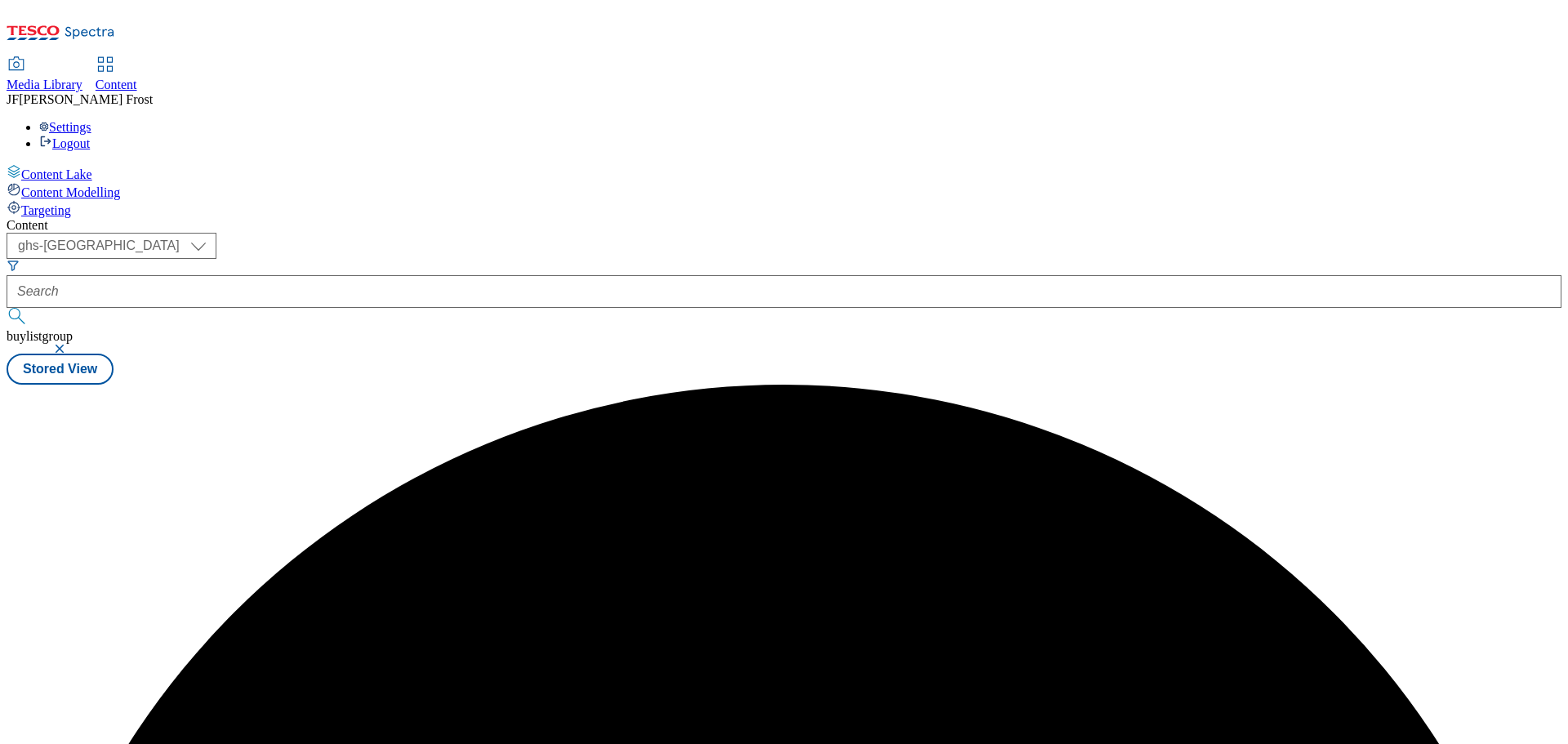
scroll to position [0, 0]
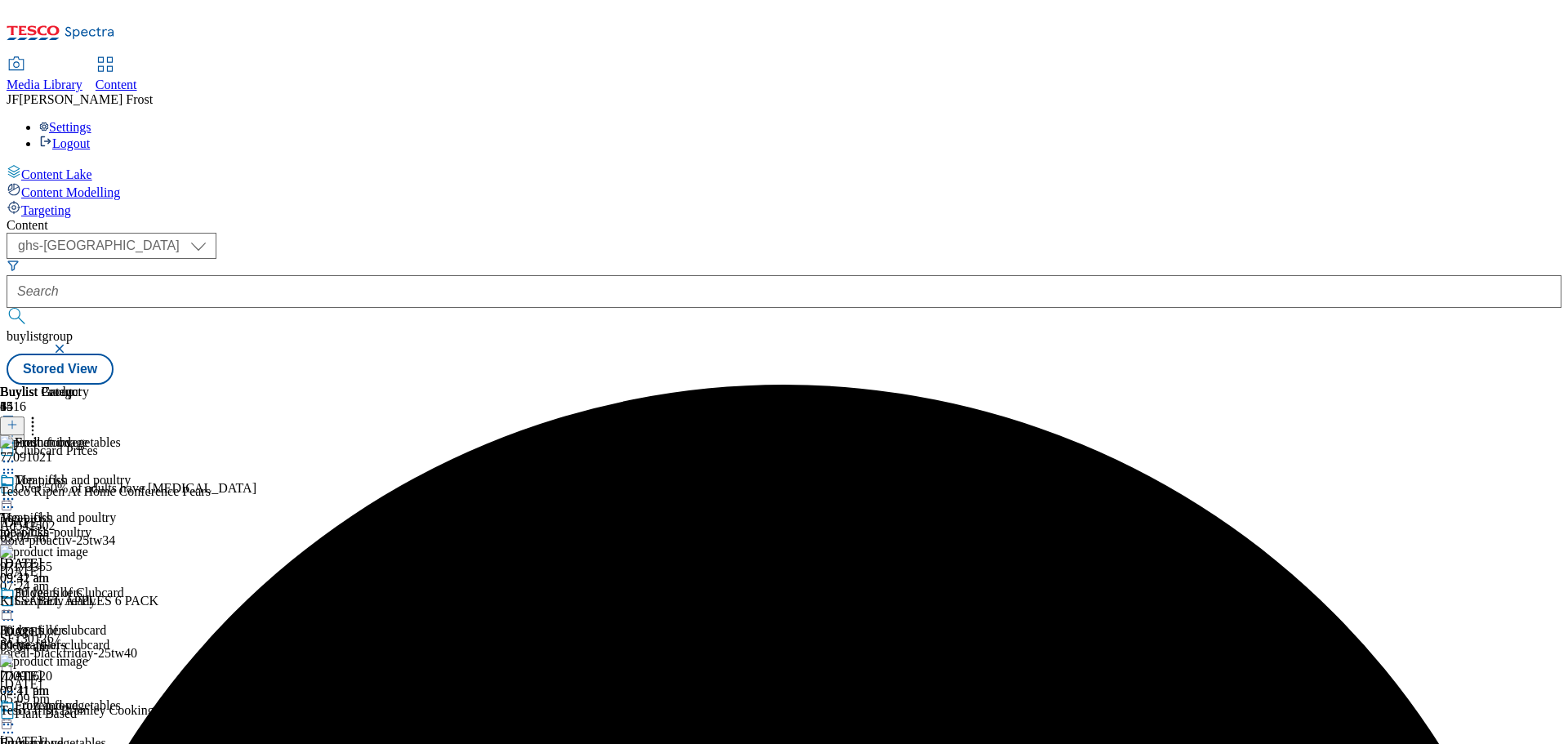
click at [40, 414] on icon at bounding box center [33, 422] width 17 height 17
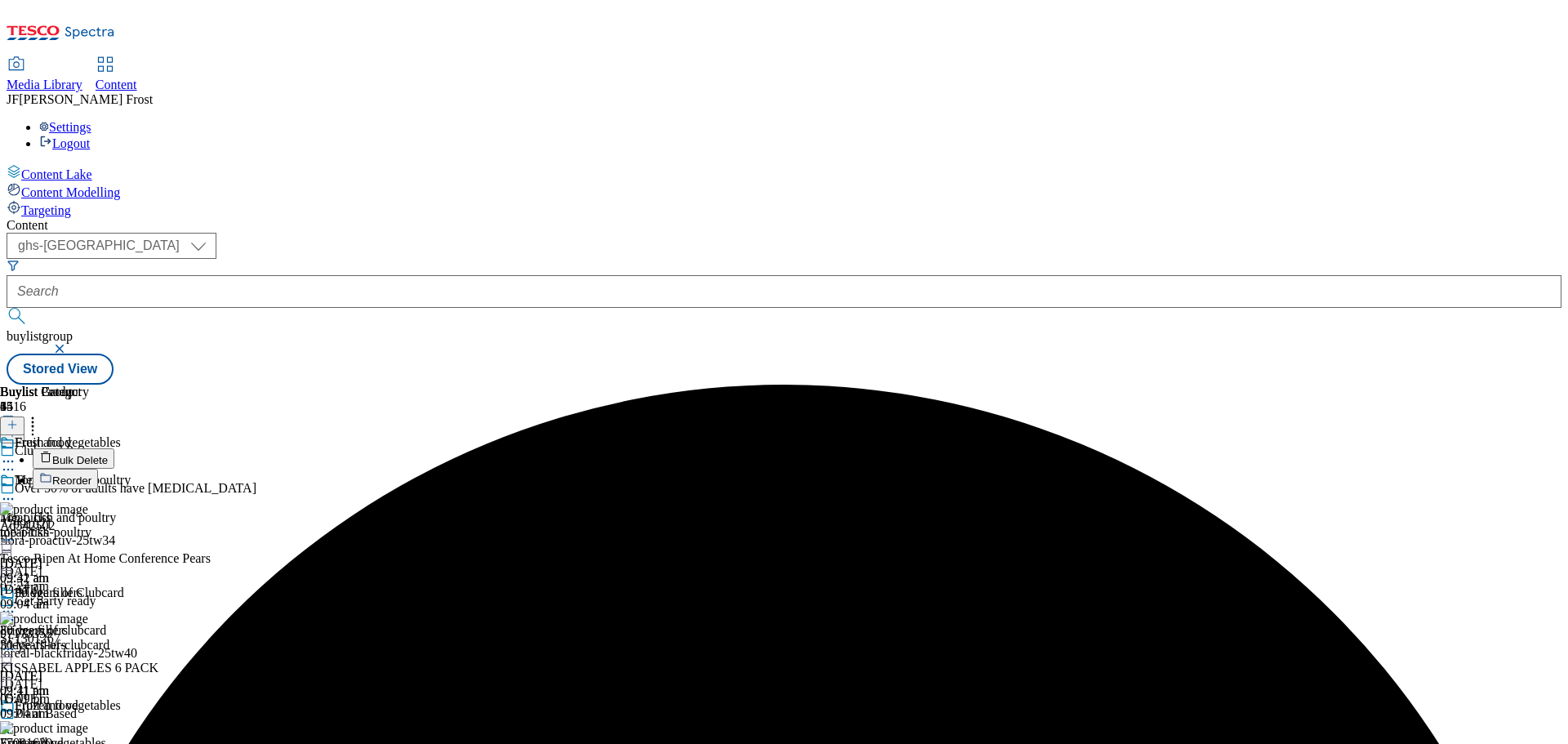
click at [98, 469] on button "Reorder" at bounding box center [65, 479] width 65 height 21
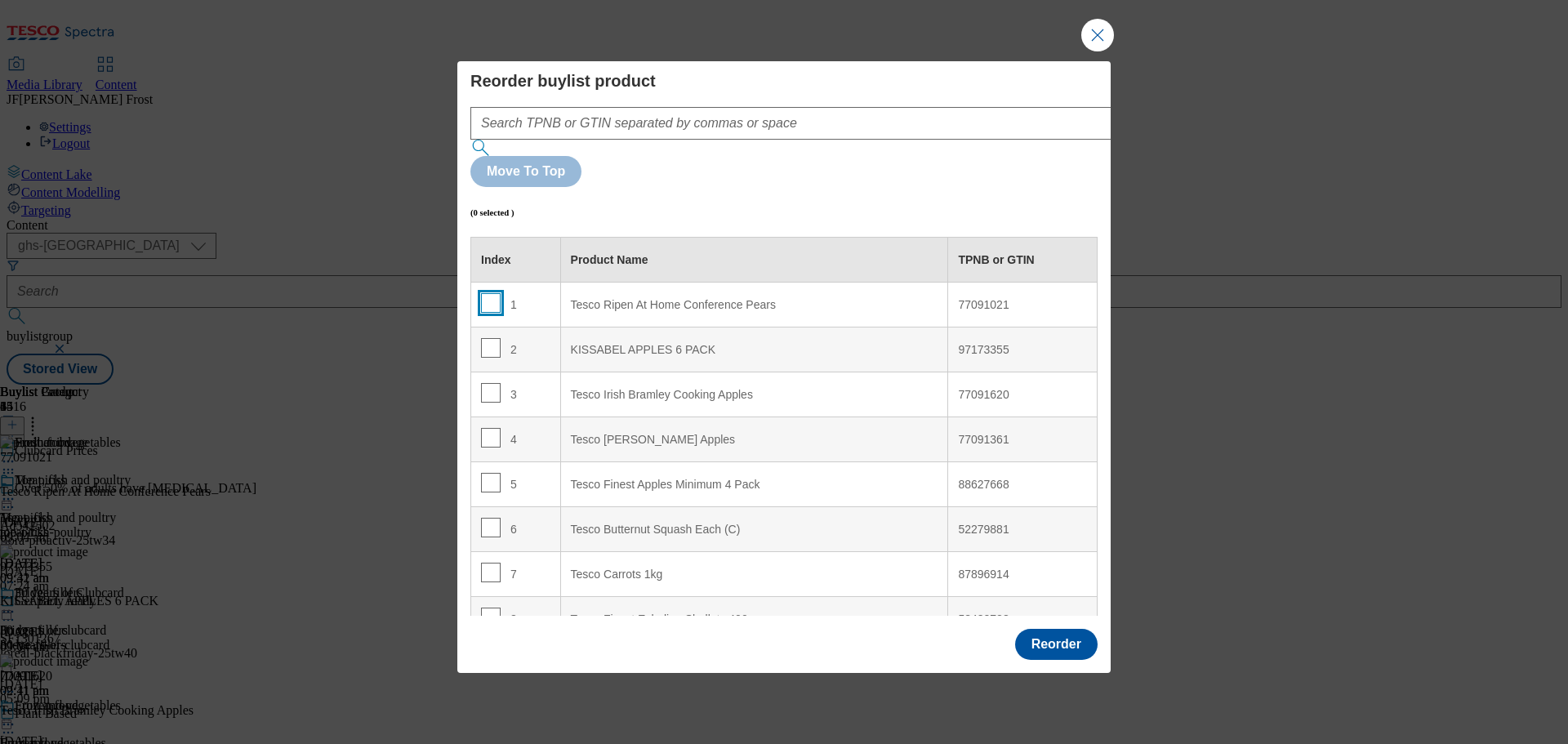
click at [487, 293] on input "Modal" at bounding box center [491, 303] width 20 height 20
checkbox input "true"
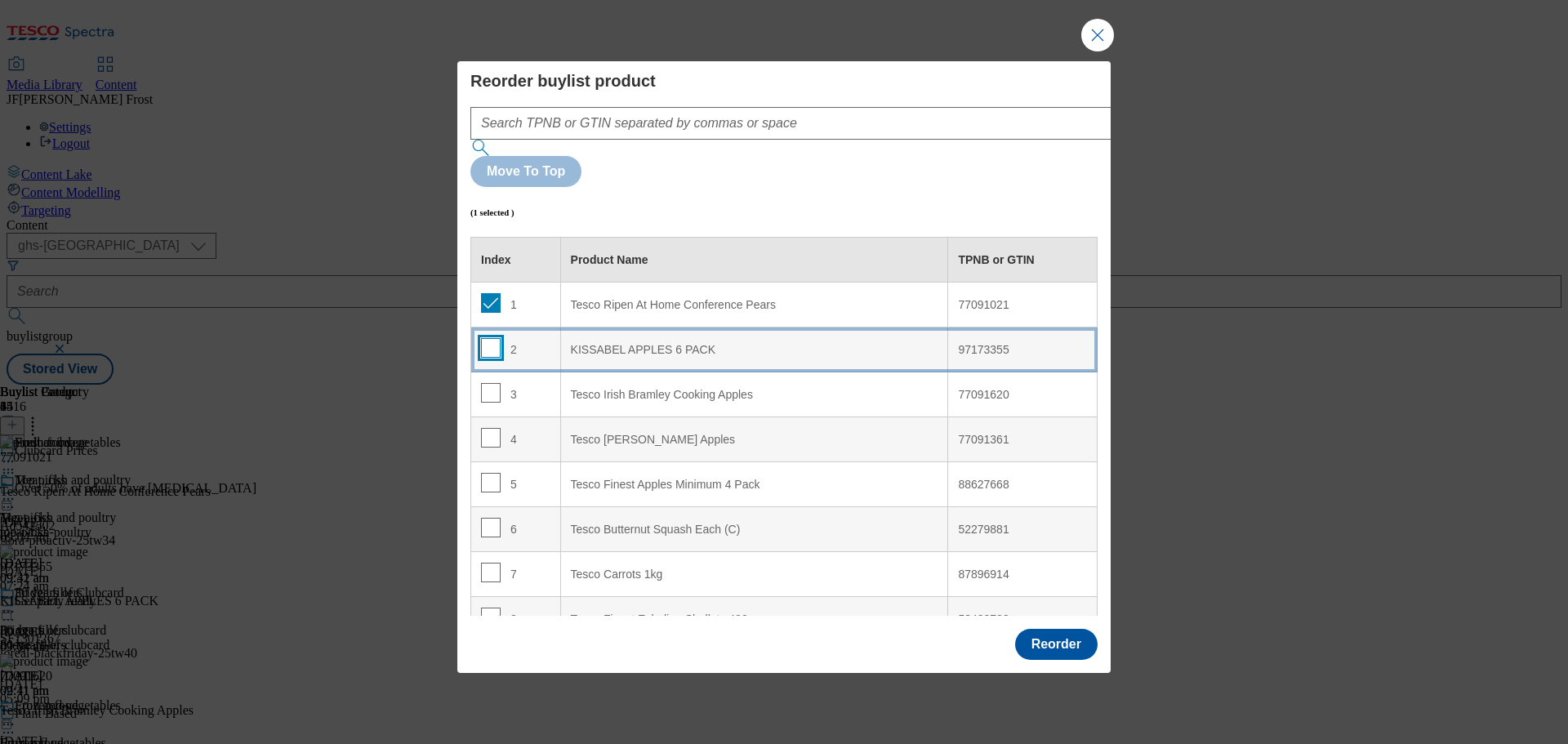
click at [490, 338] on input "Modal" at bounding box center [491, 348] width 20 height 20
checkbox input "true"
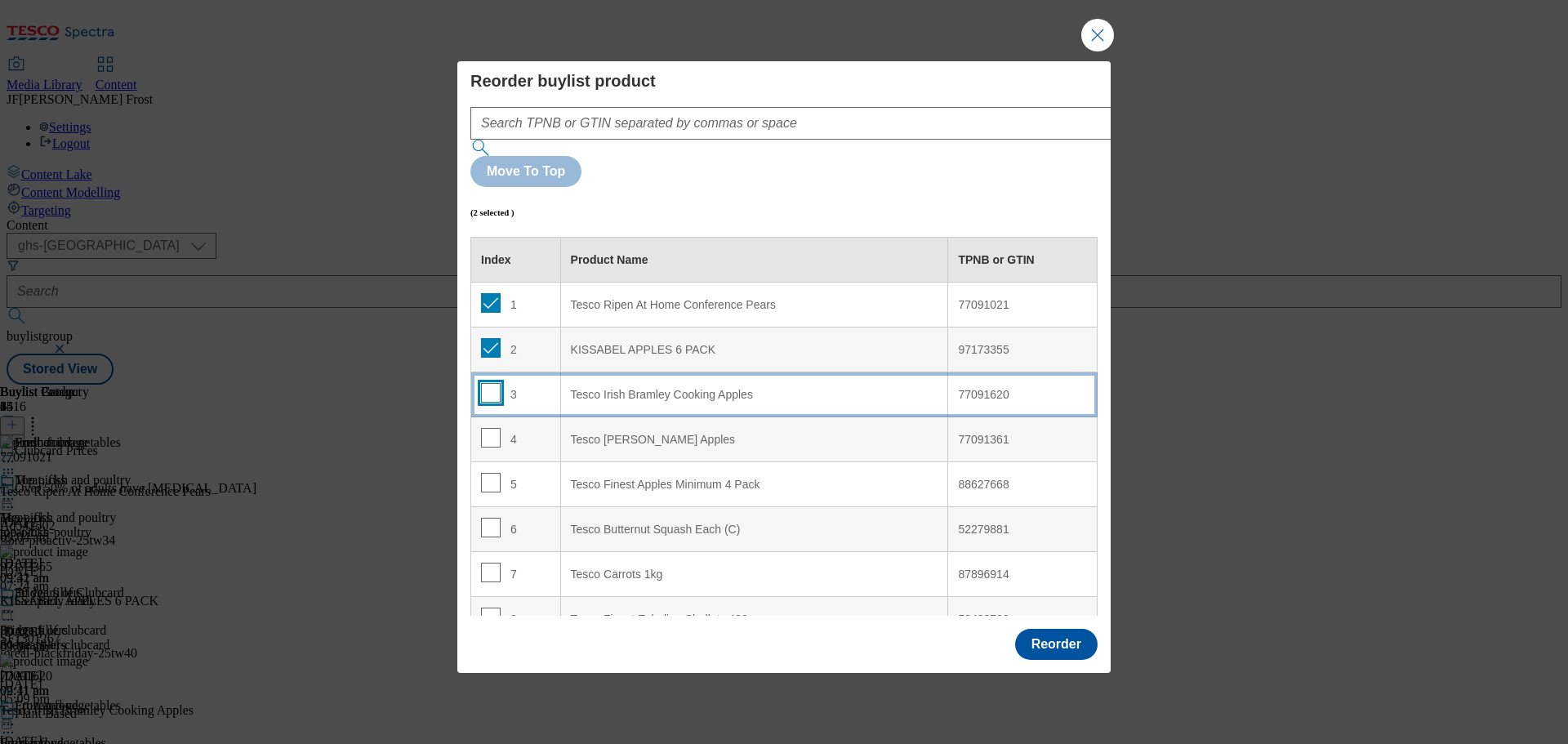
click at [488, 383] on input "Modal" at bounding box center [491, 393] width 20 height 20
checkbox input "true"
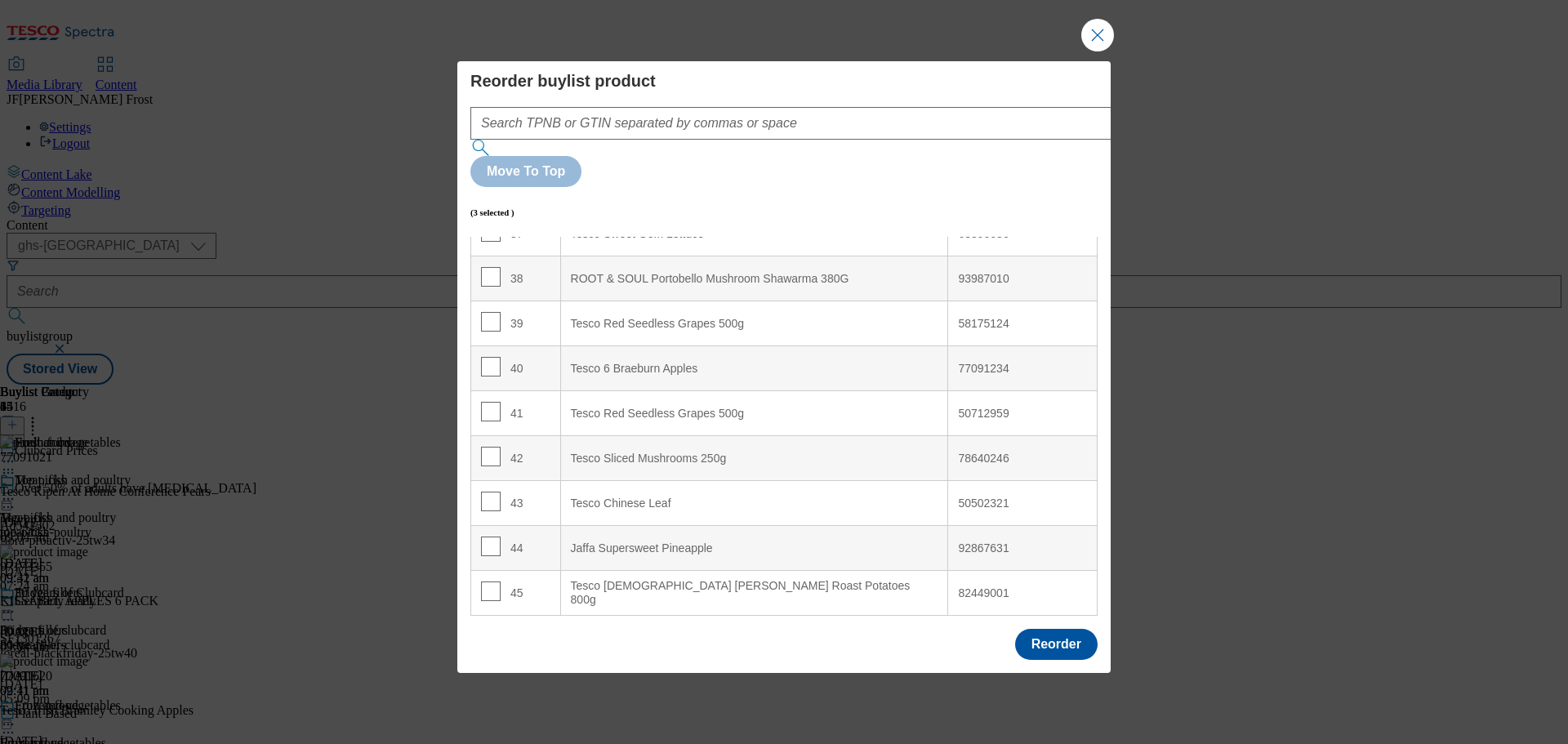
scroll to position [1362, 0]
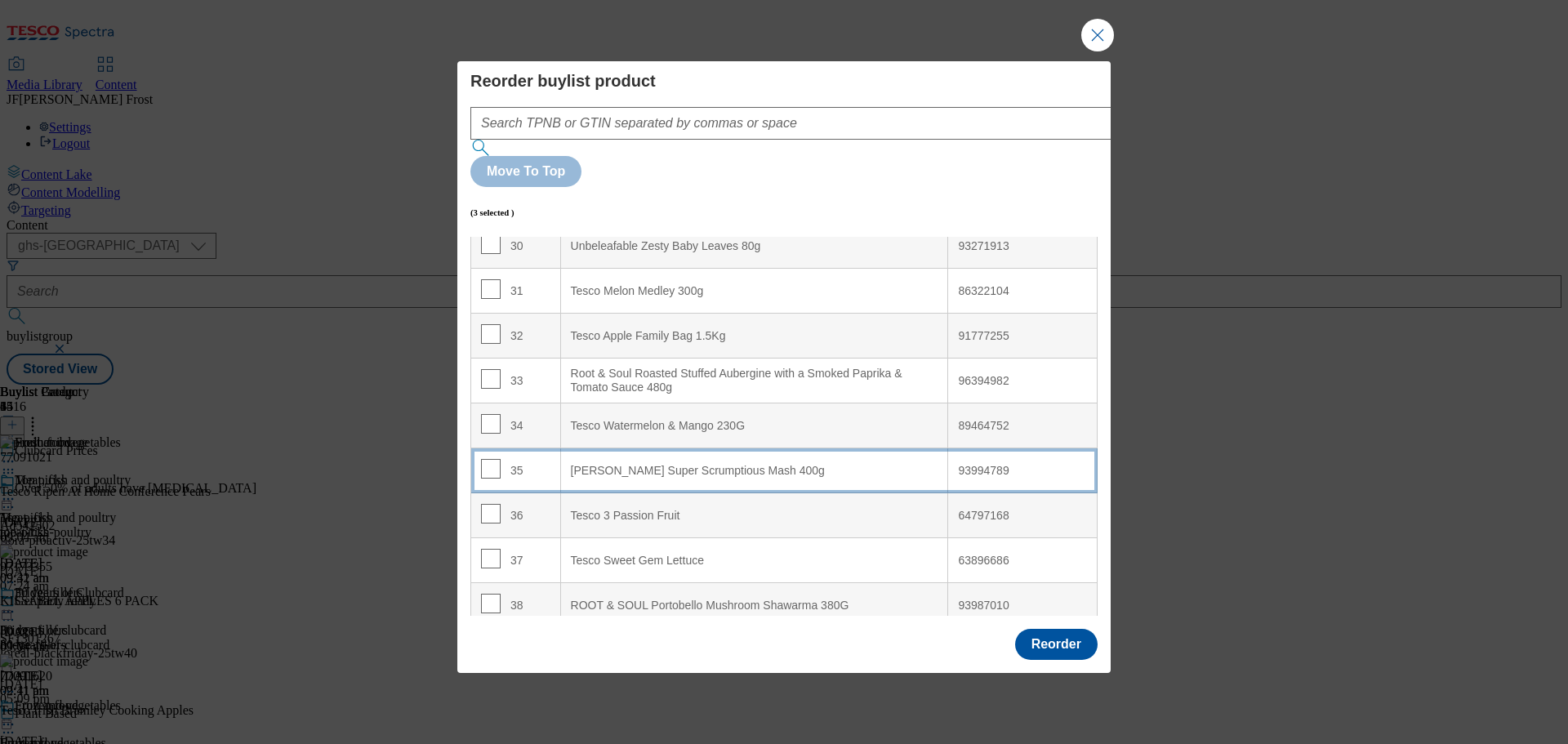
click at [577, 448] on 400g "[PERSON_NAME] Super Scrumptious Mash 400g" at bounding box center [754, 471] width 388 height 45
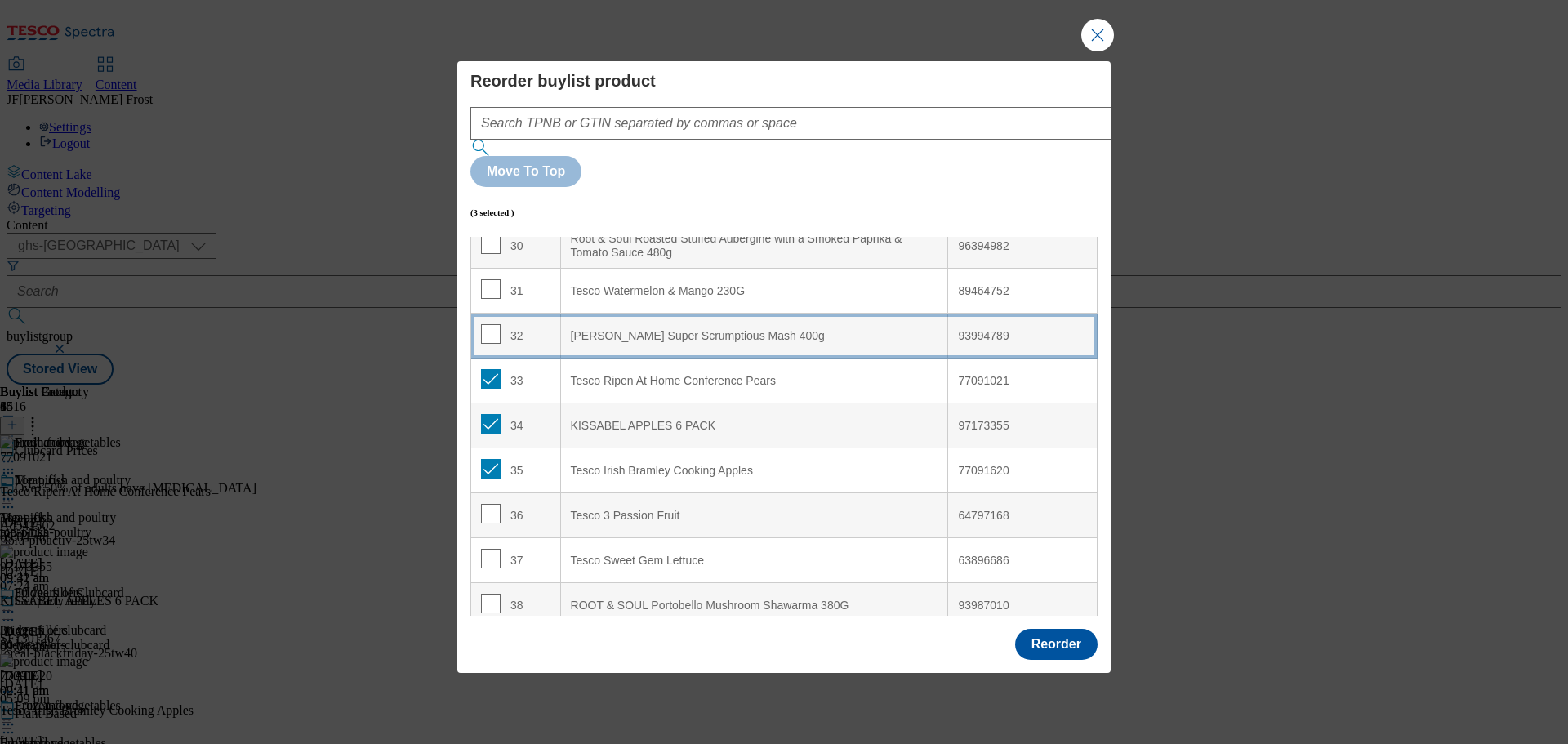
scroll to position [1226, 0]
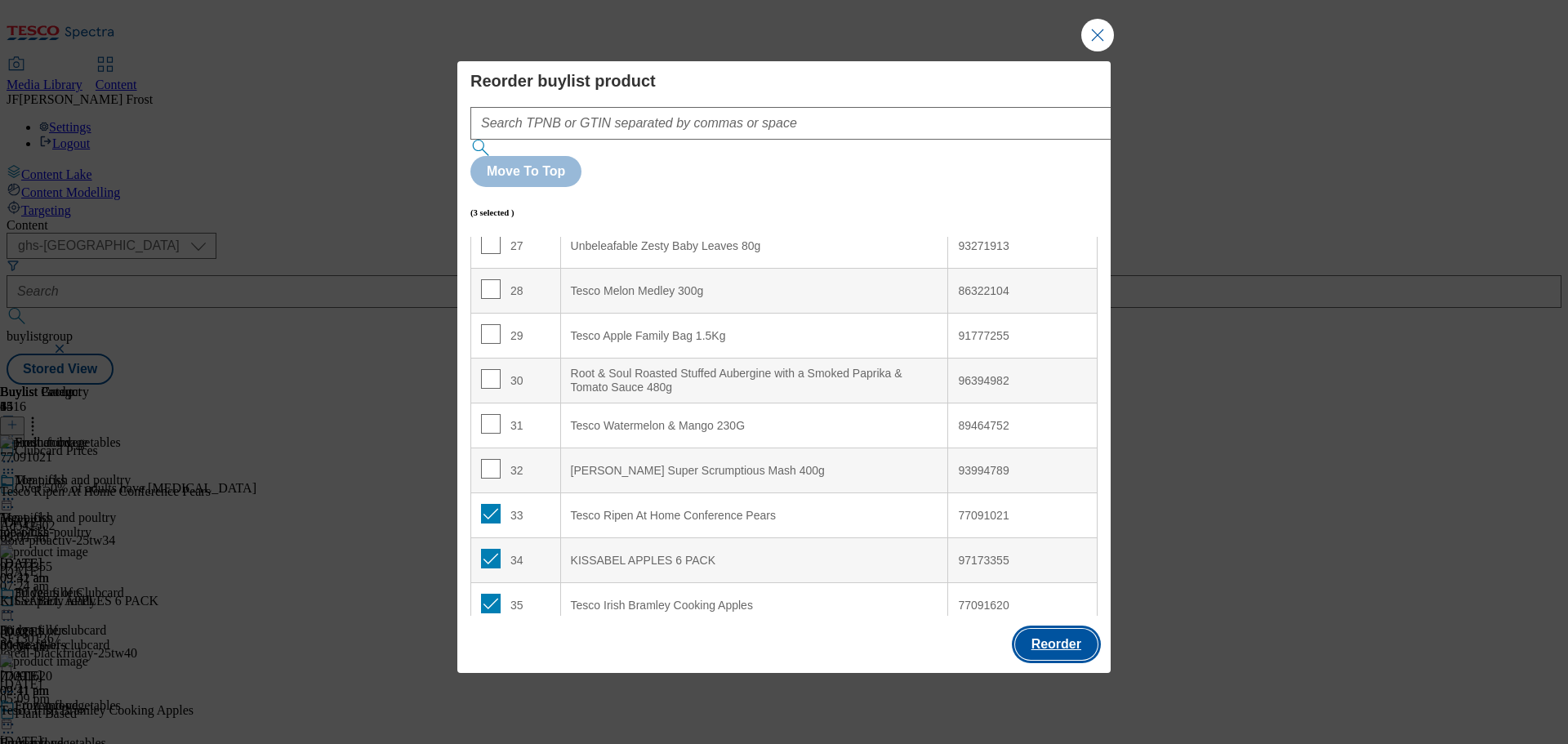
click at [1051, 629] on button "Reorder" at bounding box center [1056, 645] width 83 height 31
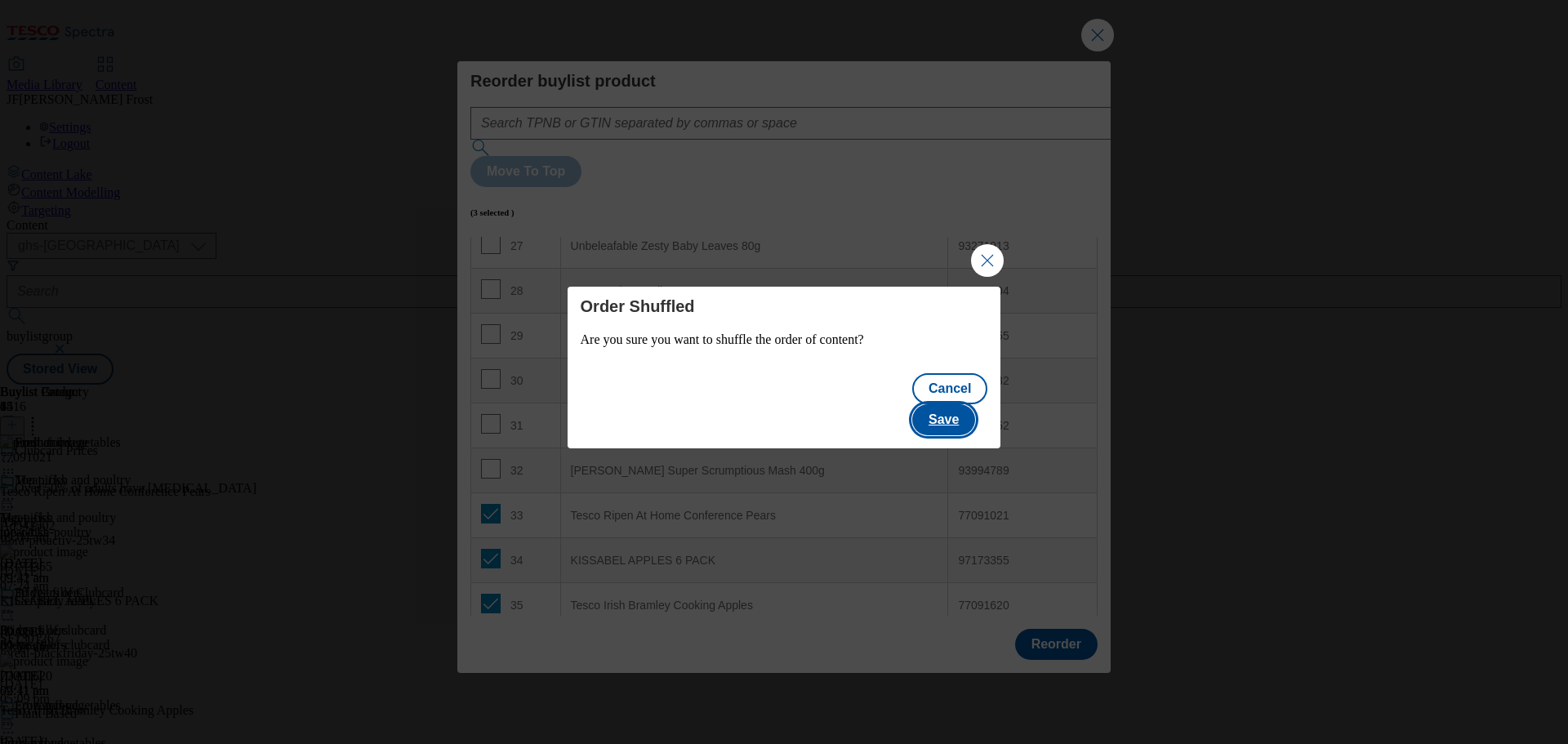
click at [964, 405] on button "Save" at bounding box center [944, 420] width 63 height 31
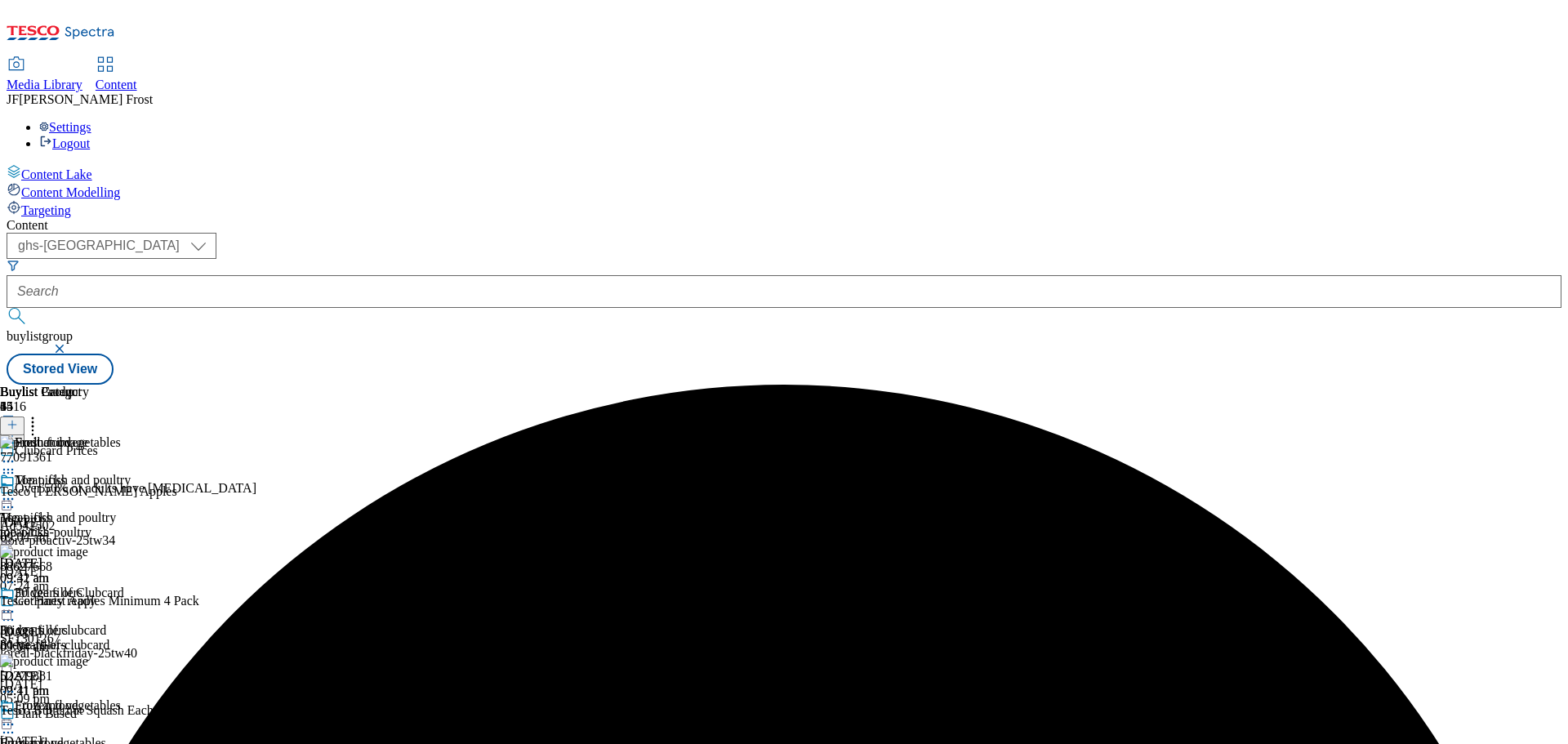
scroll to position [32, 0]
click at [17, 716] on icon at bounding box center [8, 724] width 17 height 17
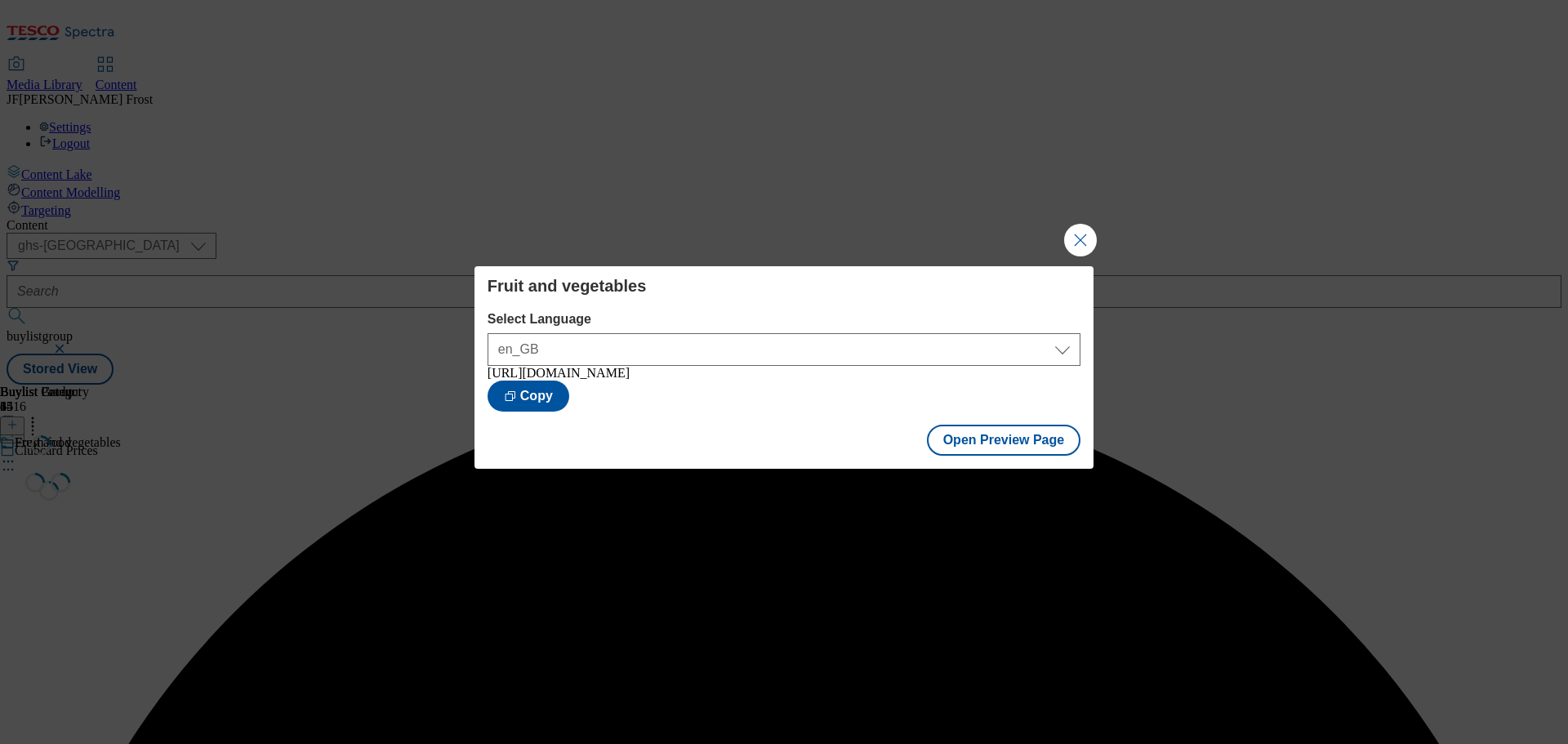
scroll to position [0, 0]
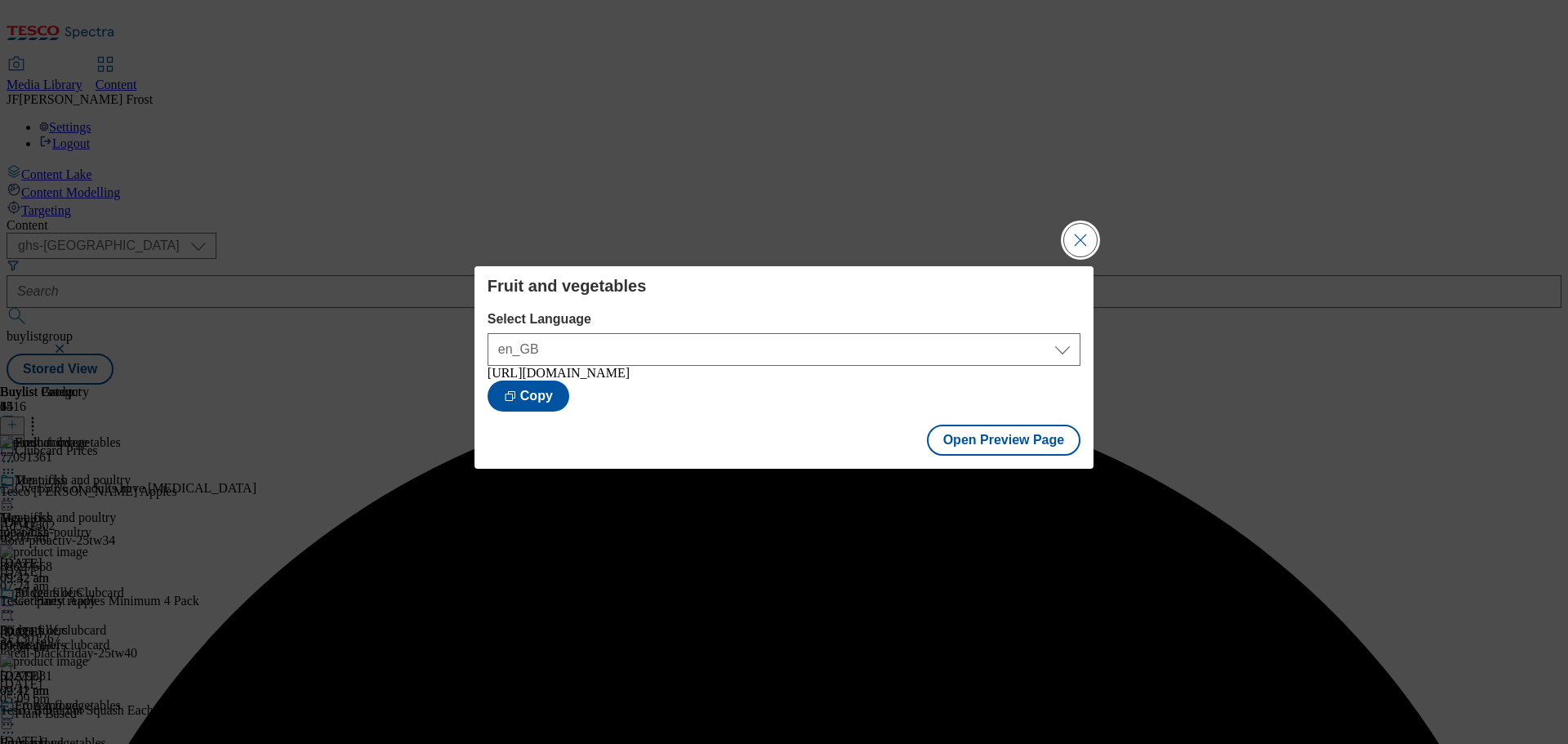
click at [1084, 233] on button "Close Modal" at bounding box center [1081, 240] width 33 height 33
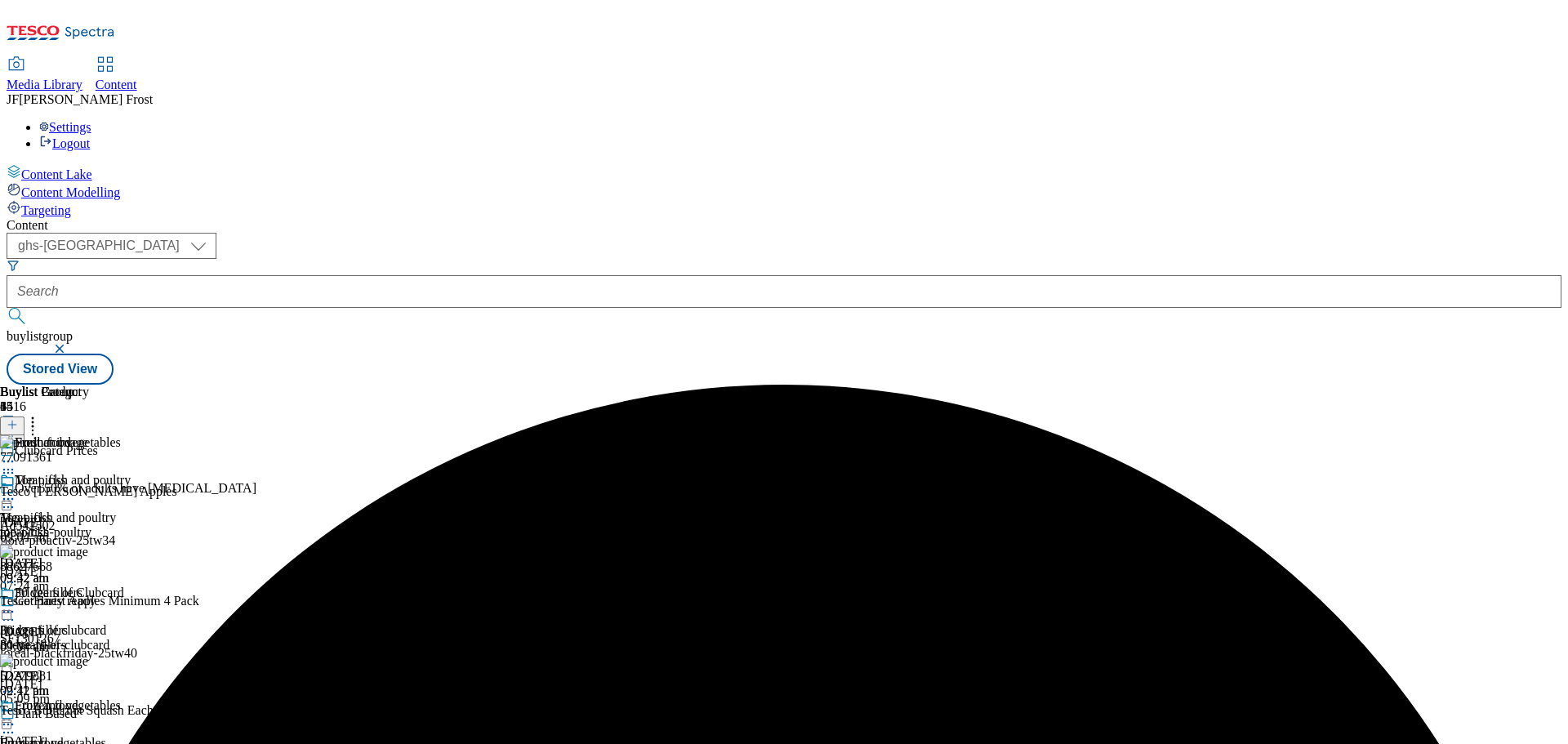
scroll to position [32, 0]
click at [17, 716] on icon at bounding box center [8, 724] width 17 height 17
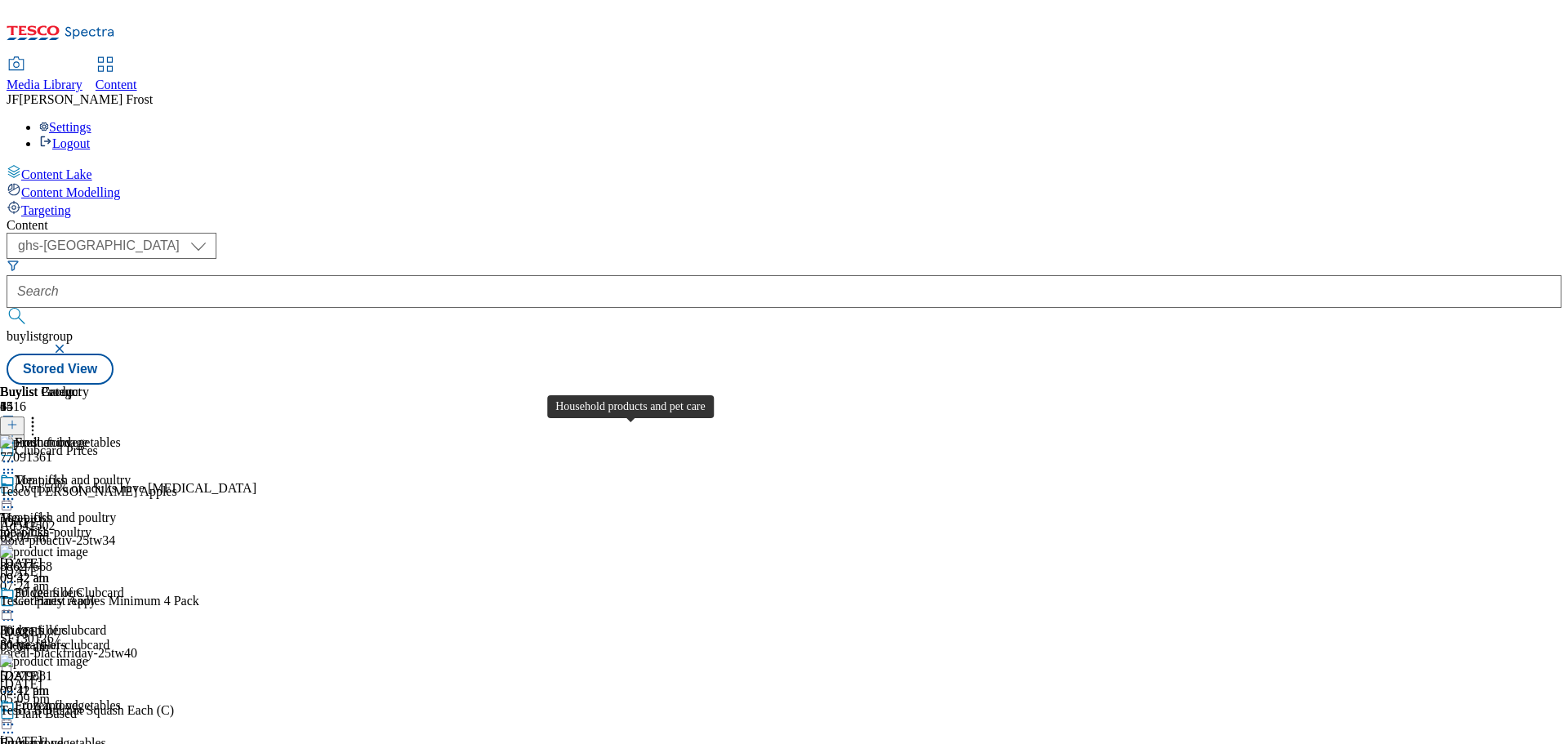
scroll to position [898, 0]
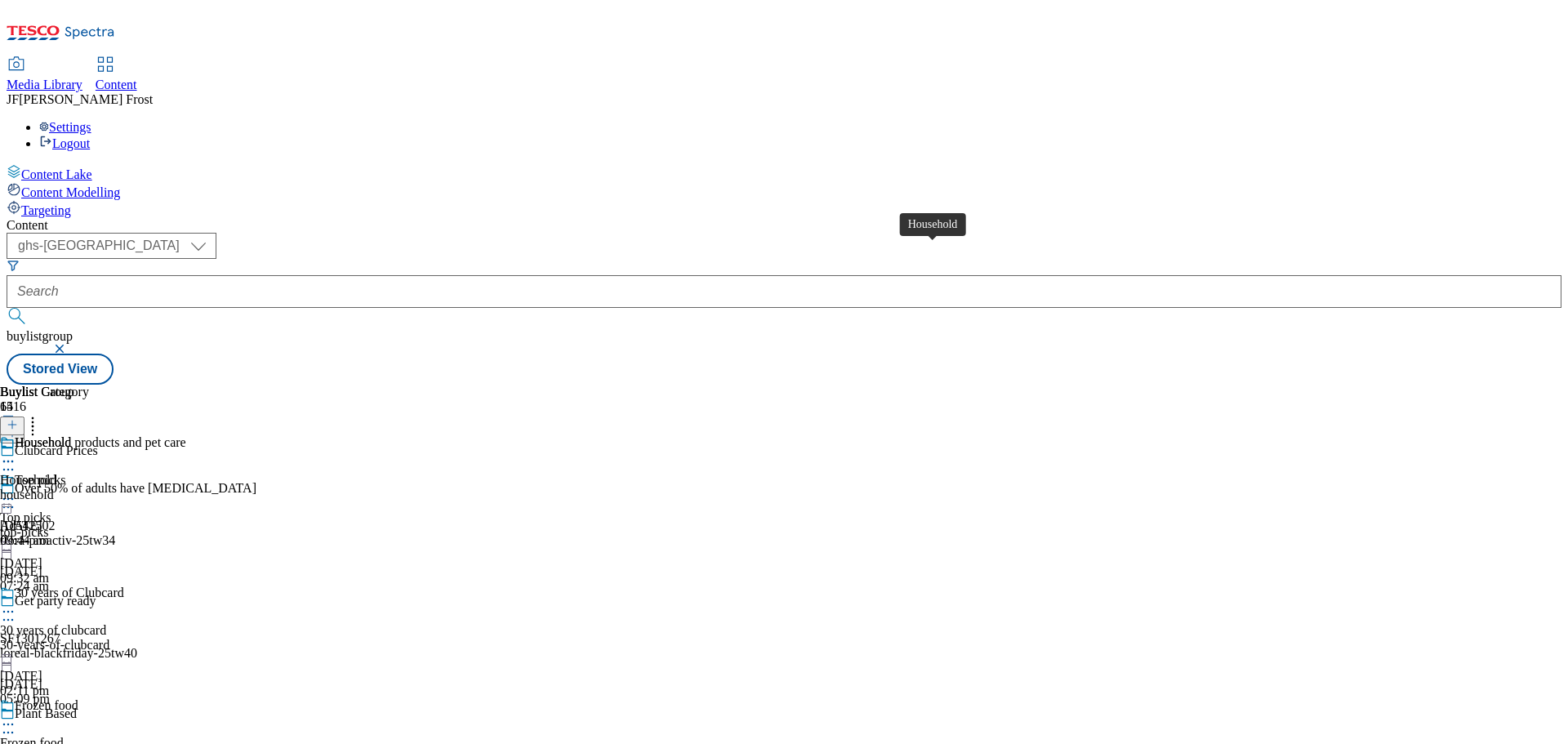
click at [71, 435] on div "Household" at bounding box center [43, 443] width 56 height 15
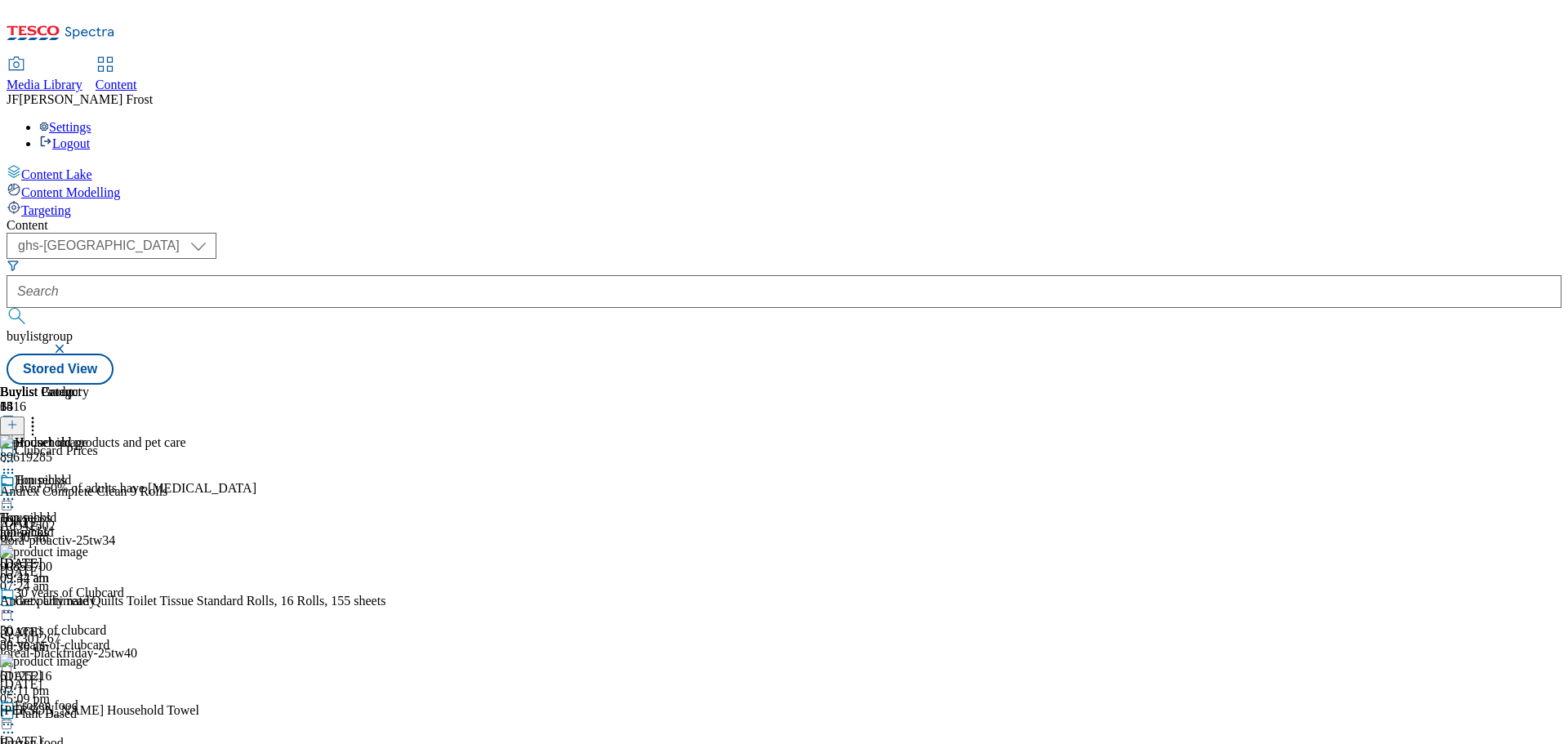
click at [17, 490] on icon at bounding box center [8, 499] width 17 height 17
click at [103, 678] on span "Un-publish" at bounding box center [76, 684] width 52 height 12
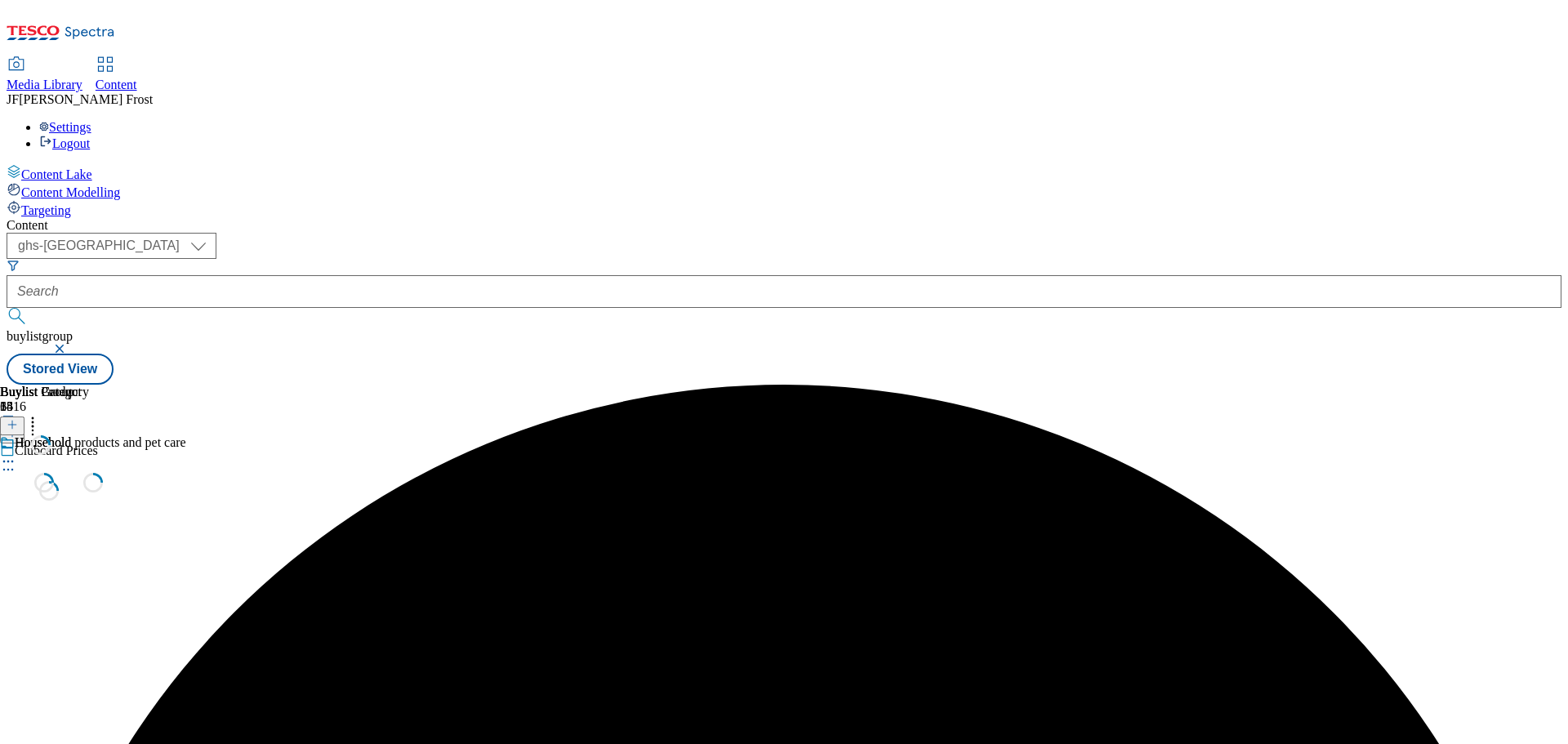
scroll to position [0, 0]
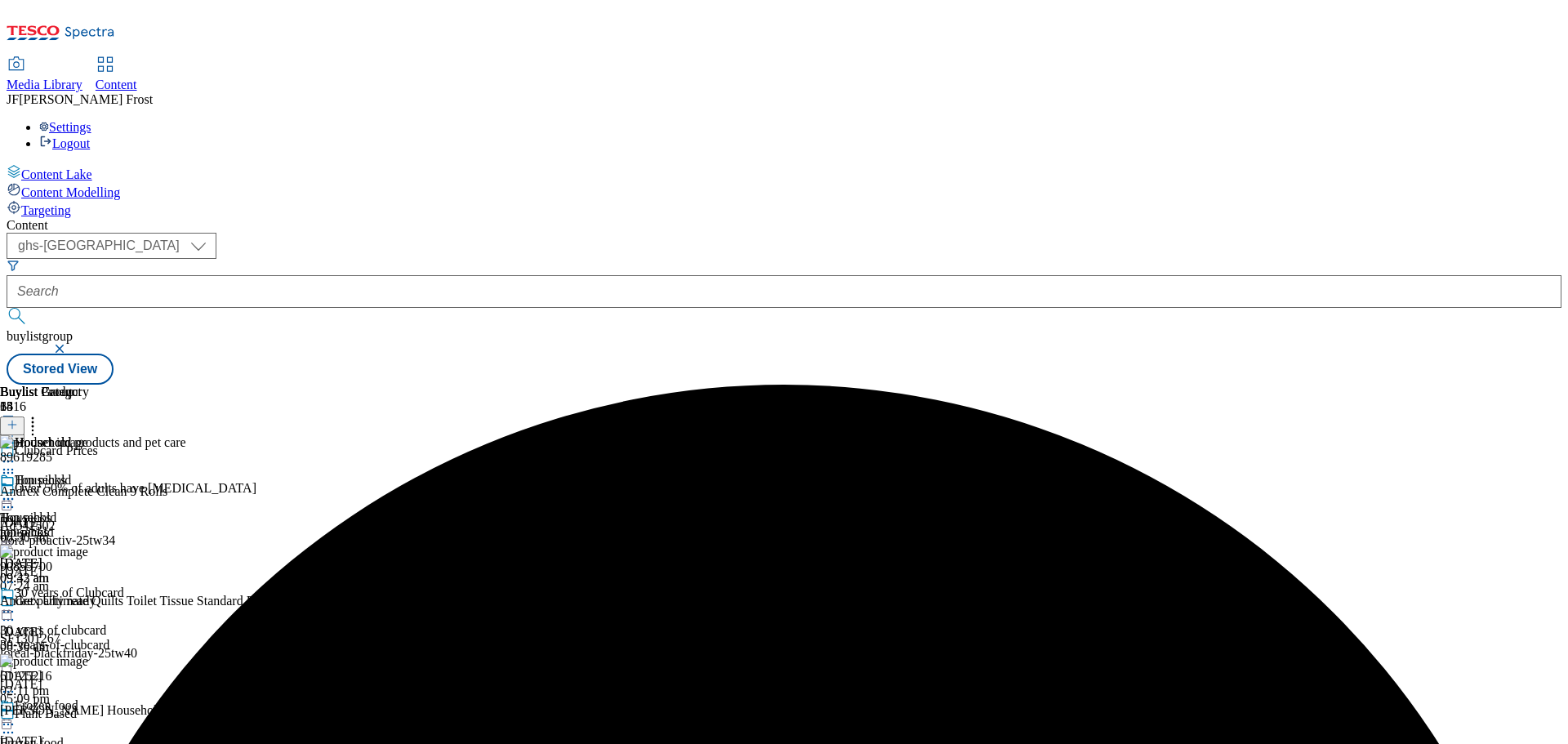
click at [17, 490] on icon at bounding box center [8, 499] width 17 height 17
click at [106, 622] on span "Un-preview" at bounding box center [78, 628] width 54 height 12
click at [40, 414] on icon at bounding box center [33, 422] width 17 height 17
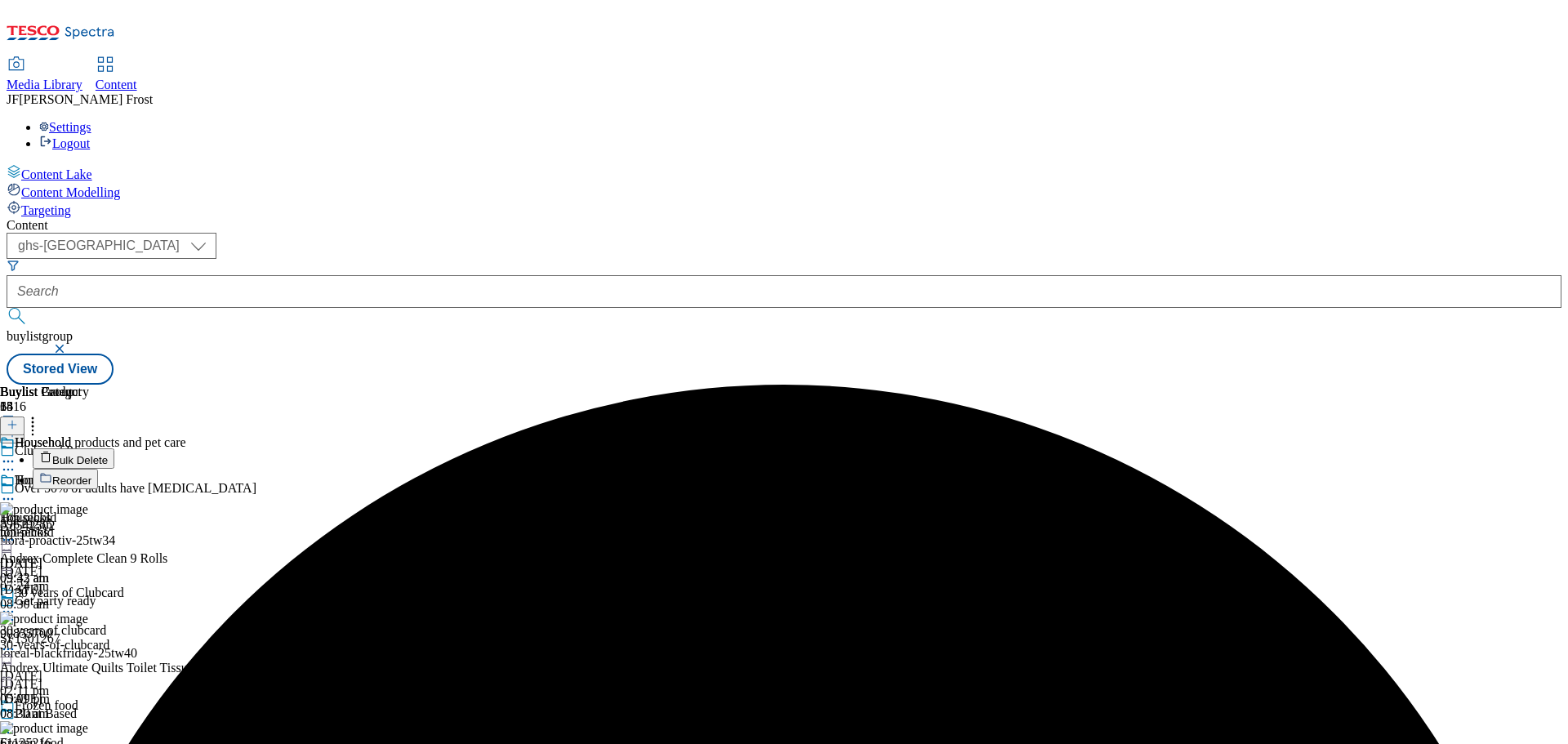
click at [108, 454] on span "Bulk Delete" at bounding box center [79, 460] width 55 height 12
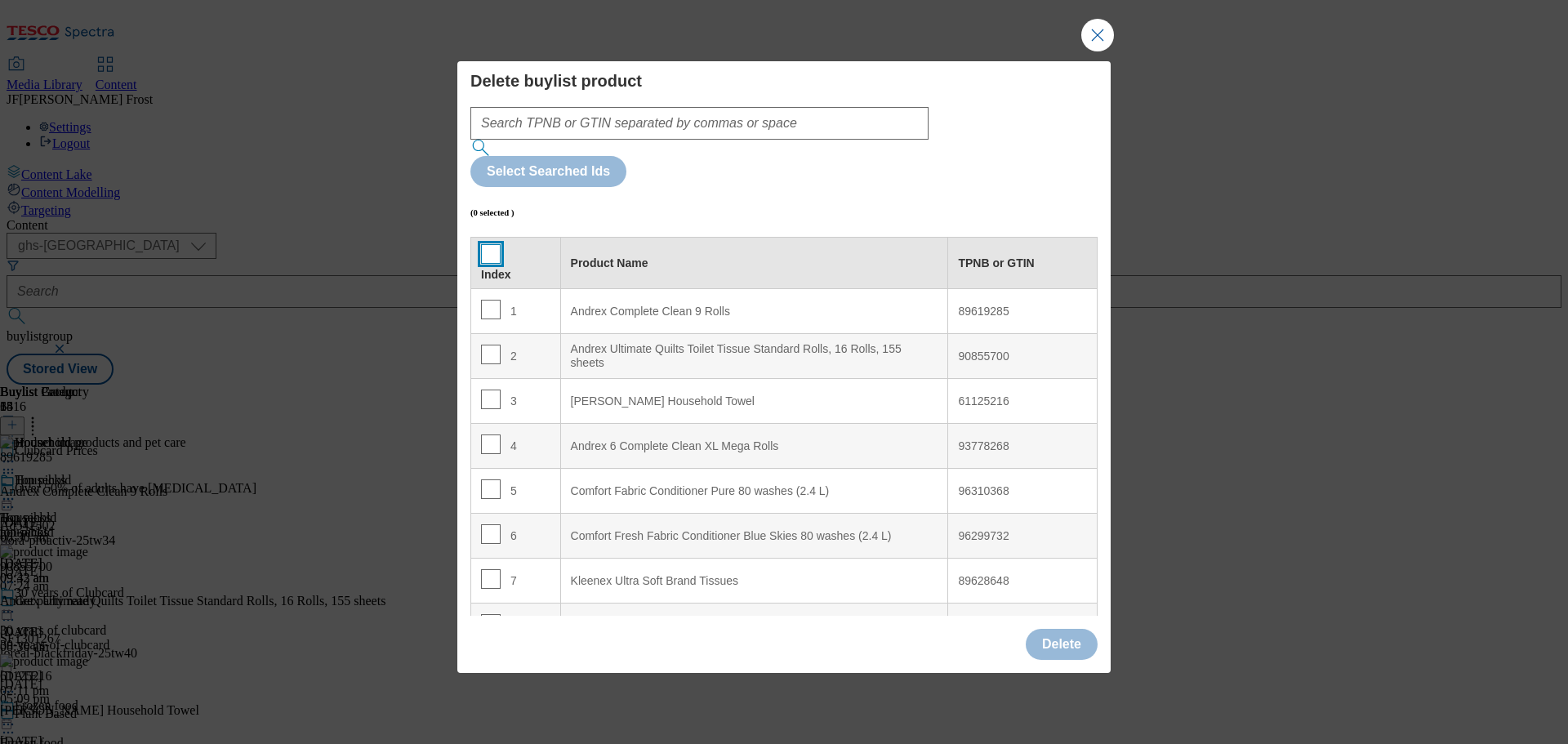
click at [489, 244] on input "Modal" at bounding box center [491, 254] width 20 height 20
checkbox input "true"
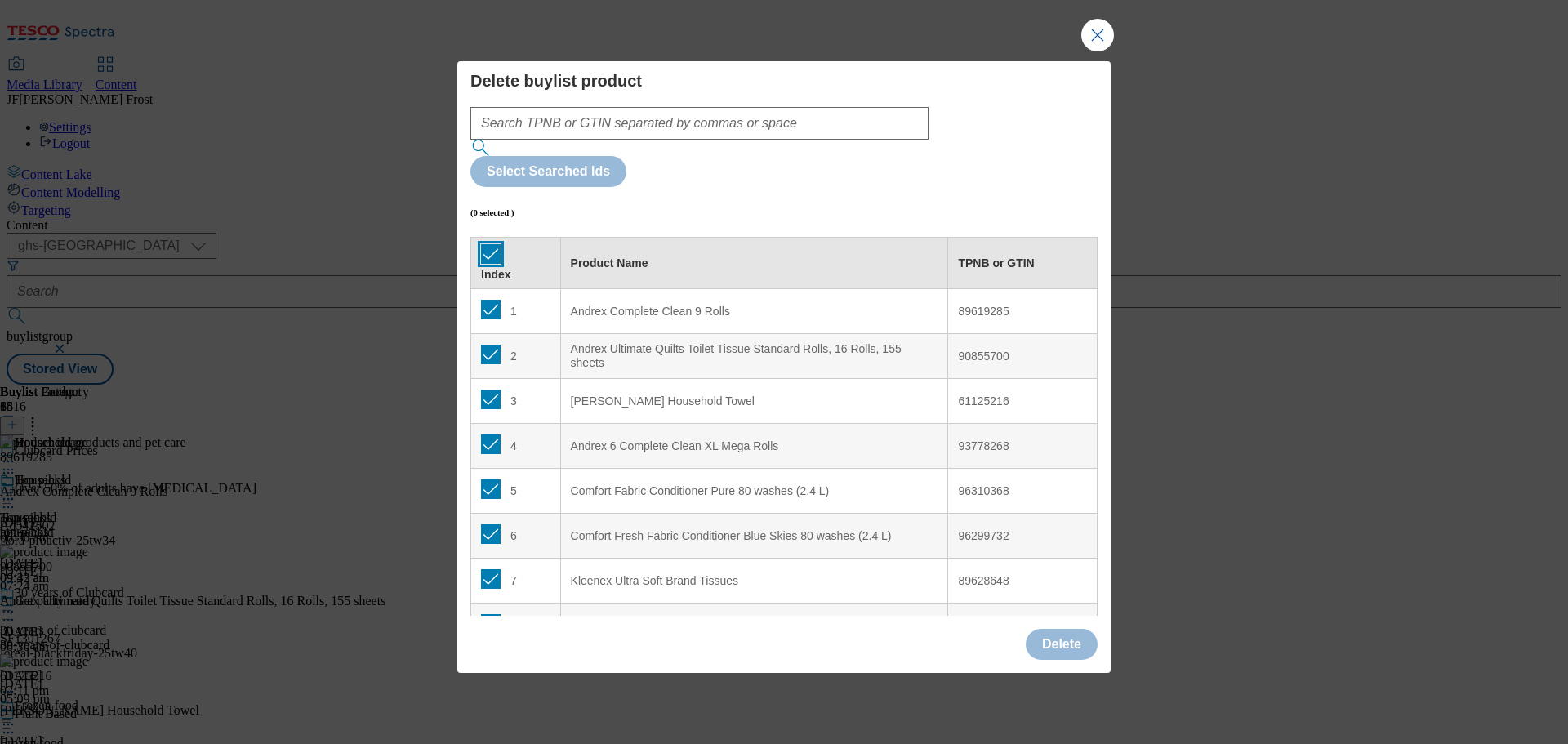
checkbox input "true"
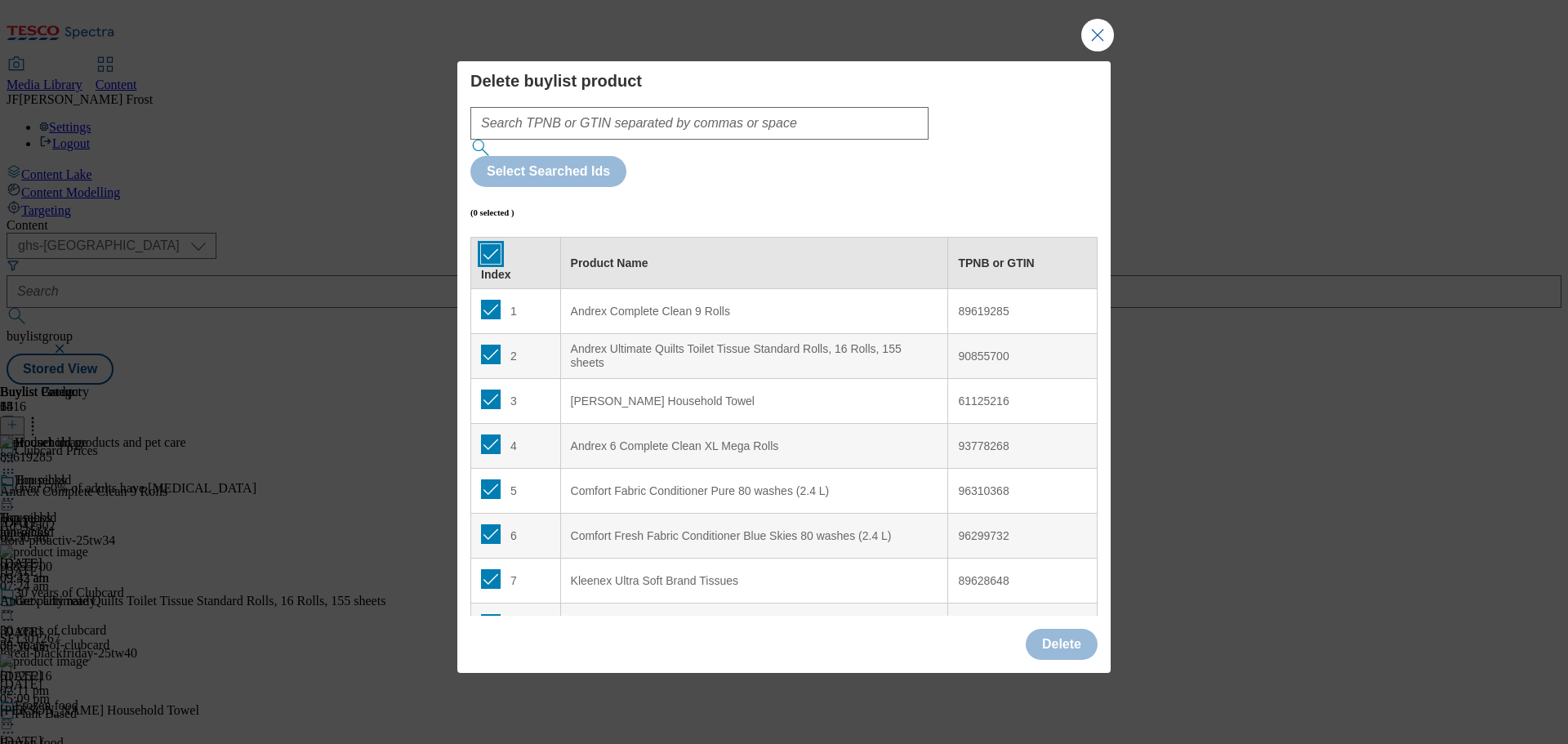
checkbox input "true"
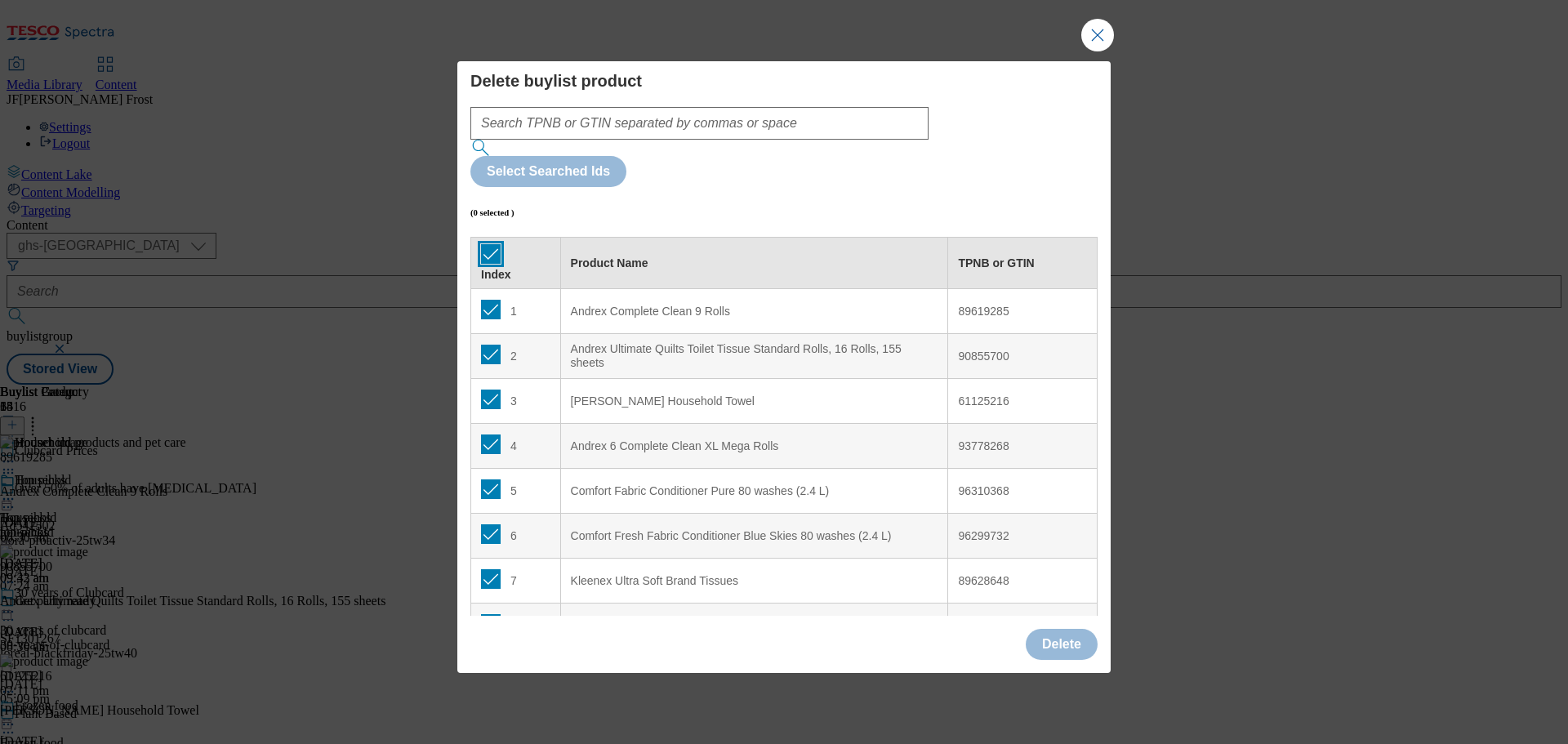
checkbox input "true"
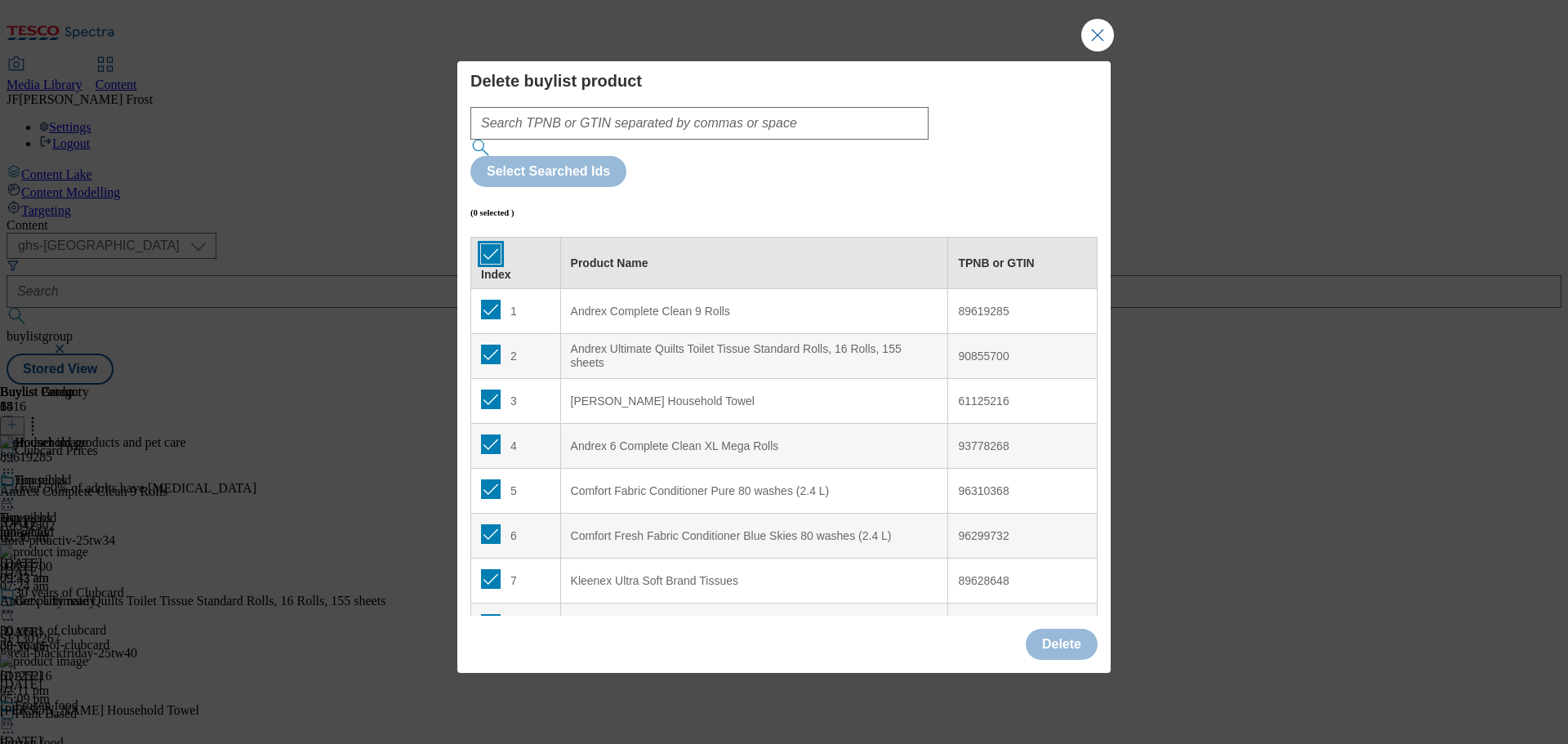
checkbox input "true"
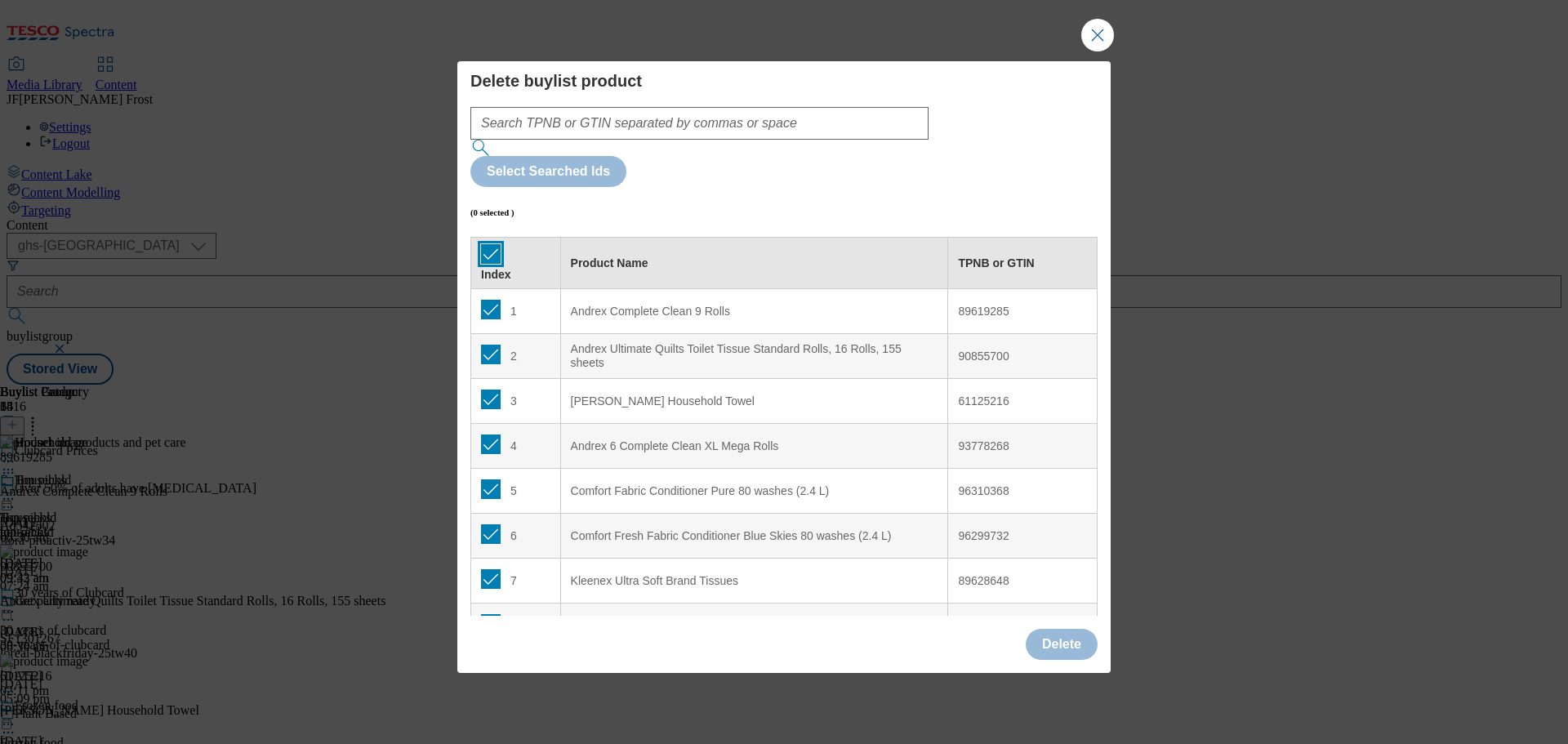
checkbox input "true"
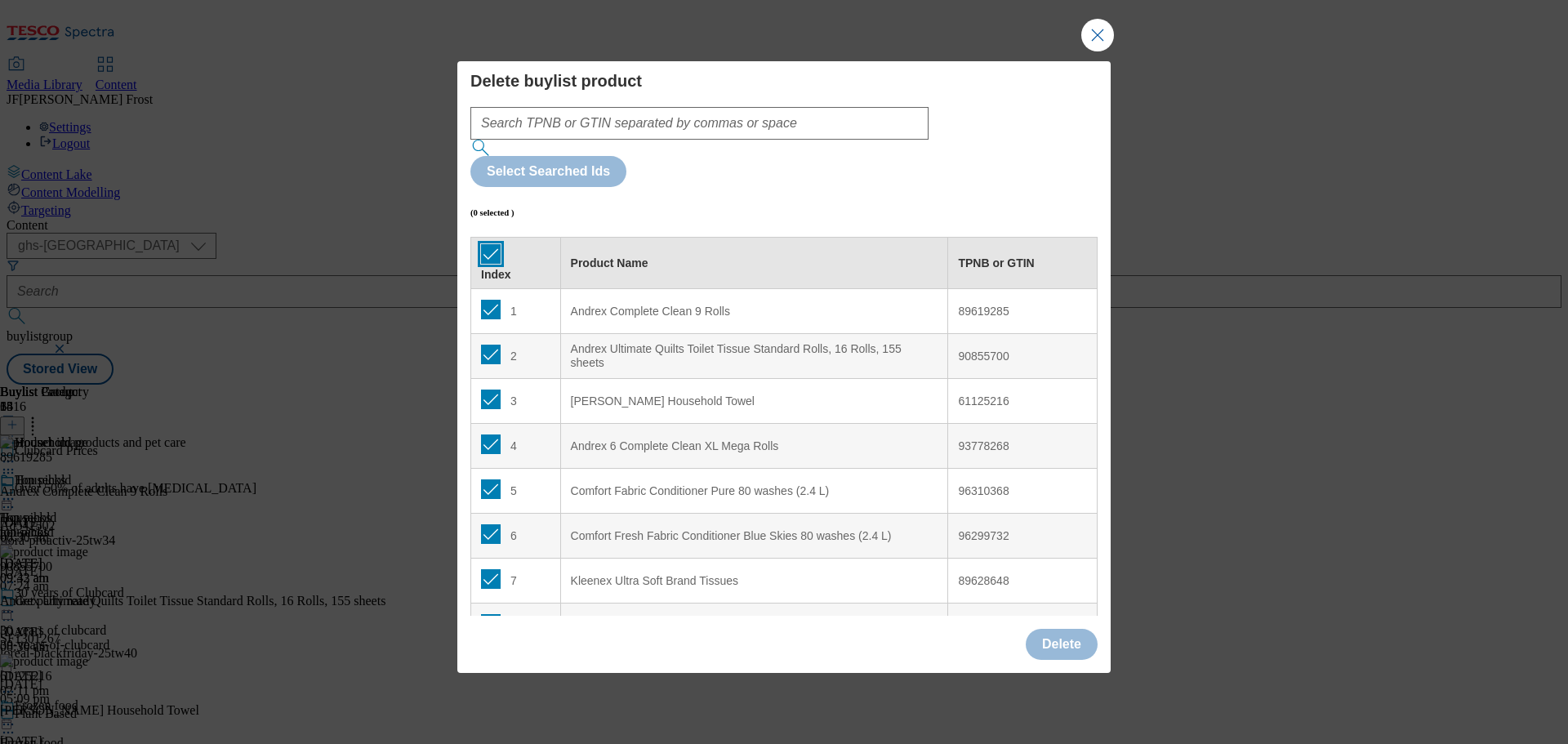
checkbox input "true"
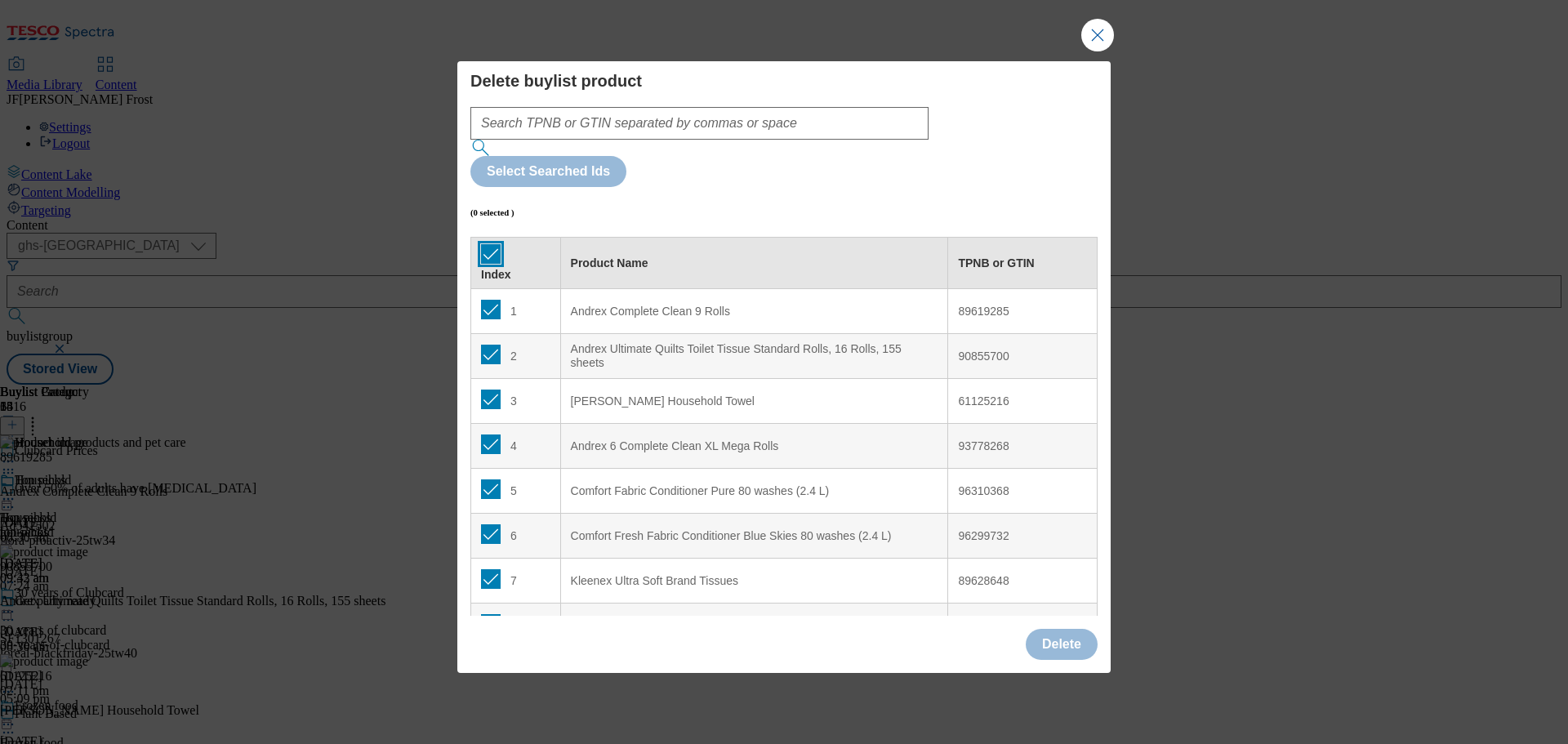
checkbox input "true"
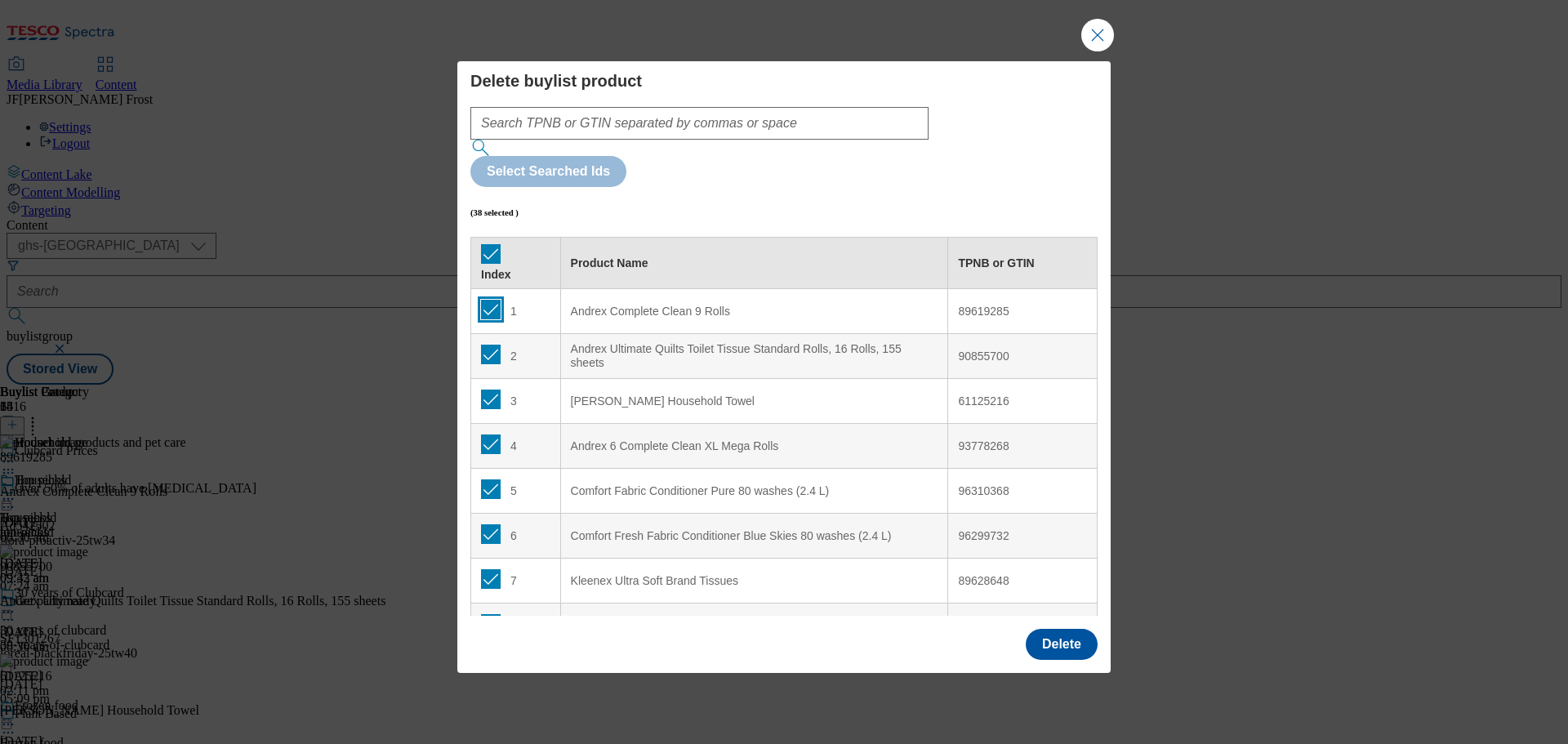
click at [491, 300] on input "Modal" at bounding box center [491, 310] width 20 height 20
checkbox input "false"
click at [488, 344] on input "Modal" at bounding box center [491, 354] width 20 height 20
checkbox input "false"
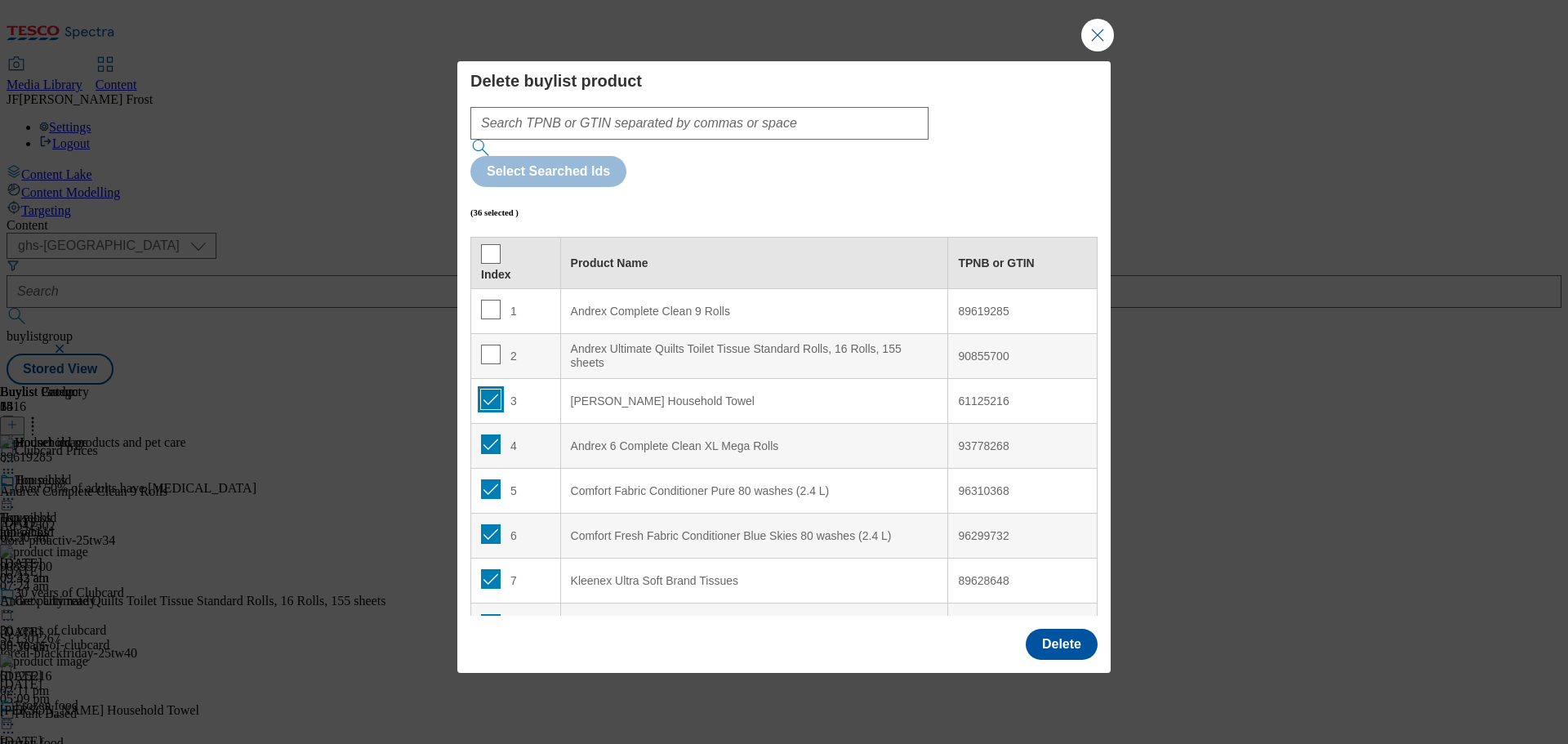
click at [491, 390] on input "Modal" at bounding box center [491, 400] width 20 height 20
checkbox input "false"
click at [1053, 629] on button "Delete" at bounding box center [1061, 645] width 72 height 31
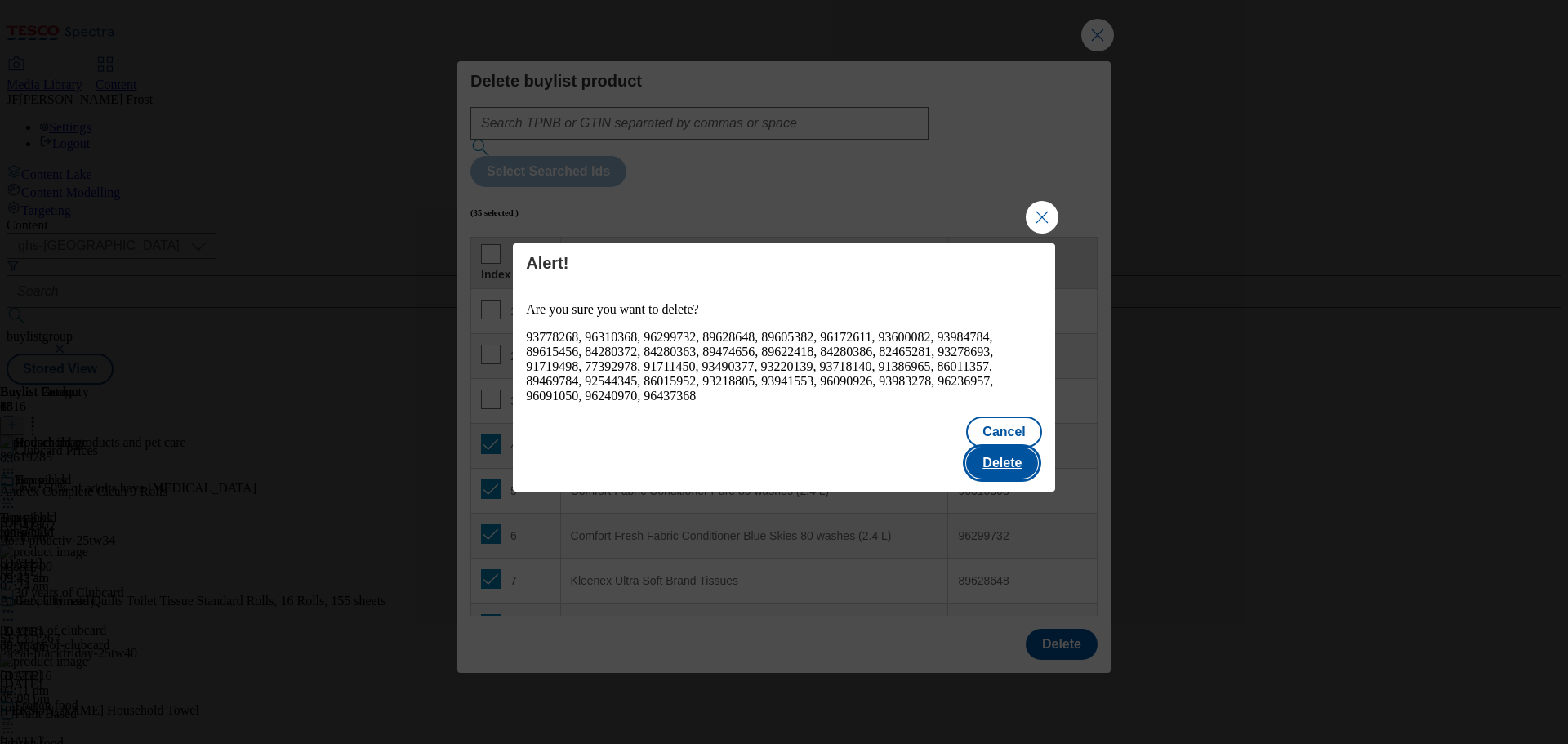
click at [1019, 450] on button "Delete" at bounding box center [1002, 463] width 72 height 31
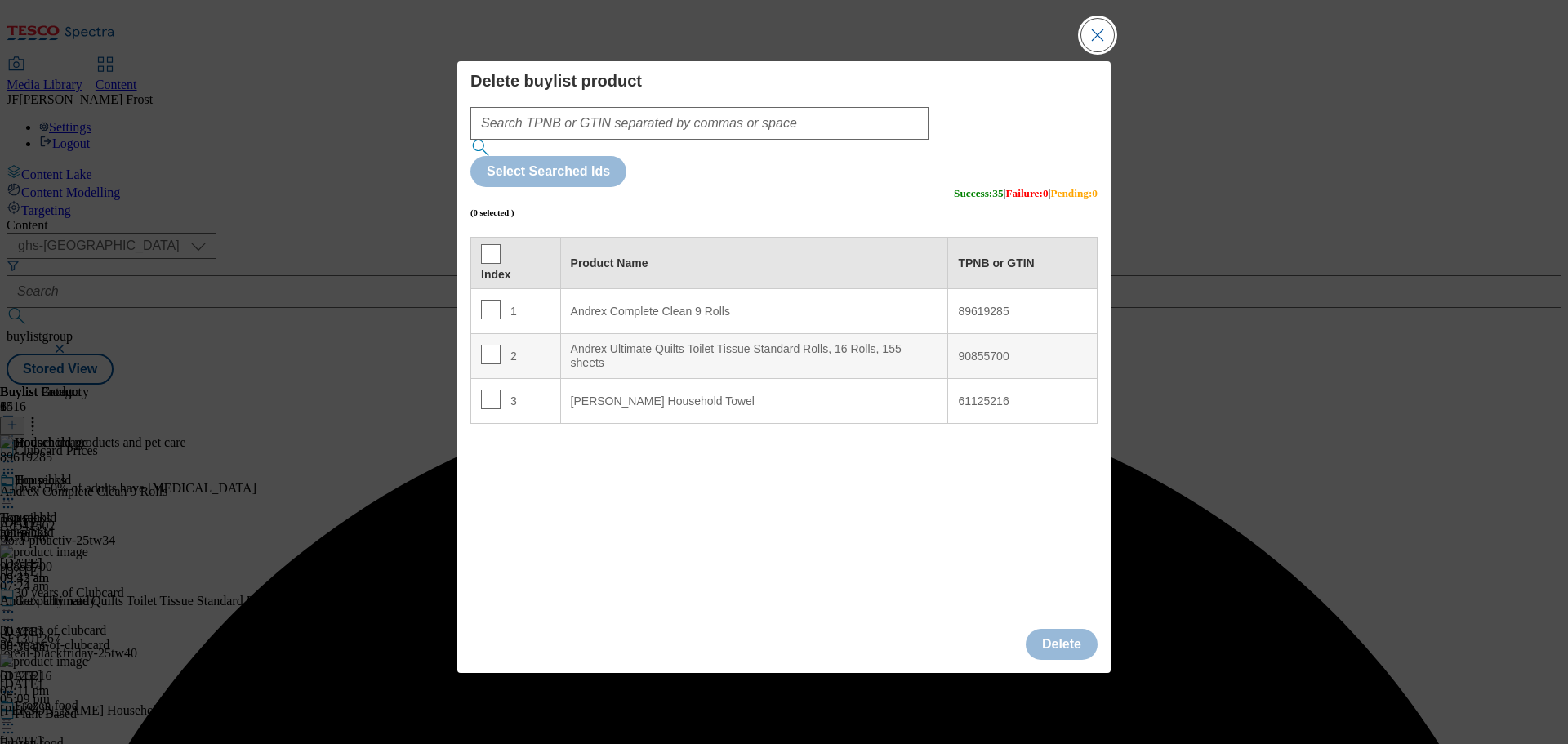
click at [1101, 51] on button "Close Modal" at bounding box center [1097, 36] width 33 height 33
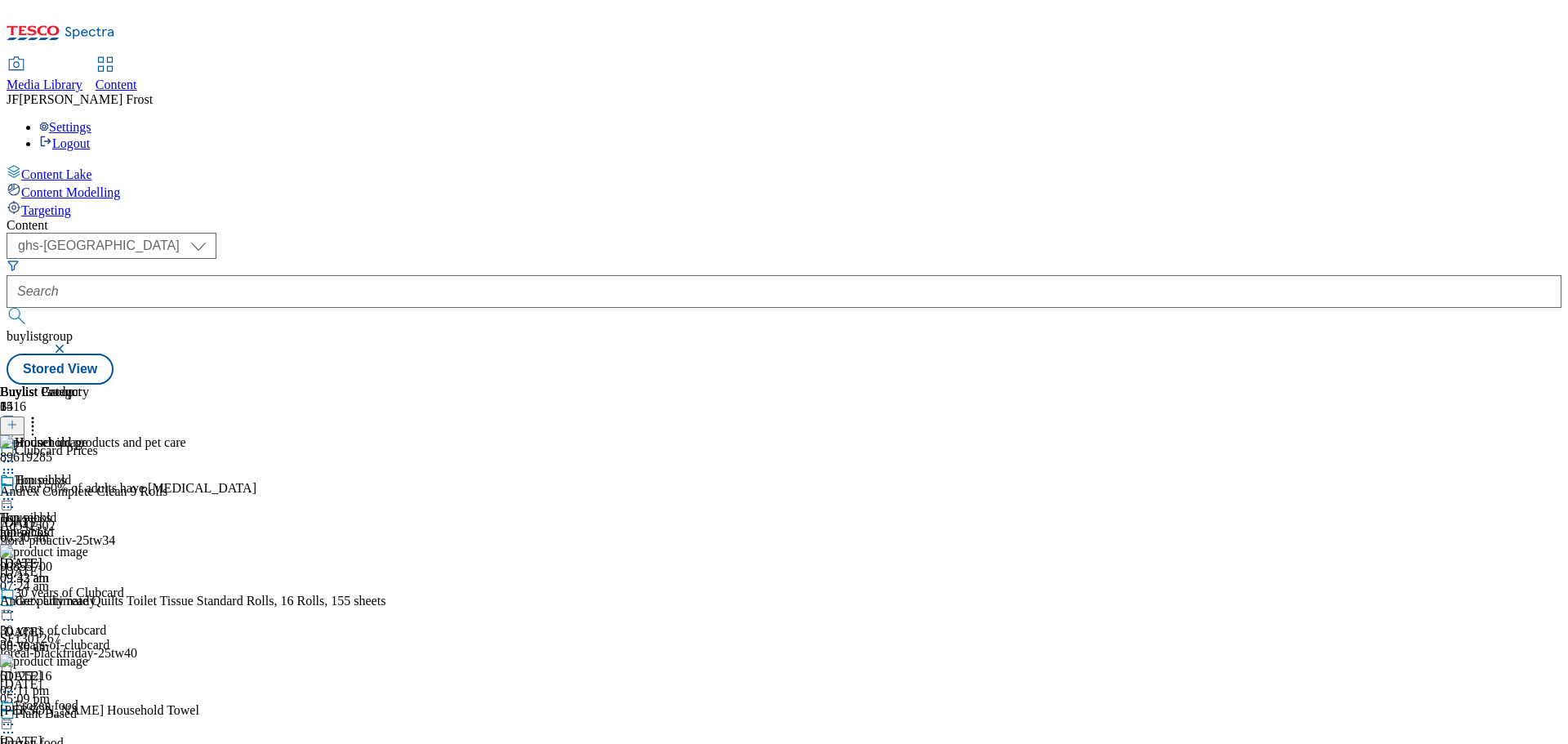
click at [18, 419] on icon at bounding box center [12, 424] width 12 height 12
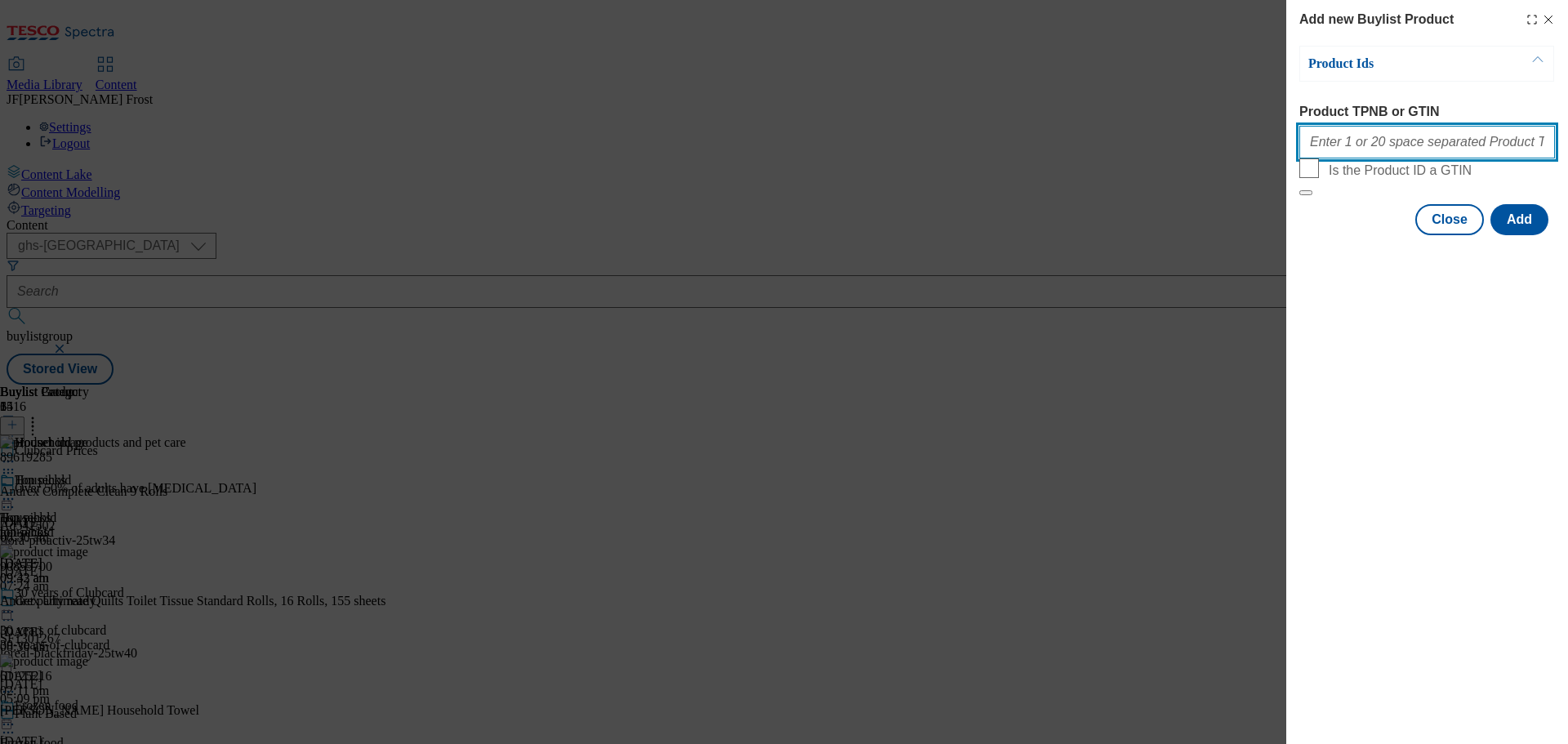
click at [1364, 152] on input "Product TPNB or GTIN" at bounding box center [1428, 142] width 256 height 33
paste input "91315320 93106870 61125216 91069483 91266036 93100414 94039740"
type input "91315320 93106870 61125216 91069483 91266036 93100414 94039740"
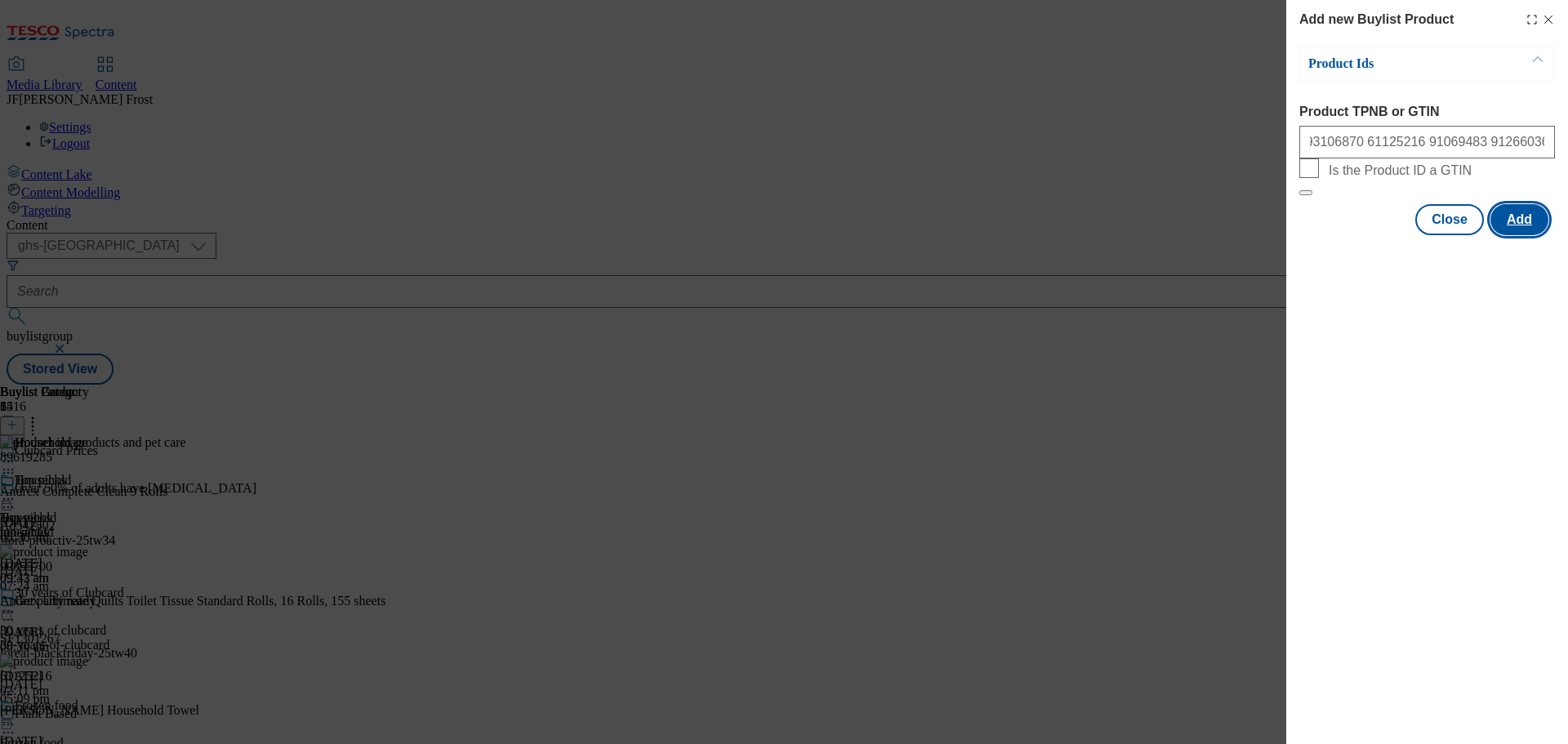
click at [1523, 235] on button "Add" at bounding box center [1519, 220] width 58 height 31
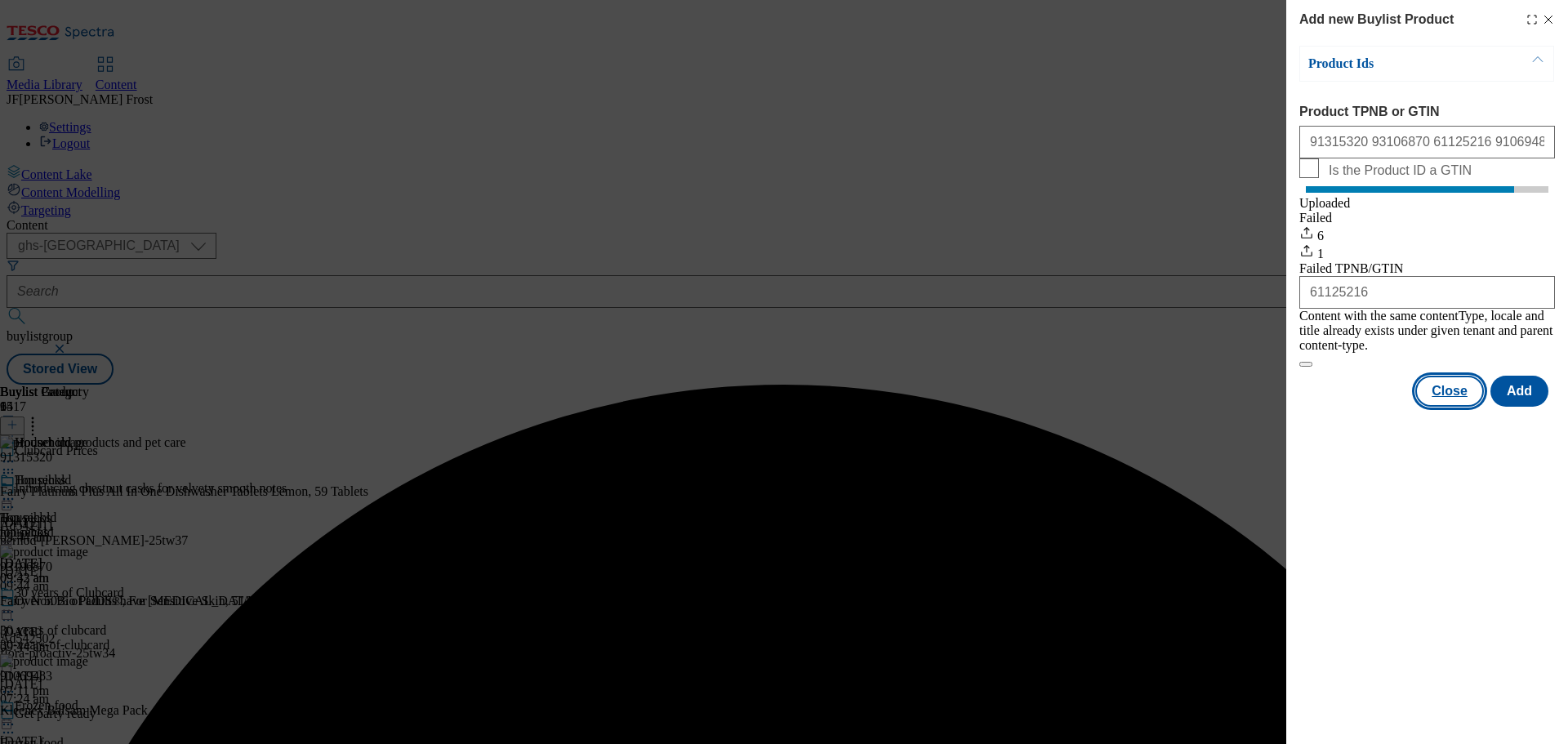
click at [1462, 388] on button "Close" at bounding box center [1449, 391] width 69 height 31
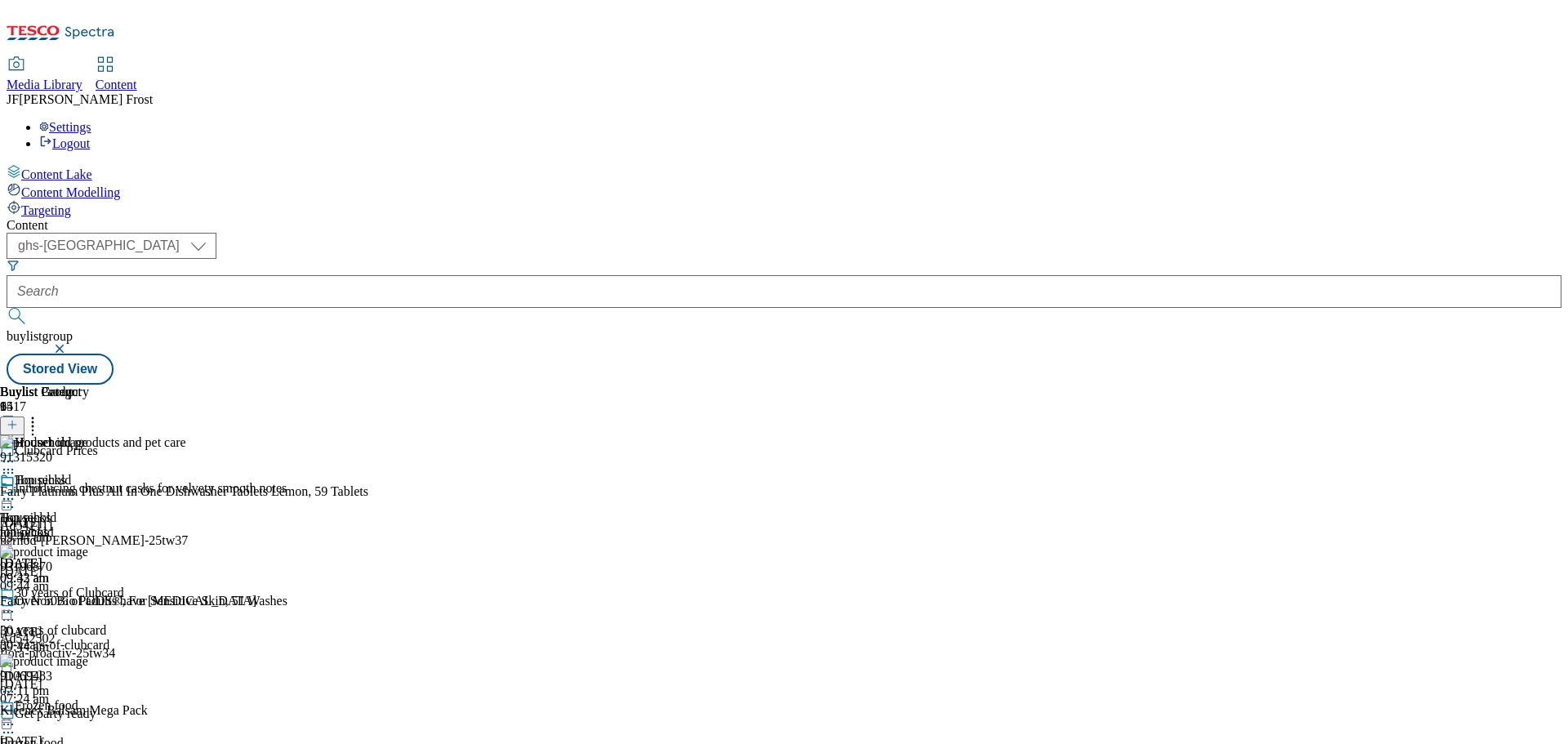
click at [18, 419] on icon at bounding box center [12, 424] width 12 height 12
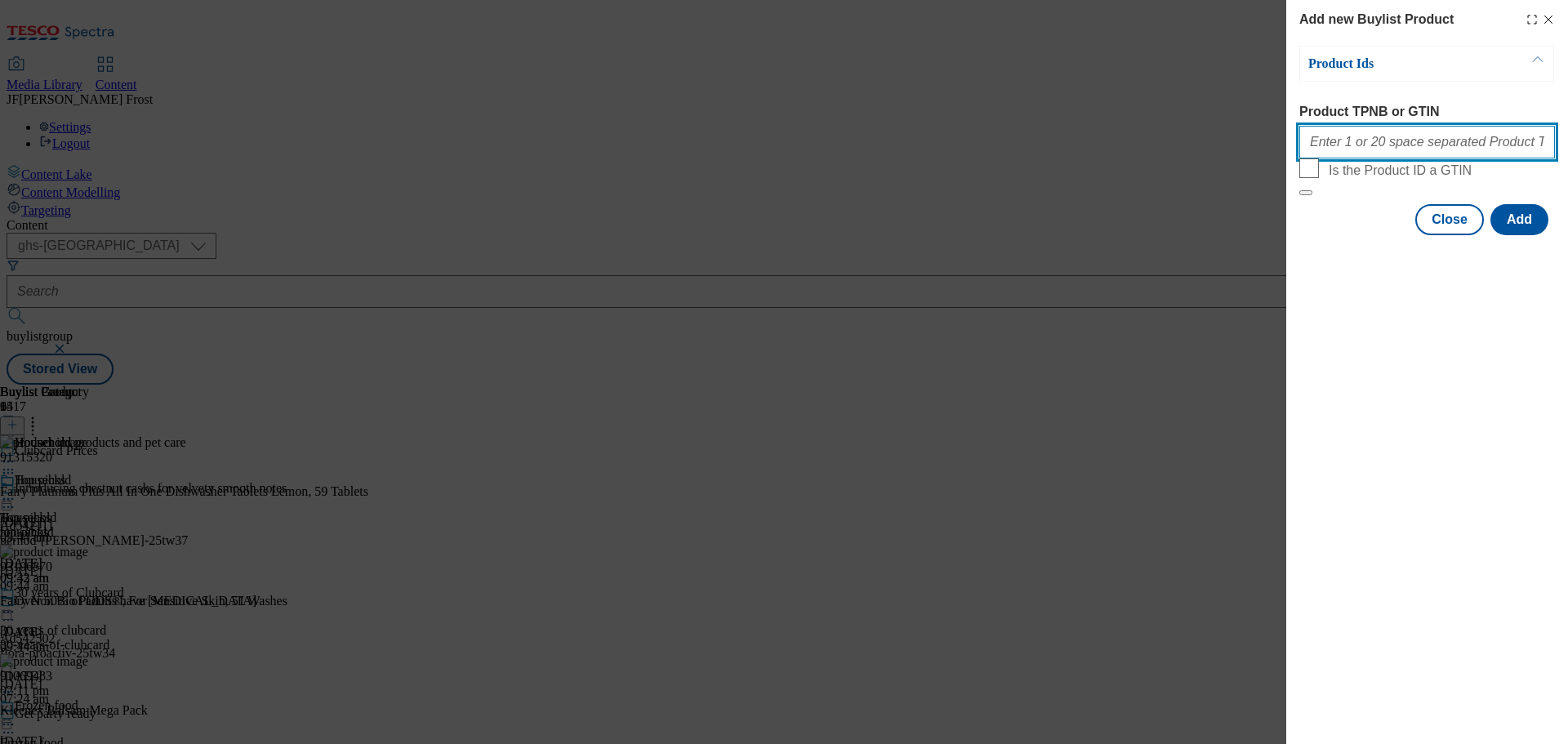
click at [1360, 149] on input "Product TPNB or GTIN" at bounding box center [1428, 142] width 256 height 33
paste input "96098941 96246520 90855700 96184476 89619285 94042770 96179333 74153443 9372334…"
type input "96098941 96246520 90855700 96184476 89619285 94042770 96179333 74153443 9372334…"
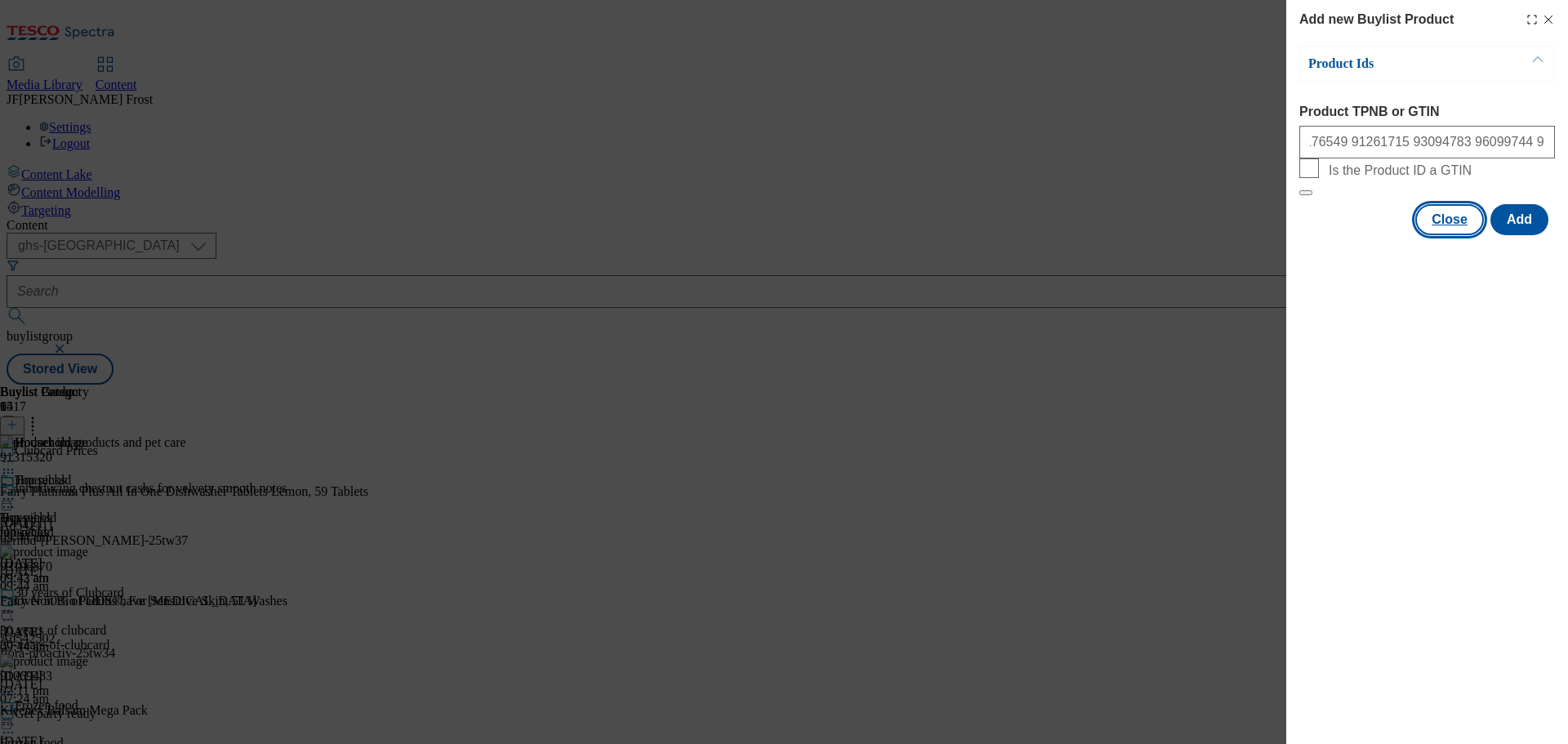
scroll to position [0, 0]
click at [1446, 235] on button "Close" at bounding box center [1449, 220] width 69 height 31
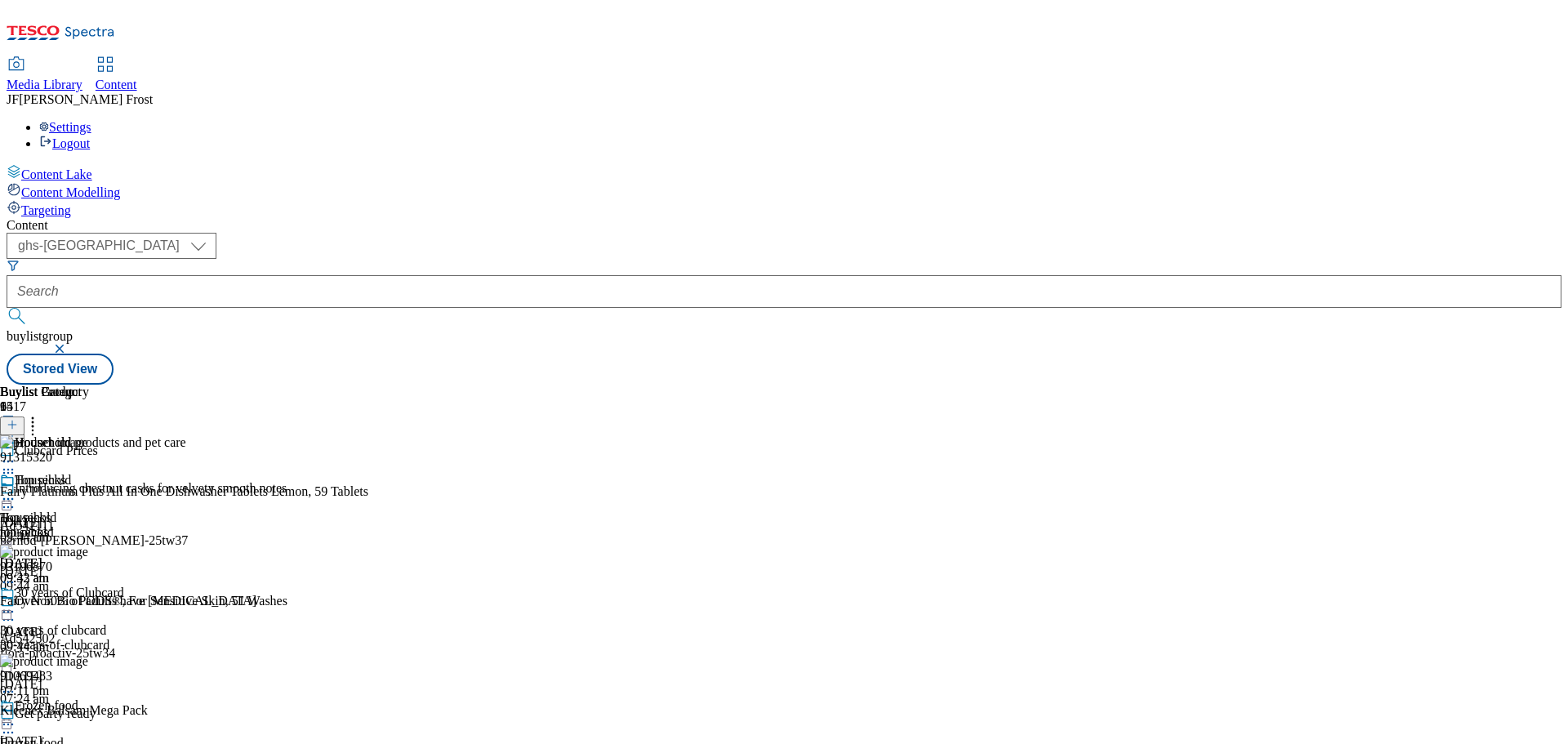
click at [17, 424] on line at bounding box center [12, 424] width 8 height 0
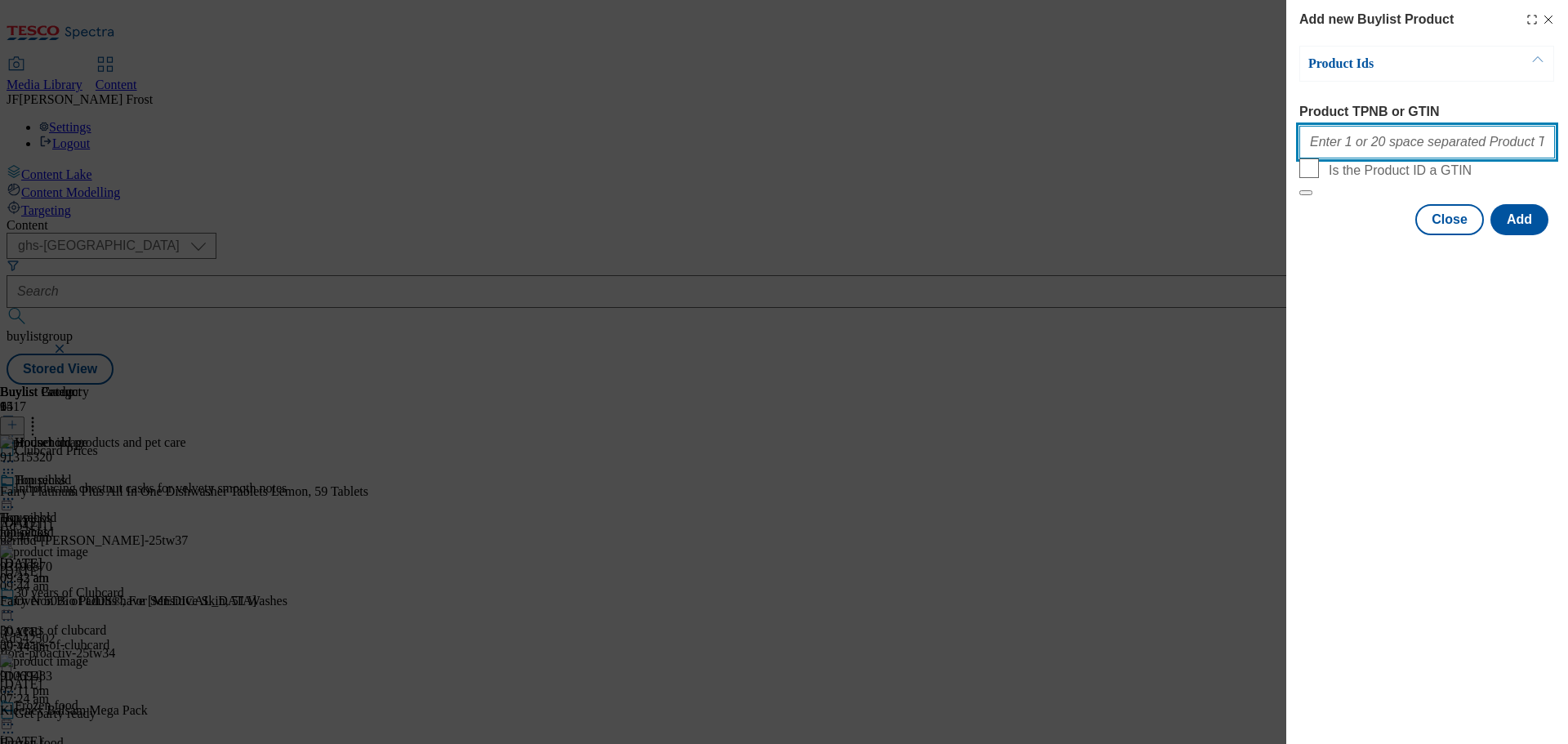
click at [1363, 149] on input "Product TPNB or GTIN" at bounding box center [1428, 142] width 256 height 33
paste input "96098941 96246520 90855700 96184476 89619285 94042770 96179333 74153443 9372334…"
type input "96098941 96246520 90855700 96184476 89619285 94042770 96179333 74153443 9372334…"
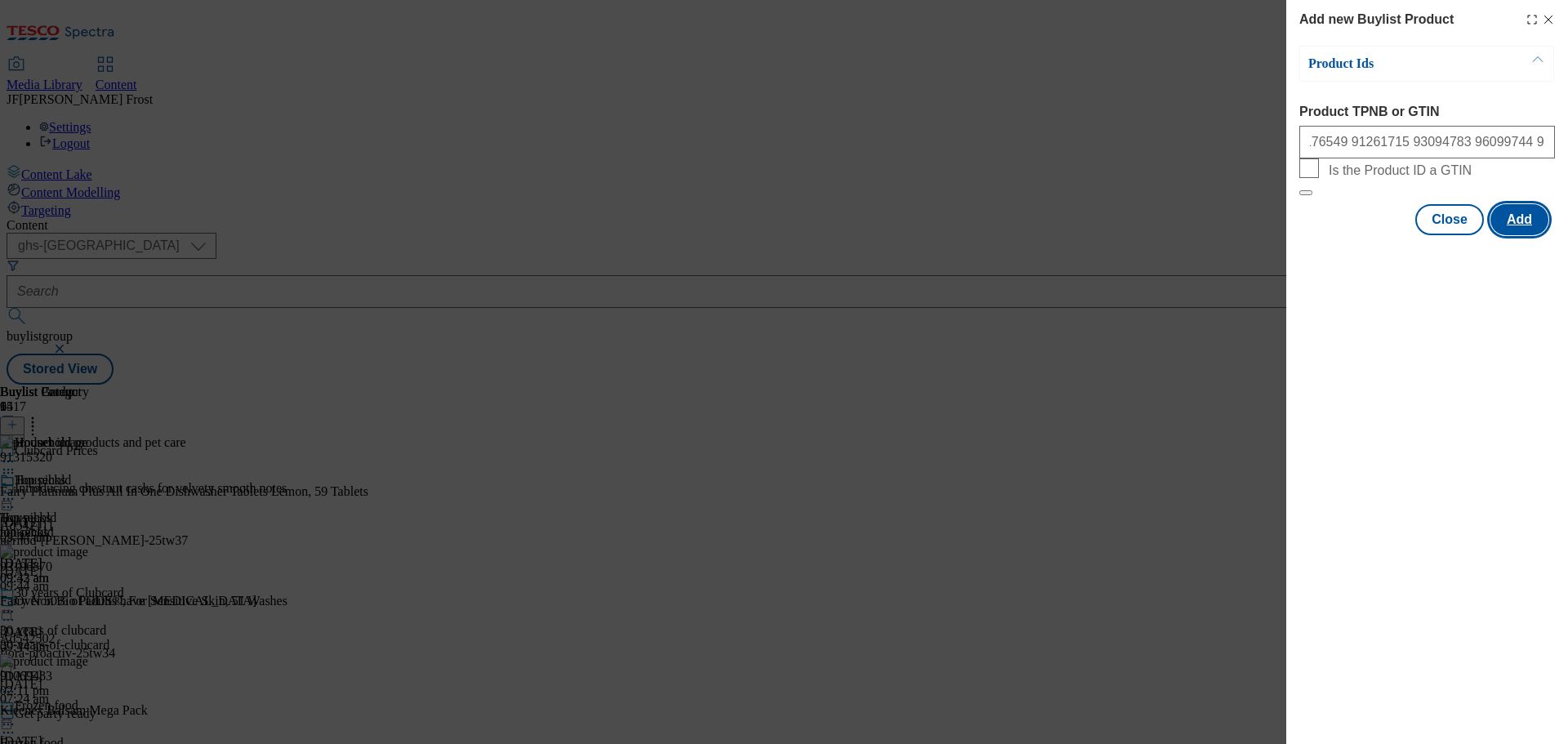
click at [1525, 235] on button "Add" at bounding box center [1519, 220] width 58 height 31
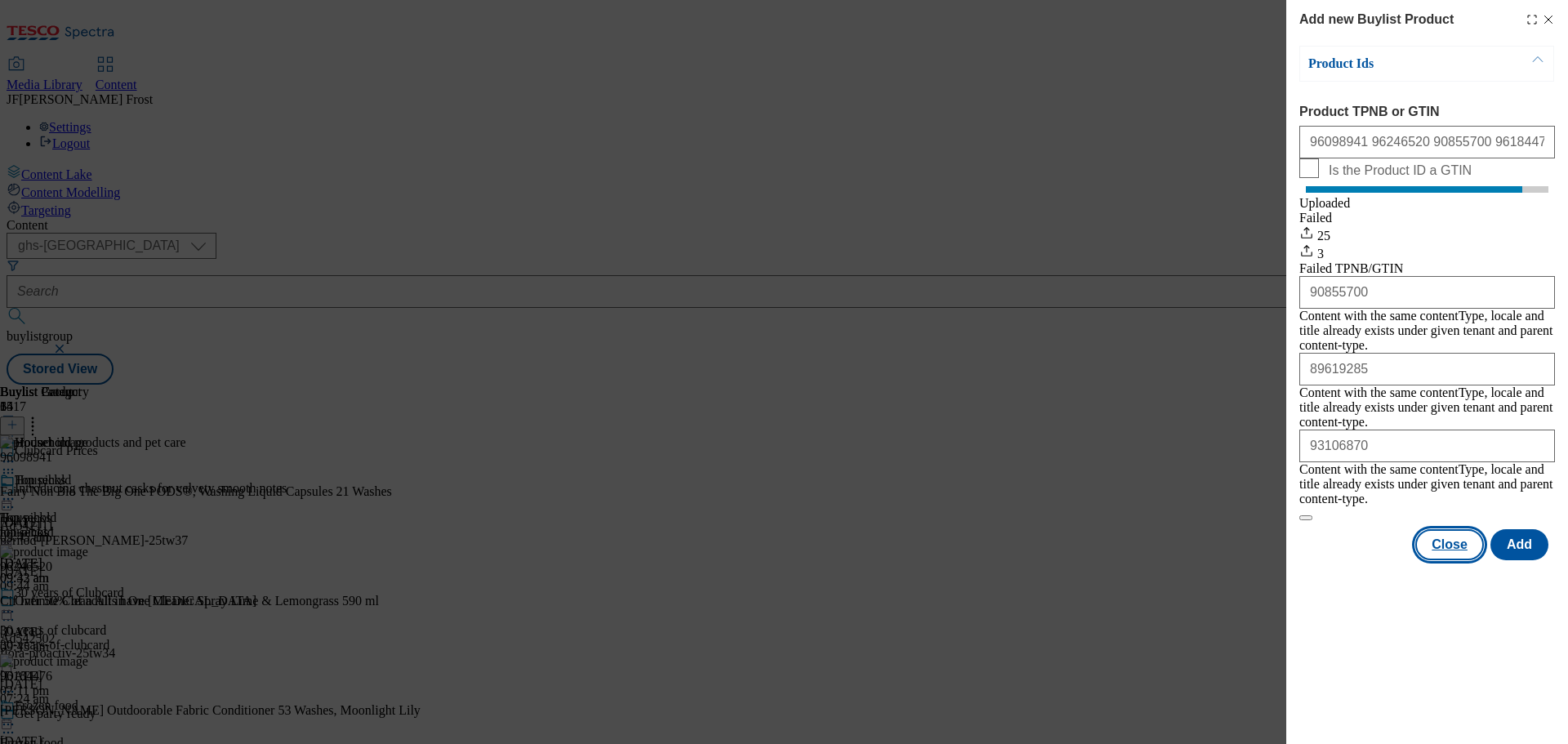
click at [1468, 529] on button "Close" at bounding box center [1449, 545] width 69 height 31
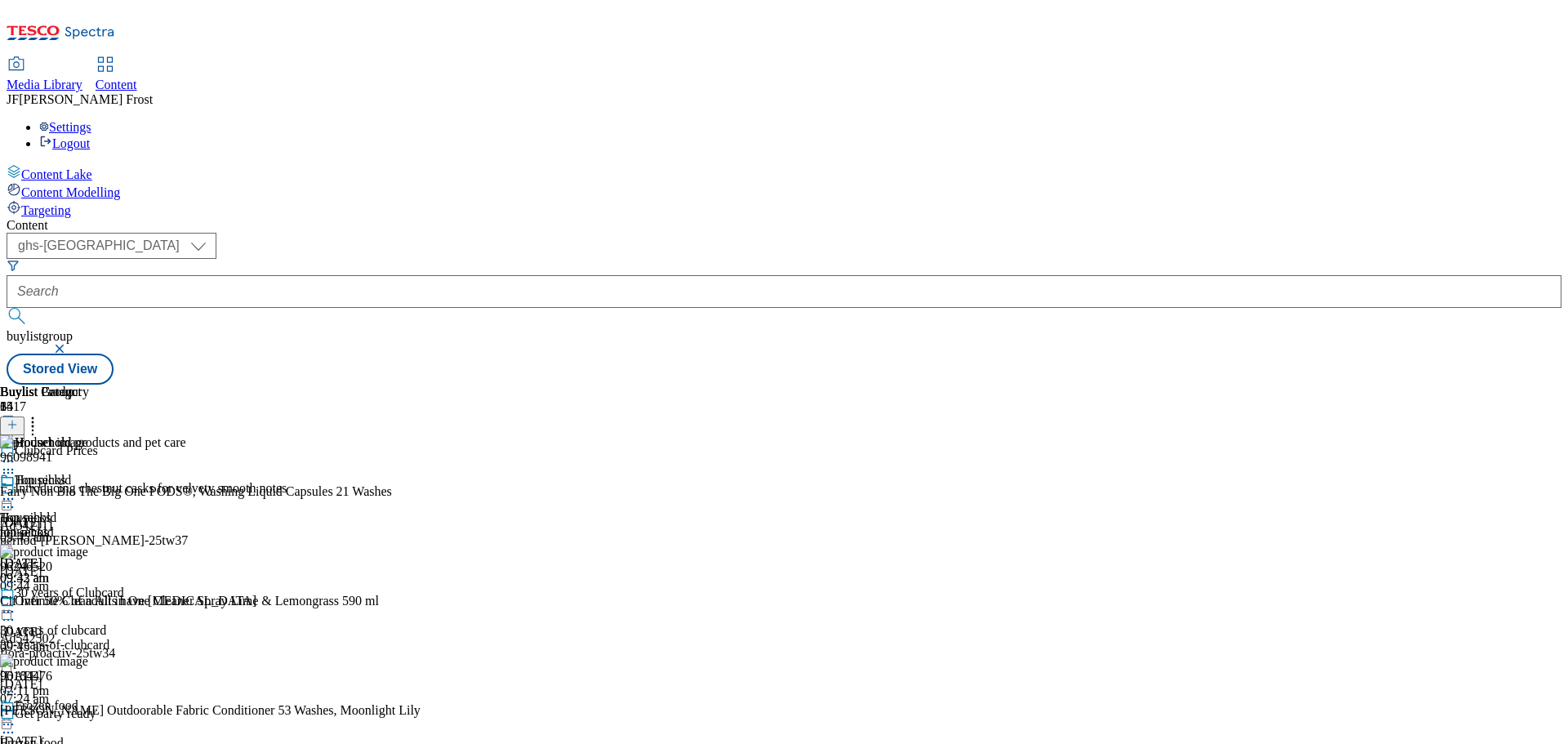
click at [40, 414] on icon at bounding box center [33, 422] width 17 height 17
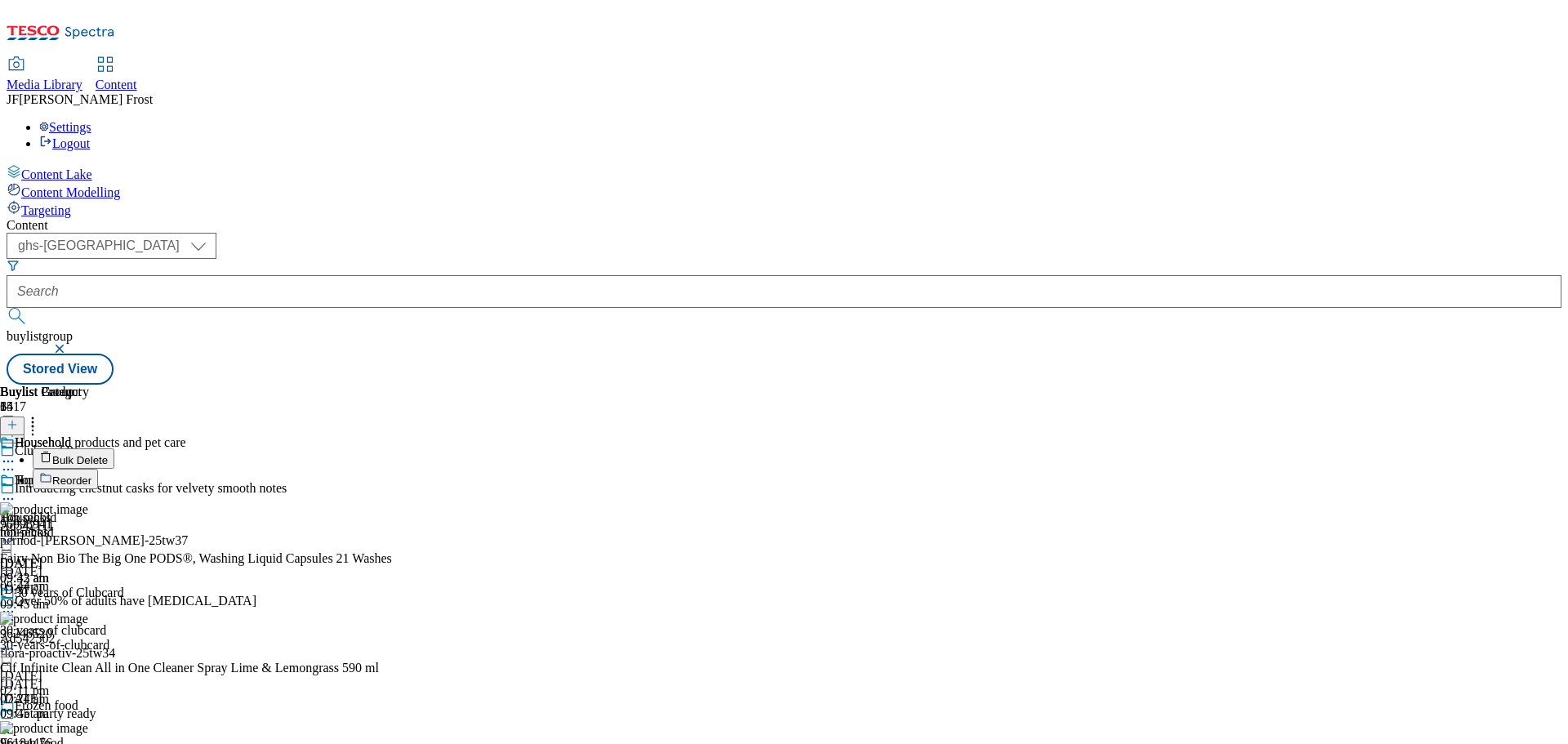
click at [98, 469] on button "Reorder" at bounding box center [65, 479] width 65 height 21
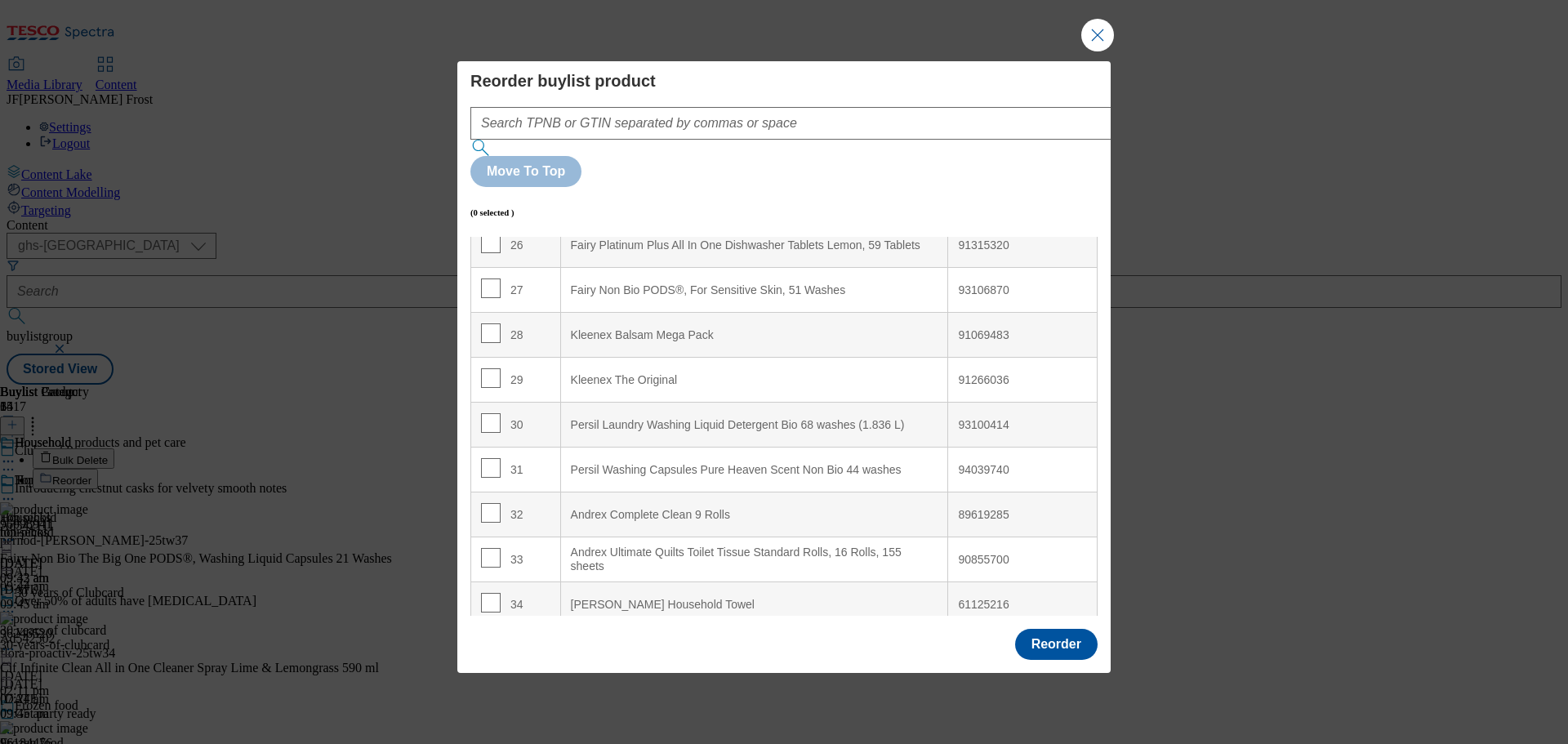
scroll to position [1194, 0]
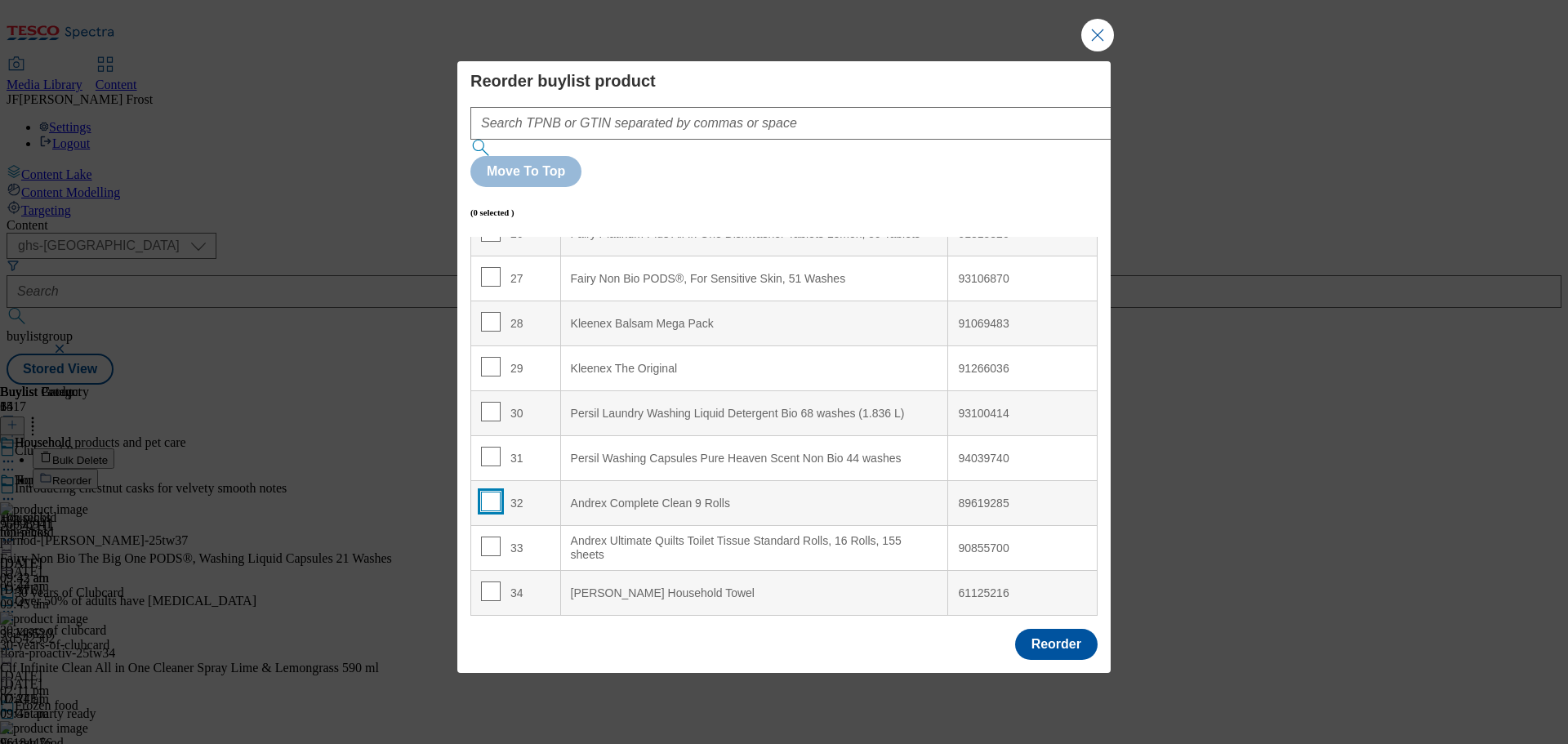
click at [492, 491] on input "Modal" at bounding box center [491, 501] width 20 height 20
checkbox input "true"
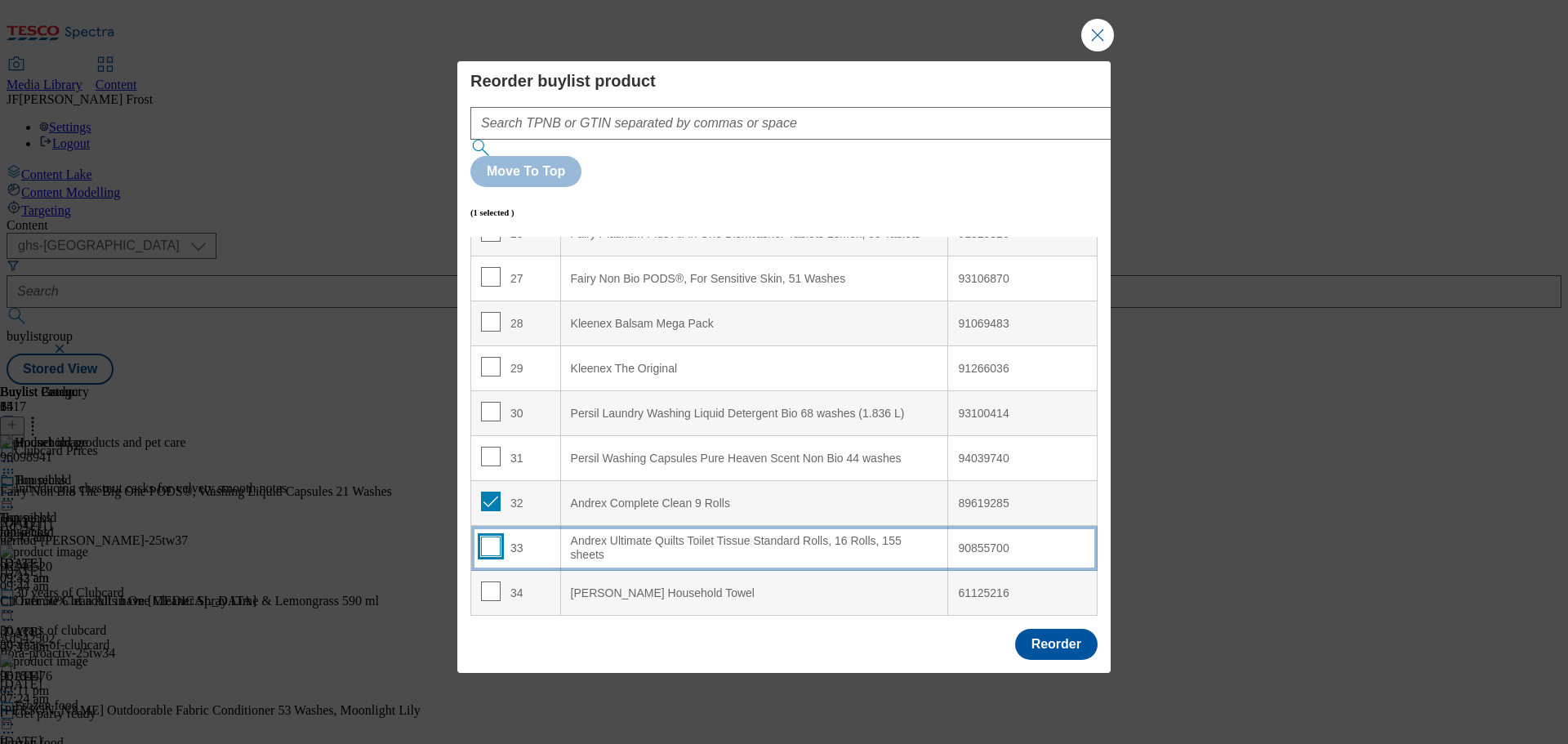
click at [494, 537] on input "Modal" at bounding box center [491, 547] width 20 height 20
checkbox input "true"
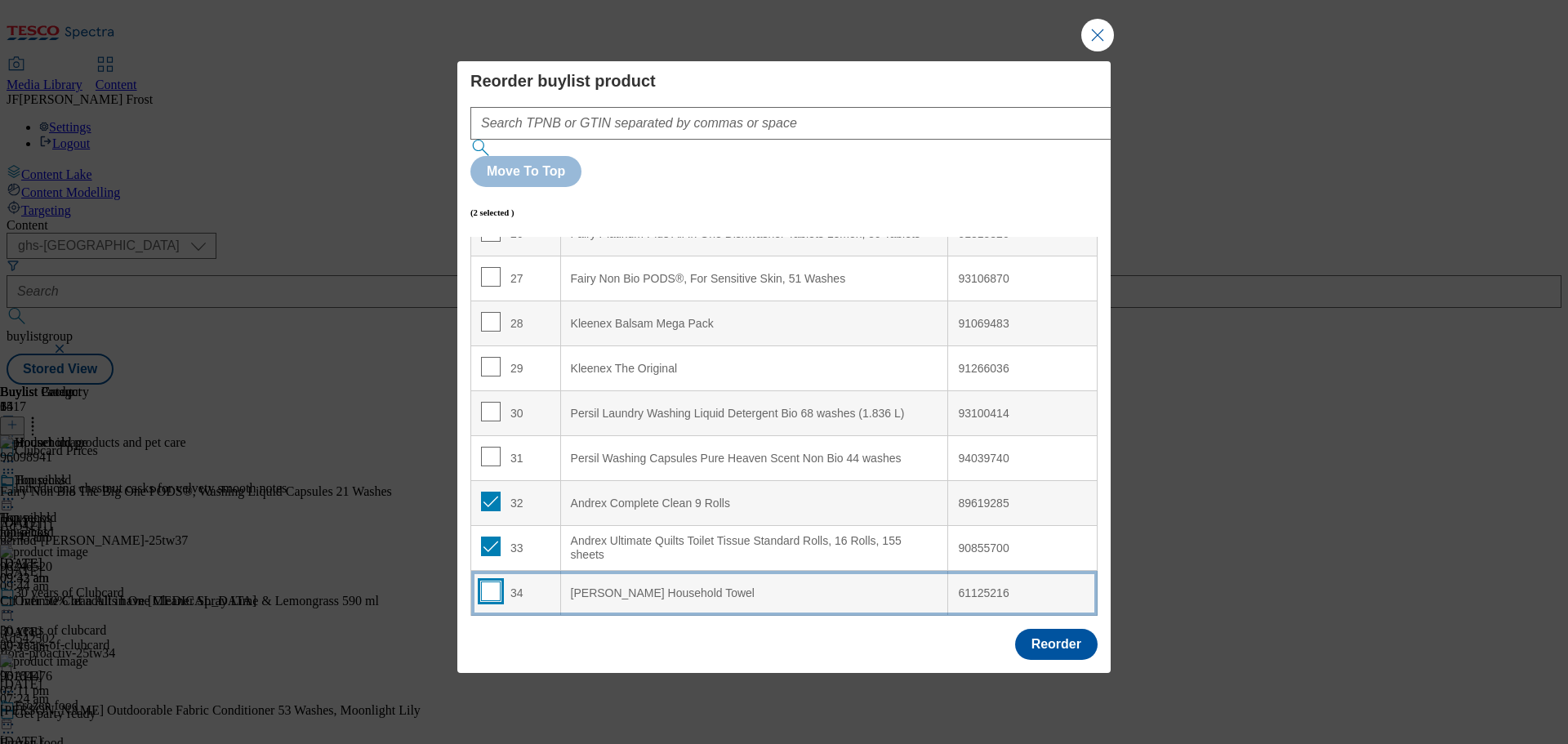
click at [487, 581] on input "Modal" at bounding box center [491, 591] width 20 height 20
checkbox input "true"
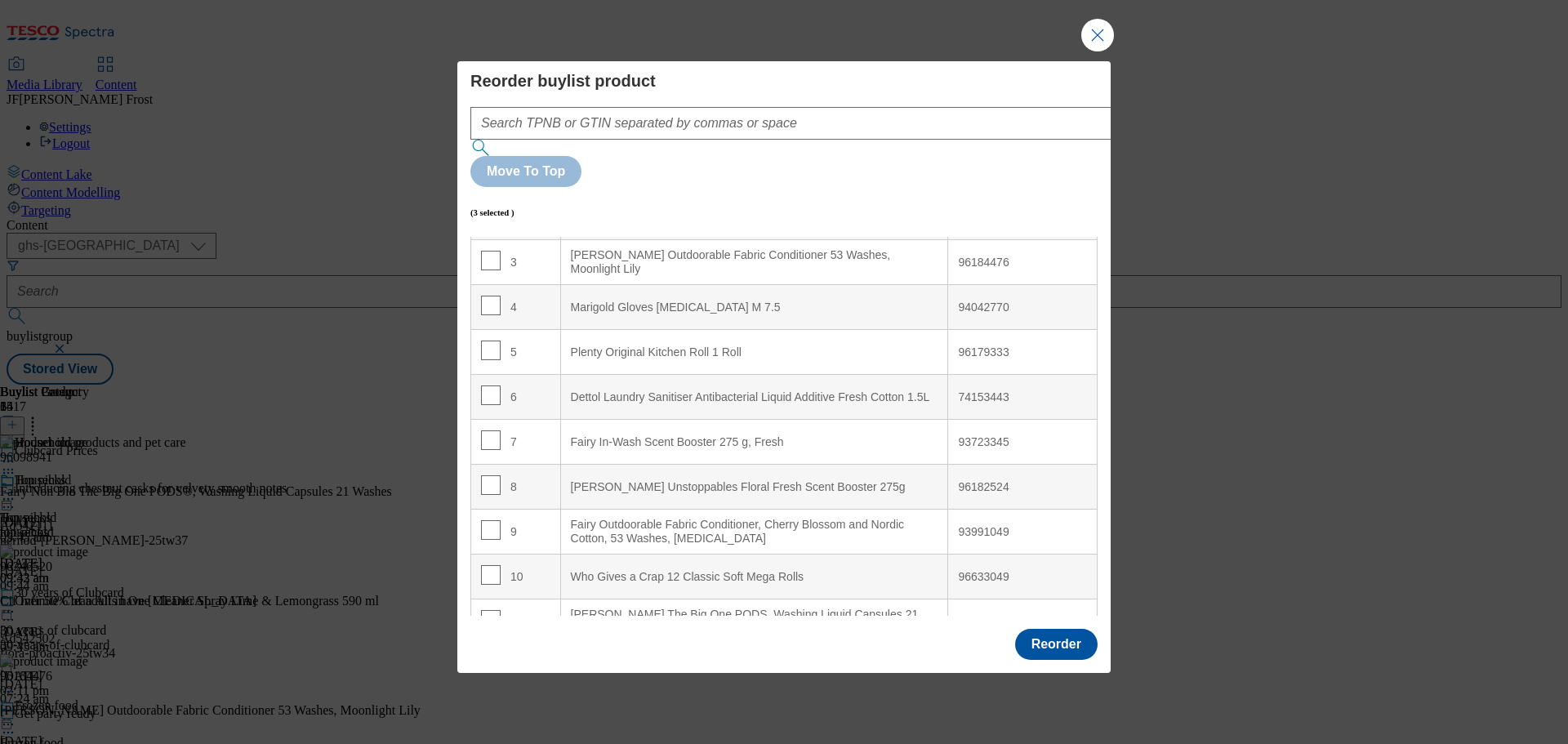
scroll to position [0, 0]
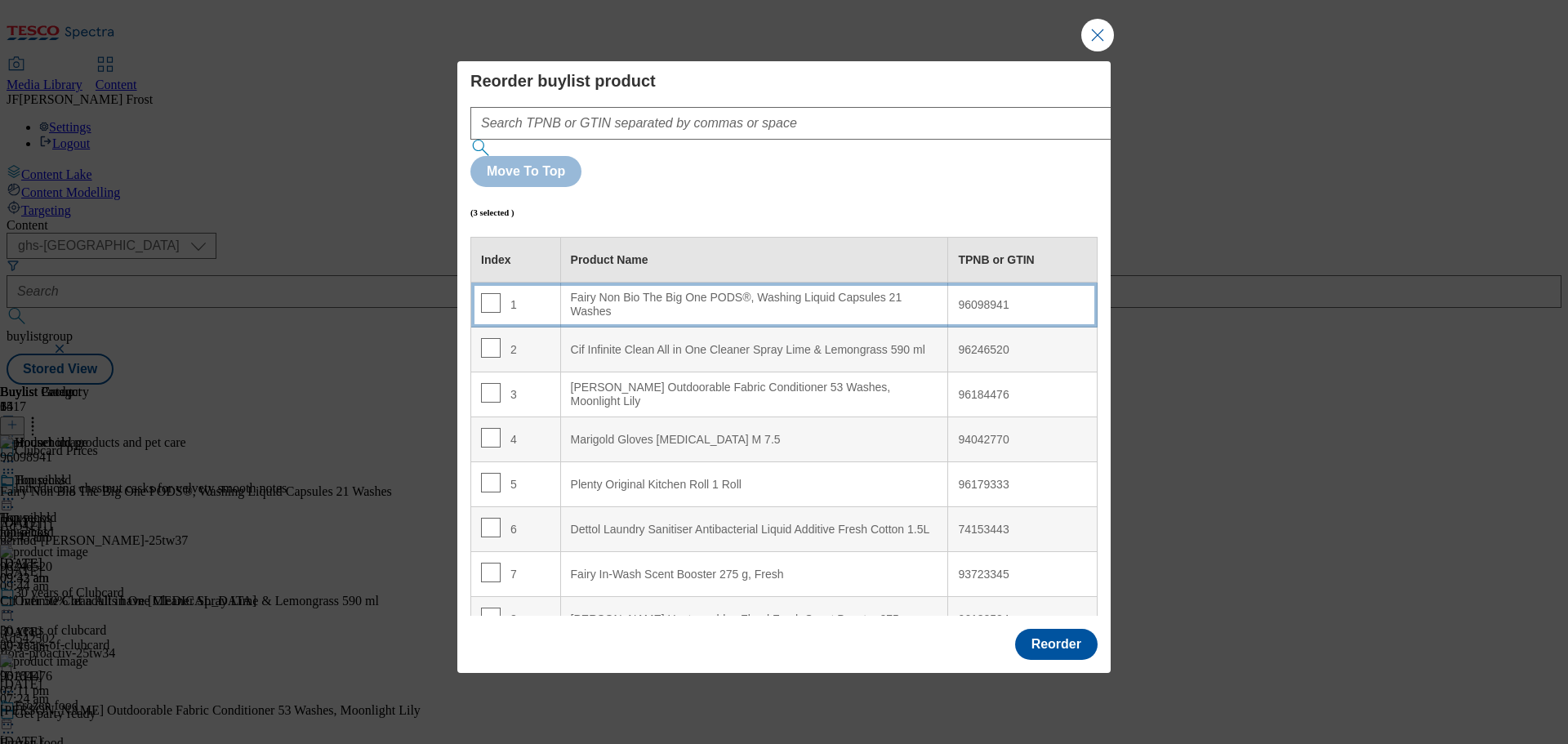
click at [705, 291] on div "Fairy Non Bio The Big One PODS®, Washing Liquid Capsules 21 Washes" at bounding box center [754, 305] width 367 height 29
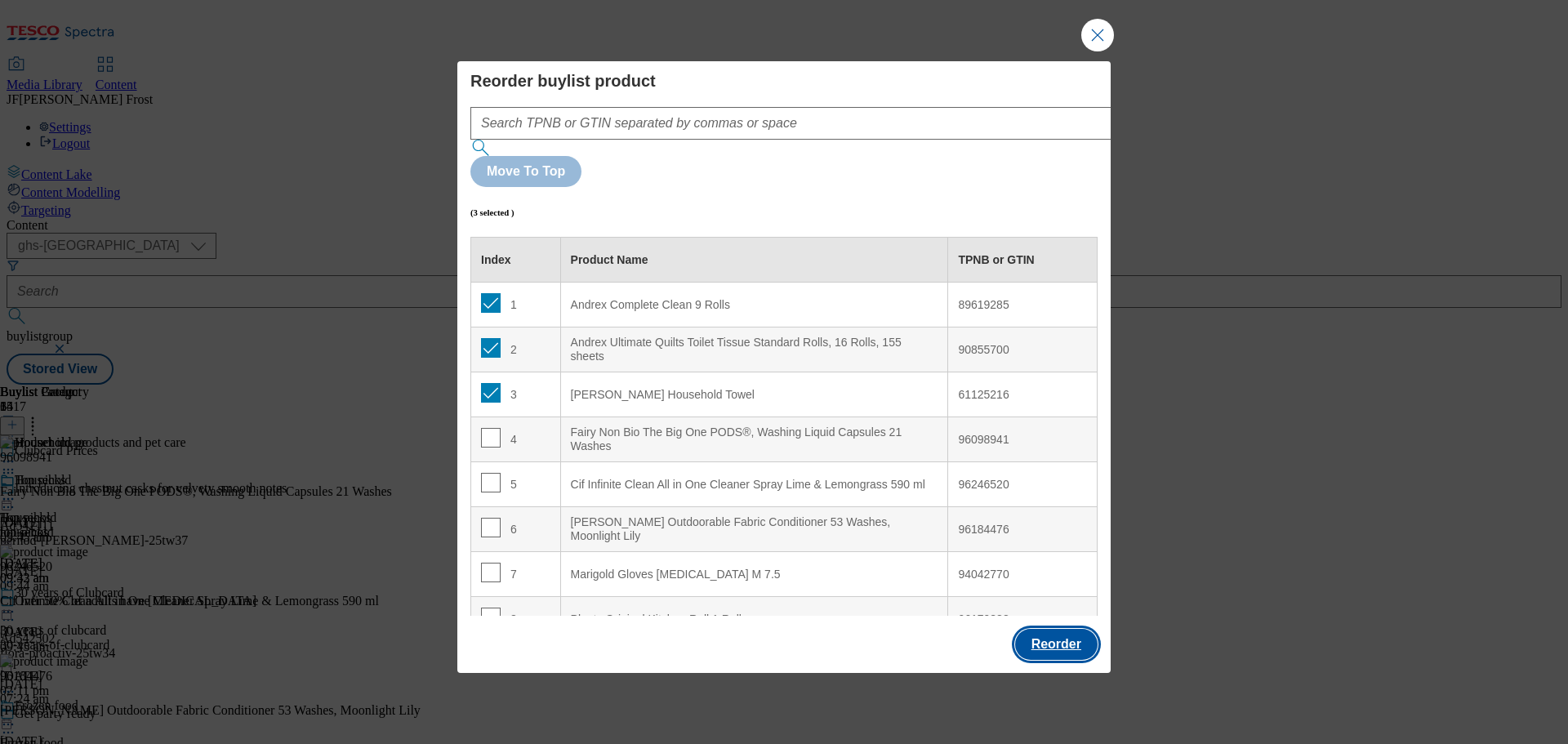
click at [1059, 629] on button "Reorder" at bounding box center [1056, 645] width 83 height 31
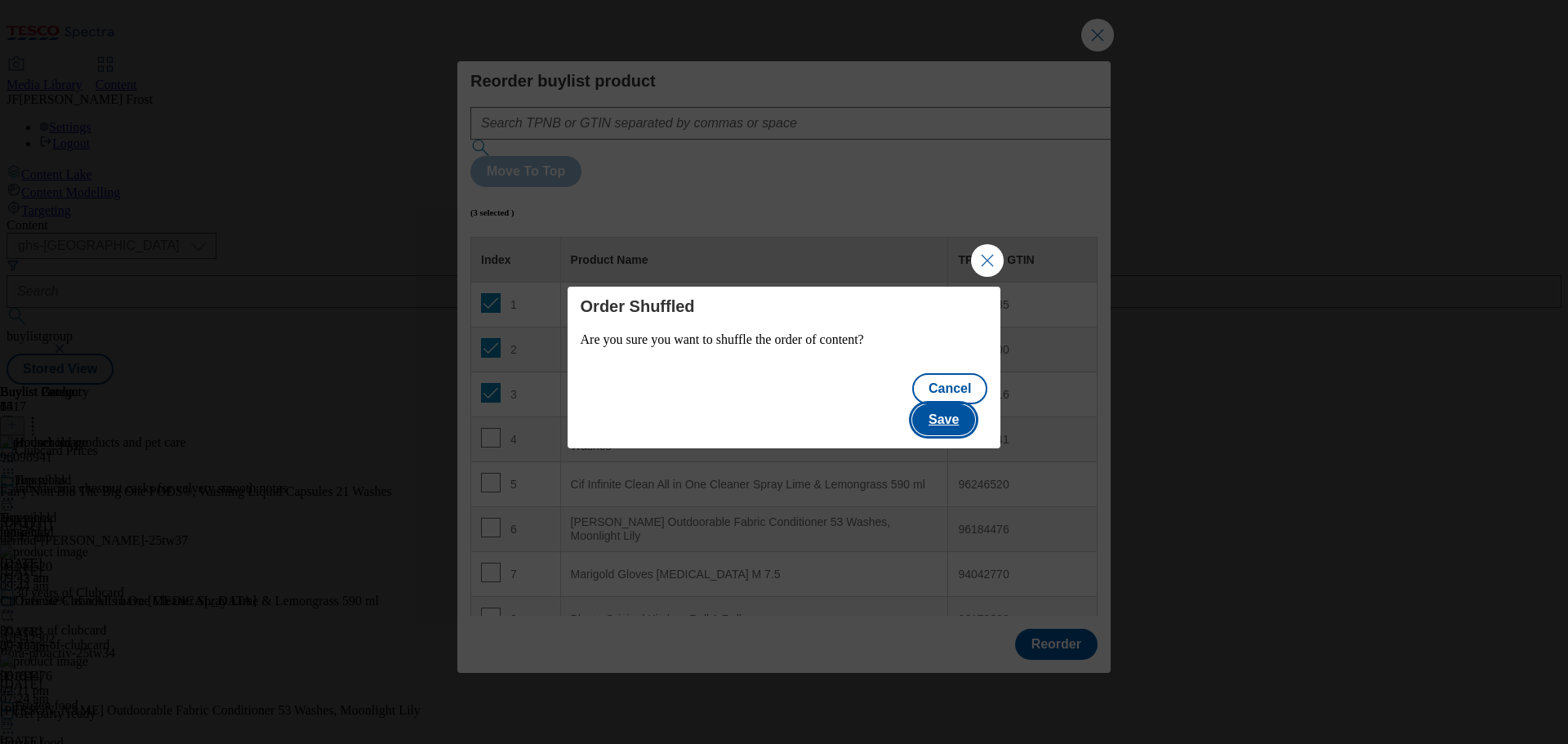
click at [953, 405] on button "Save" at bounding box center [944, 420] width 63 height 31
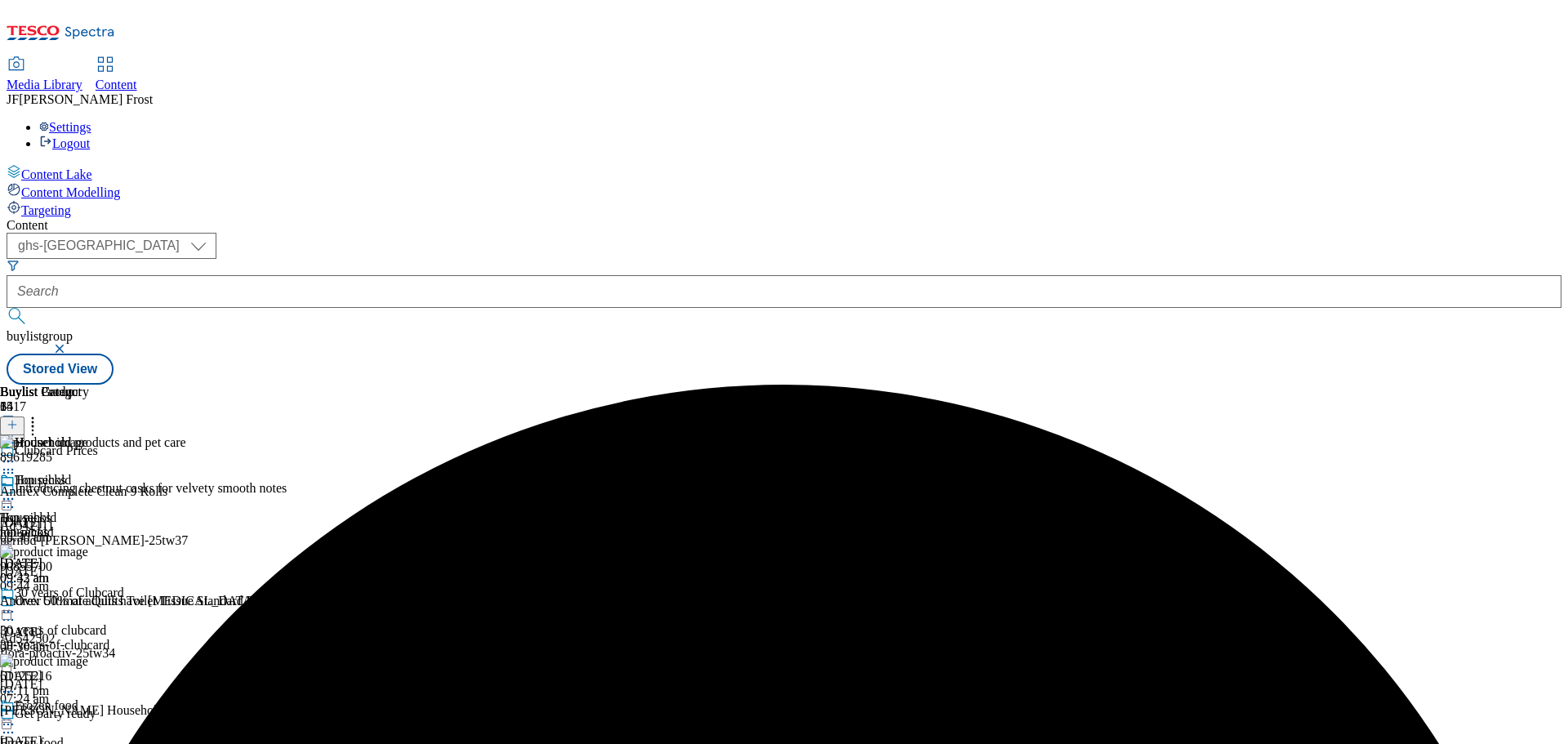
click at [17, 490] on icon at bounding box center [8, 499] width 17 height 17
click at [96, 599] on button "Preview" at bounding box center [64, 608] width 63 height 19
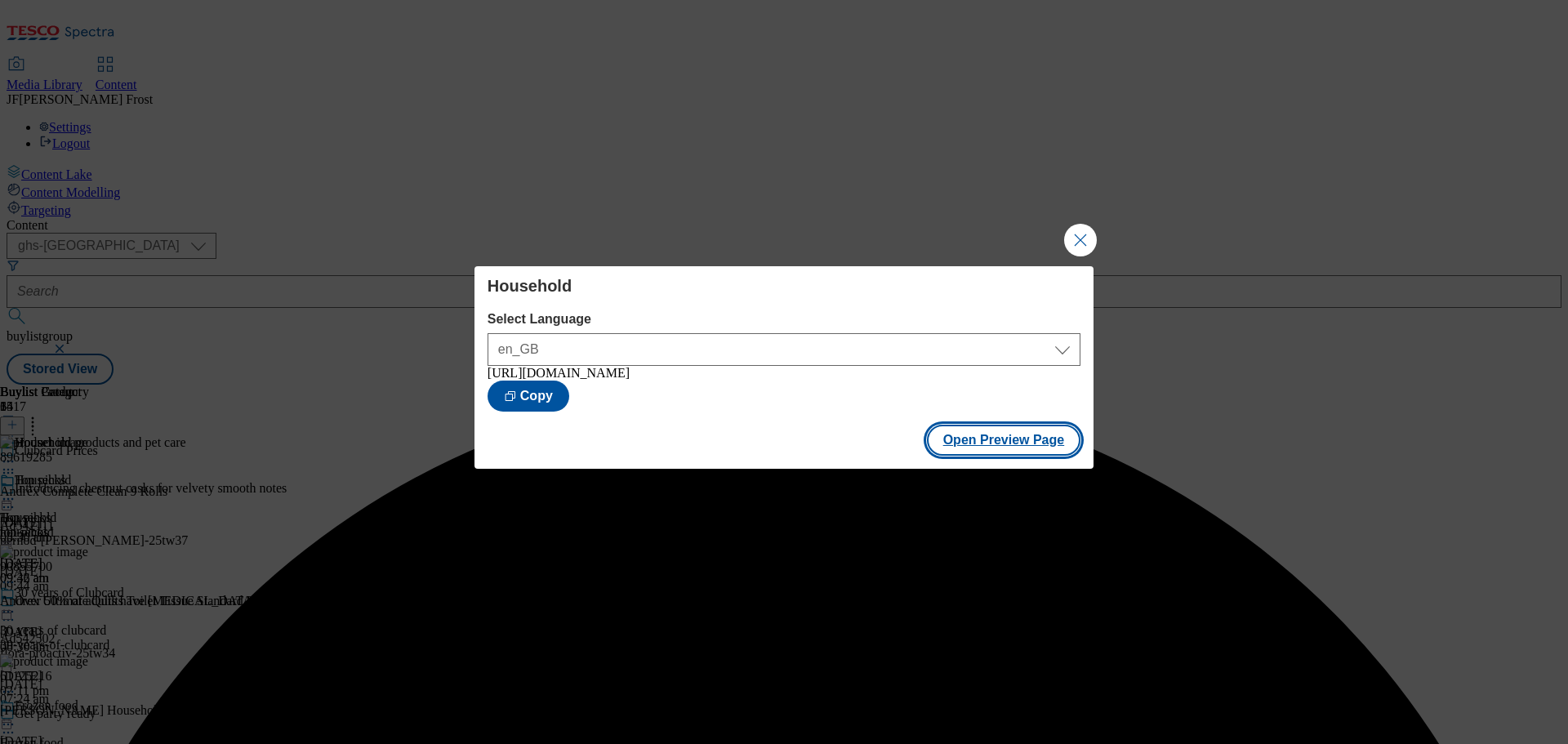
click at [1002, 438] on button "Open Preview Page" at bounding box center [1004, 440] width 154 height 31
click at [1075, 231] on button "Close Modal" at bounding box center [1081, 240] width 33 height 33
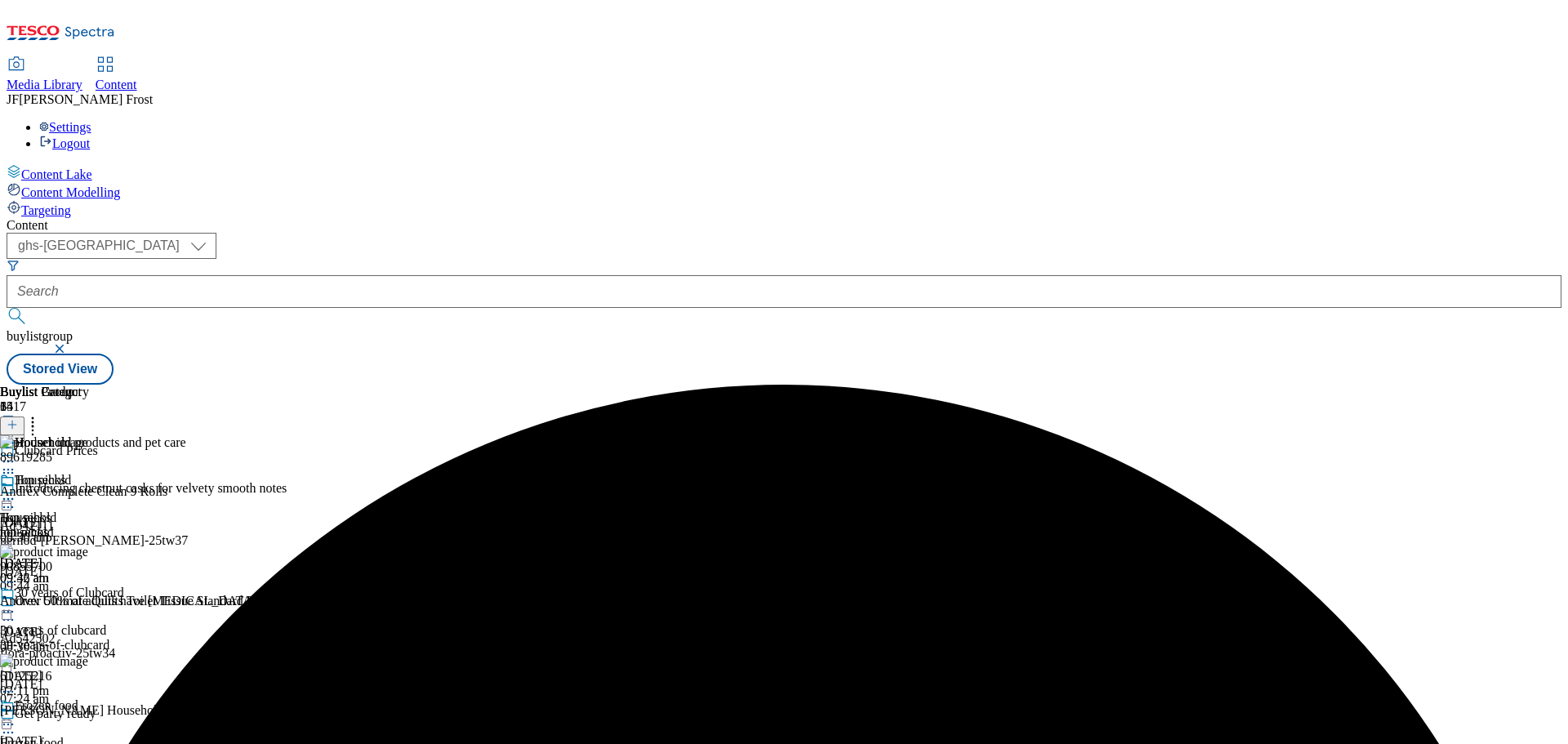
click at [17, 490] on icon at bounding box center [8, 499] width 17 height 17
click at [93, 655] on button "Publish" at bounding box center [63, 664] width 60 height 19
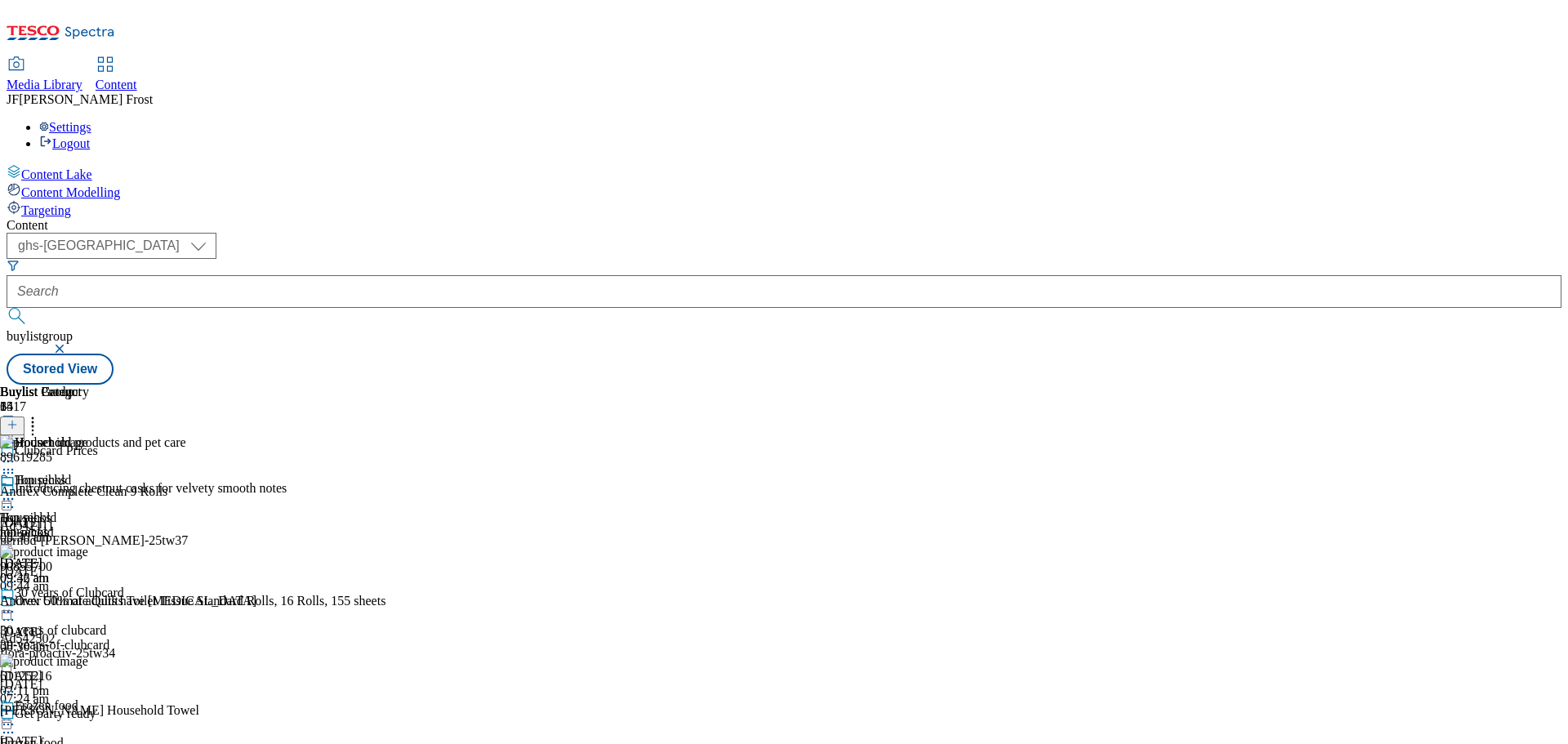
click at [17, 490] on icon at bounding box center [8, 499] width 17 height 17
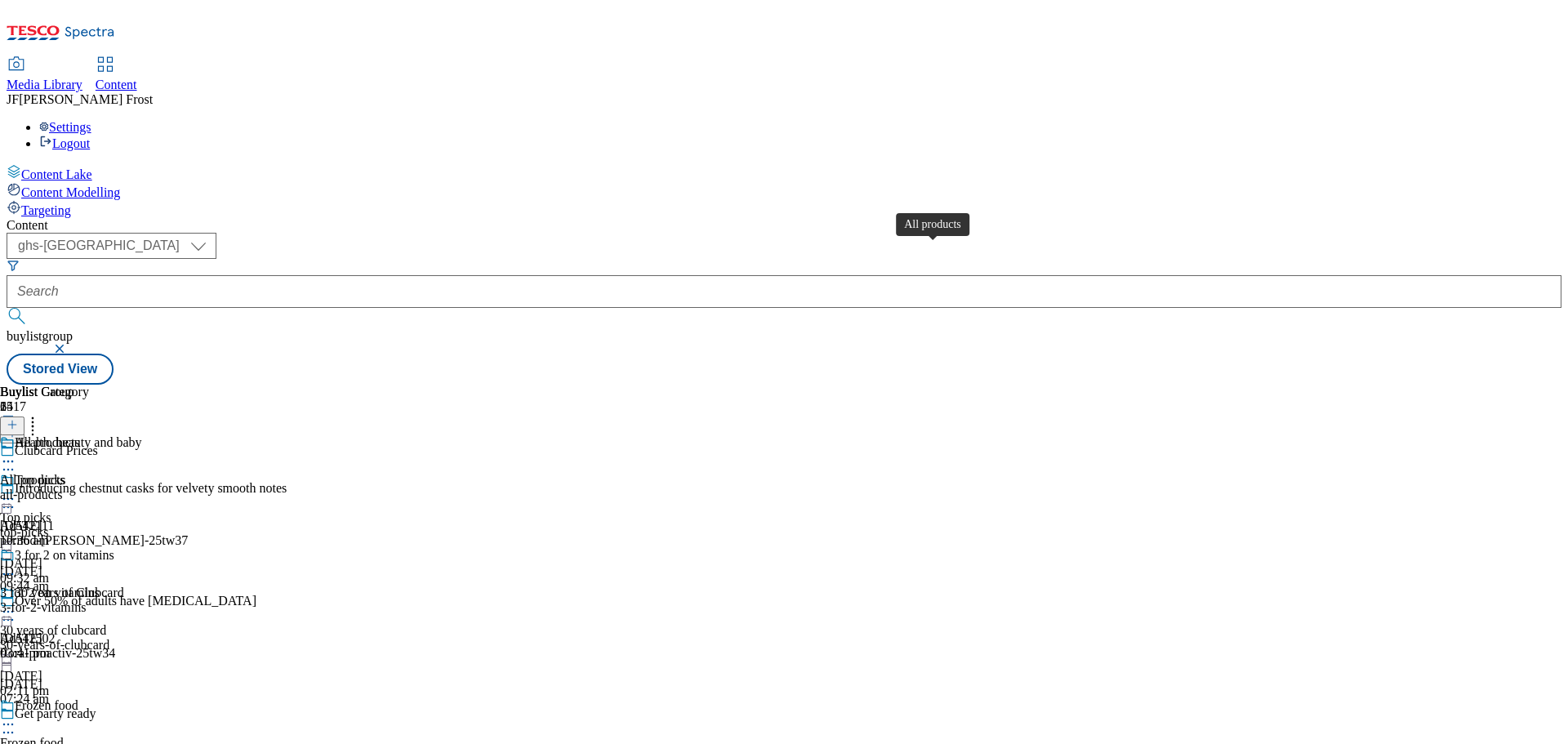
click at [80, 435] on span "All products" at bounding box center [47, 444] width 65 height 18
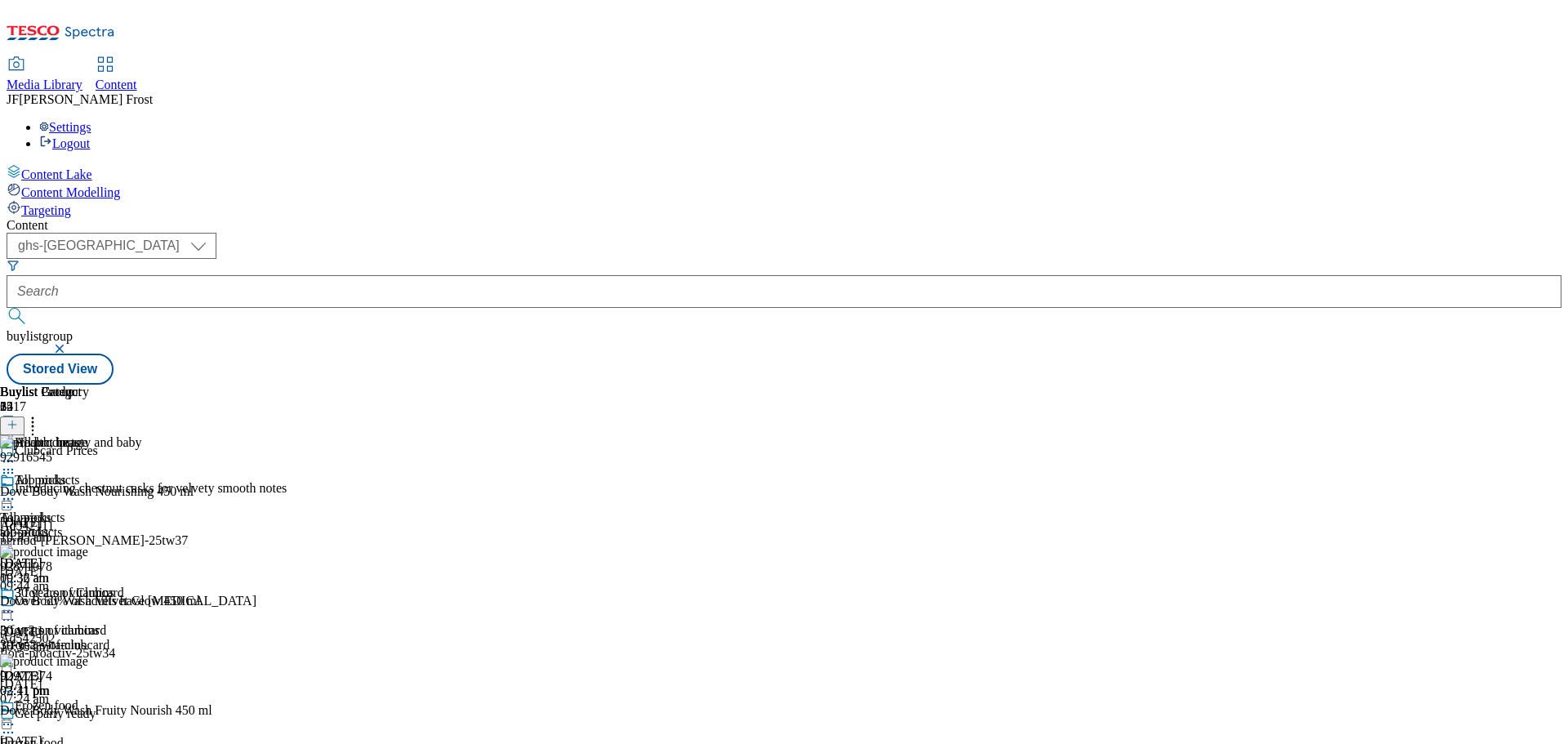
click at [17, 490] on icon at bounding box center [8, 499] width 17 height 17
click at [103, 678] on span "Un-publish" at bounding box center [76, 684] width 52 height 12
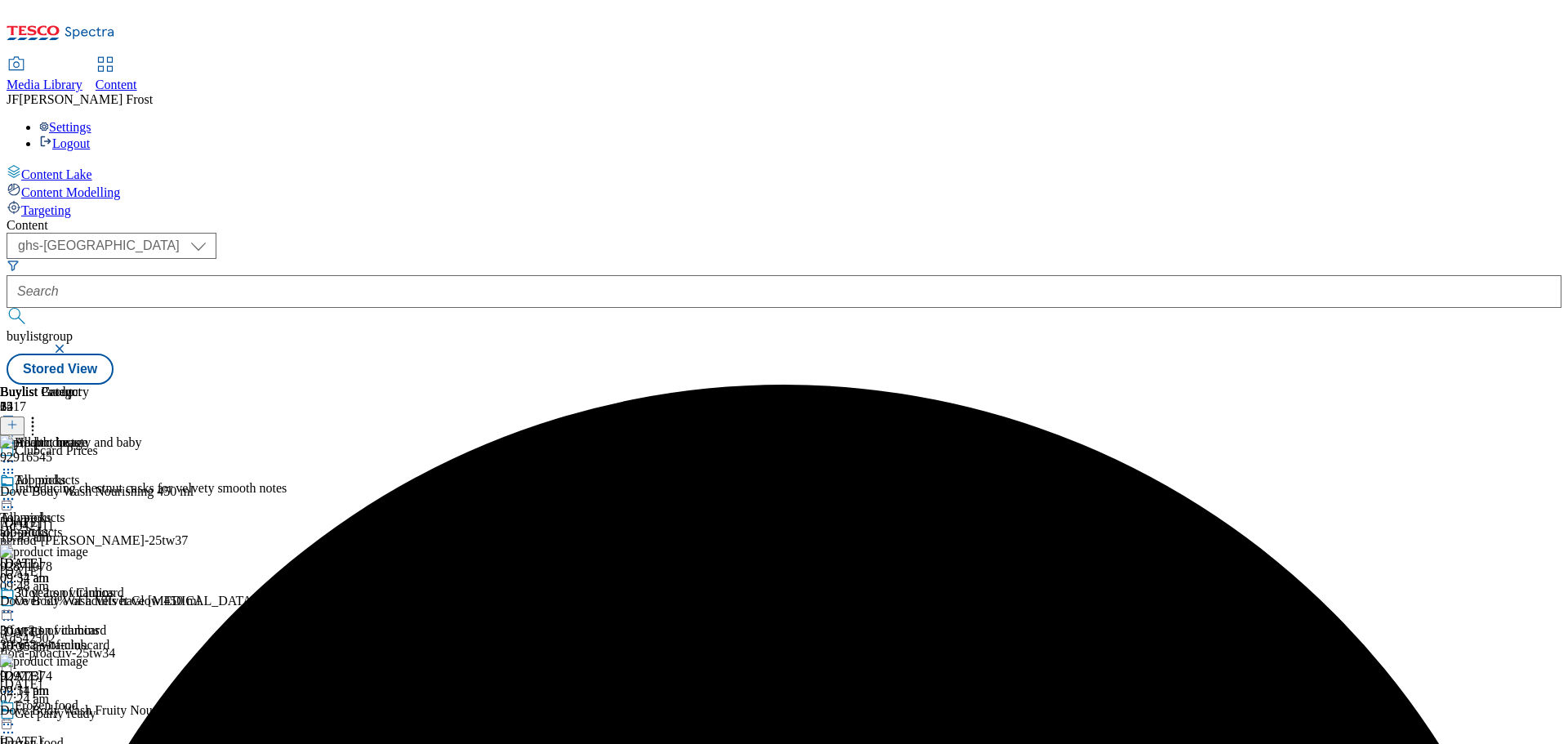
click at [17, 490] on icon at bounding box center [8, 499] width 17 height 17
click at [106, 622] on span "Un-preview" at bounding box center [78, 628] width 54 height 12
click at [18, 419] on icon at bounding box center [12, 424] width 12 height 12
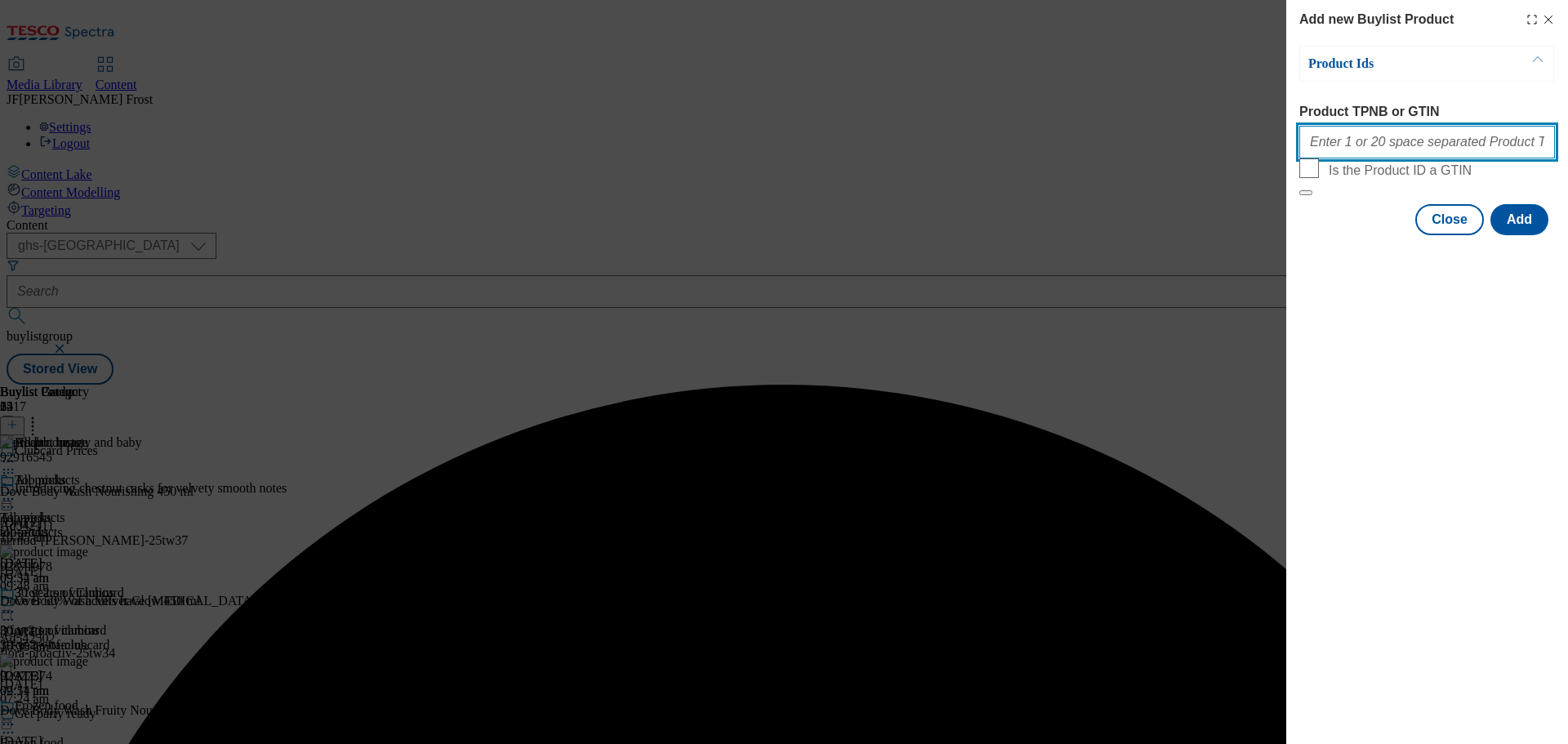
click at [1352, 148] on input "Product TPNB or GTIN" at bounding box center [1428, 142] width 256 height 33
paste input "88232599 96982120 97022990"
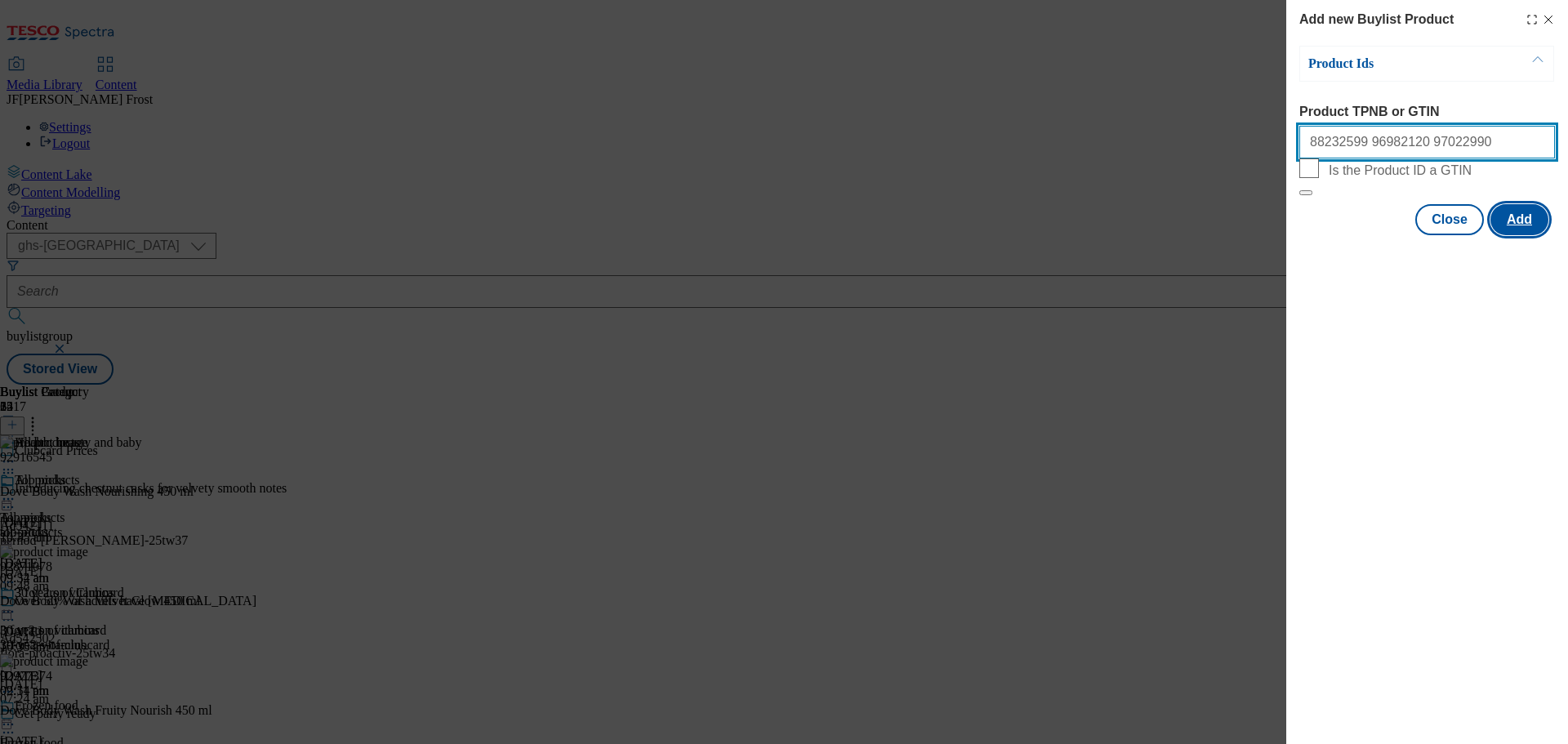
type input "88232599 96982120 97022990"
click at [1521, 235] on button "Add" at bounding box center [1519, 220] width 58 height 31
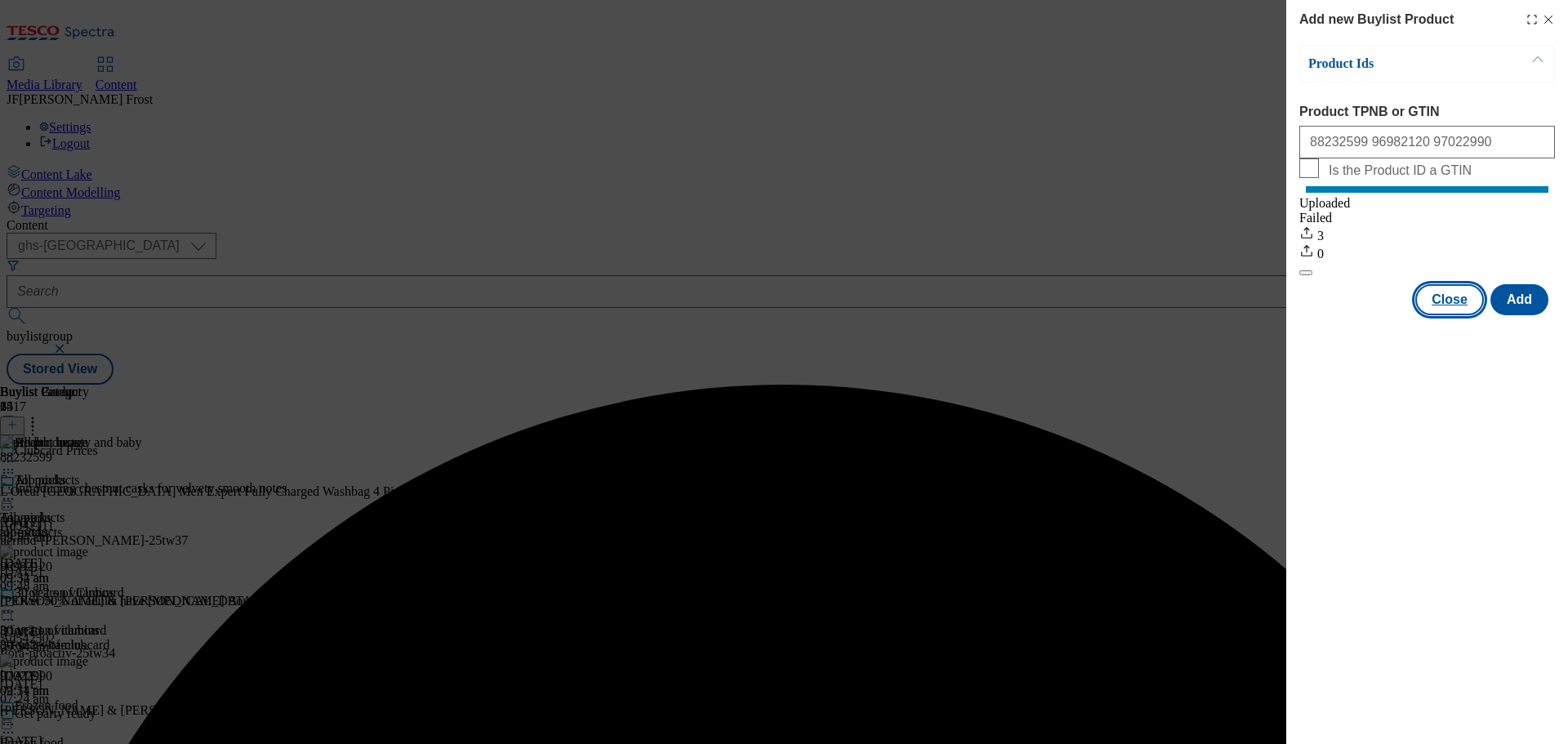
click at [1459, 315] on button "Close" at bounding box center [1449, 300] width 69 height 31
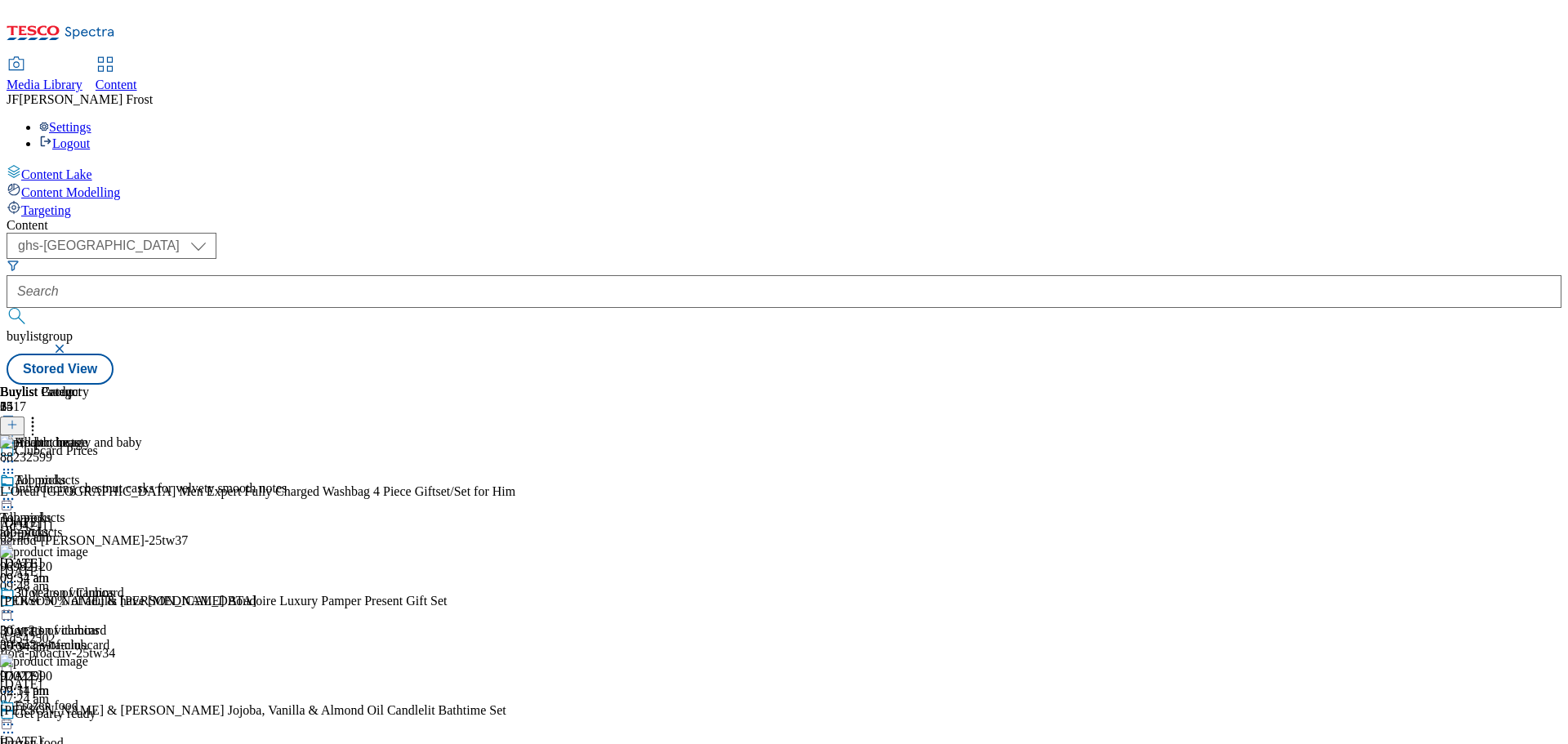
click at [40, 414] on icon at bounding box center [33, 422] width 17 height 17
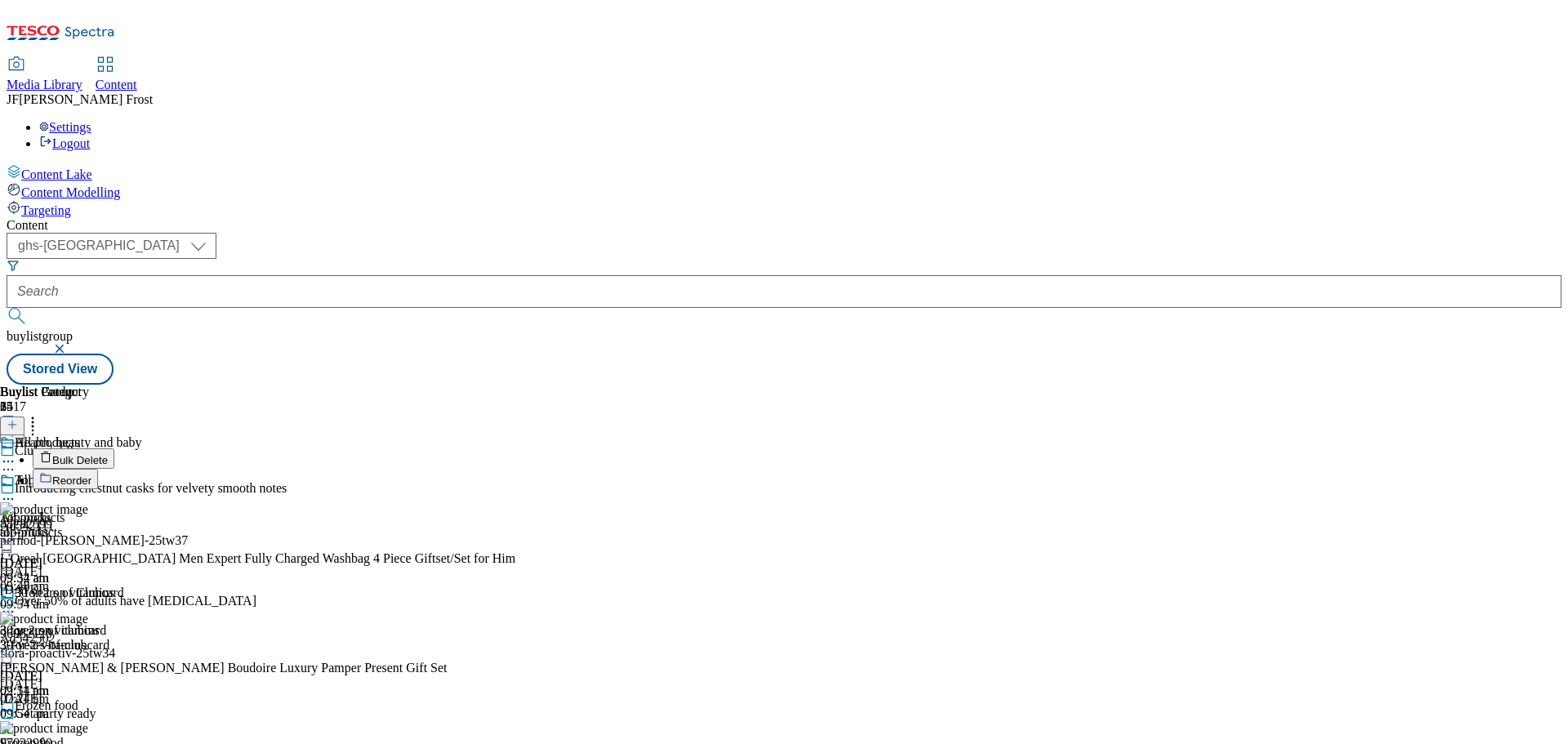
click at [92, 475] on span "Reorder" at bounding box center [71, 481] width 39 height 12
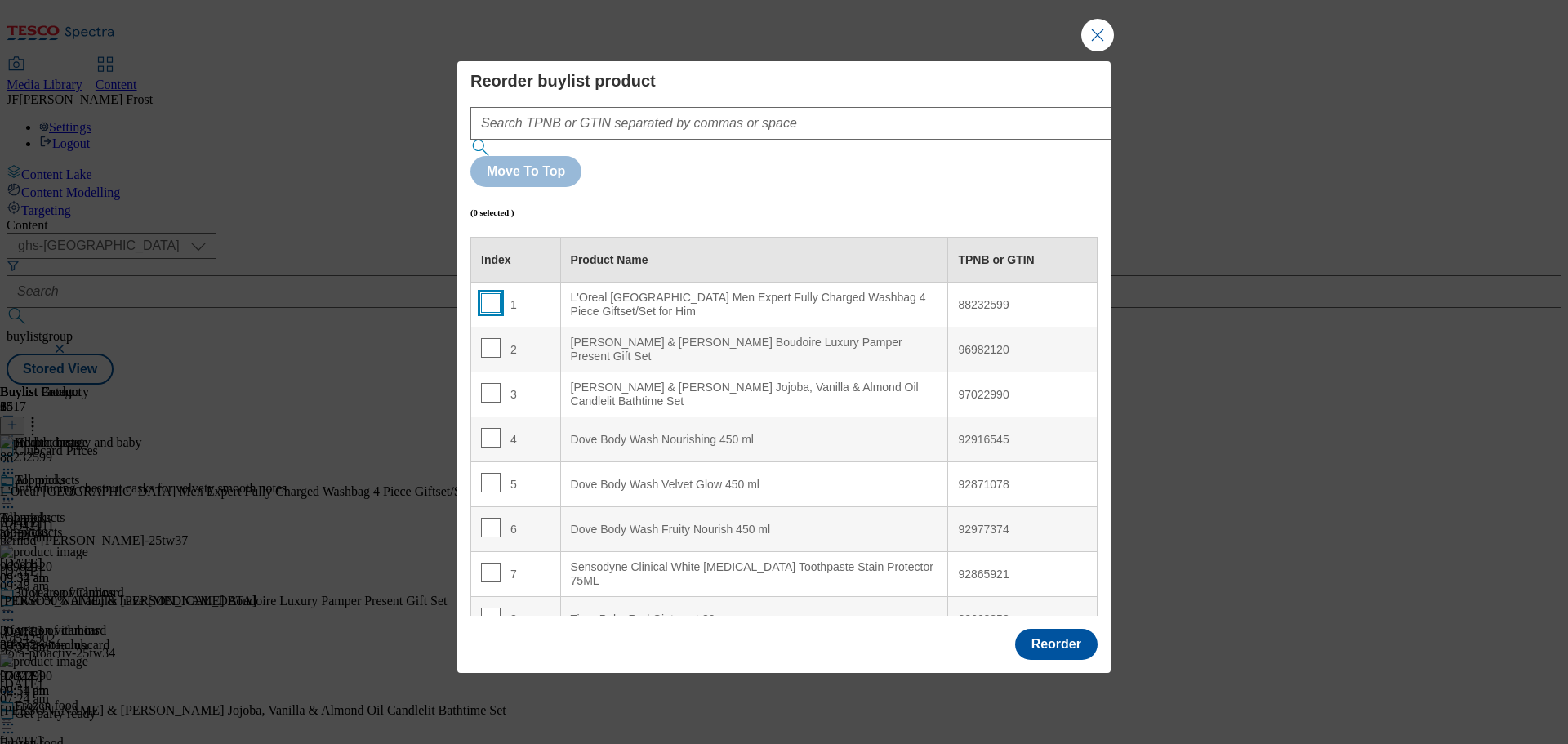
click at [490, 293] on input "Modal" at bounding box center [491, 303] width 20 height 20
checkbox input "true"
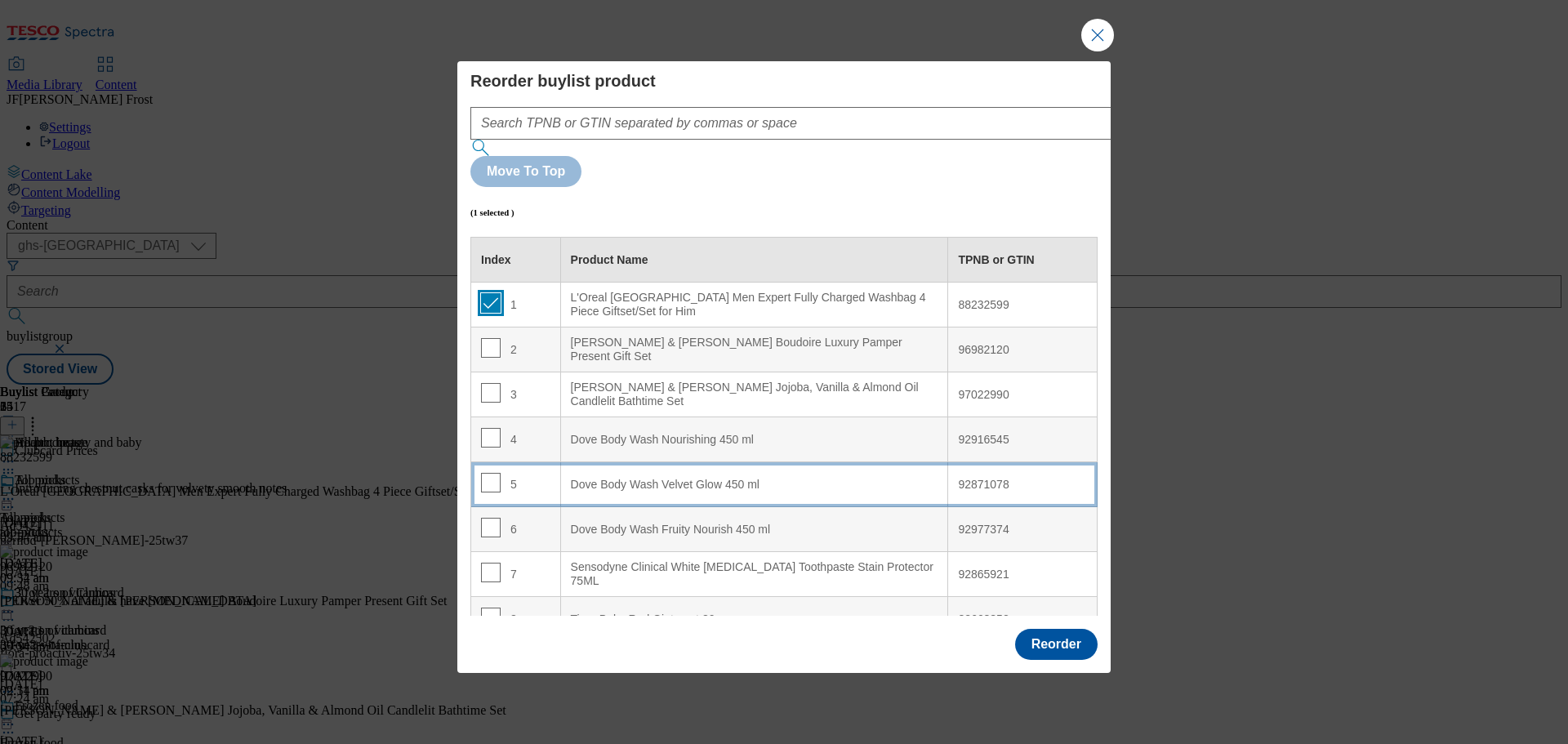
scroll to position [82, 0]
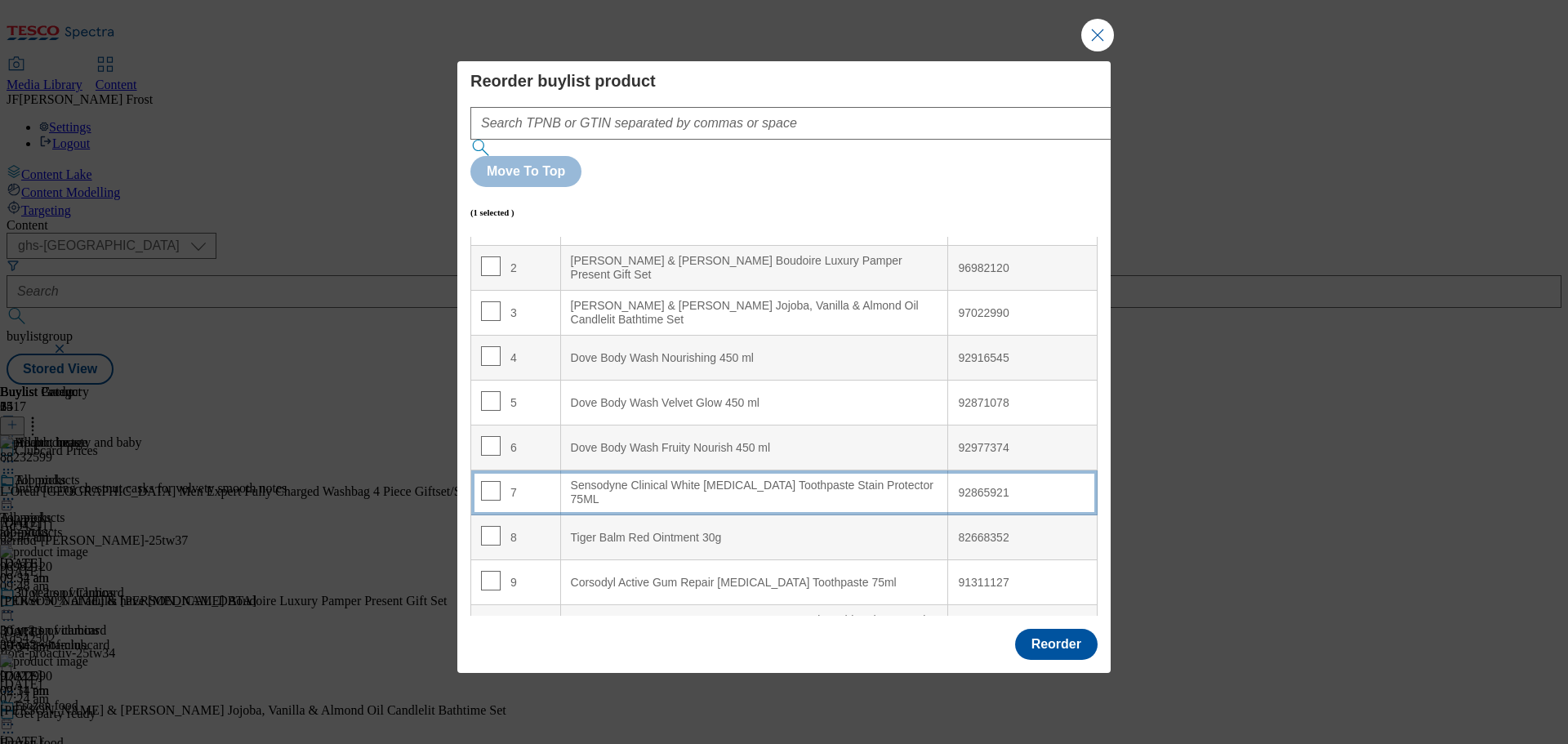
click at [542, 471] on td "7" at bounding box center [516, 493] width 90 height 45
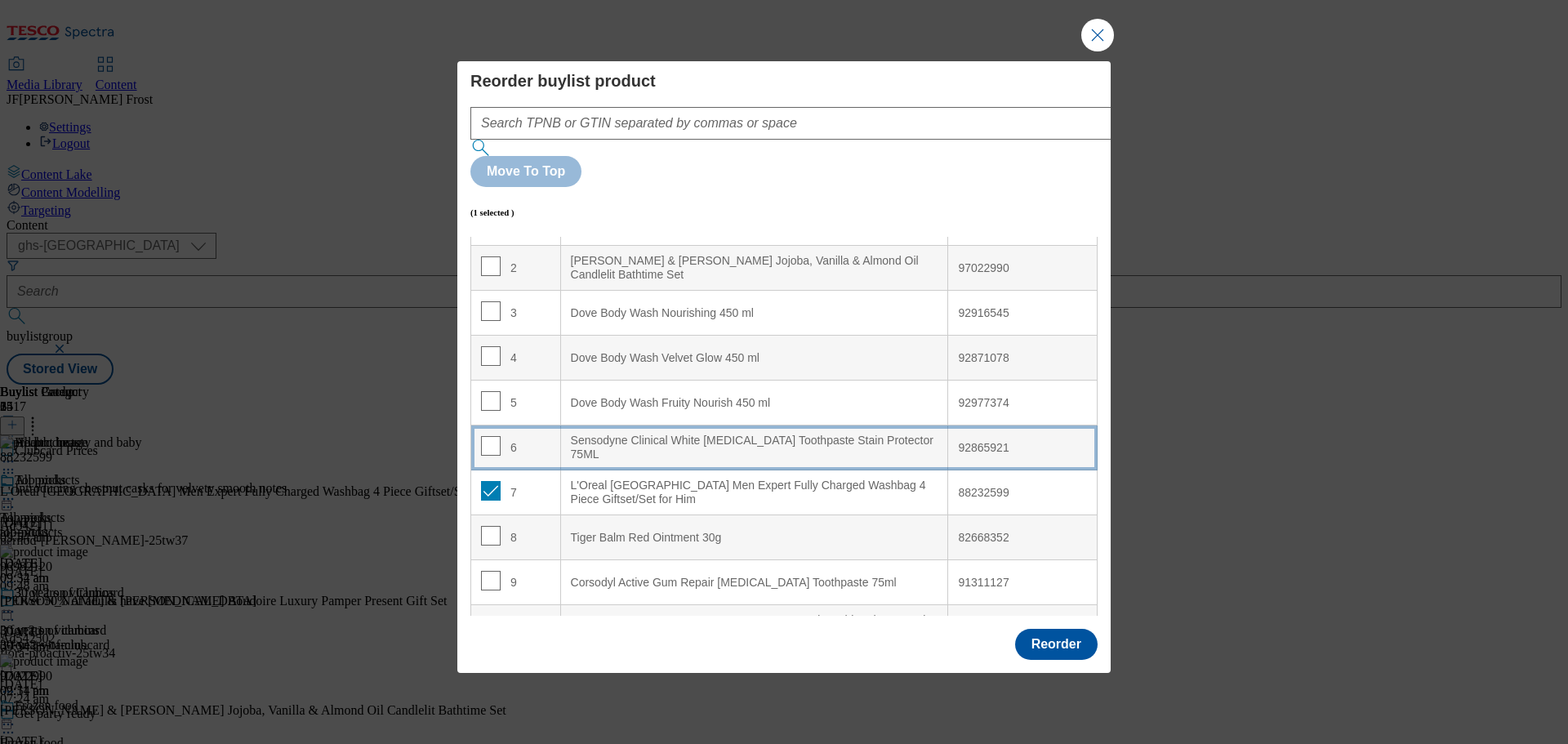
scroll to position [37, 0]
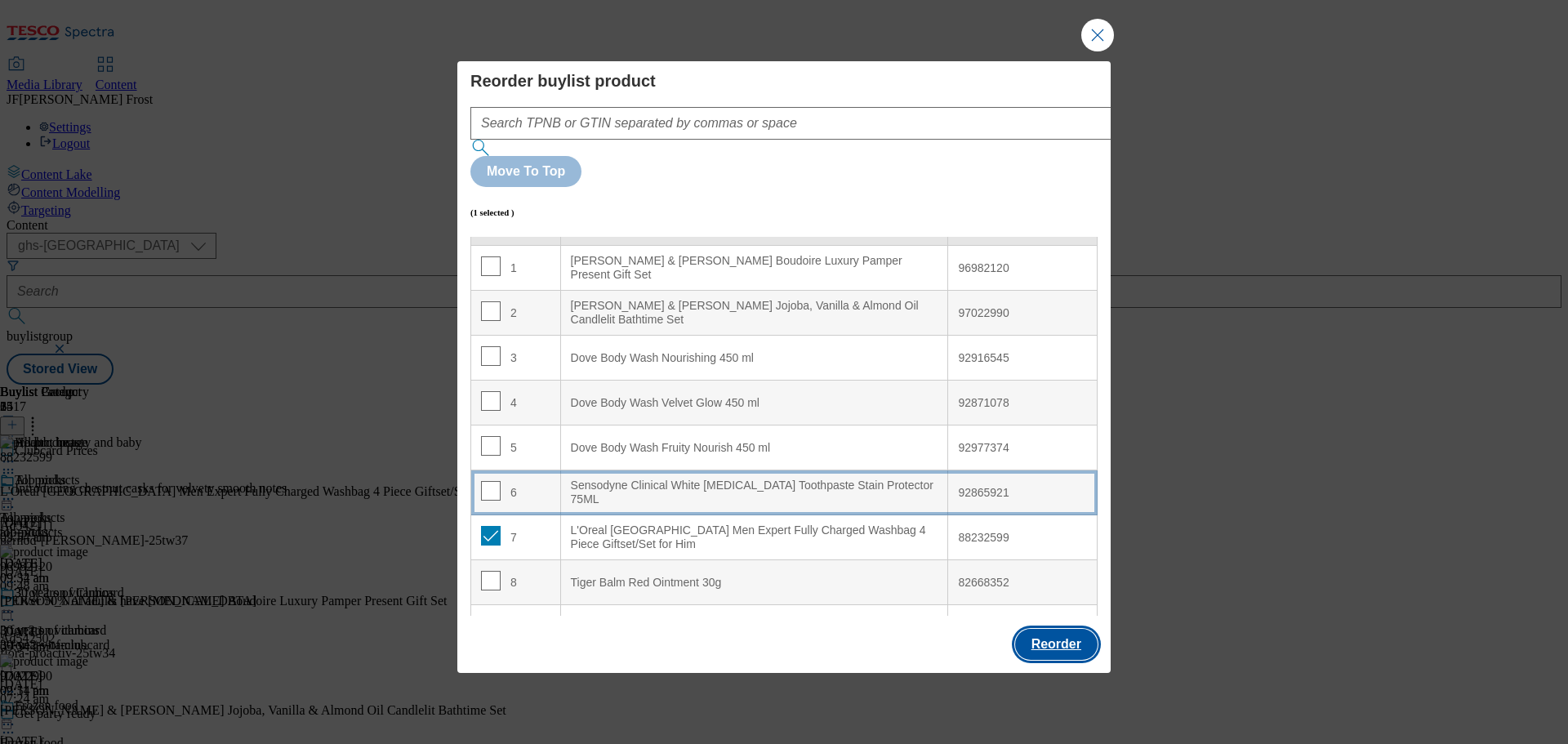
click at [1053, 629] on button "Reorder" at bounding box center [1056, 645] width 83 height 31
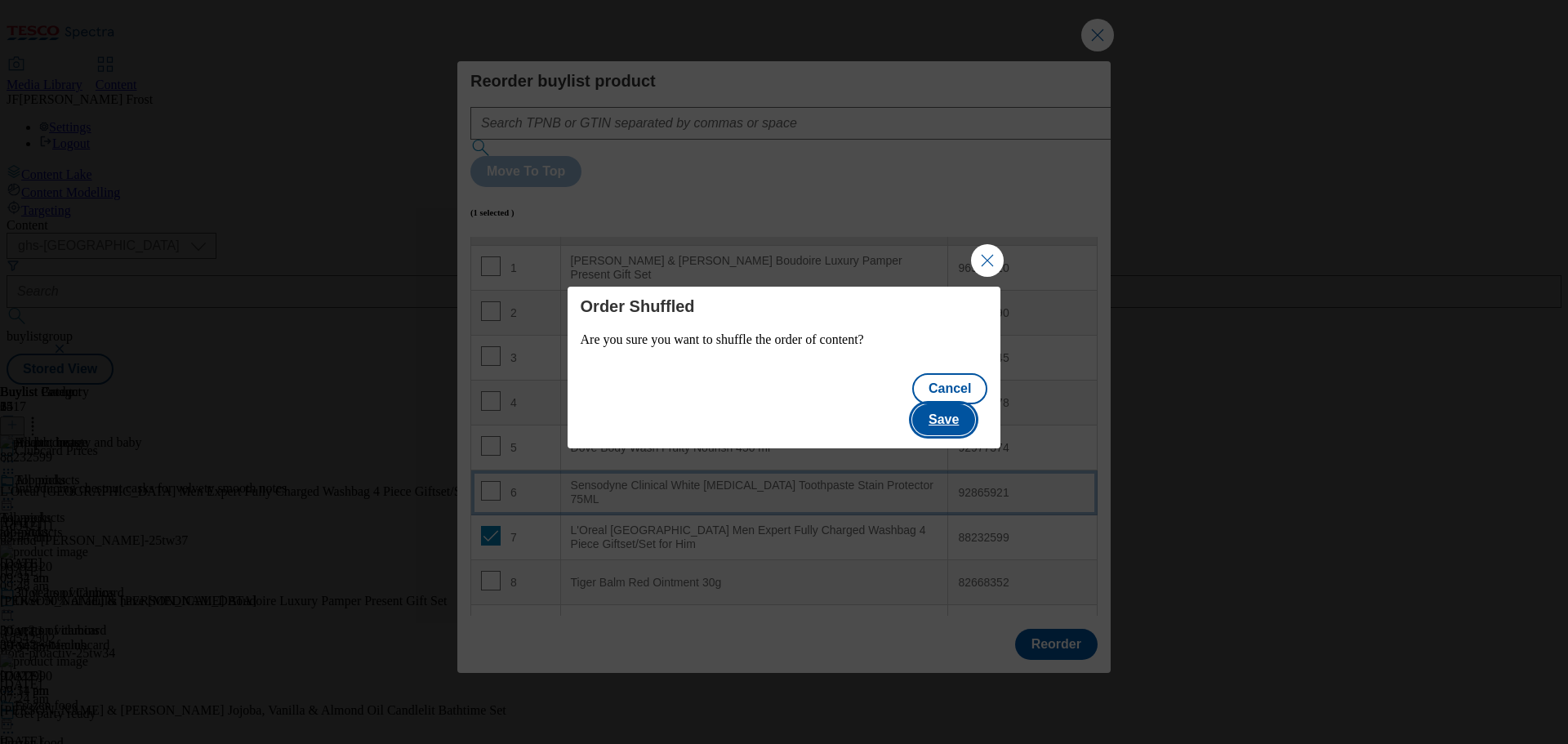
click at [950, 405] on button "Save" at bounding box center [944, 420] width 63 height 31
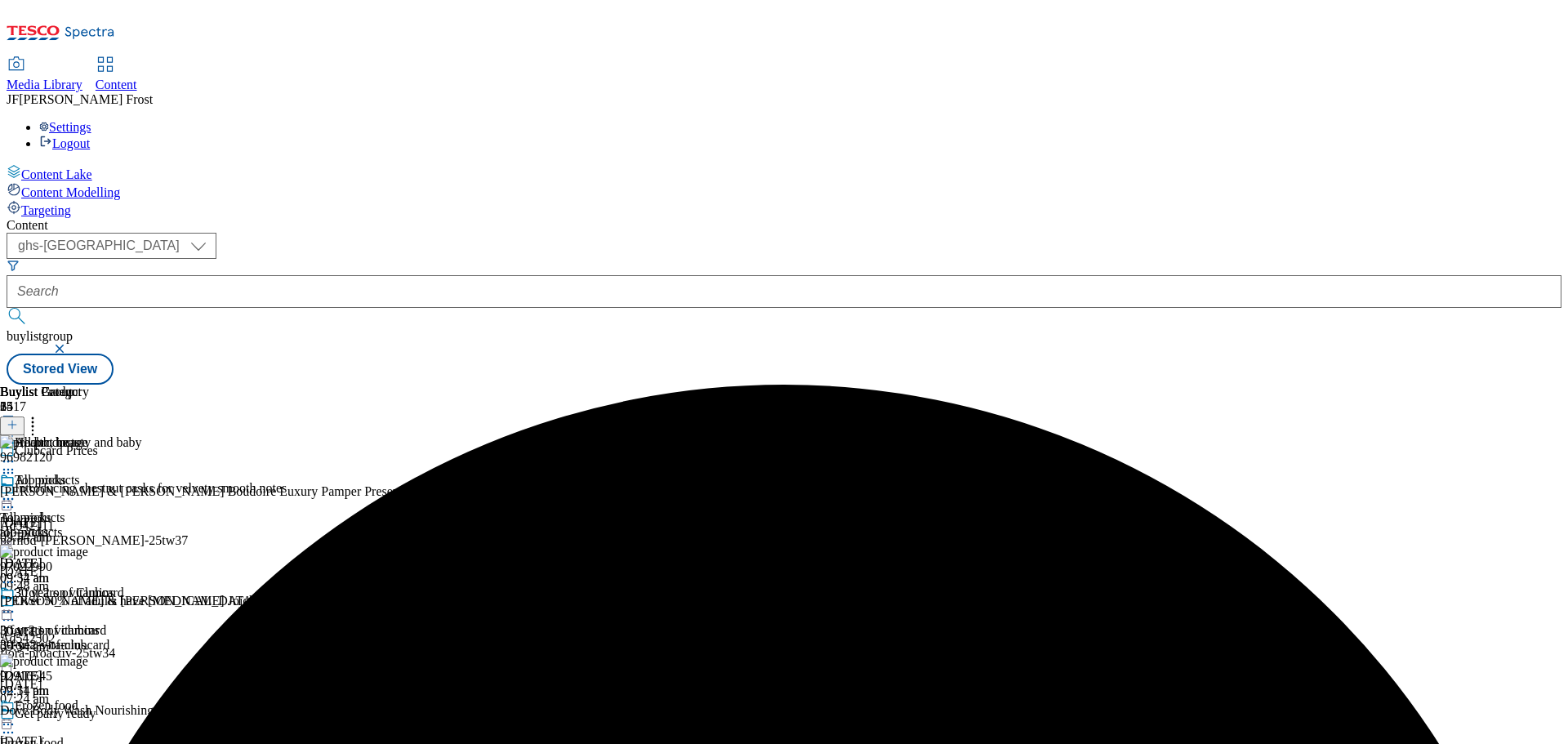
click at [17, 490] on icon at bounding box center [8, 499] width 17 height 17
click at [89, 603] on span "Preview" at bounding box center [69, 609] width 38 height 12
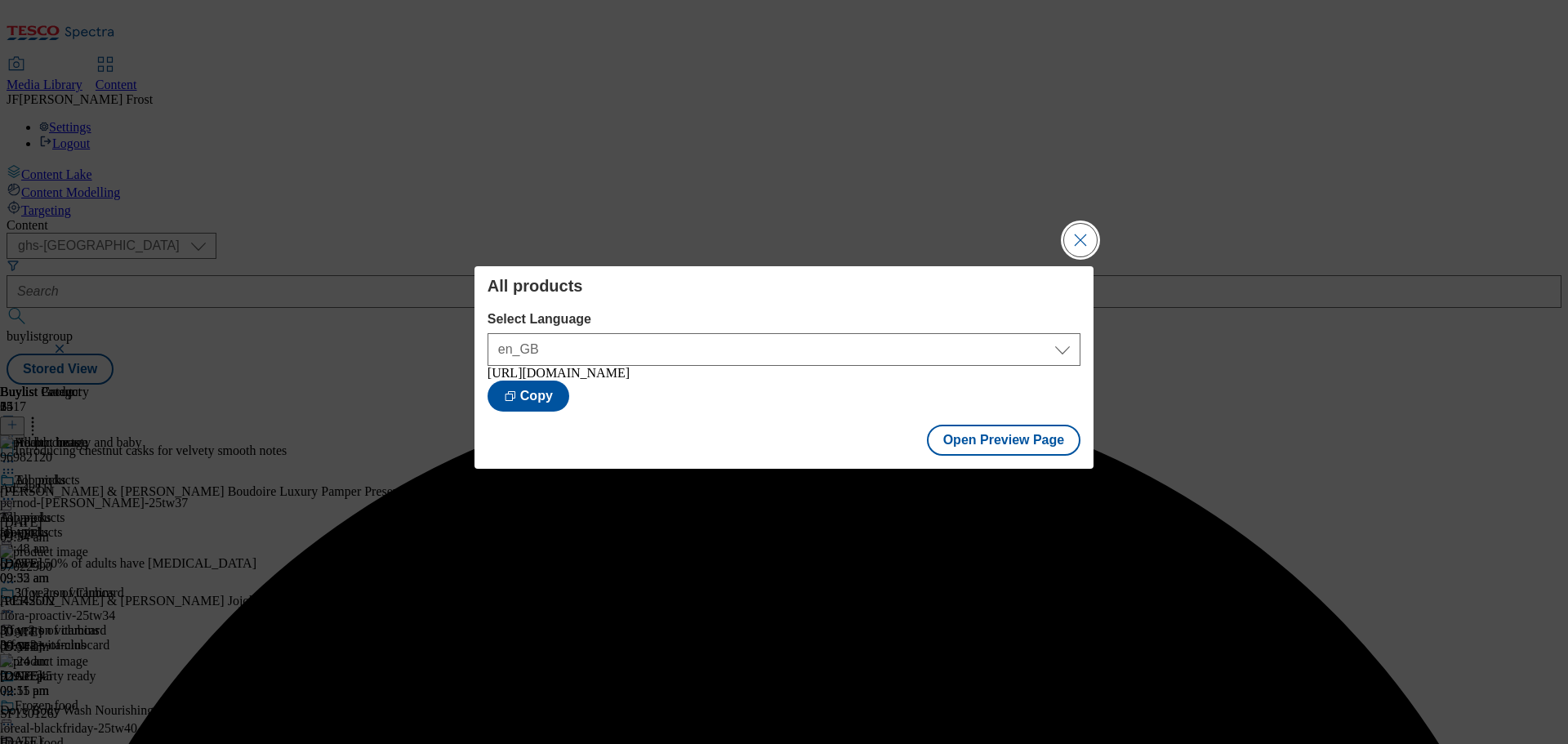
click at [1078, 235] on button "Close Modal" at bounding box center [1081, 240] width 33 height 33
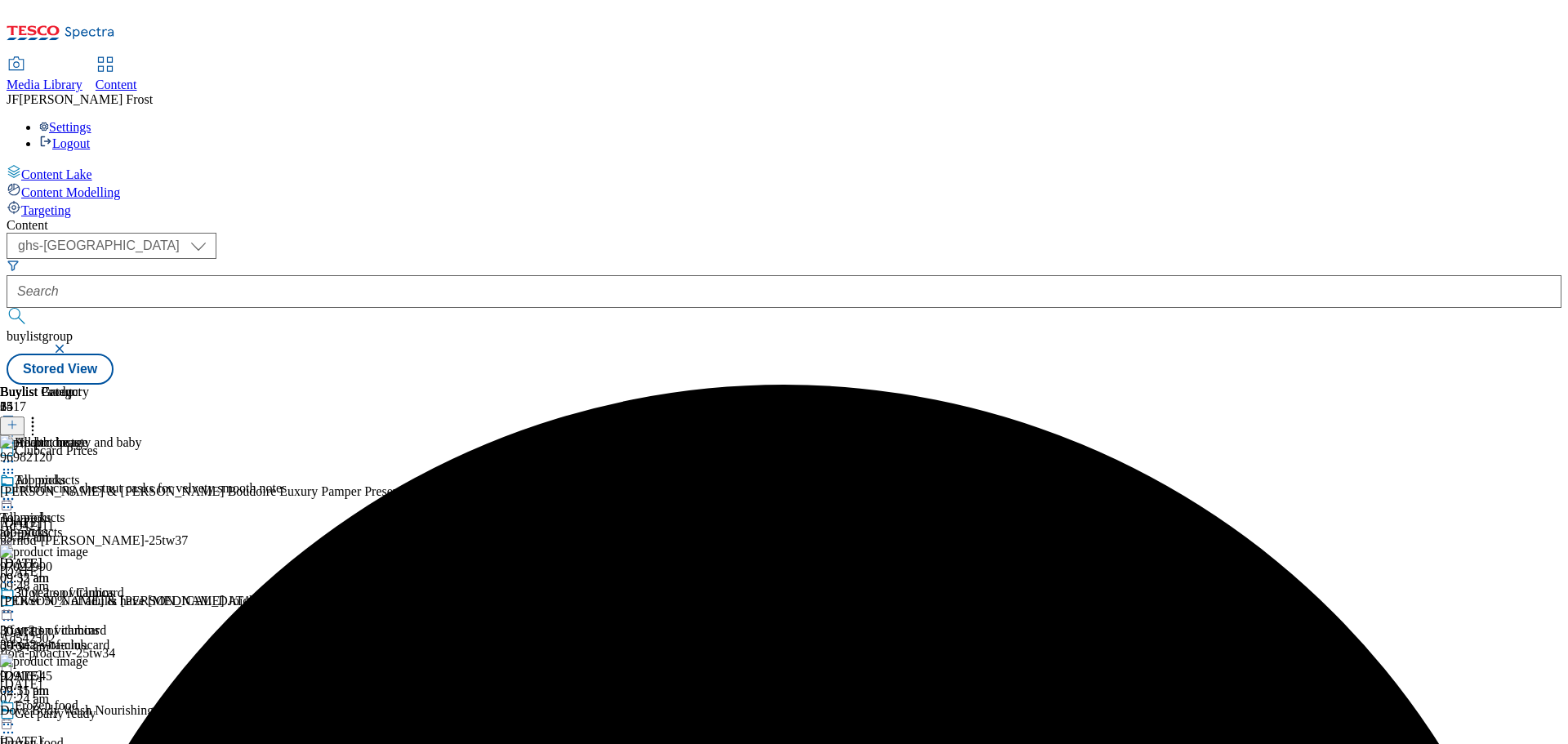
click at [17, 490] on icon at bounding box center [8, 499] width 17 height 17
click at [87, 659] on span "Publish" at bounding box center [69, 665] width 36 height 12
click at [949, 218] on div "Content" at bounding box center [784, 225] width 1555 height 15
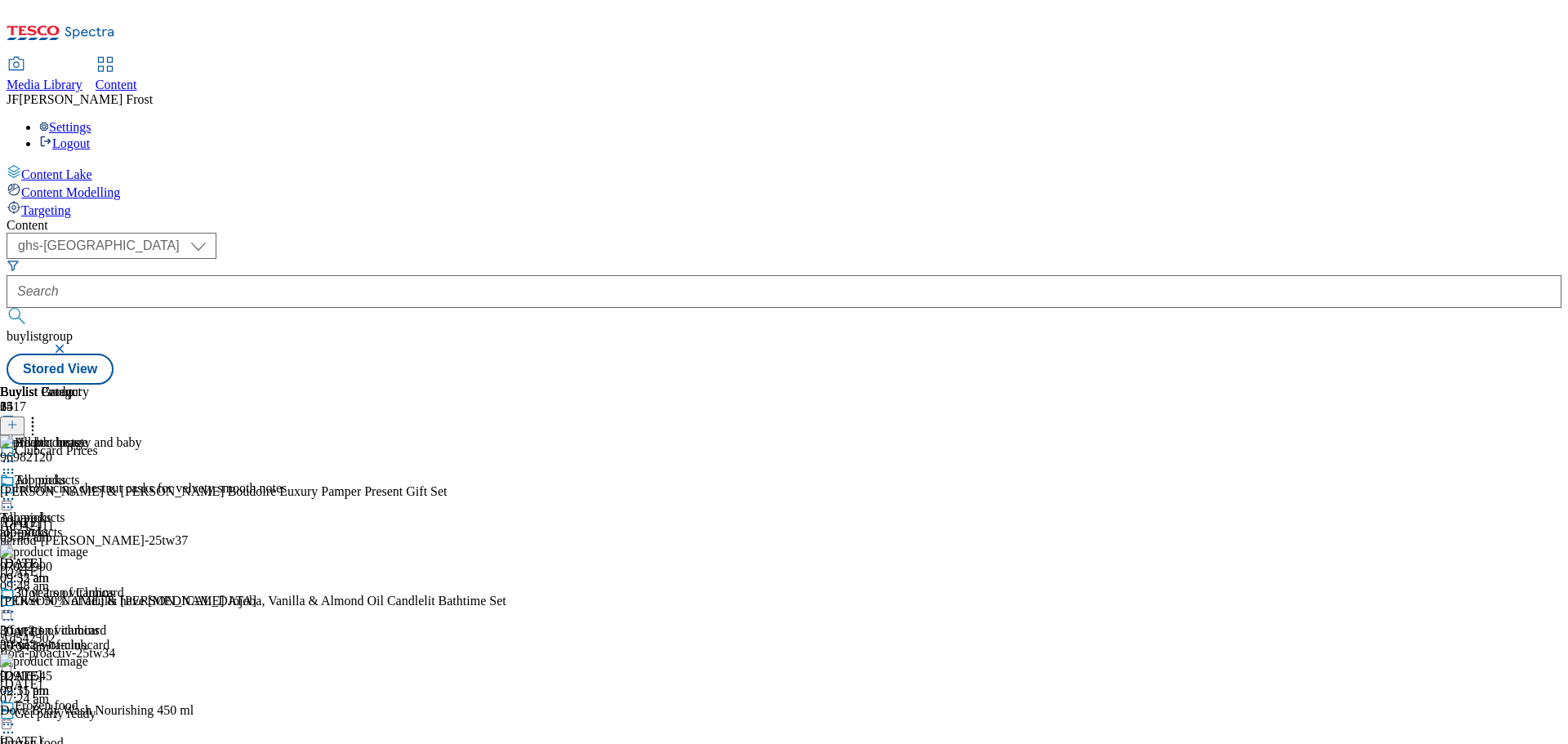
click at [1534, 120] on div "Settings Logout" at bounding box center [784, 135] width 1555 height 31
drag, startPoint x: 1433, startPoint y: 112, endPoint x: 1386, endPoint y: 99, distance: 48.8
click at [90, 136] on link "Logout" at bounding box center [64, 143] width 50 height 14
